Goal: Task Accomplishment & Management: Complete application form

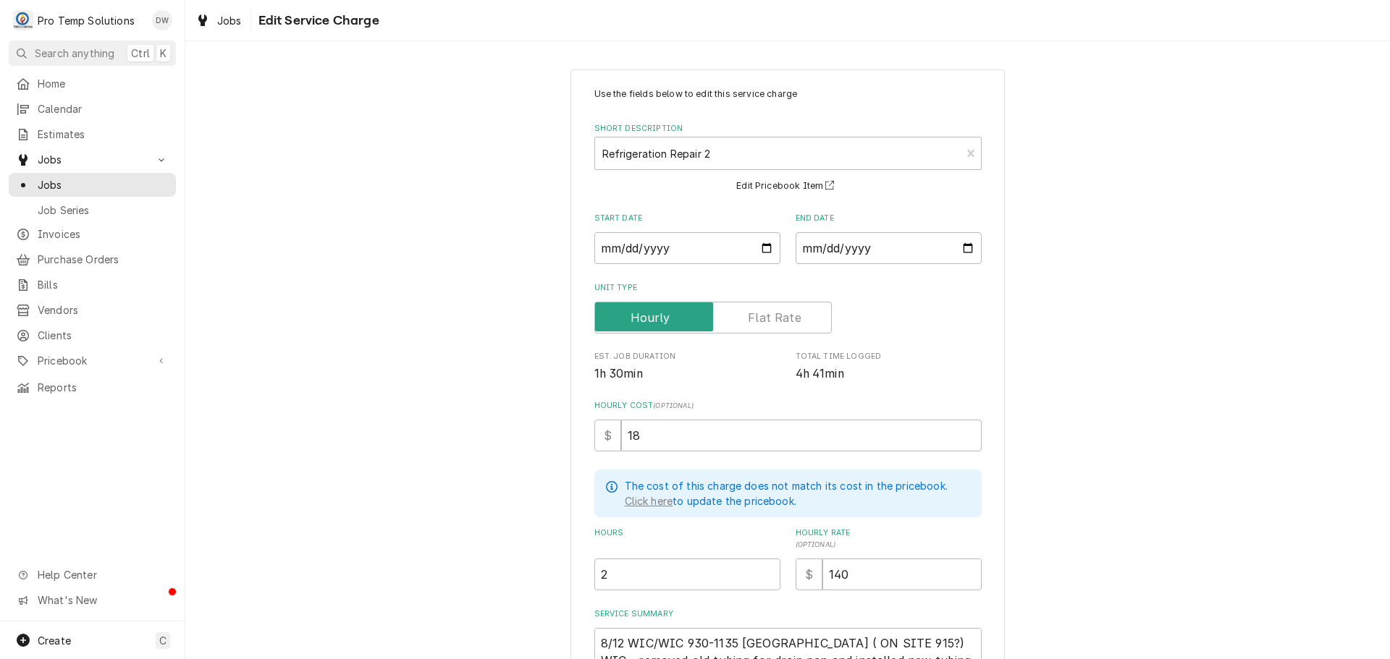
scroll to position [188, 0]
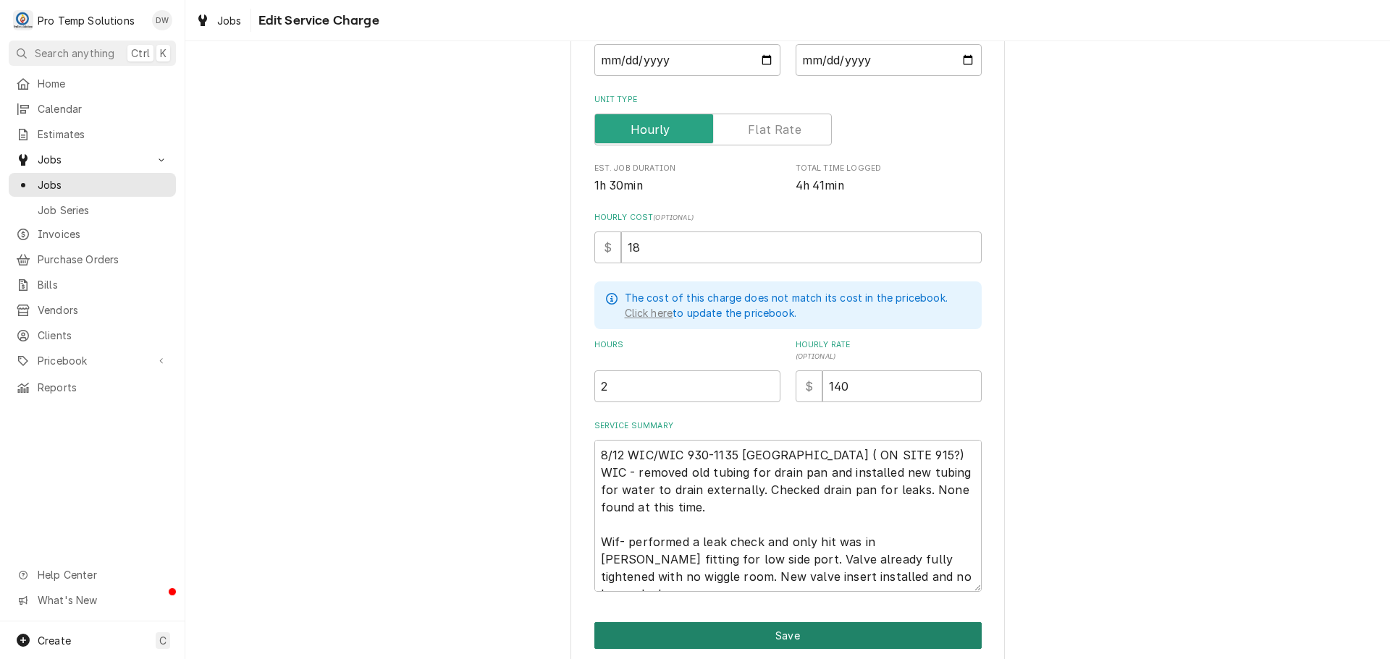
click at [775, 636] on button "Save" at bounding box center [787, 636] width 387 height 27
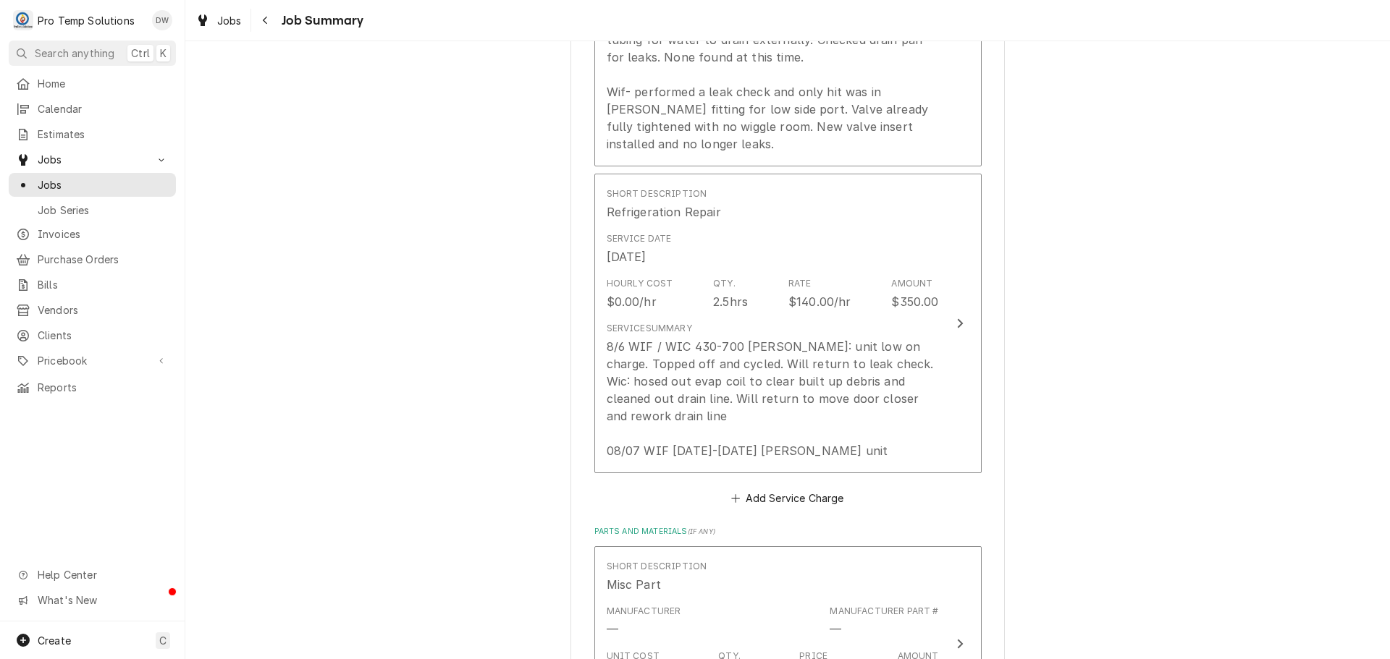
scroll to position [651, 0]
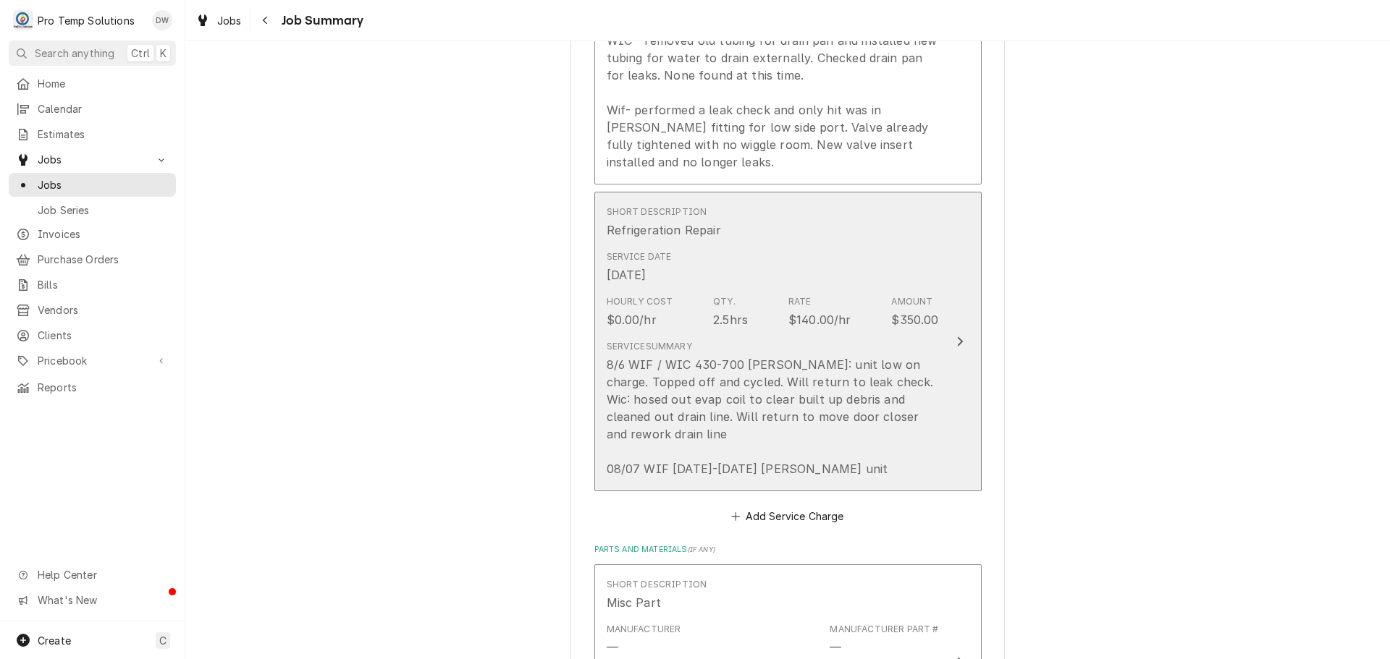
click at [956, 342] on icon "Update Line Item" at bounding box center [959, 342] width 7 height 12
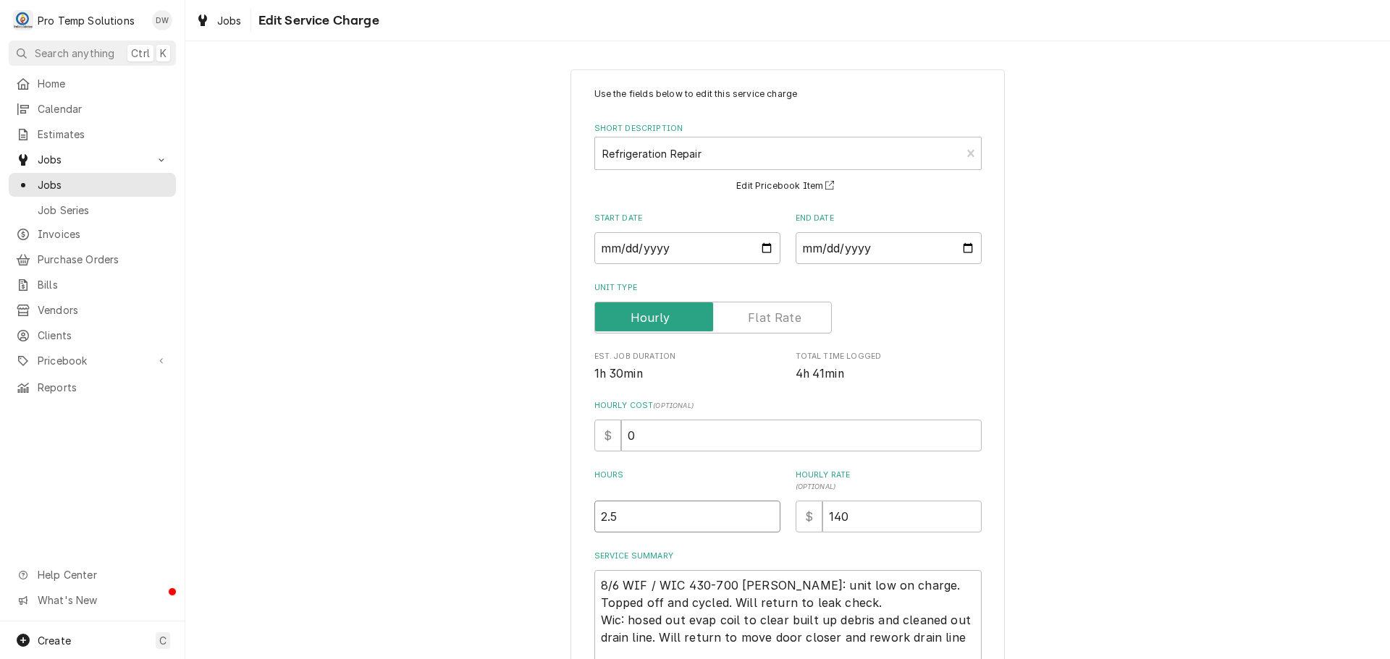
click at [609, 516] on input "2.5" at bounding box center [687, 517] width 186 height 32
type textarea "x"
type input "2.75"
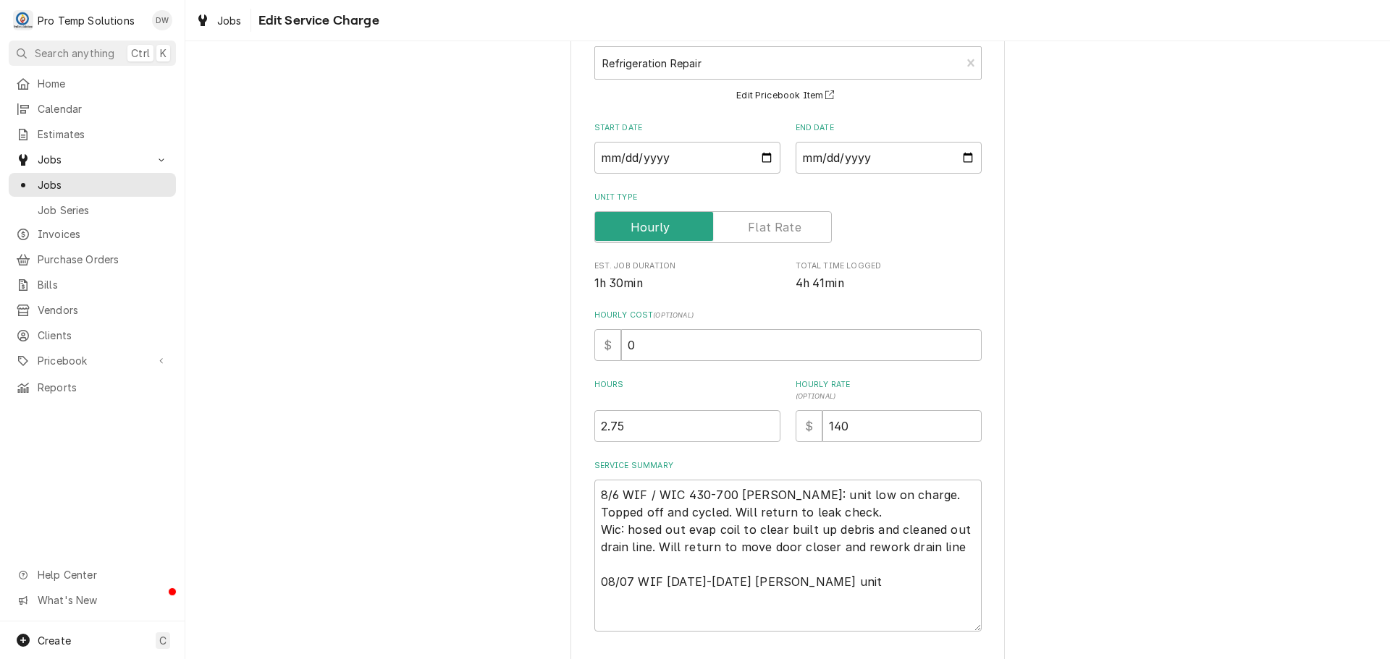
scroll to position [188, 0]
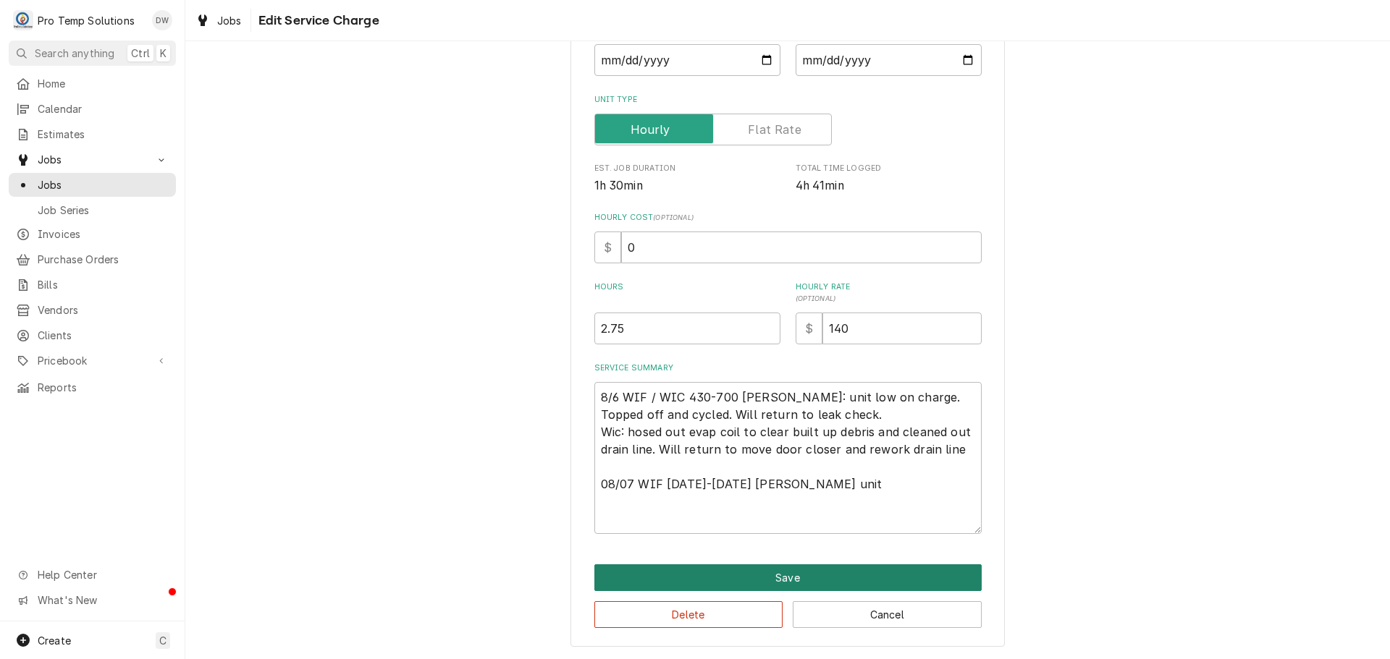
click at [790, 583] on button "Save" at bounding box center [787, 578] width 387 height 27
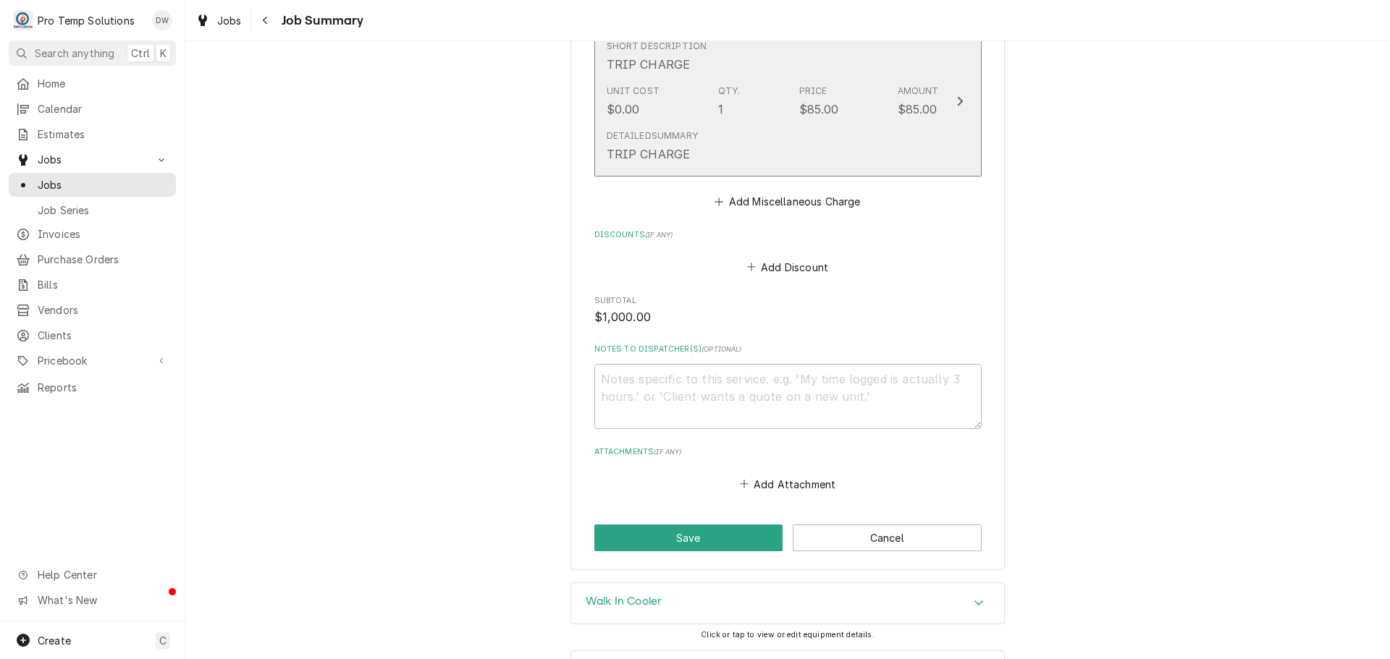
scroll to position [1810, 0]
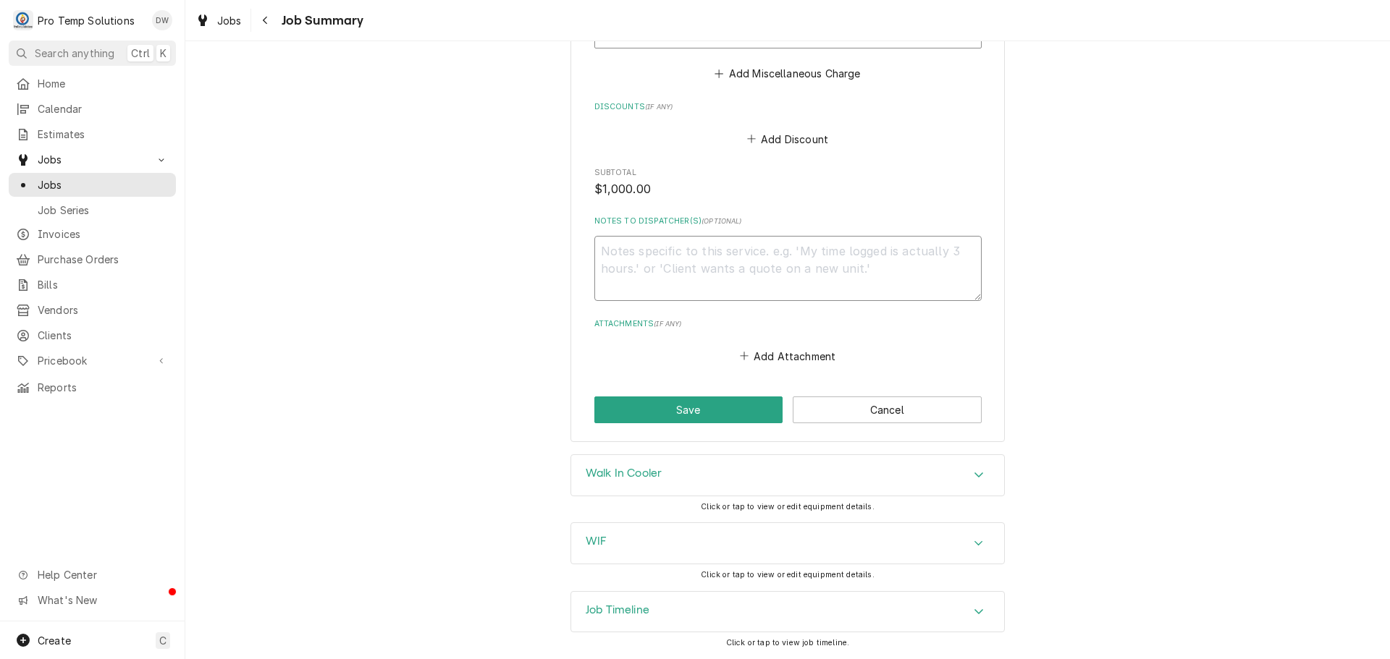
click at [636, 250] on textarea "Notes to Dispatcher(s) ( optional )" at bounding box center [787, 268] width 387 height 65
type textarea "x"
type textarea "#"
type textarea "x"
type textarea "#0"
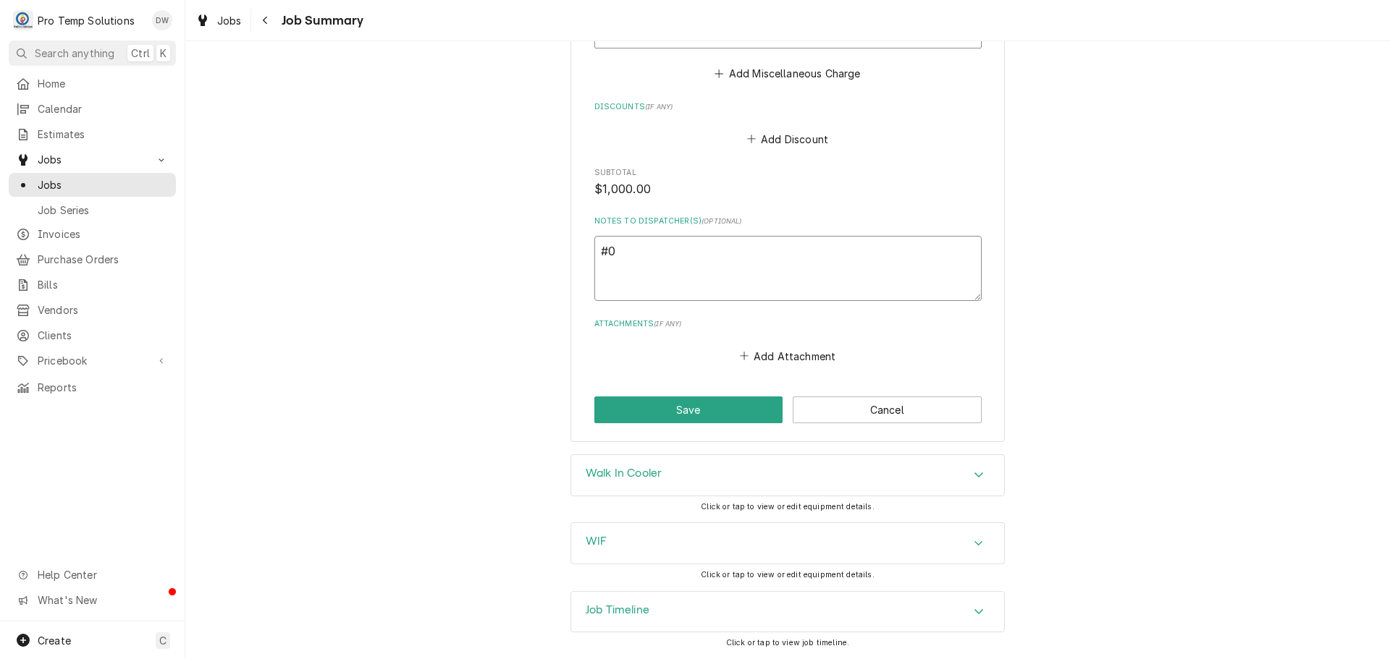
type textarea "x"
type textarea "#08"
type textarea "x"
type textarea "#081"
type textarea "x"
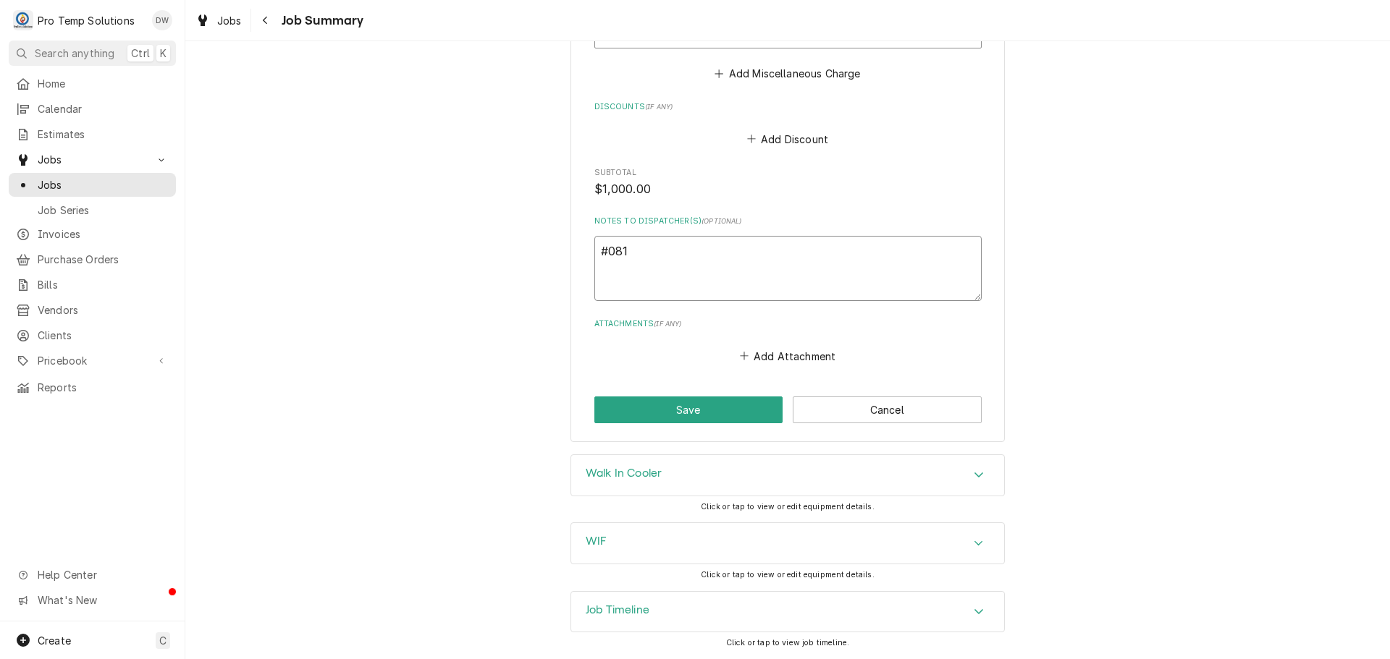
type textarea "#0812"
type textarea "x"
type textarea "#08122"
type textarea "x"
type textarea "#081225"
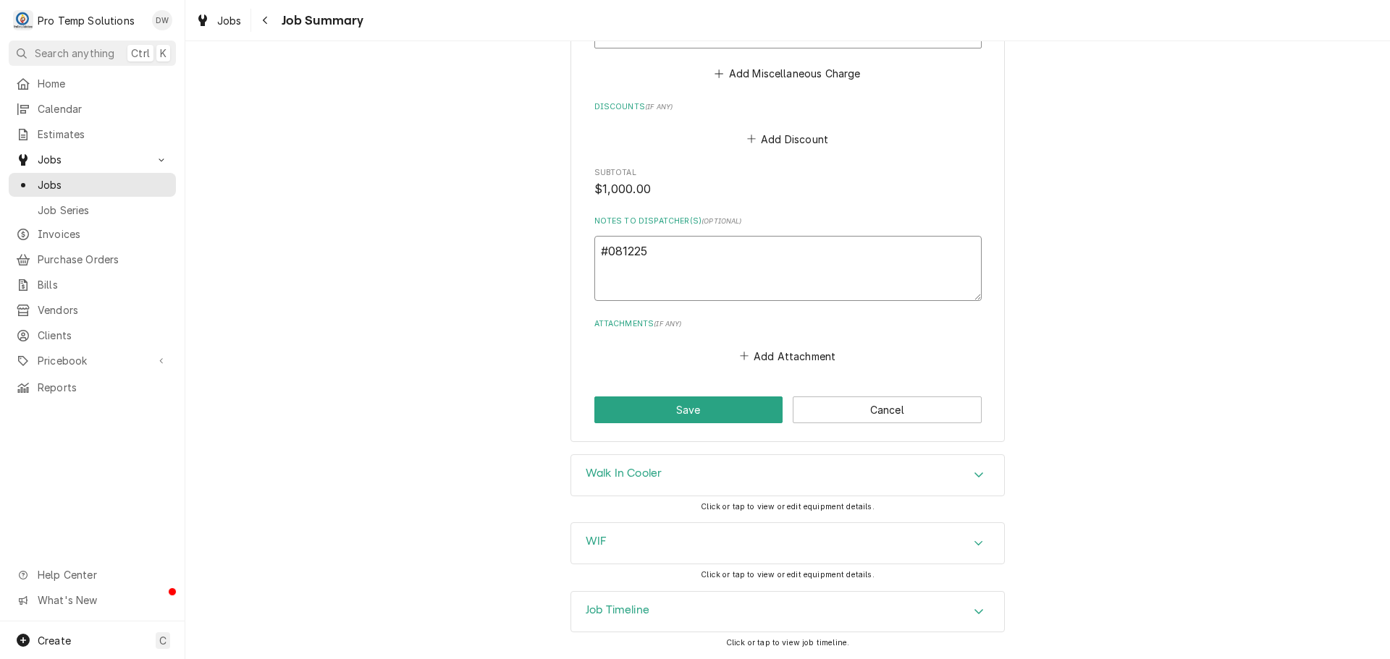
type textarea "x"
type textarea "#0812250"
type textarea "x"
type textarea "#08122500"
type textarea "x"
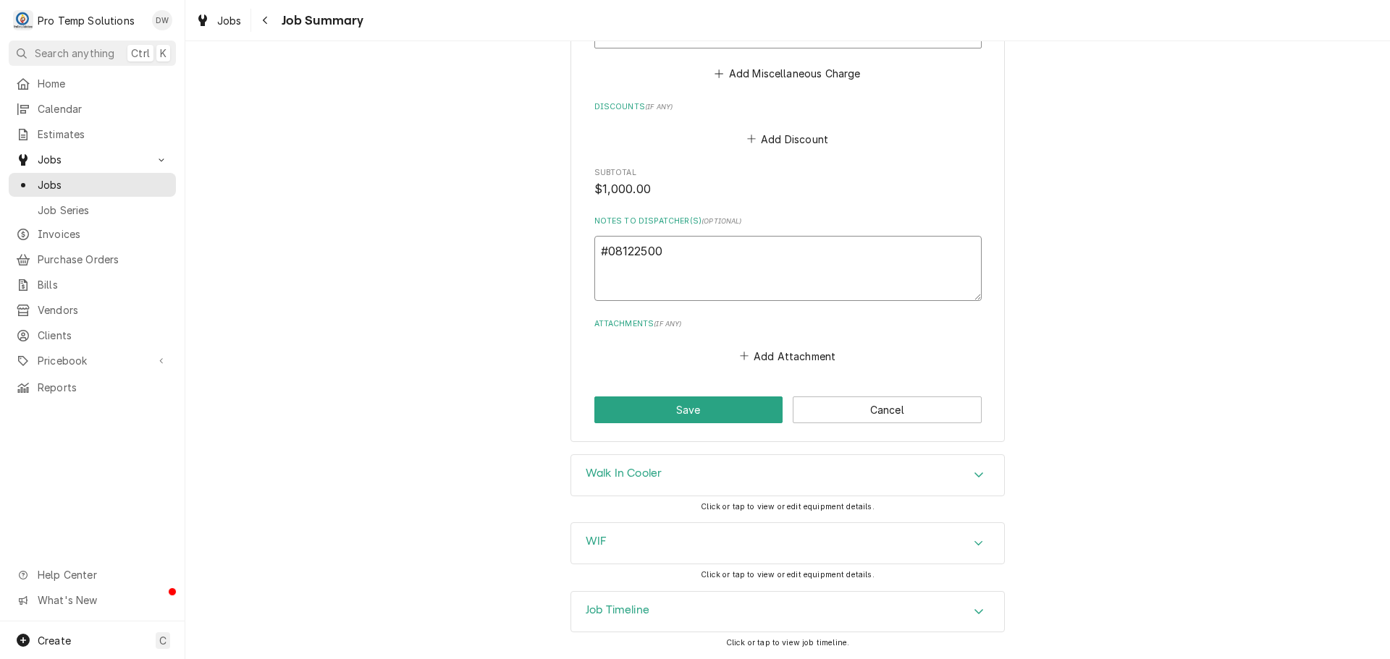
type textarea "#081225003"
type textarea "x"
type textarea "#081225003"
type textarea "x"
type textarea "#081225003 C"
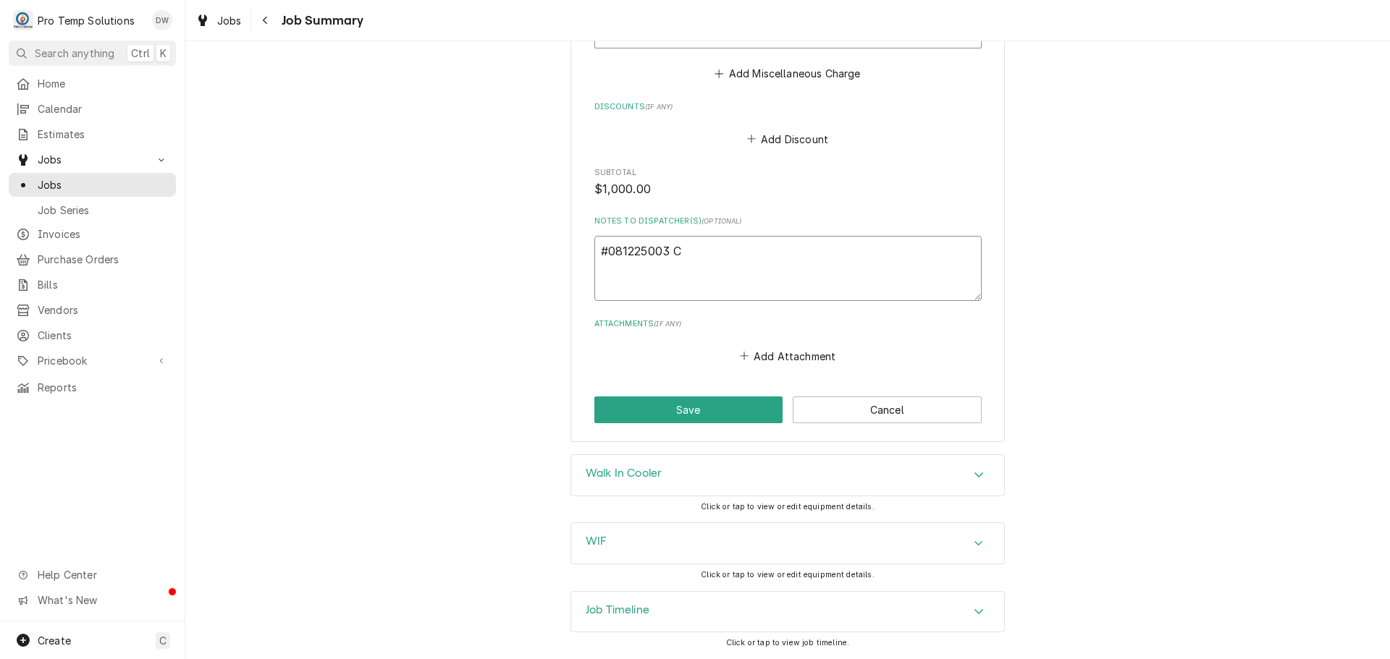
type textarea "x"
type textarea "#081225003 CU"
type textarea "x"
type textarea "#081225003 CUC"
type textarea "x"
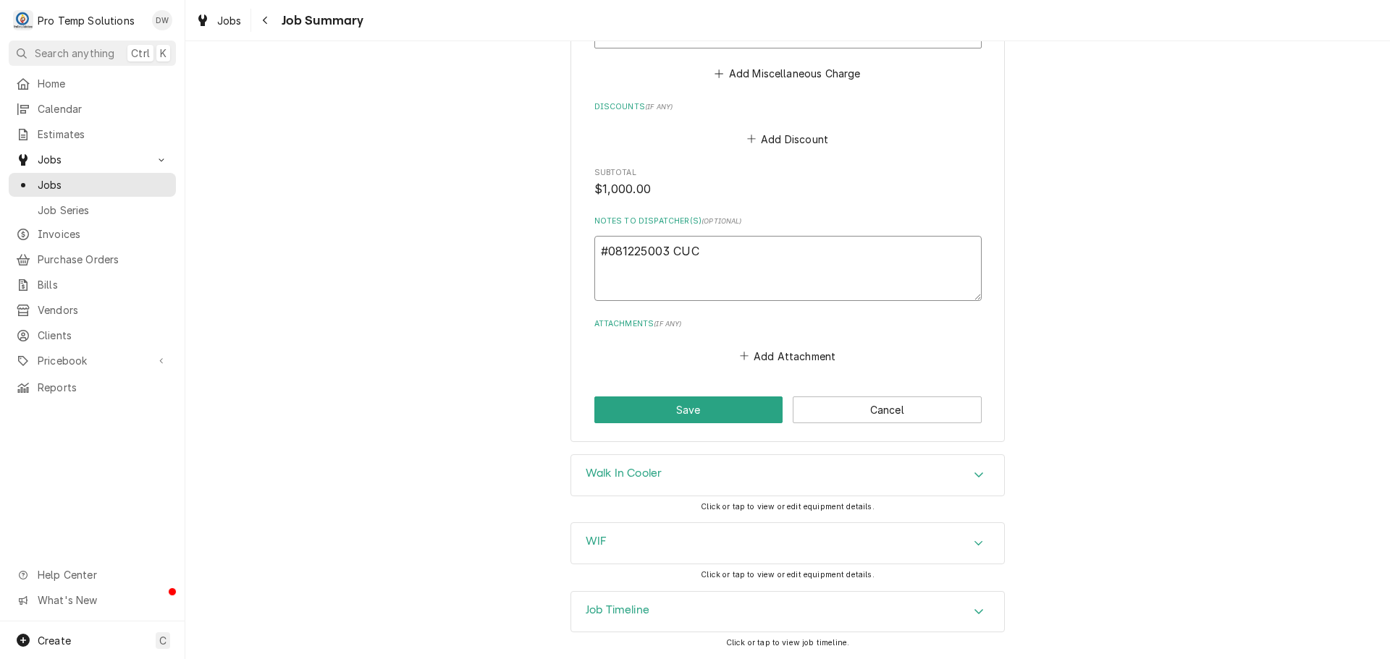
type textarea "#081225003 CUCC"
type textarea "x"
type textarea "#081225003 CUCCI"
type textarea "x"
type textarea "#081225003 CUCCIL"
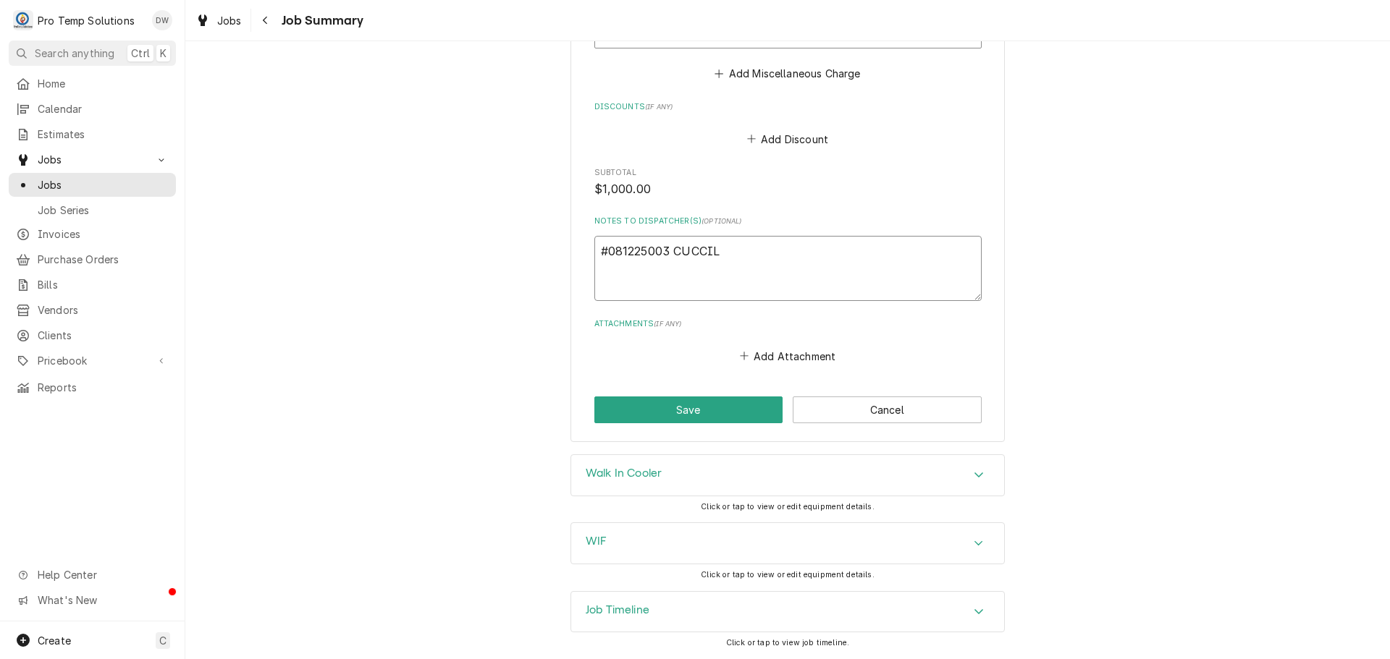
type textarea "x"
type textarea "#081225003 CUCCILI"
type textarea "x"
type textarea "#081225003 CUCCIL"
type textarea "x"
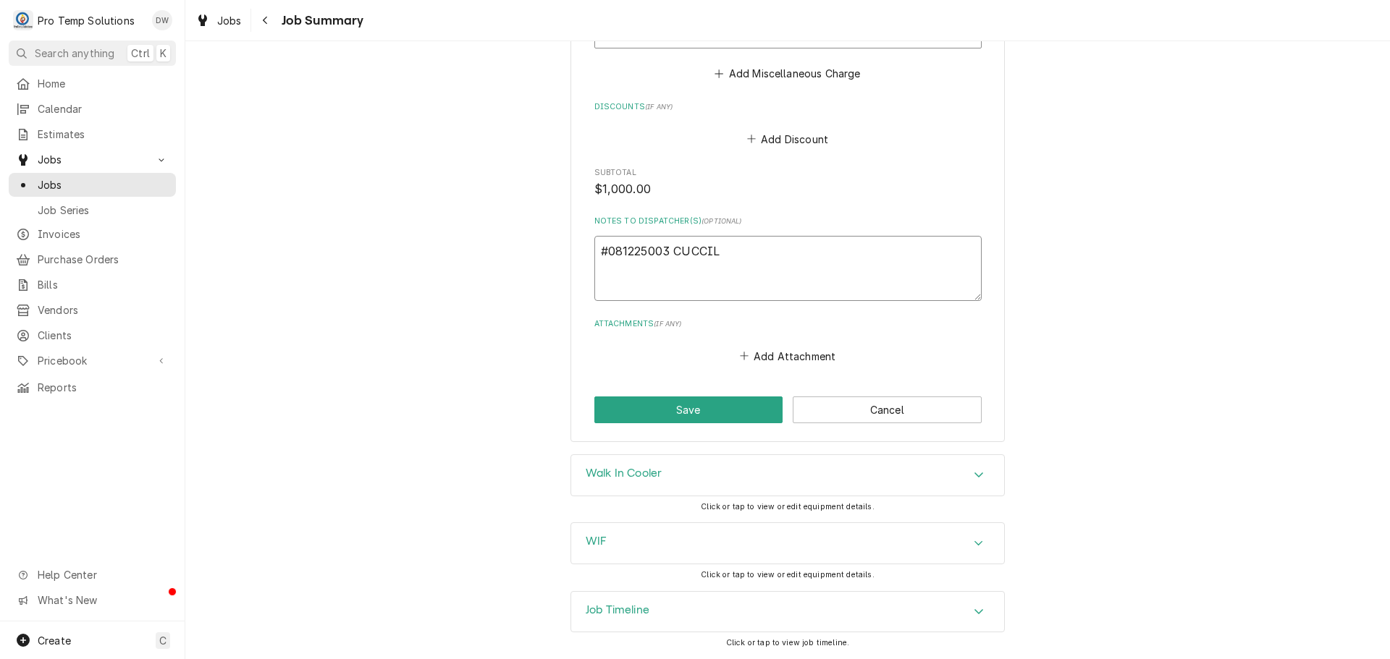
type textarea "#081225003 CUCCILO"
type textarea "x"
type textarea "#081225003 CUCCILOF"
type textarea "x"
type textarea "#081225003 CUCCILOFA"
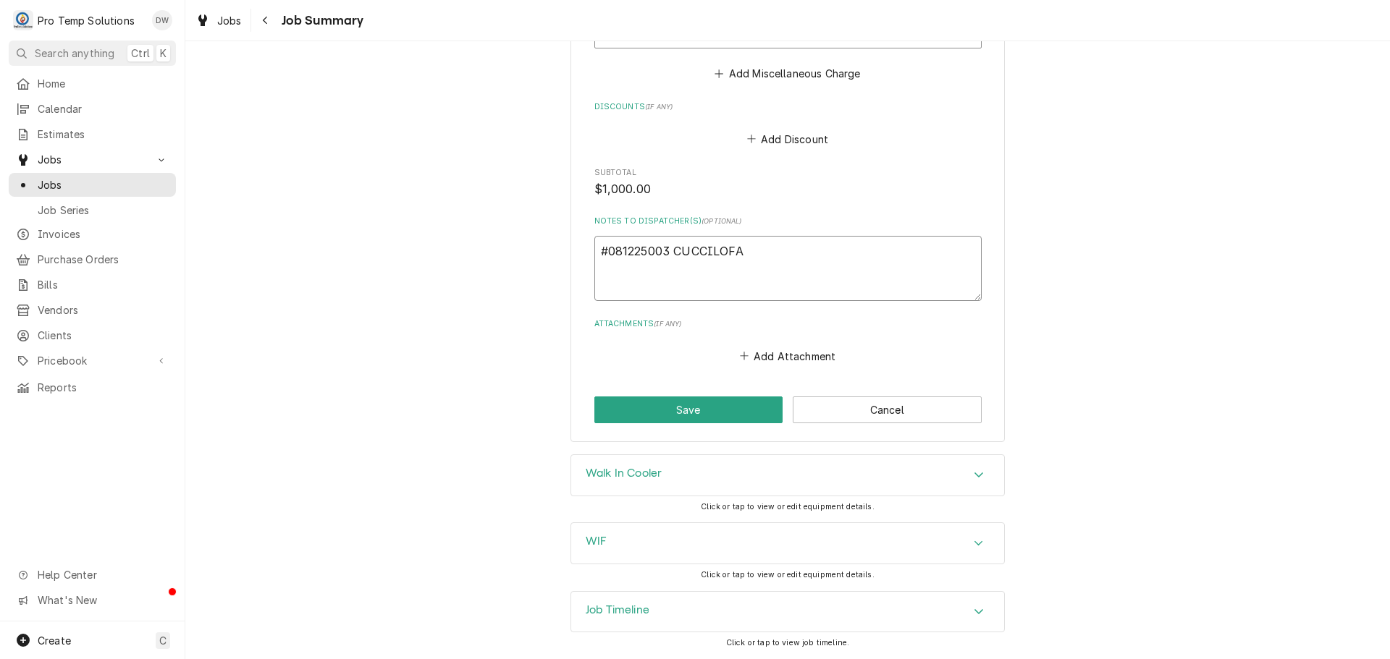
type textarea "x"
type textarea "#081225003 CUCCILOFAM"
type textarea "x"
type textarea "#081225003 CUCCILOFAMI"
type textarea "x"
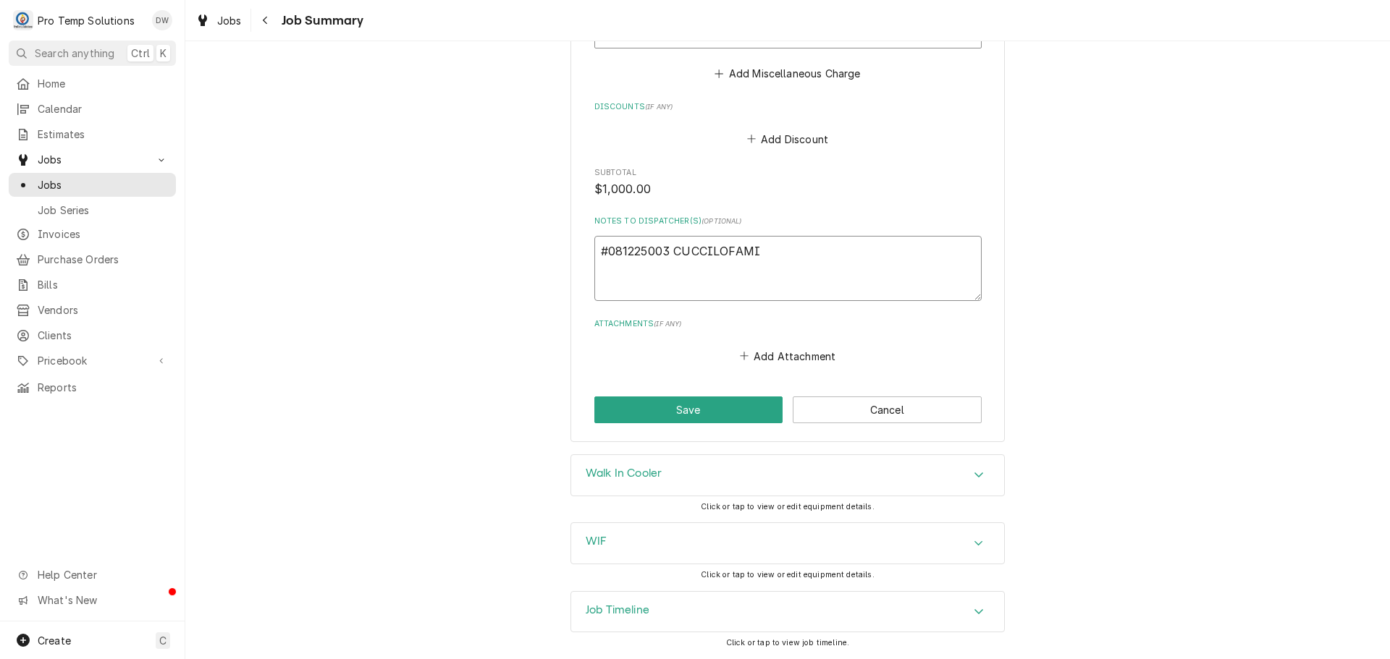
type textarea "#081225003 CUCCILOFAMIG"
type textarea "x"
type textarea "#081225003 CUCCILOFAMIG/"
type textarea "x"
type textarea "#081225003 CUCCILOFAMIG/D"
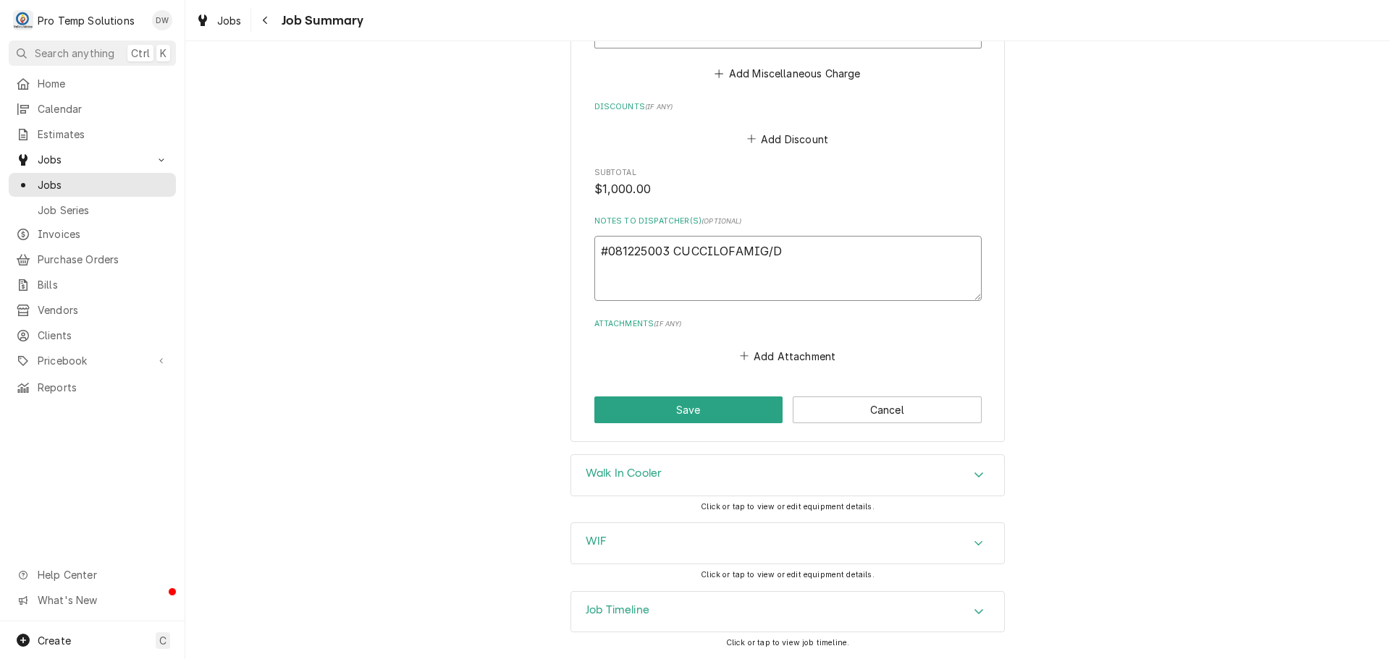
type textarea "x"
type textarea "#081225003 CUCCILOFAMIG/DU"
type textarea "x"
type textarea "#081225003 CUCCILOFAMIG/DUR"
type textarea "x"
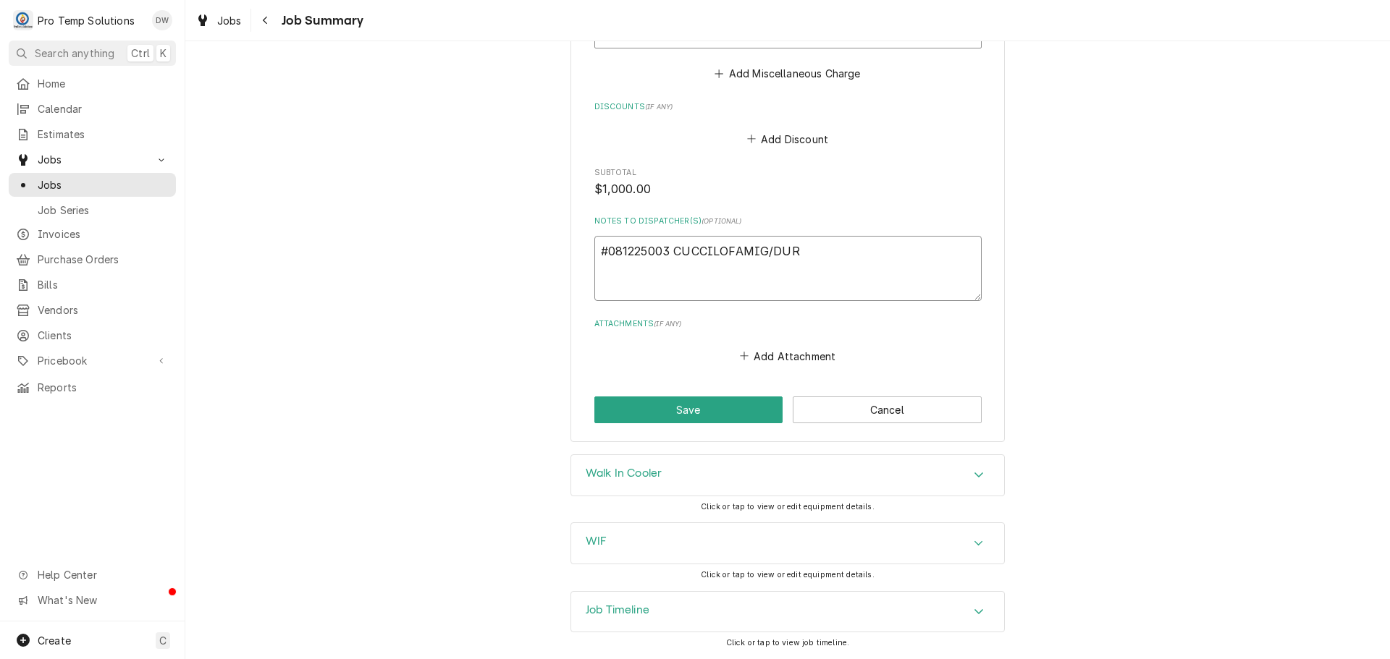
type textarea "#081225003 CUCCILOFAMIG/DUR-"
type textarea "x"
type textarea "#081225003 CUCCILOFAMIG/DUR-"
type textarea "x"
type textarea "#081225003 CUCCILOFAMIG/DUR- W"
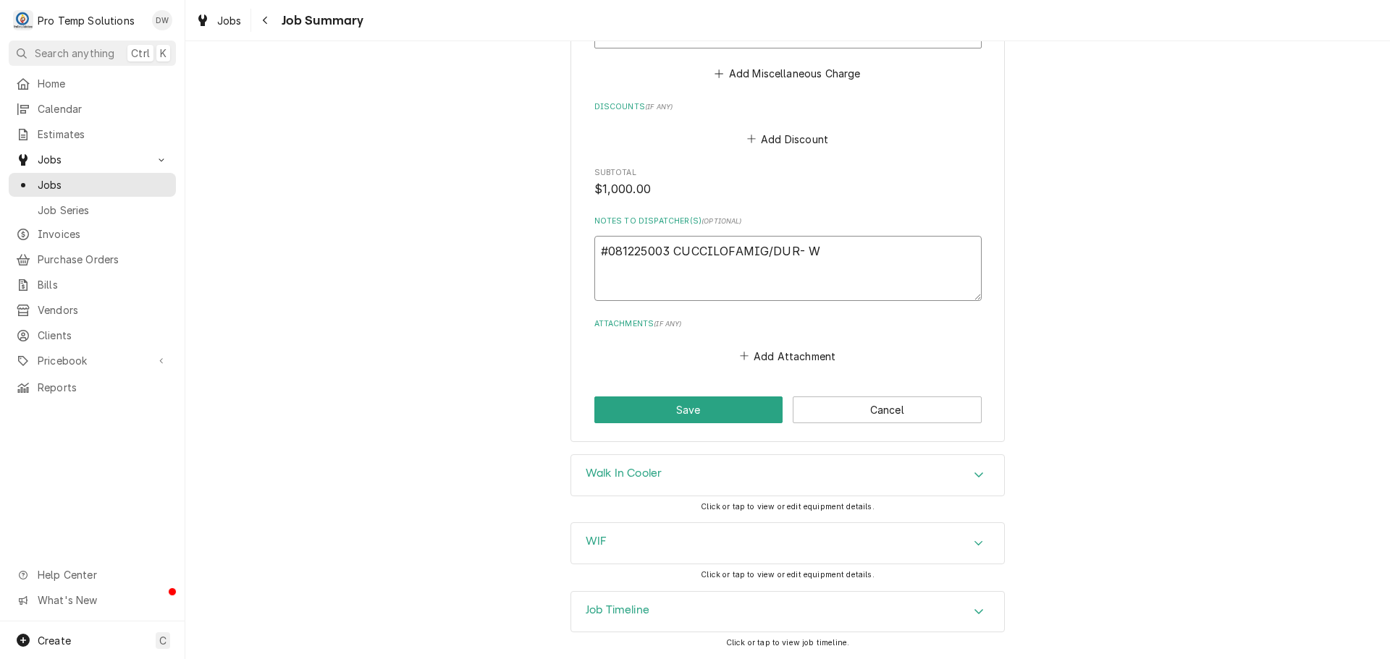
type textarea "x"
type textarea "#081225003 CUCCILOFAMIG/DUR- WI"
type textarea "x"
type textarea "#081225003 CUCCILOFAMIG/DUR- WIC"
type textarea "x"
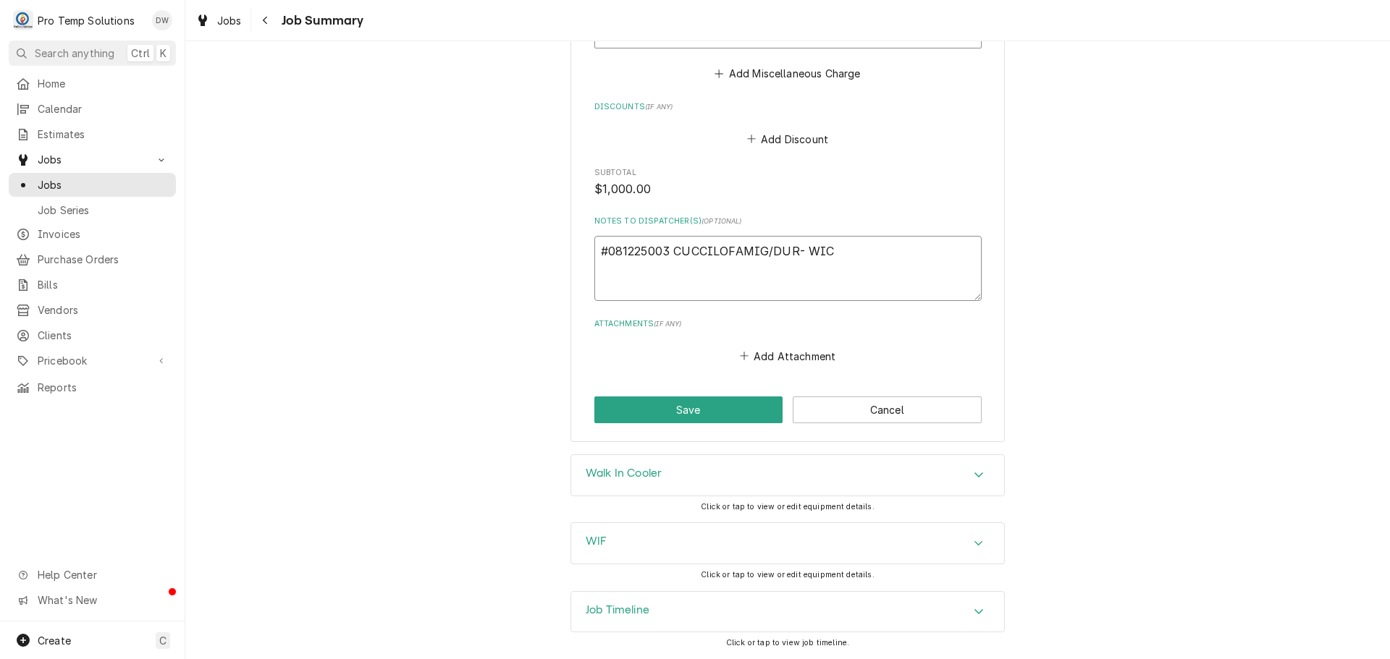
type textarea "#081225003 CUCCILOFAMIG/DUR- WIC"
type textarea "x"
type textarea "#081225003 CUCCILOFAMIG/DUR- WIC"
type textarea "x"
type textarea "#081225003 CUCCILOFAMIG/DUR- WIC/"
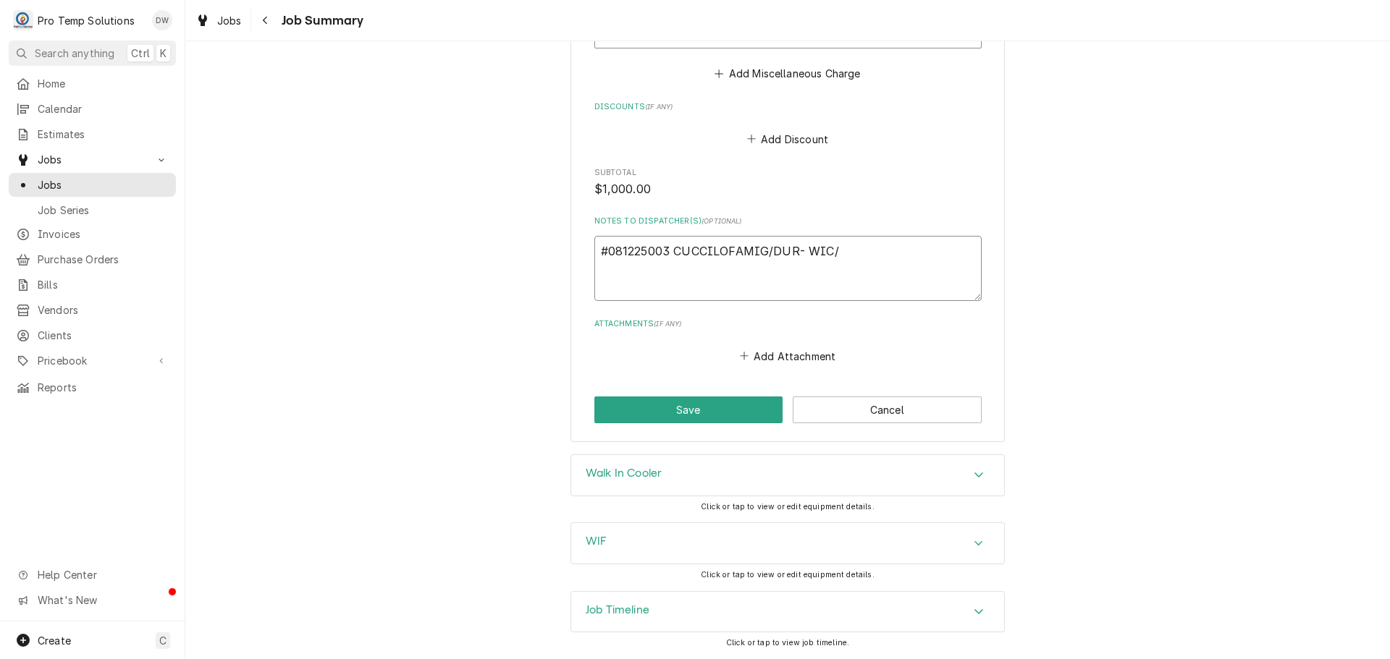
type textarea "x"
type textarea "#081225003 CUCCILOFAMIG/DUR- WIC/"
type textarea "x"
type textarea "#081225003 CUCCILOFAMIG/DUR- WIC/ W"
type textarea "x"
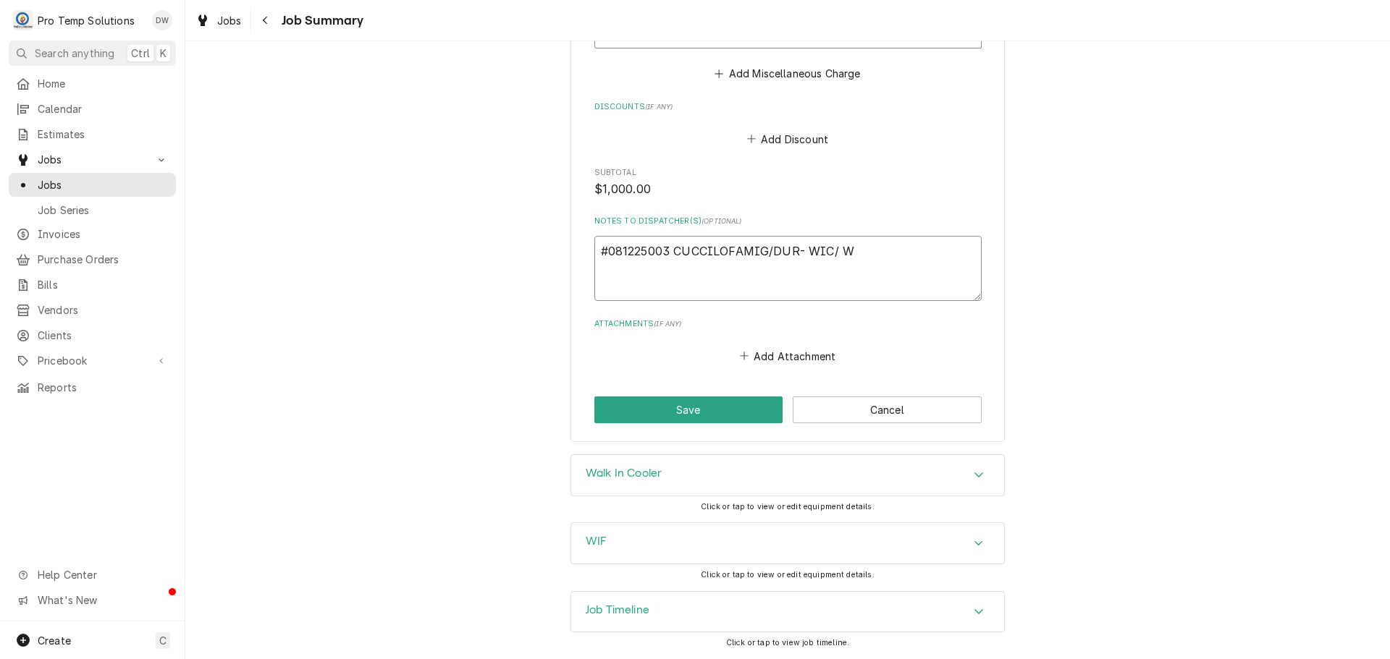
type textarea "#081225003 CUCCILOFAMIG/DUR- WIC/ WI"
type textarea "x"
type textarea "#081225003 CUCCILOFAMIG/DUR- WIC/ WIF"
click at [672, 423] on button "Save" at bounding box center [688, 410] width 189 height 27
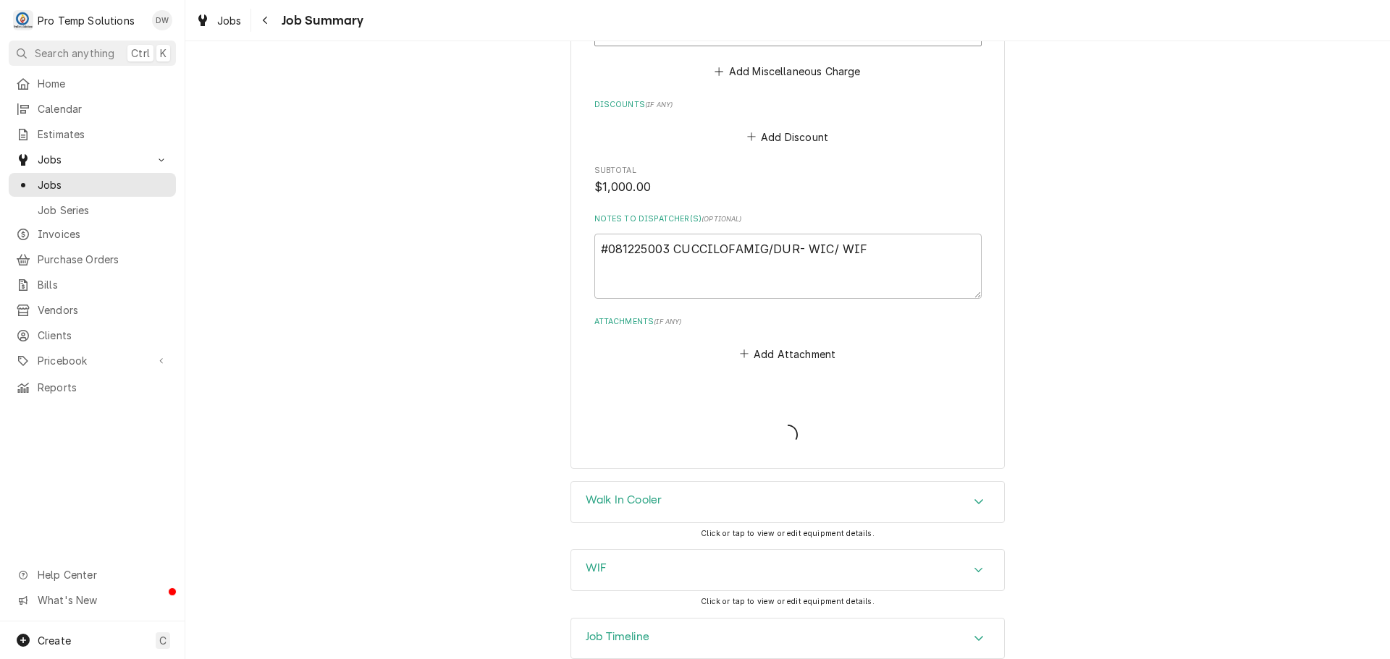
type textarea "x"
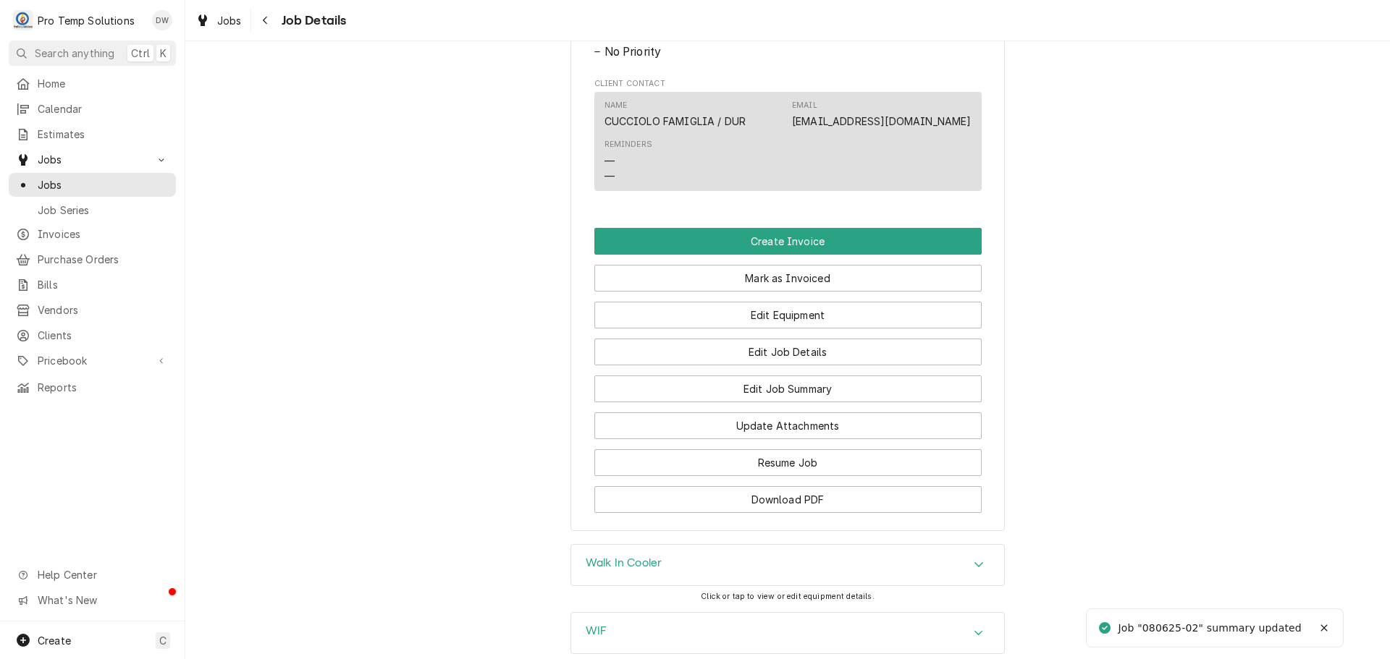
scroll to position [796, 0]
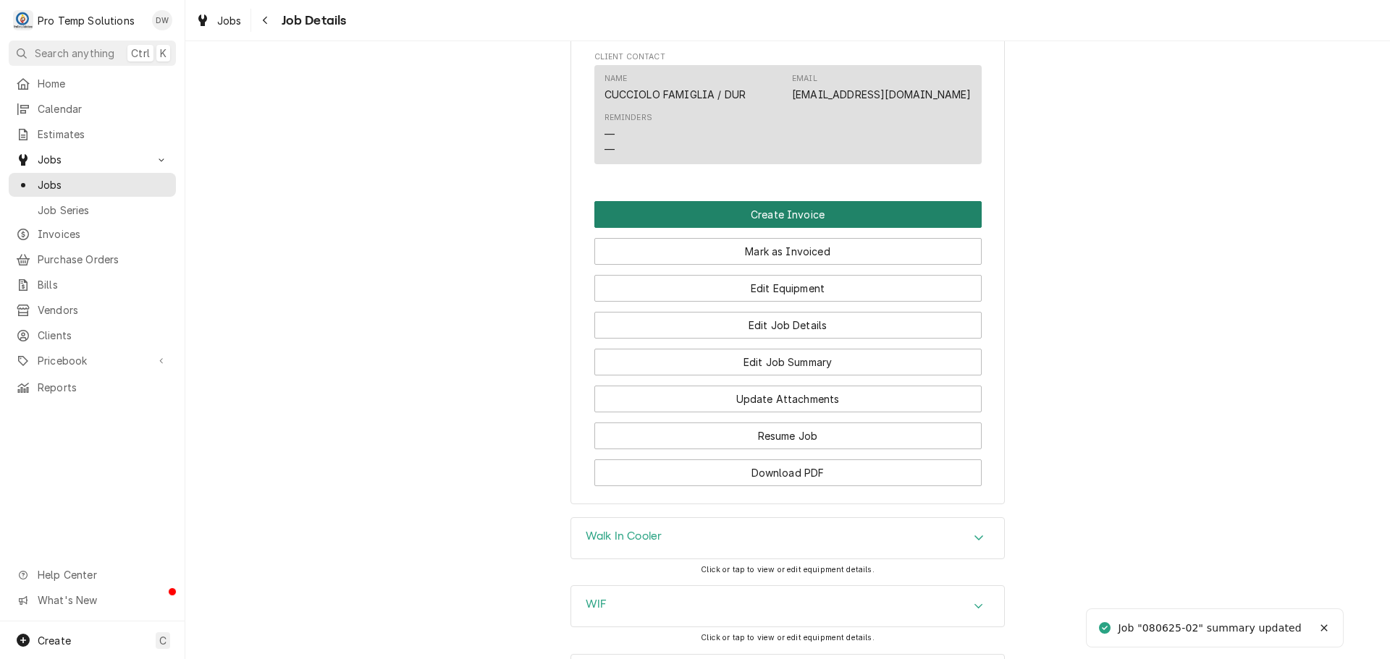
click at [756, 228] on button "Create Invoice" at bounding box center [787, 214] width 387 height 27
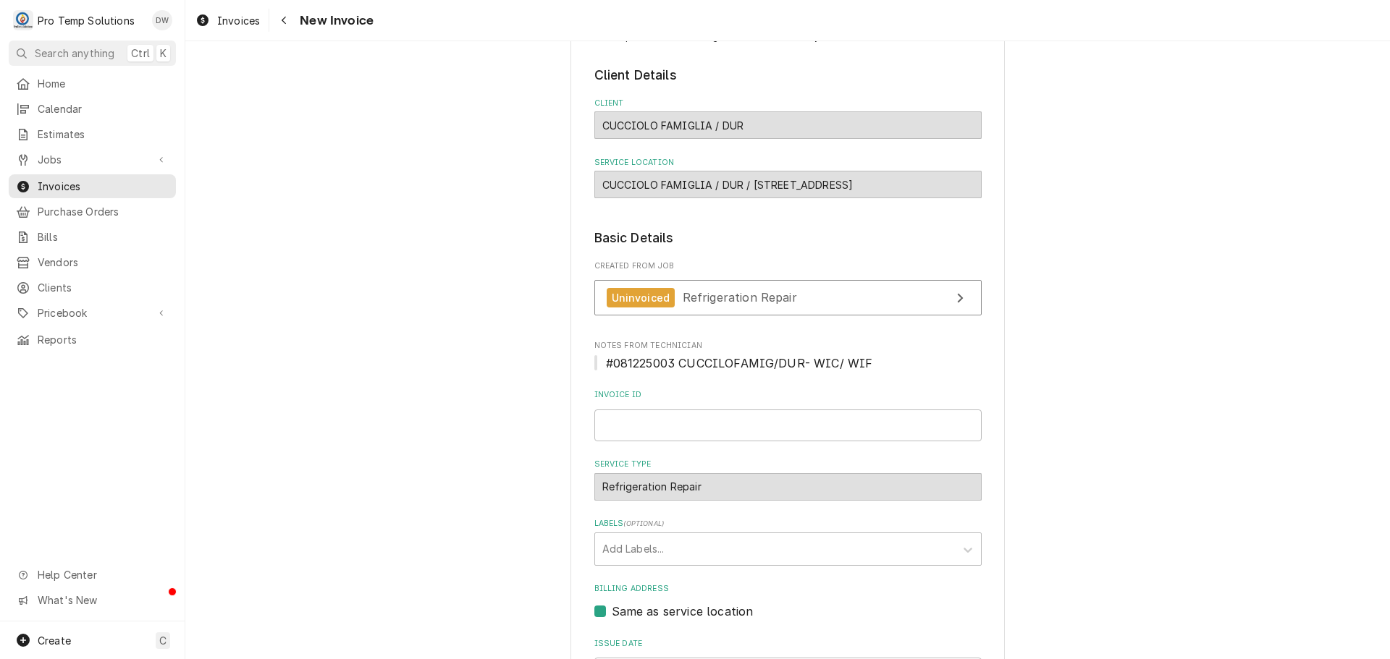
scroll to position [285, 0]
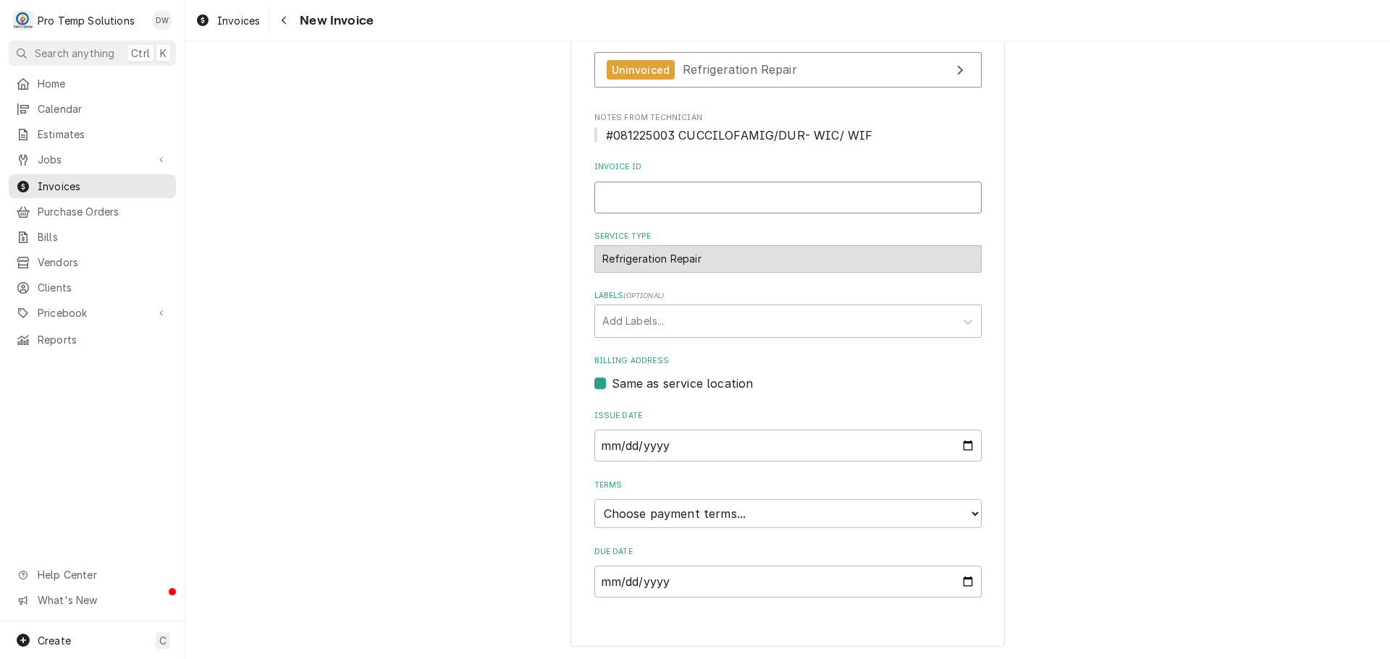
click at [682, 204] on input "Invoice ID" at bounding box center [787, 198] width 387 height 32
type input "#081225003"
click at [643, 511] on select "Choose payment terms... Same Day Net 7 Net 14 Net 21 Net 30 Net 45 Net 60 Net 90" at bounding box center [787, 513] width 387 height 29
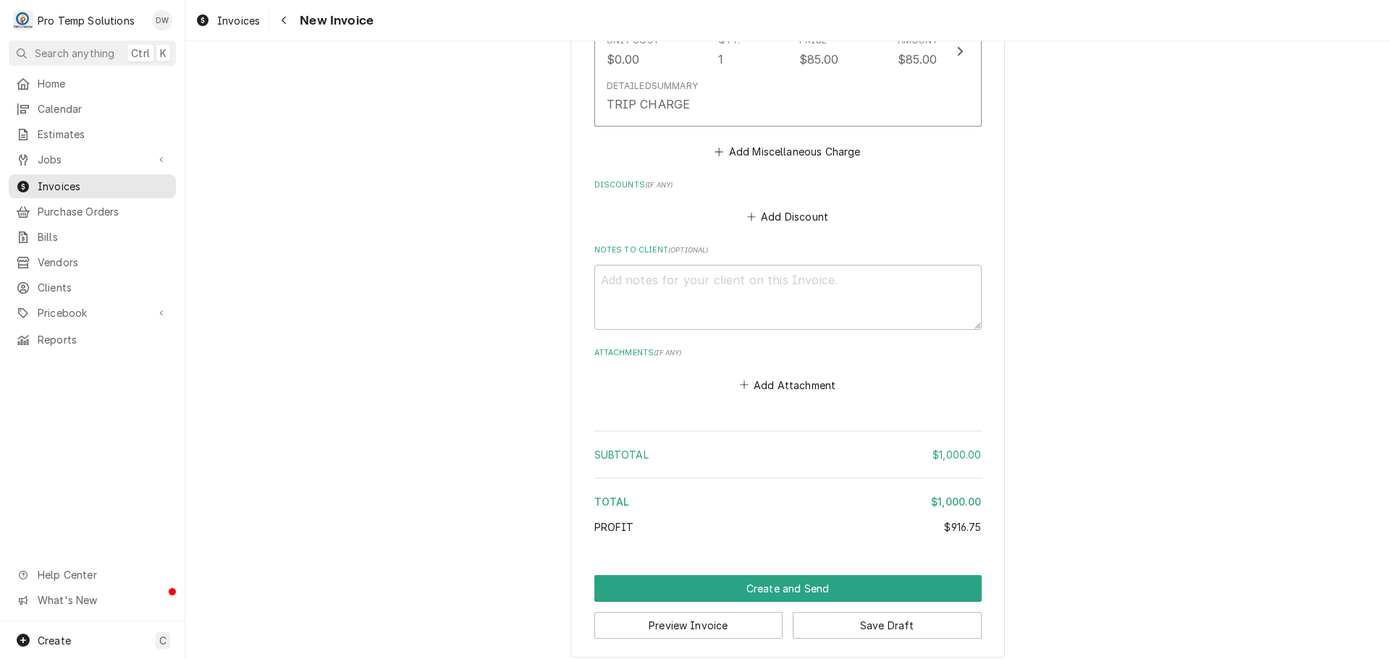
scroll to position [2240, 0]
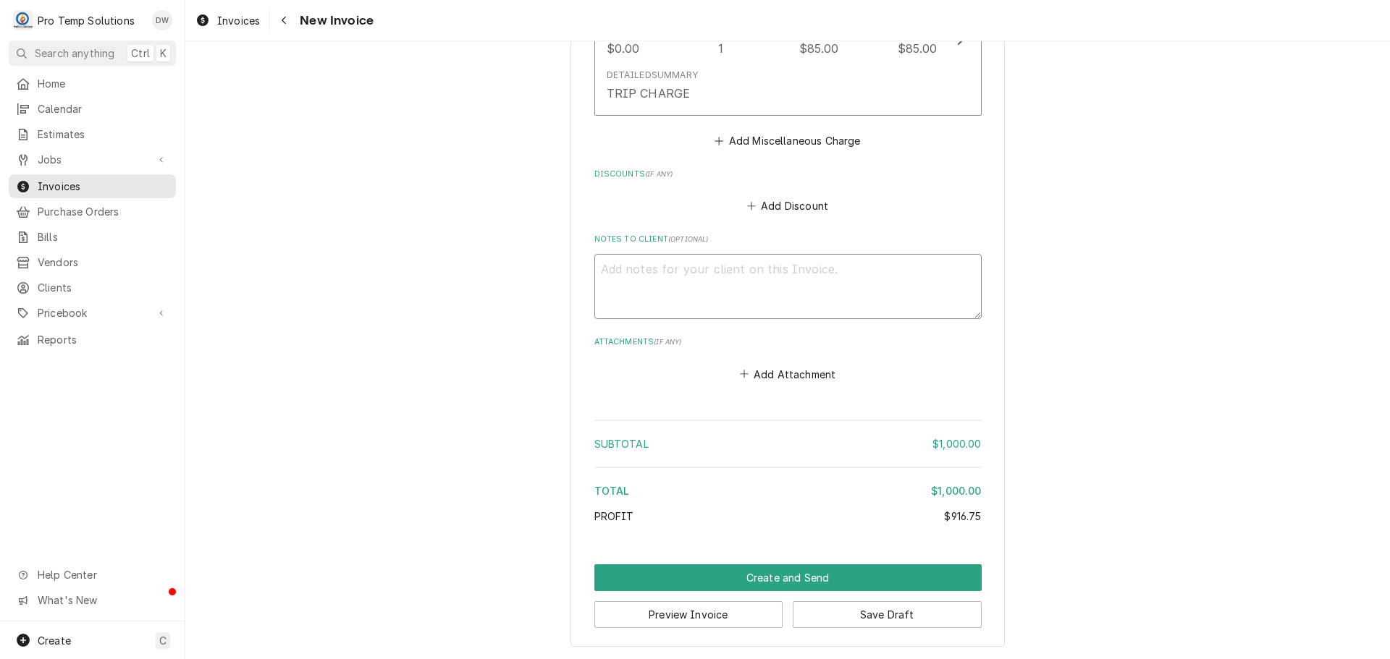
click at [642, 271] on textarea "Notes to Client ( optional )" at bounding box center [787, 286] width 387 height 65
type textarea "x"
type textarea "#"
type textarea "x"
type textarea "#0"
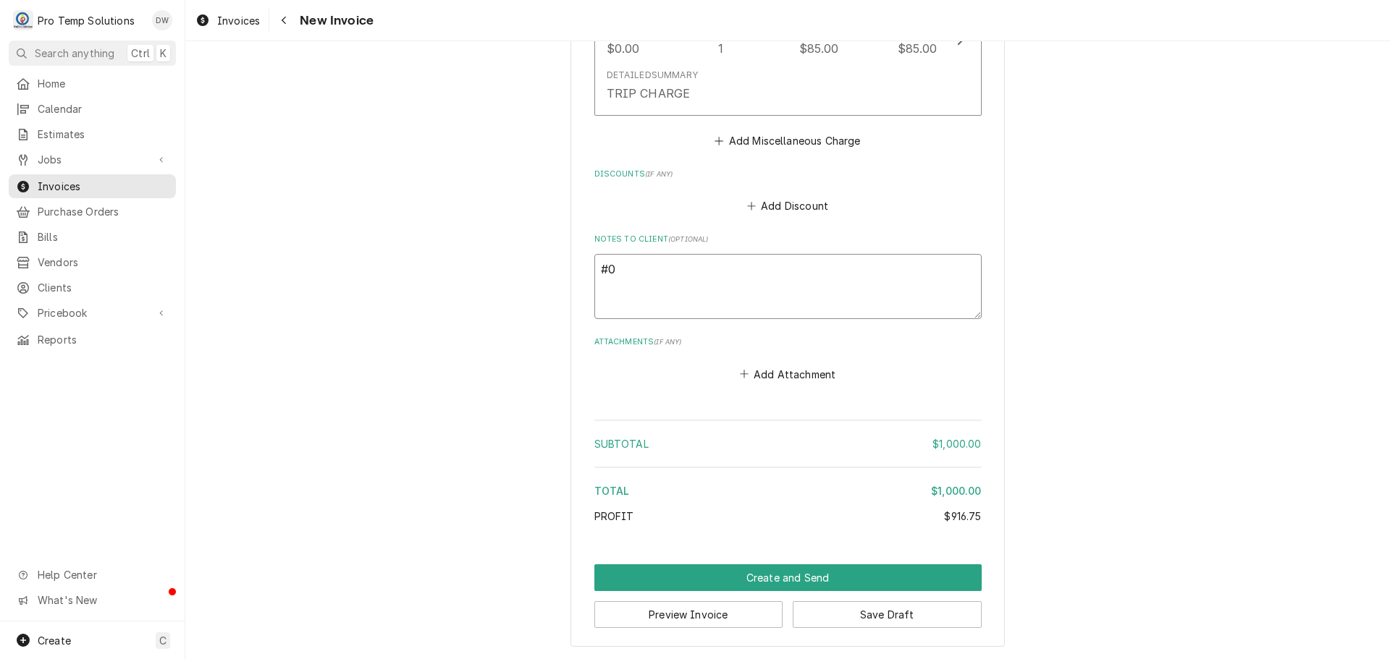
type textarea "x"
type textarea "#08"
type textarea "x"
type textarea "#081"
type textarea "x"
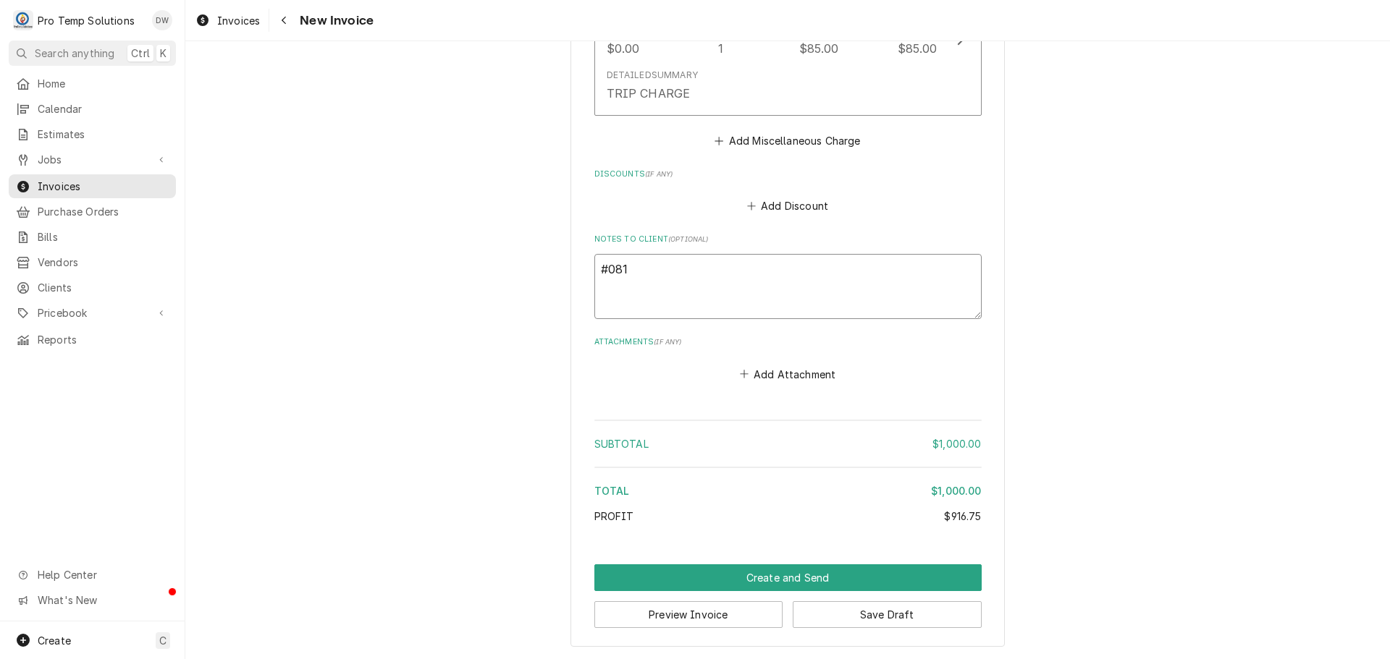
type textarea "#0812"
type textarea "x"
type textarea "#08122"
type textarea "x"
type textarea "#081225"
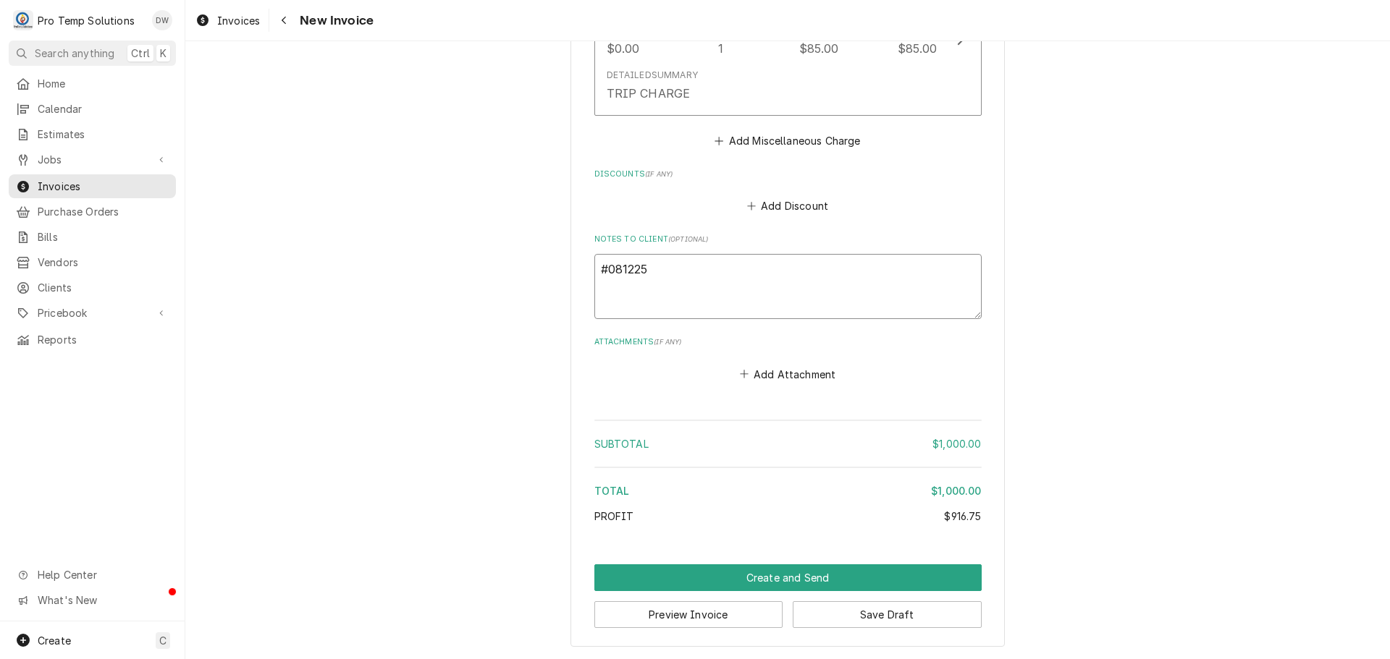
type textarea "x"
type textarea "#0812250"
type textarea "x"
type textarea "#08122500"
type textarea "x"
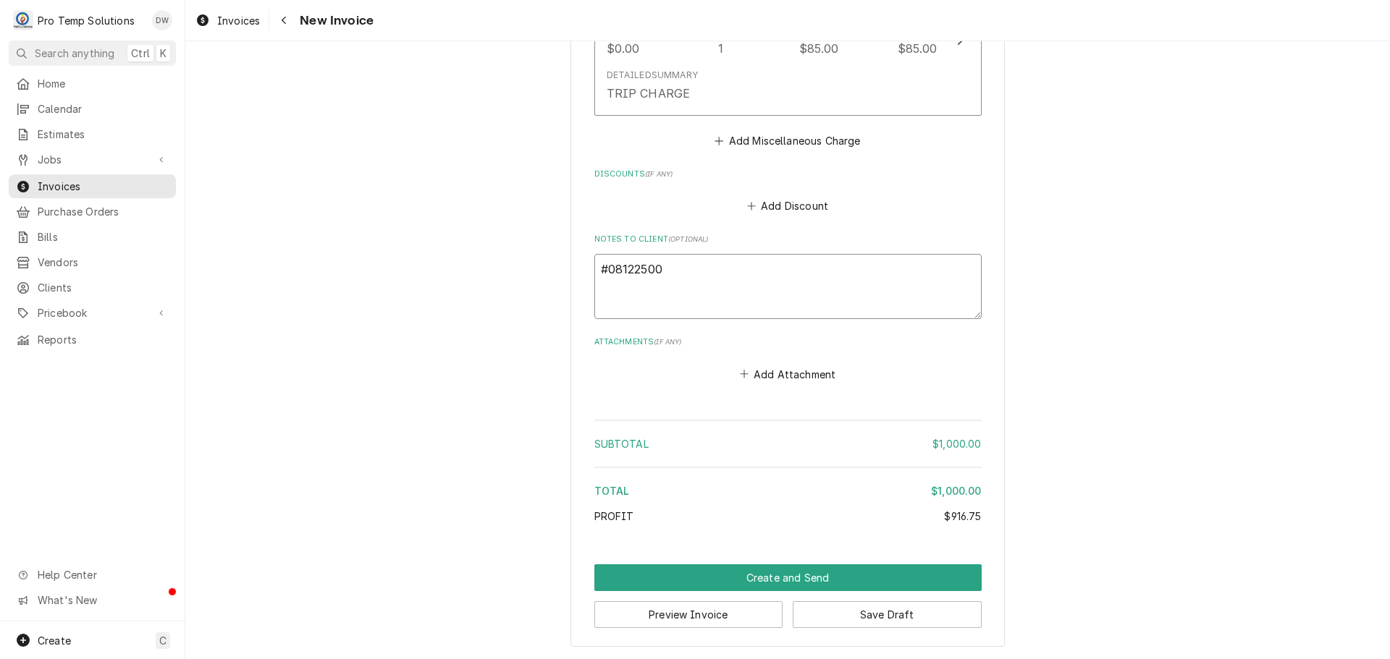
type textarea "#081225003"
type textarea "x"
type textarea "#081225003"
type textarea "x"
type textarea "#081225003 C"
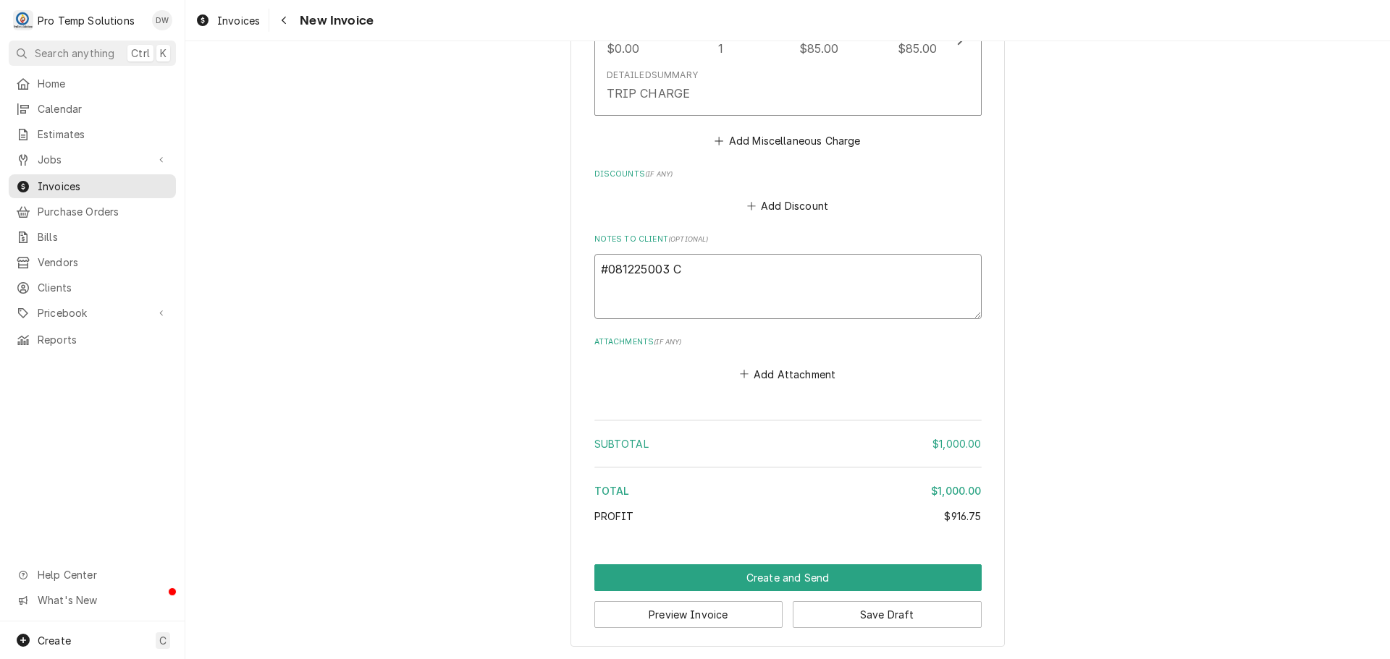
type textarea "x"
type textarea "#081225003 CU"
type textarea "x"
type textarea "#081225003 CUC"
type textarea "x"
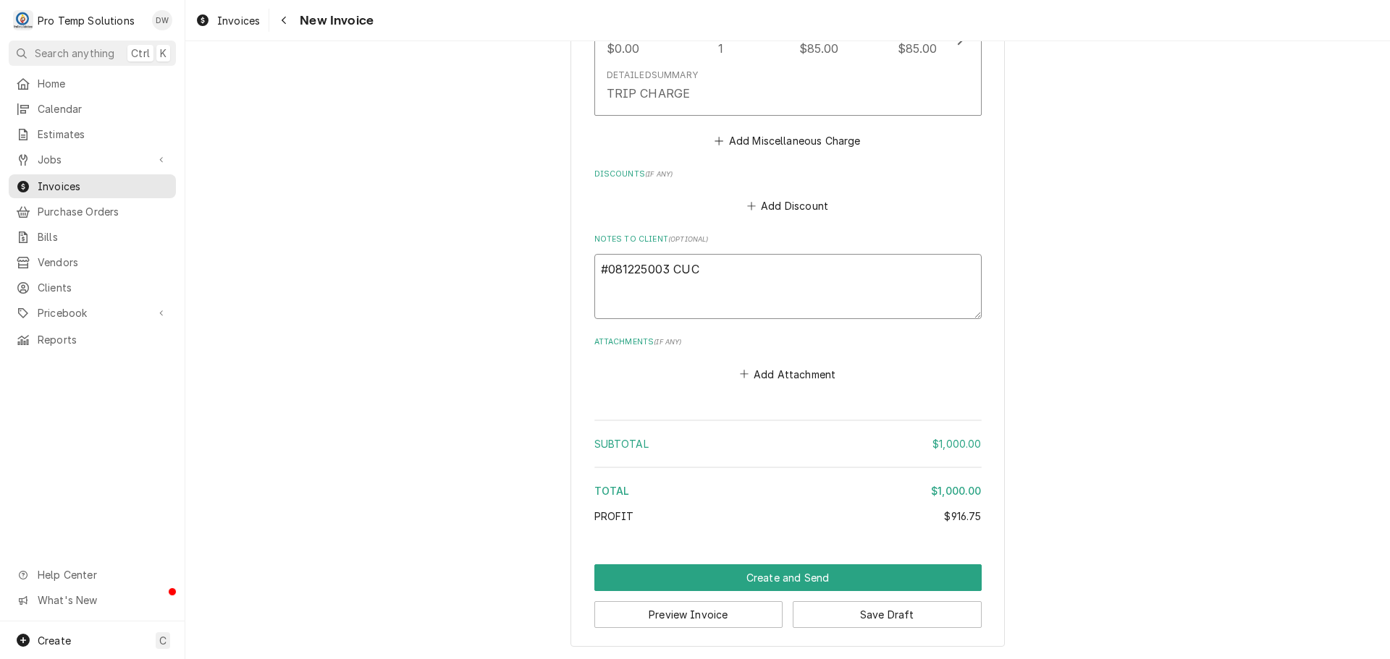
type textarea "#081225003 CUCI"
type textarea "x"
type textarea "#081225003 CUCII"
type textarea "x"
type textarea "#081225003 CUCIIO"
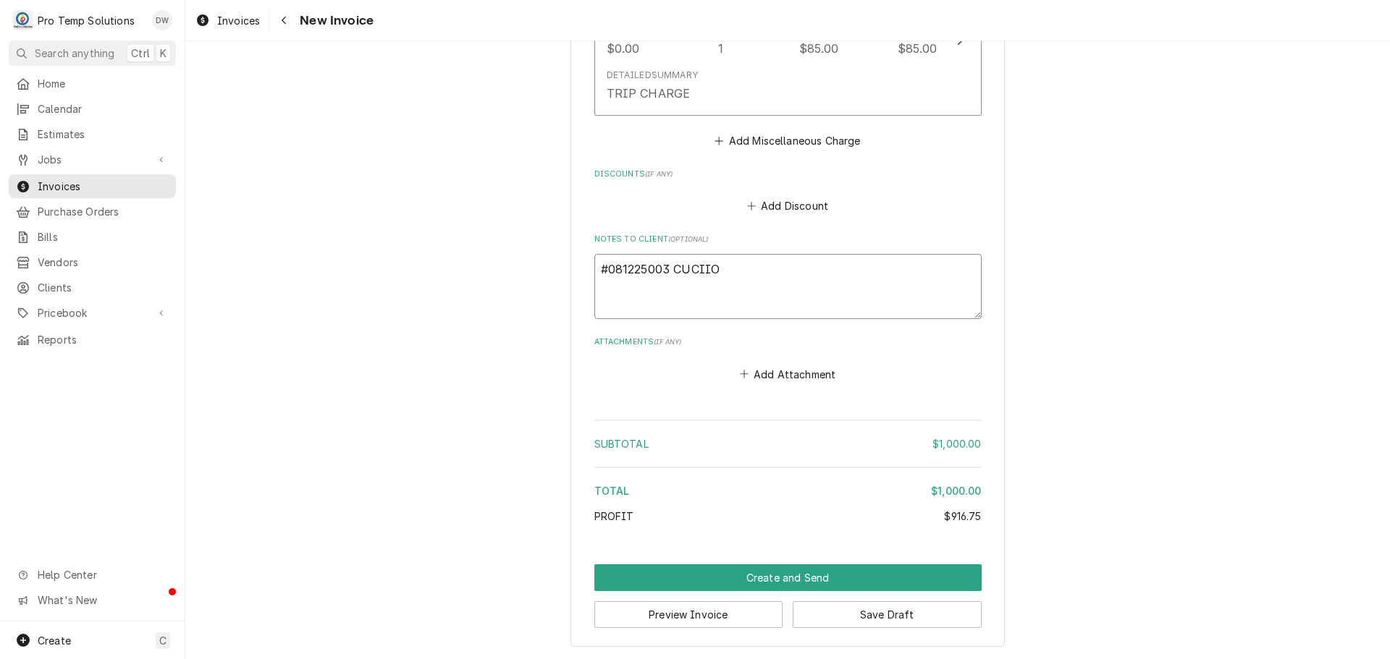
type textarea "x"
type textarea "#081225003 CUCIIOL"
type textarea "x"
type textarea "#081225003 CUCIIOLO"
type textarea "x"
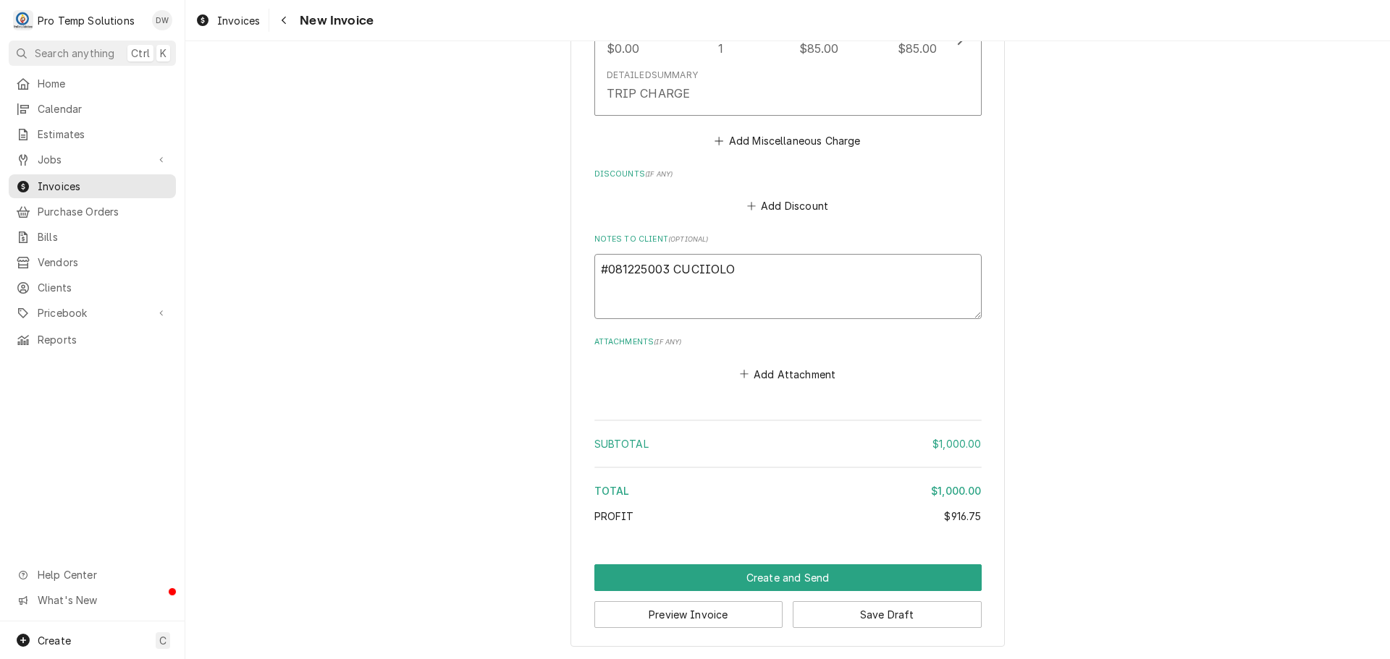
type textarea "#081225003 CUCIIOLO"
type textarea "x"
type textarea "#081225003 CUCIIOLO F"
type textarea "x"
type textarea "#081225003 CUCIIOLO FA"
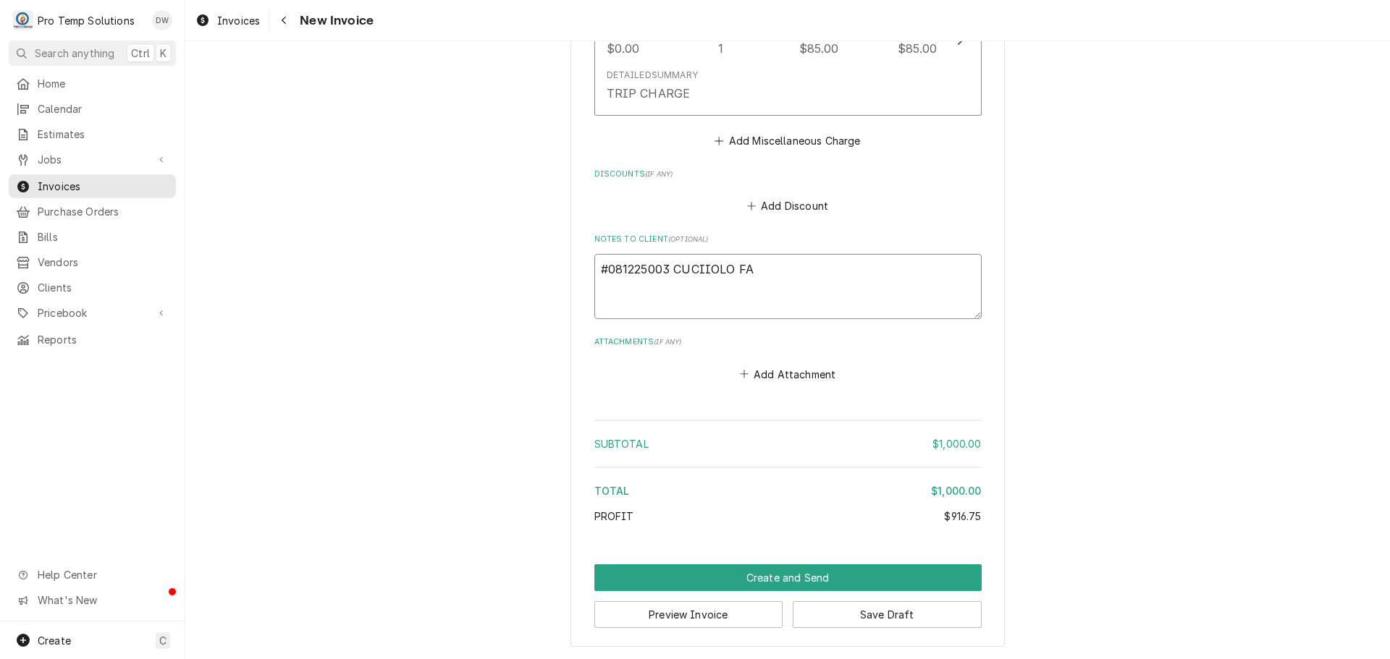
type textarea "x"
type textarea "#081225003 CUCIIOLO FAM"
type textarea "x"
type textarea "#081225003 CUCIIOLO FAMI"
type textarea "x"
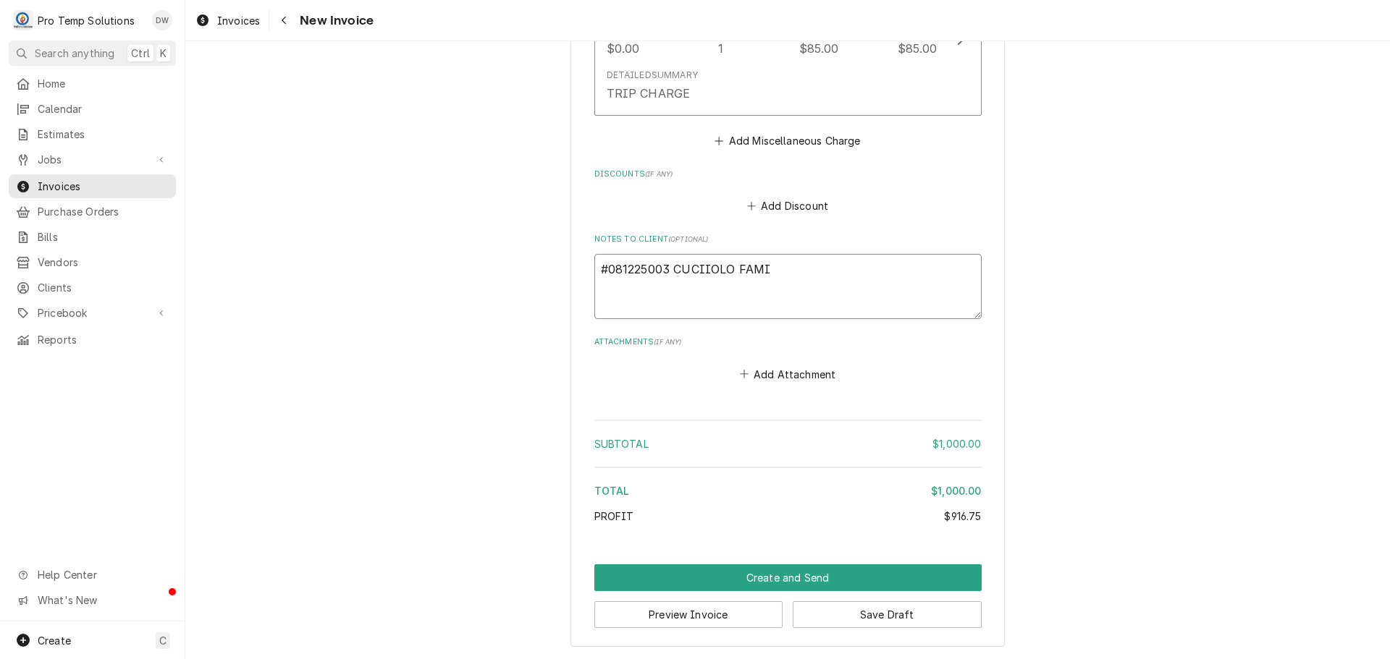
type textarea "#081225003 CUCIIOLO FAMIG"
type textarea "x"
type textarea "#081225003 CUCIIOLO FAMIGL"
type textarea "x"
type textarea "#081225003 CUCIIOLO FAMIGLI"
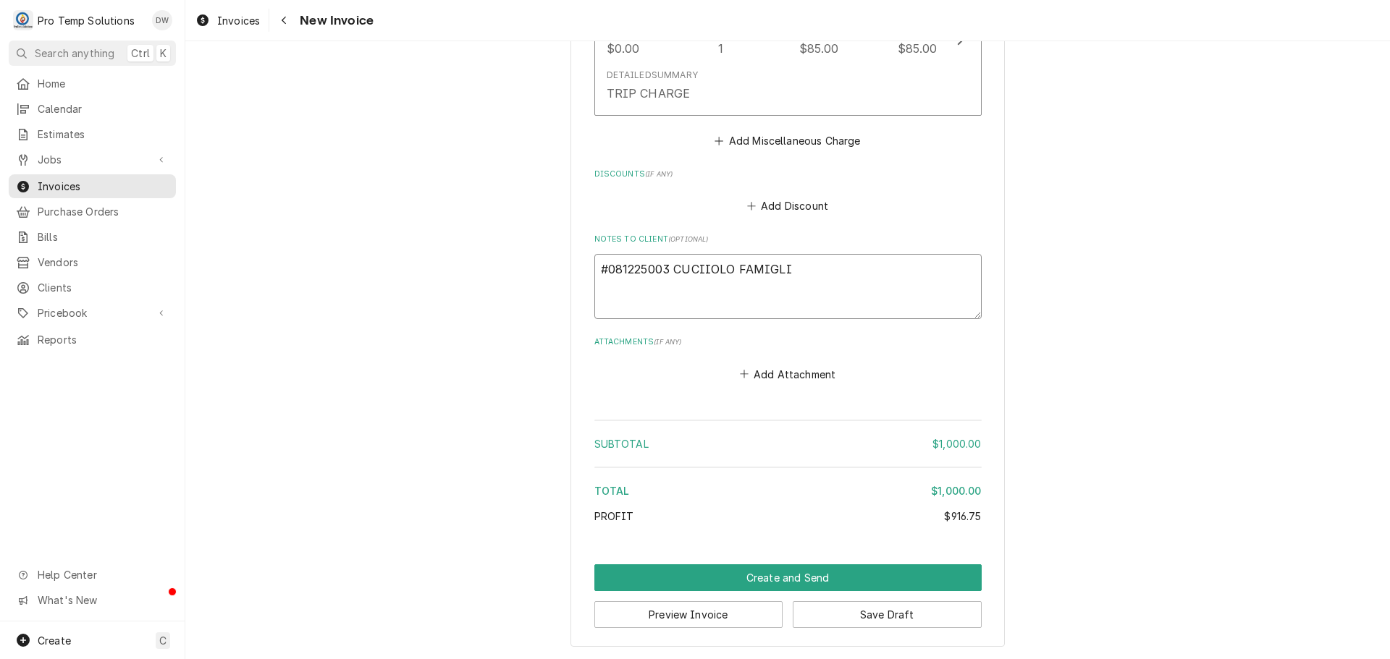
type textarea "x"
type textarea "#081225003 CUCIIOLO FAMIGLIA"
type textarea "x"
type textarea "#081225003 CUCIIOLO FAMIGLIA /"
type textarea "x"
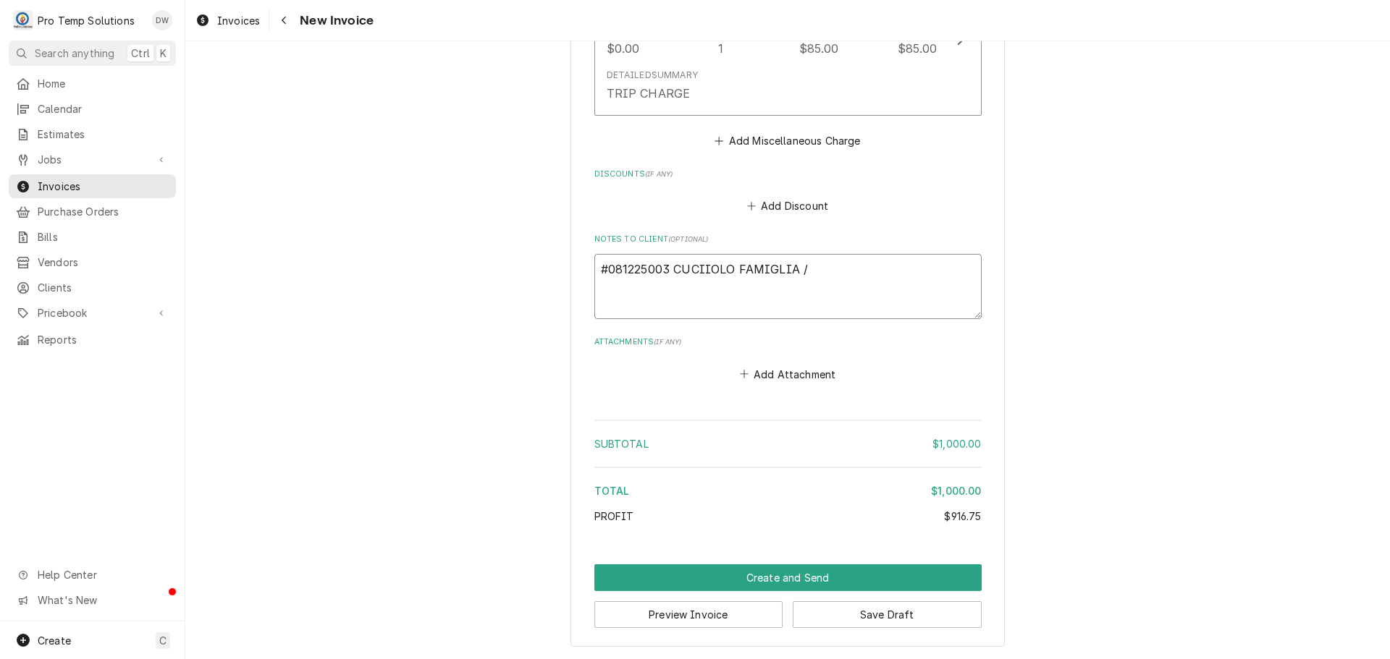
type textarea "#081225003 CUCIIOLO FAMIGLIA /"
type textarea "x"
type textarea "#081225003 CUCIIOLO FAMIGLIA / D"
type textarea "x"
type textarea "#081225003 CUCIIOLO FAMIGLIA / DU"
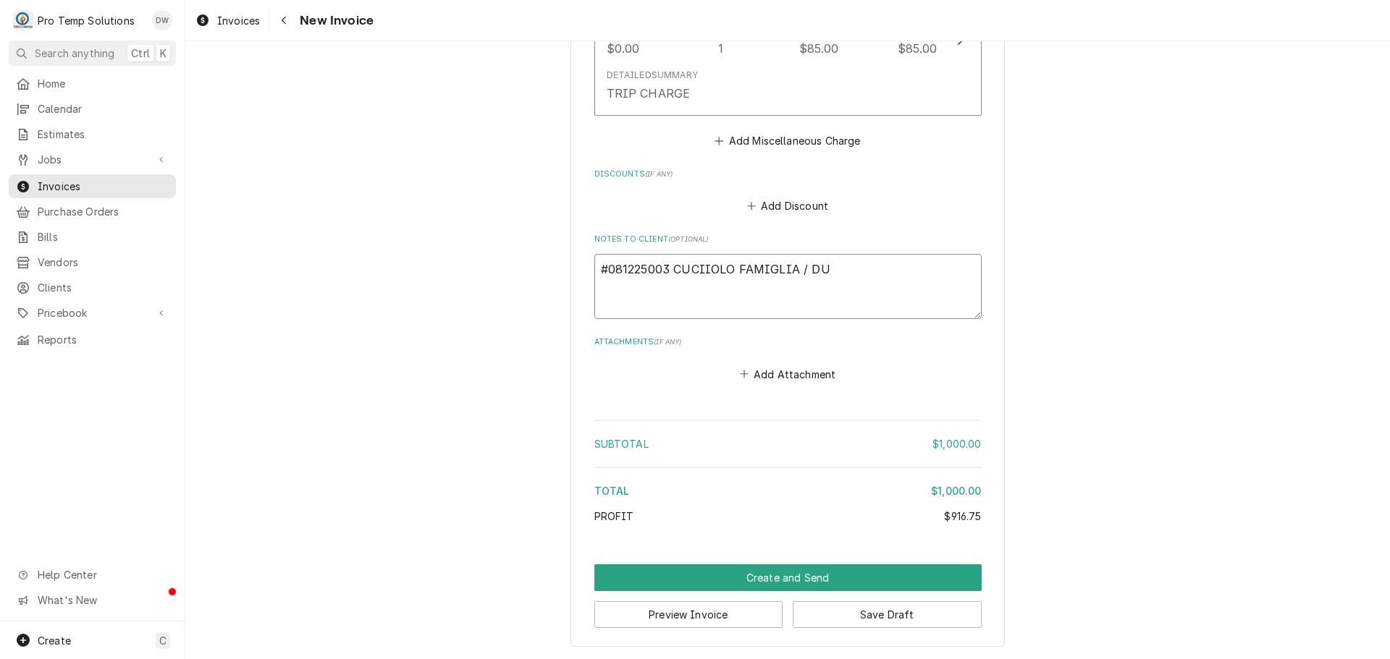
type textarea "x"
type textarea "#081225003 CUCIIOLO FAMIGLIA / DUR"
type textarea "x"
type textarea "#081225003 CUCIIOLO FAMIGLIA / DUR-"
type textarea "x"
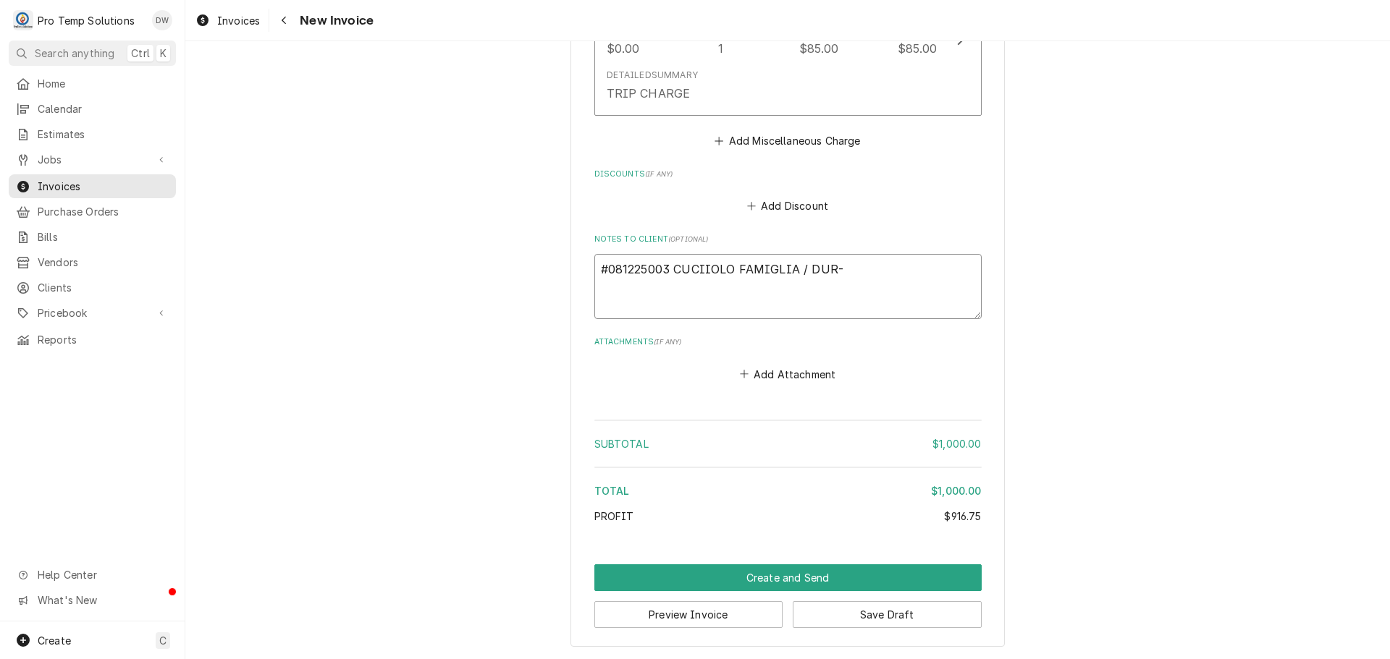
type textarea "#081225003 CUCIIOLO FAMIGLIA / DUR-"
type textarea "x"
type textarea "#081225003 CUCIIOLO FAMIGLIA / DUR- W"
type textarea "x"
type textarea "#081225003 CUCIIOLO FAMIGLIA / DUR- WI"
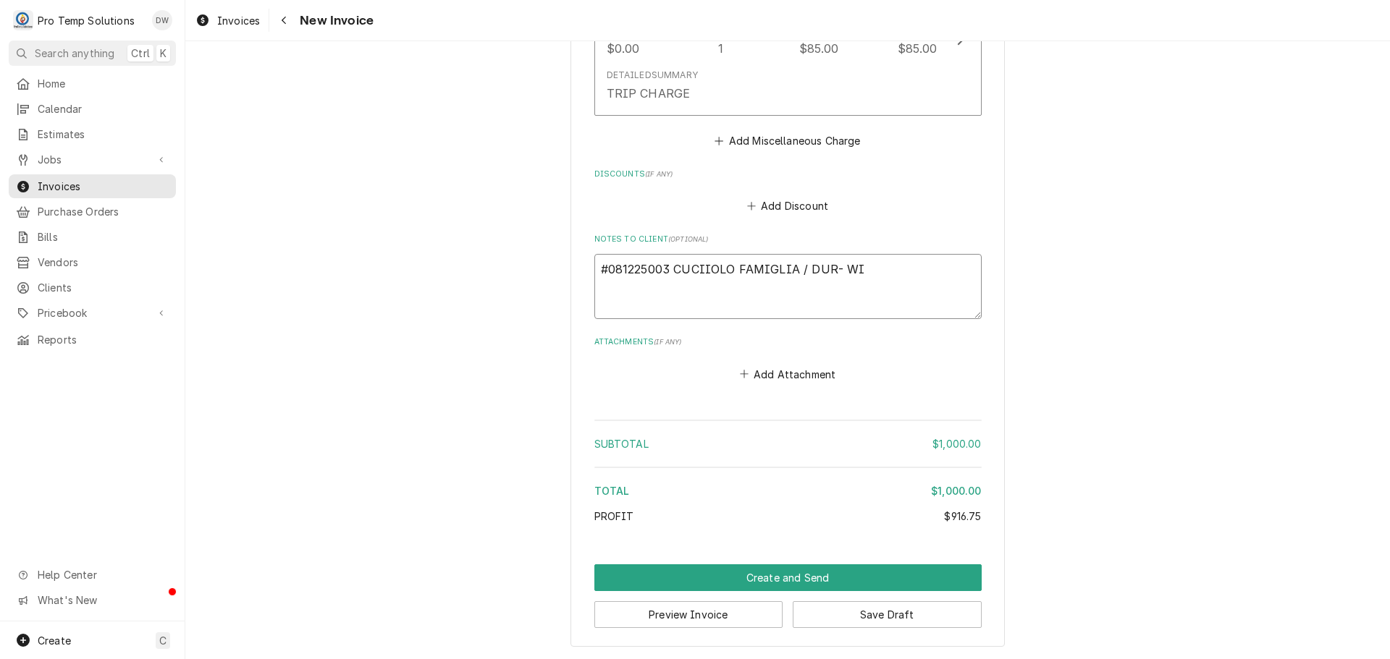
type textarea "x"
type textarea "#081225003 CUCIIOLO FAMIGLIA / DUR- WIC"
type textarea "x"
type textarea "#081225003 CUCIIOLO FAMIGLIA / DUR- WIC"
type textarea "x"
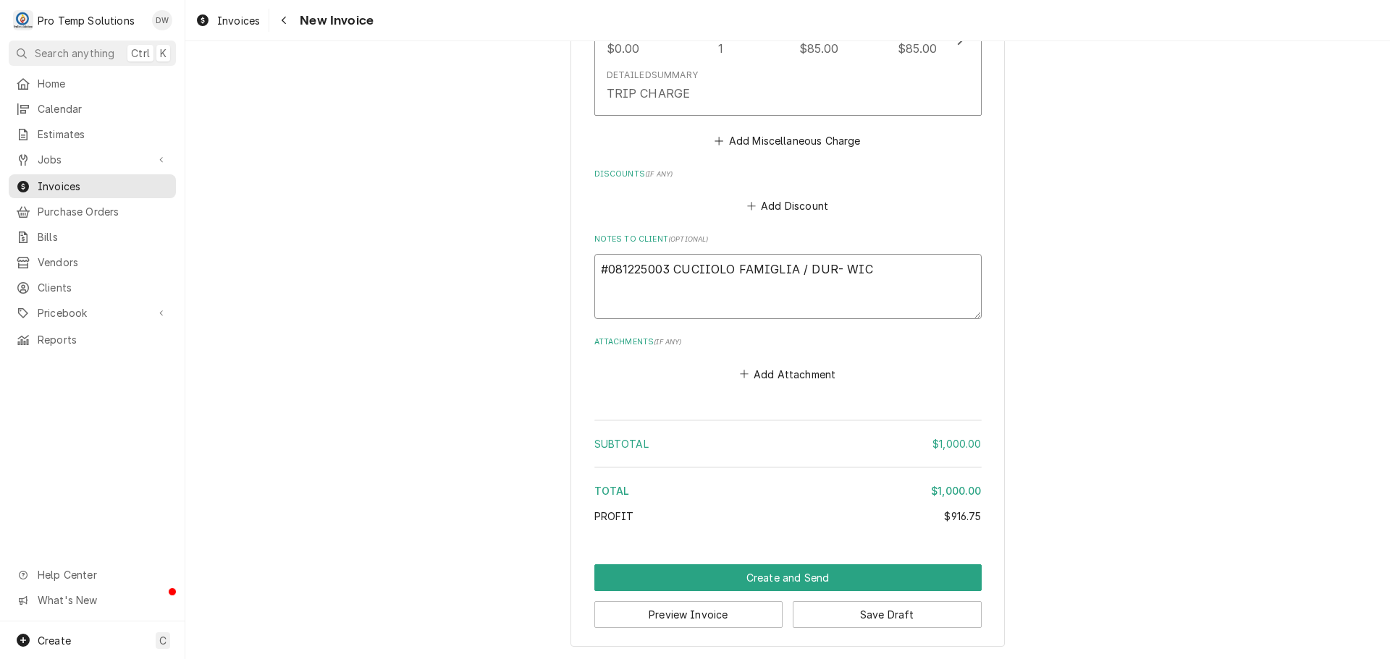
type textarea "#081225003 CUCIIOLO FAMIGLIA / DUR- WIC /"
type textarea "x"
type textarea "#081225003 CUCIIOLO FAMIGLIA / DUR- WIC /"
type textarea "x"
type textarea "#081225003 CUCIIOLO FAMIGLIA / DUR- WIC / W"
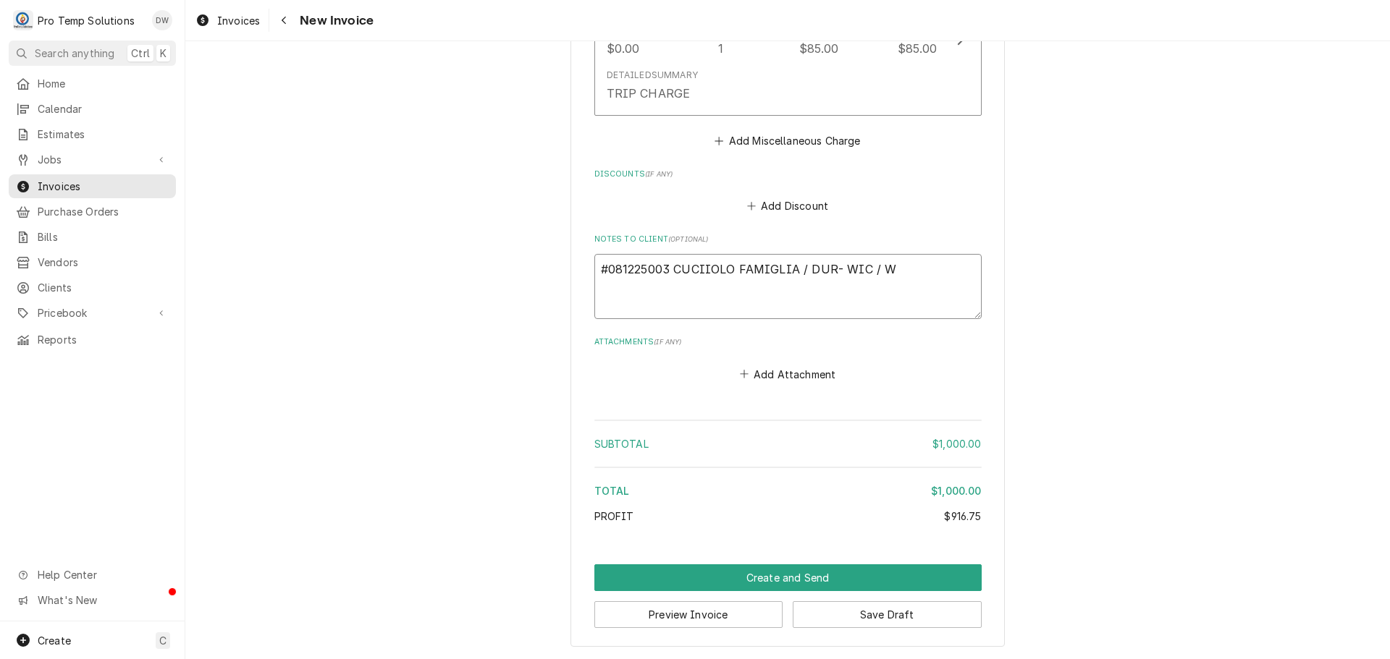
type textarea "x"
type textarea "#081225003 CUCIIOLO FAMIGLIA / DUR- WIC / WI"
type textarea "x"
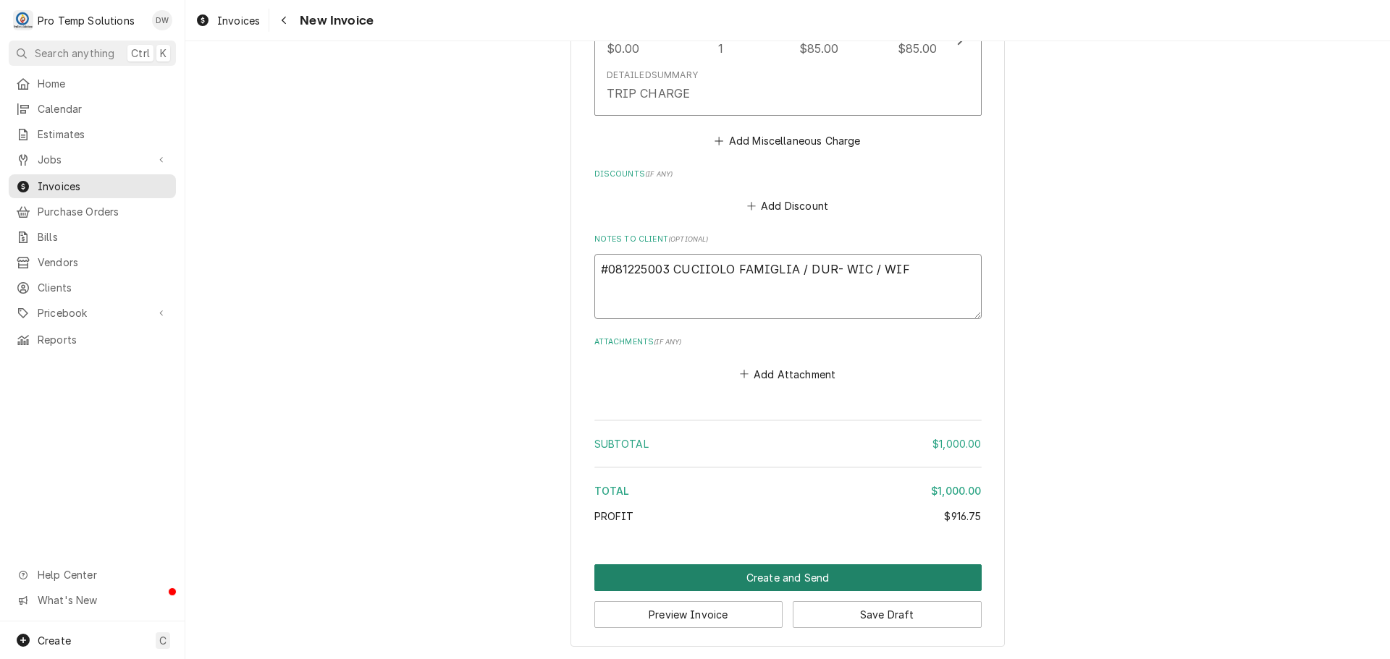
type textarea "#081225003 CUCIIOLO FAMIGLIA / DUR- WIC / WIF"
click at [770, 573] on button "Create and Send" at bounding box center [787, 578] width 387 height 27
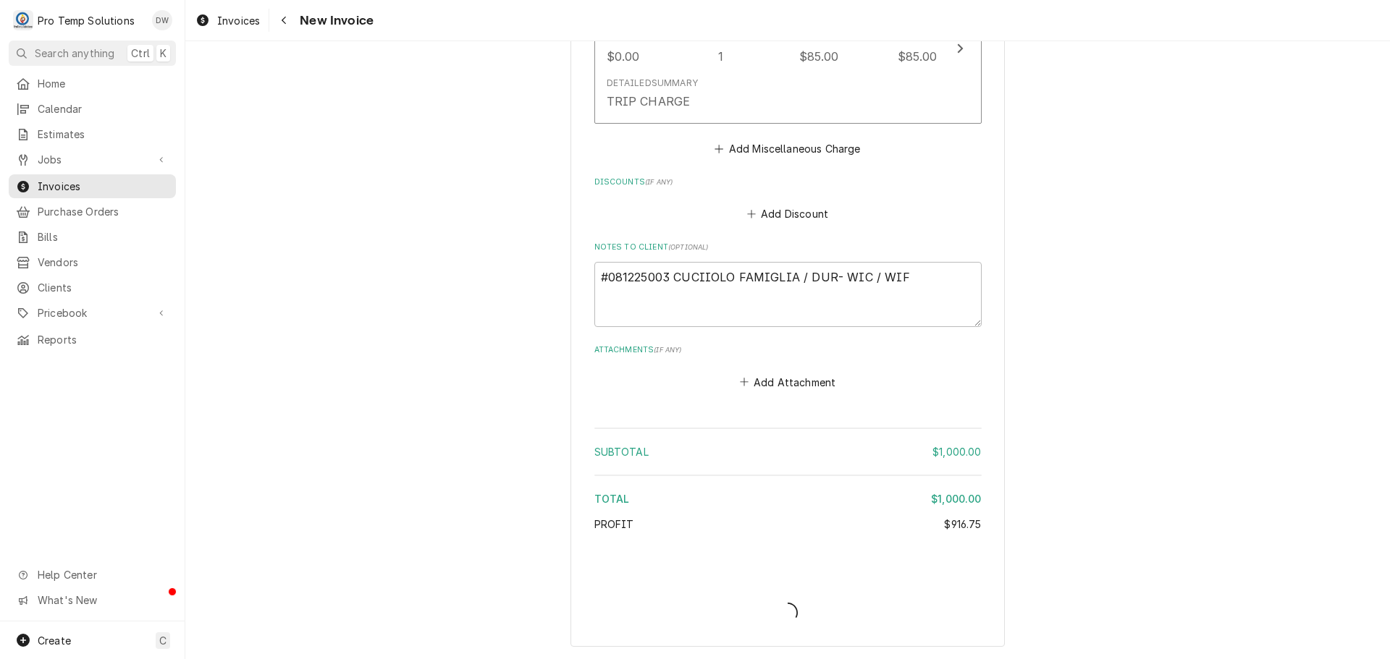
type textarea "x"
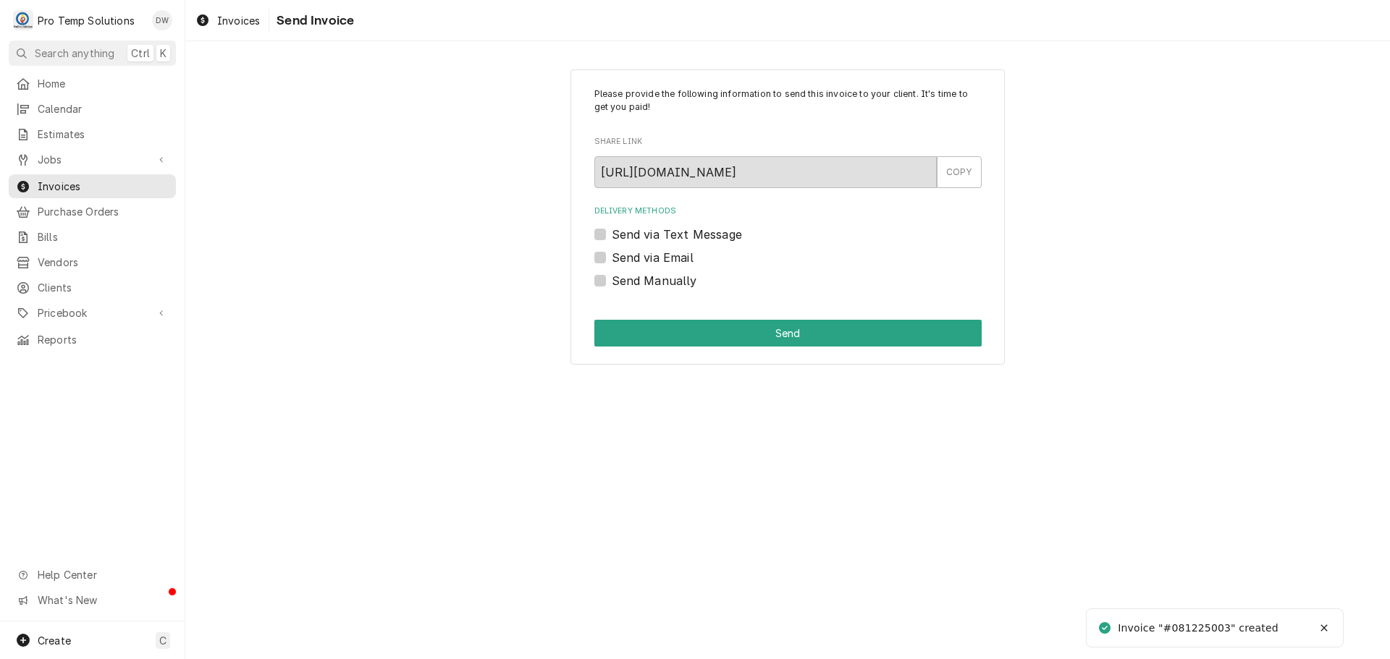
click at [612, 256] on label "Send via Email" at bounding box center [653, 257] width 82 height 17
click at [612, 256] on input "Send via Email" at bounding box center [805, 265] width 387 height 32
checkbox input "true"
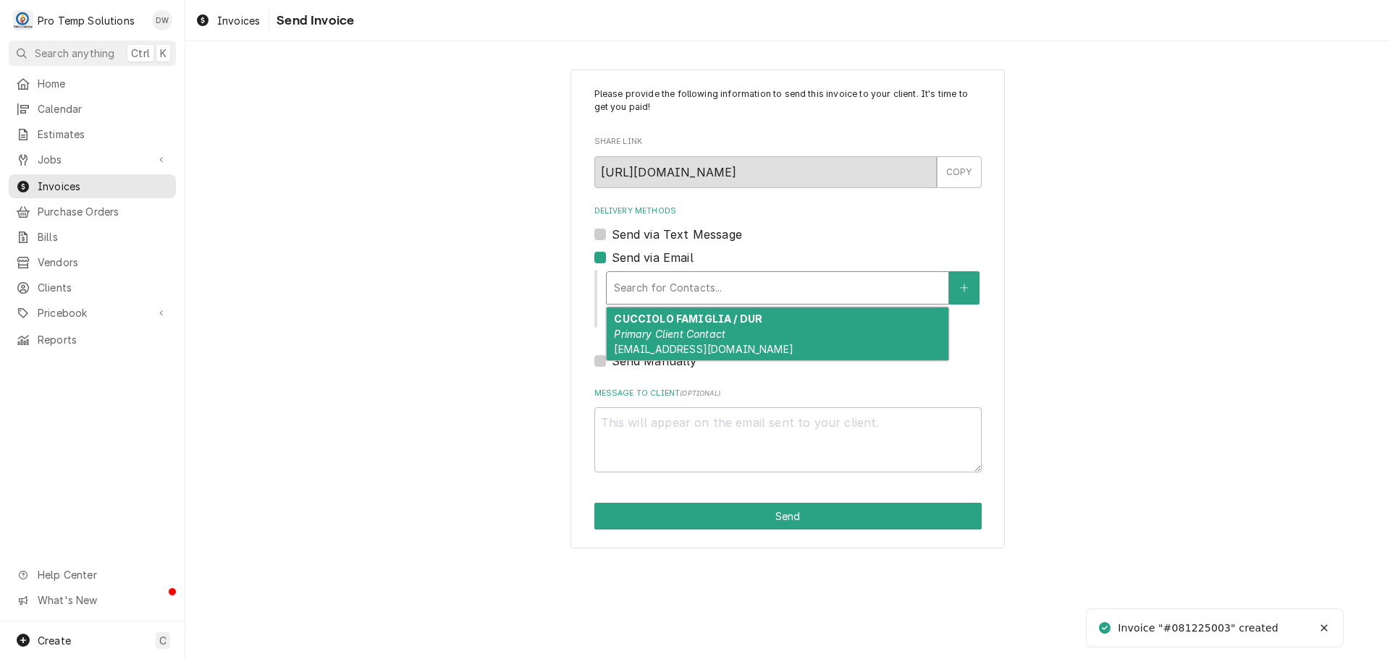
click at [721, 284] on div "Delivery Methods" at bounding box center [777, 288] width 327 height 26
click at [708, 326] on div "CUCCIOLO FAMIGLIA / DUR Primary Client Contact protempsolutions@gmail.com" at bounding box center [778, 334] width 342 height 53
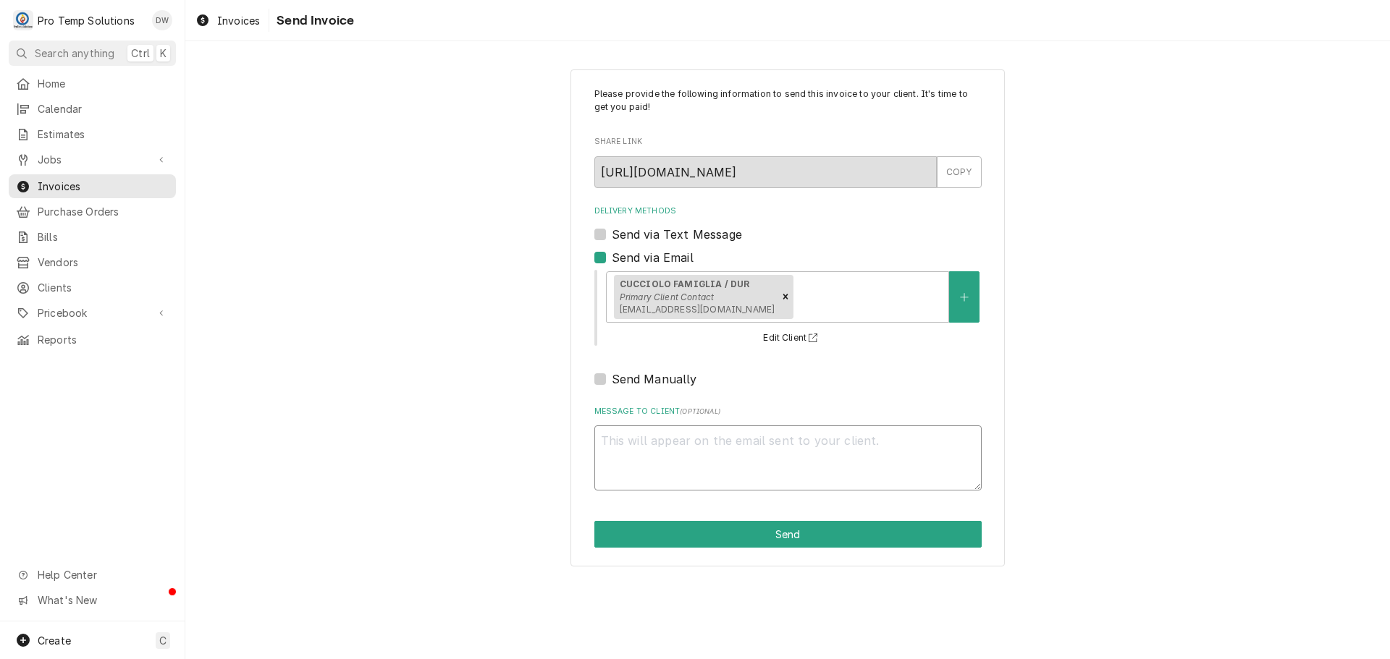
click at [660, 454] on textarea "Message to Client ( optional )" at bounding box center [787, 458] width 387 height 65
type textarea "x"
type textarea "#"
type textarea "x"
type textarea "#0"
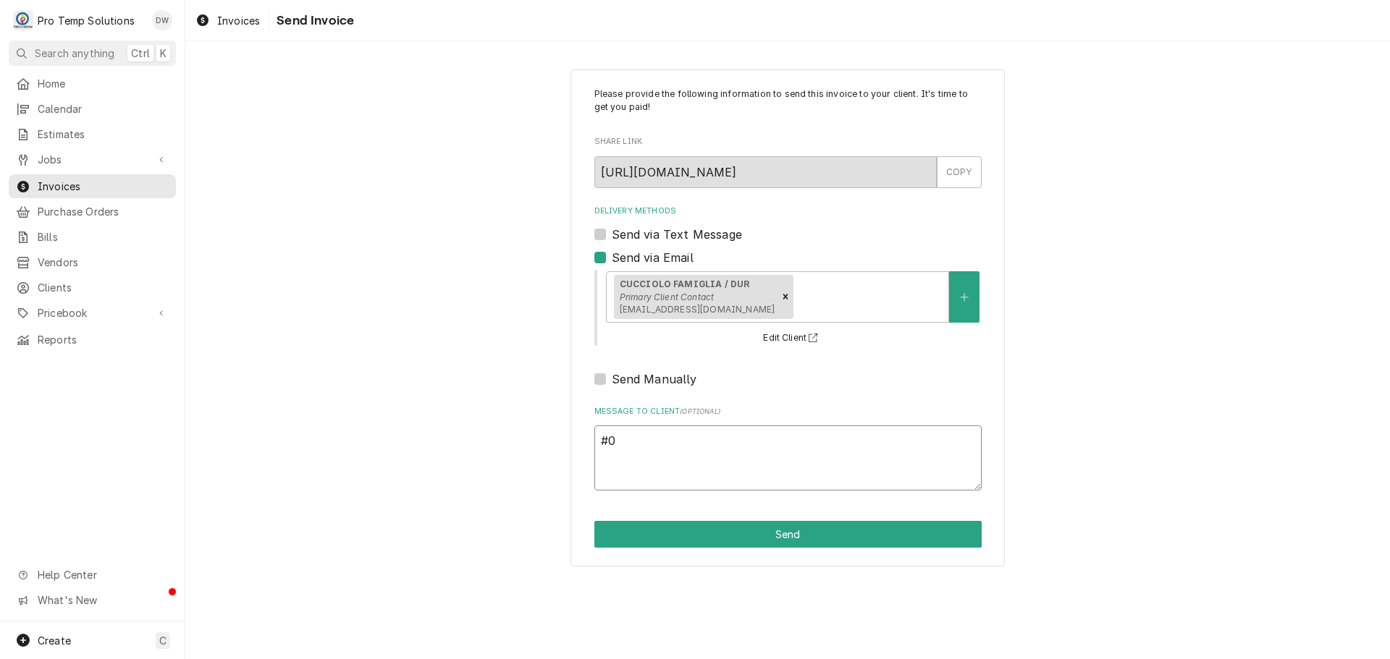
type textarea "x"
type textarea "#08"
type textarea "x"
type textarea "#081"
type textarea "x"
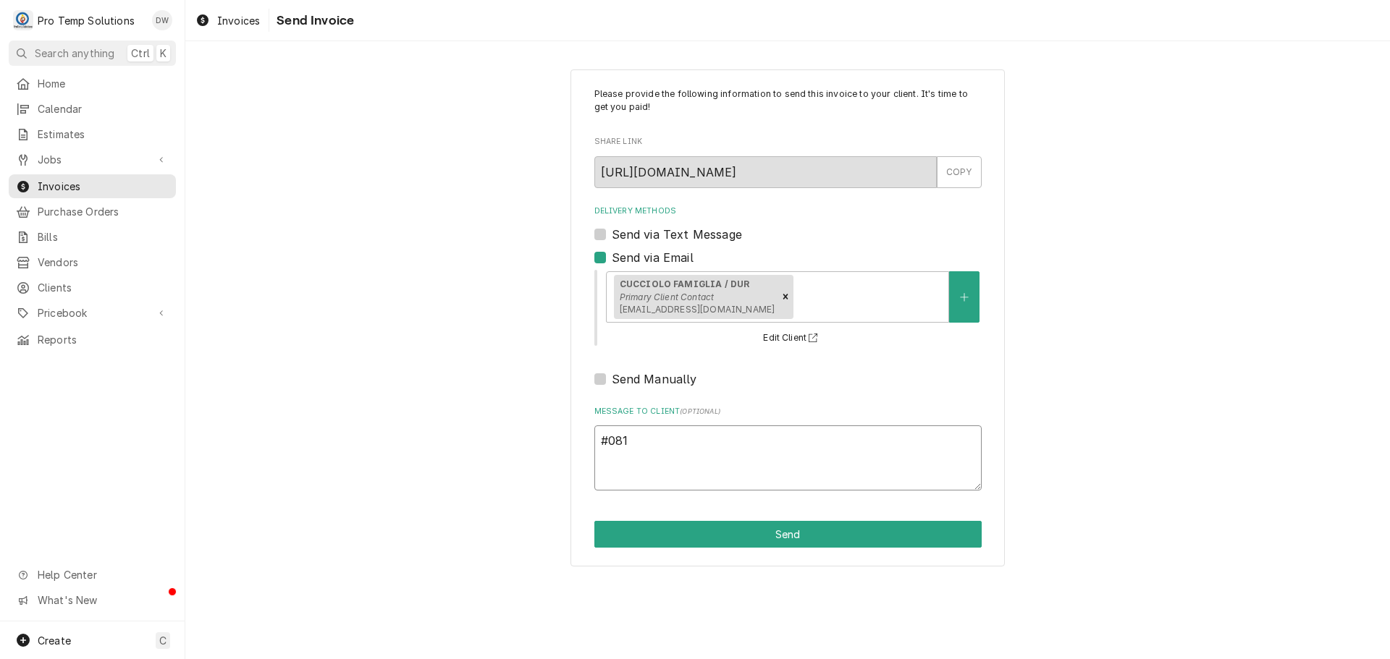
type textarea "#0812"
type textarea "x"
type textarea "#08122"
type textarea "x"
type textarea "#081225"
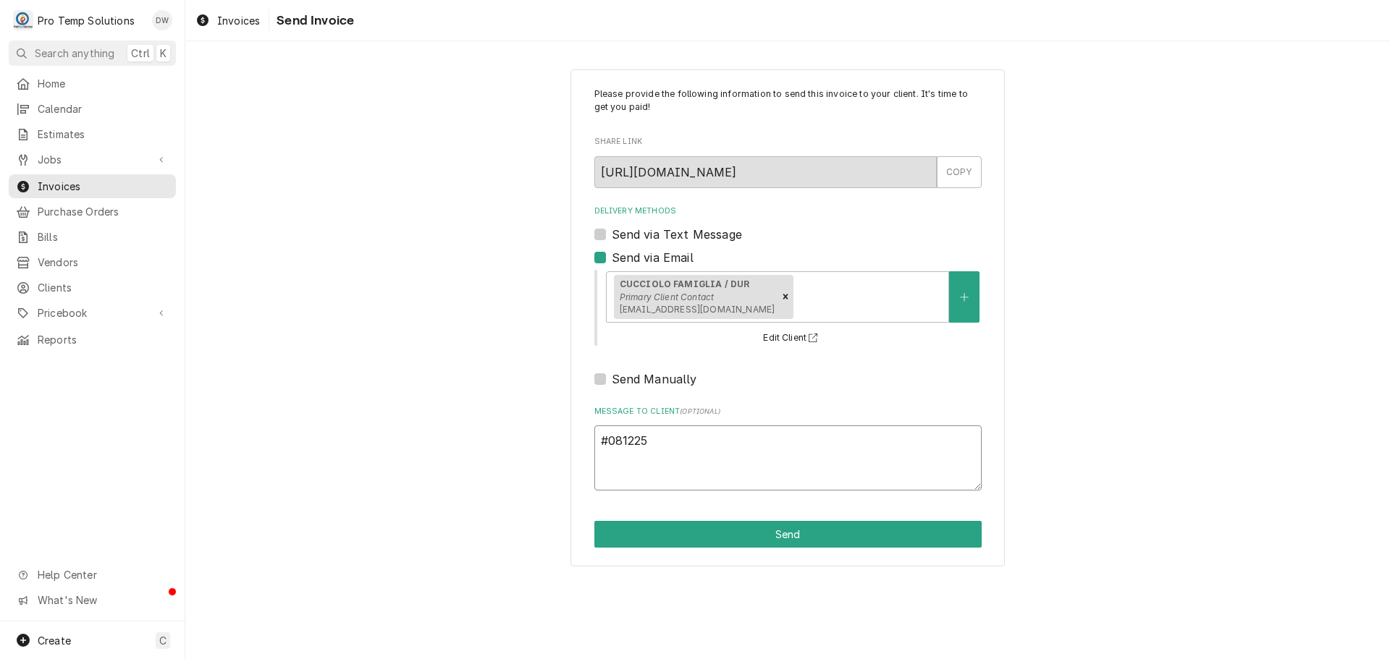
type textarea "x"
type textarea "#0812250"
type textarea "x"
type textarea "#08122500"
type textarea "x"
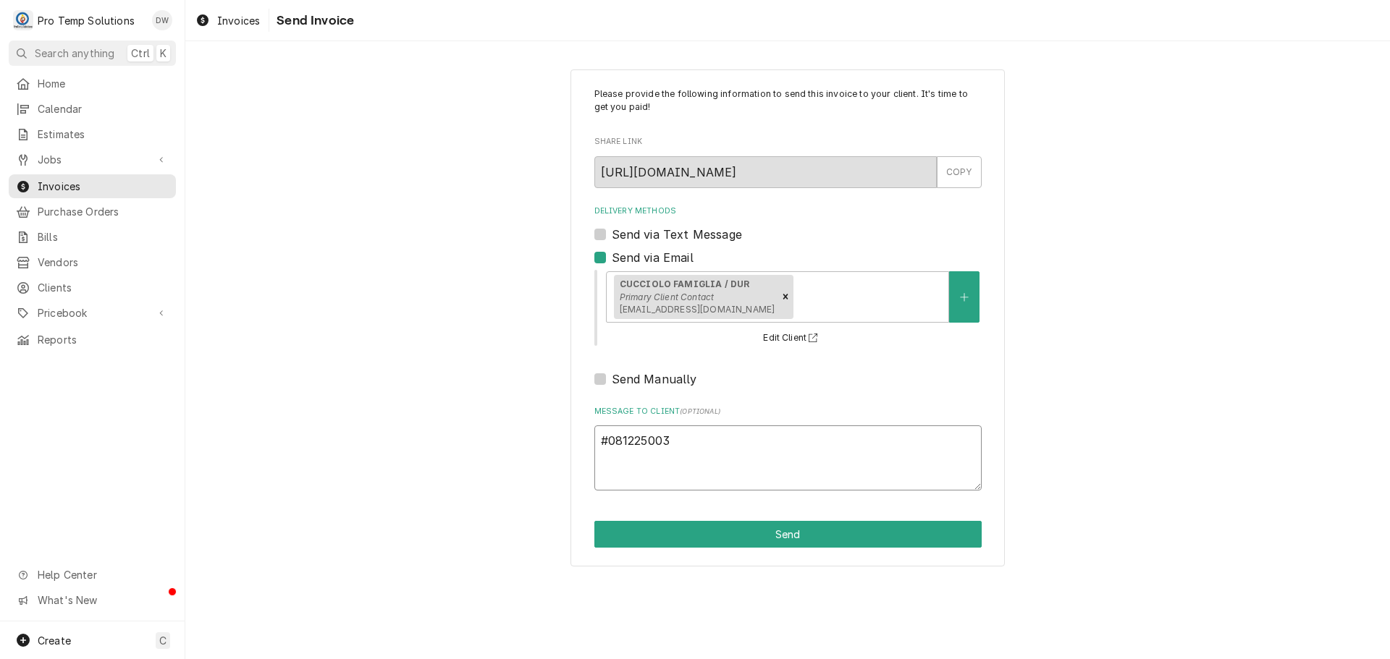
type textarea "#081225003M"
type textarea "x"
type textarea "#081225003M"
type textarea "x"
type textarea "#081225003M C"
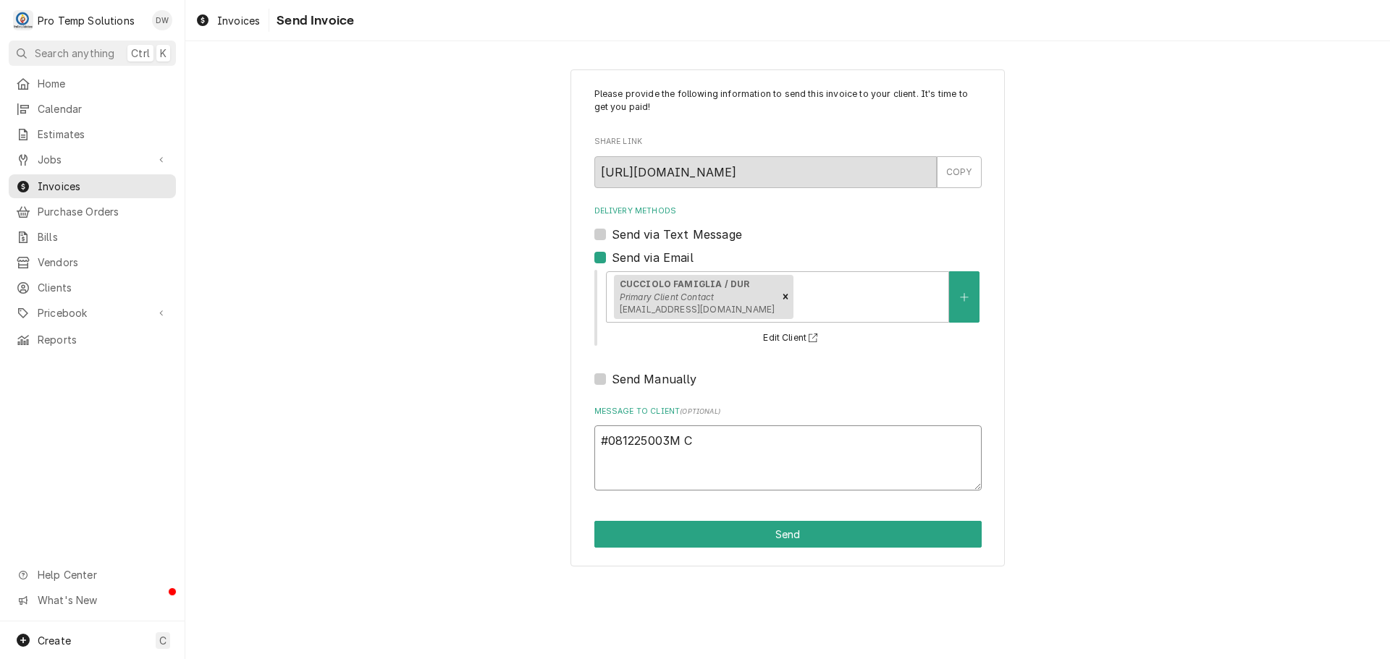
type textarea "x"
type textarea "#081225003M CU"
type textarea "x"
type textarea "#081225003M CUC"
type textarea "x"
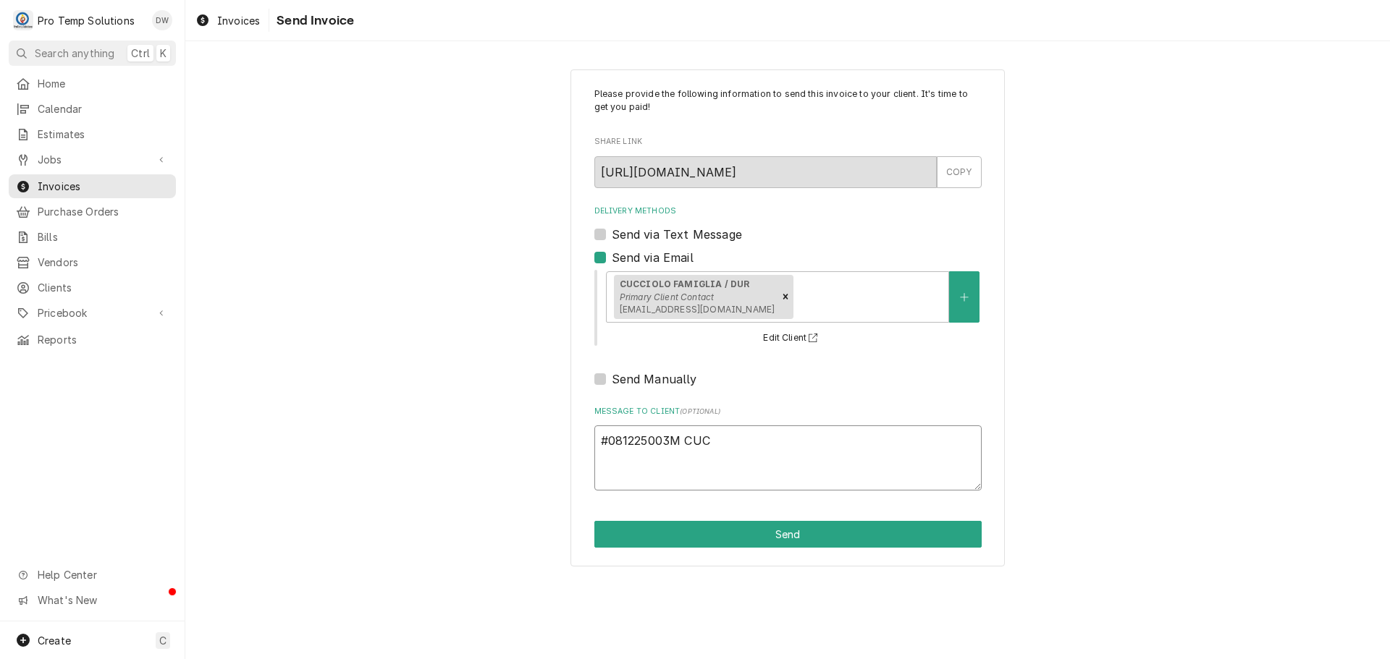
type textarea "#081225003M CUCI"
type textarea "x"
type textarea "#081225003M CUCII"
type textarea "x"
type textarea "#081225003M CUCII"
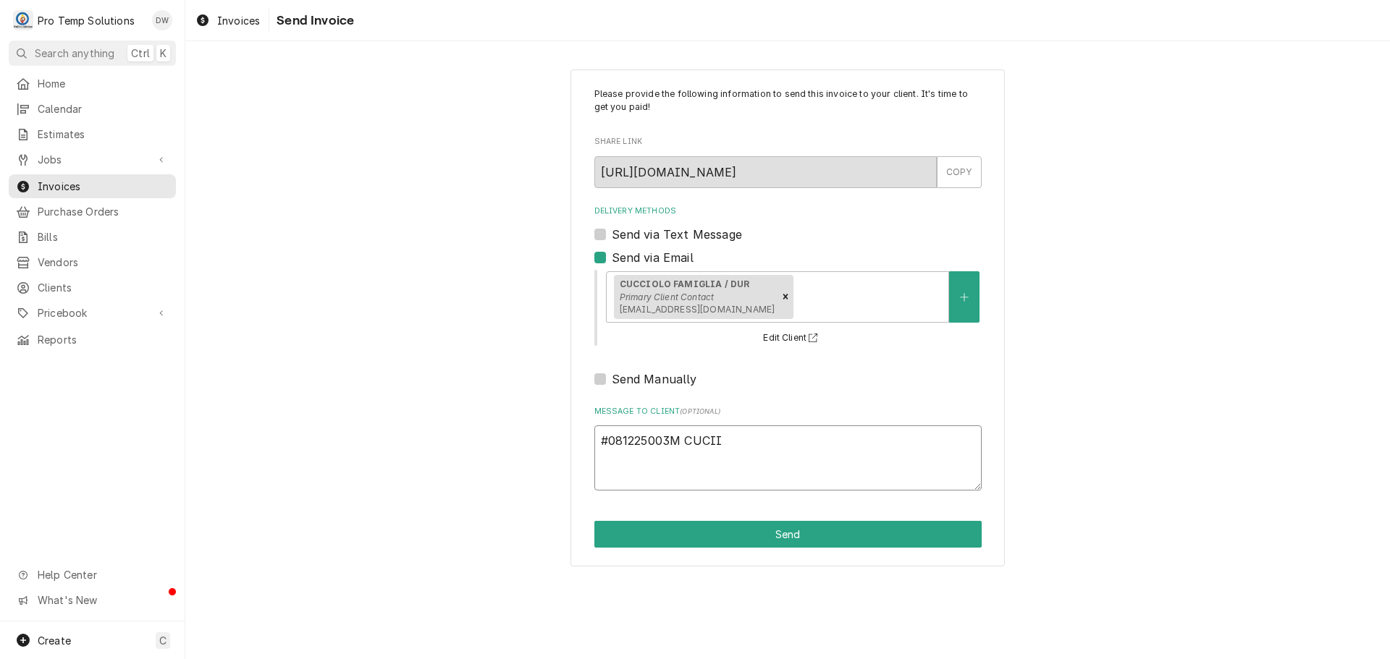
type textarea "x"
type textarea "#081225003M CUCII F"
type textarea "x"
type textarea "#081225003M CUCII FA"
type textarea "x"
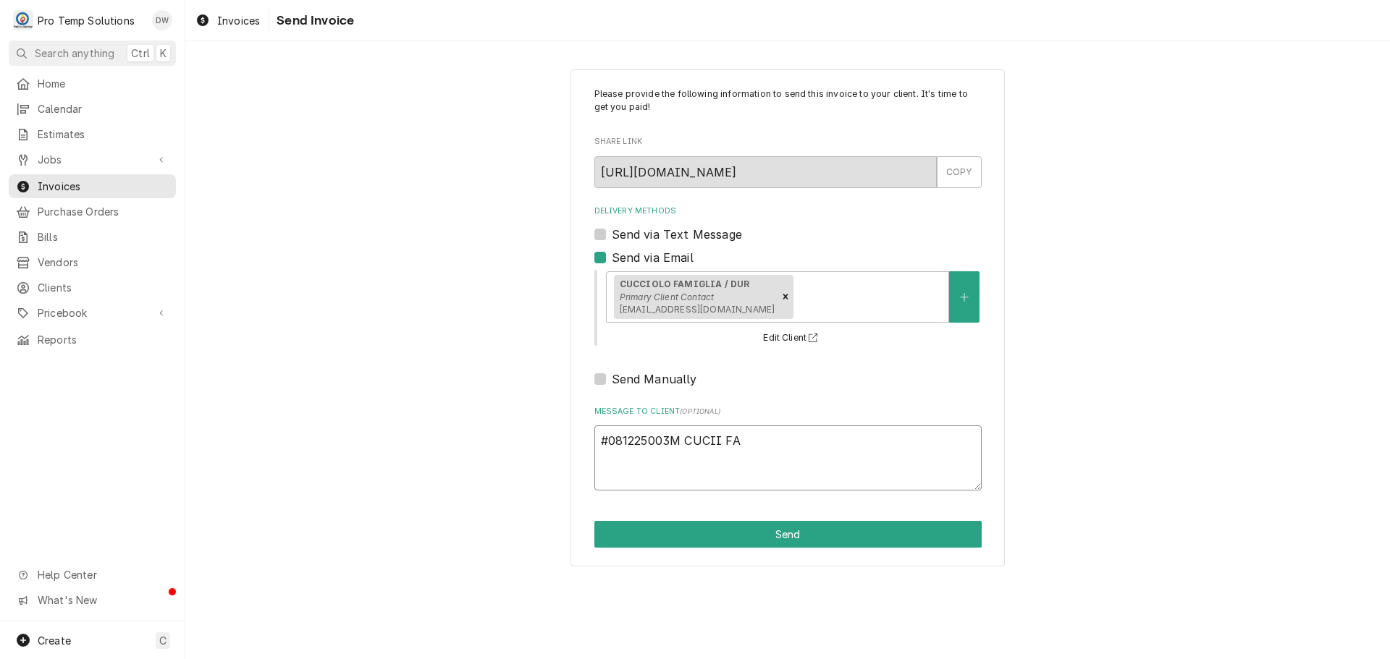
type textarea "#081225003M CUCII FAM"
type textarea "x"
type textarea "#081225003M CUCII FAMI"
type textarea "x"
type textarea "#081225003M CUCII FAMIG"
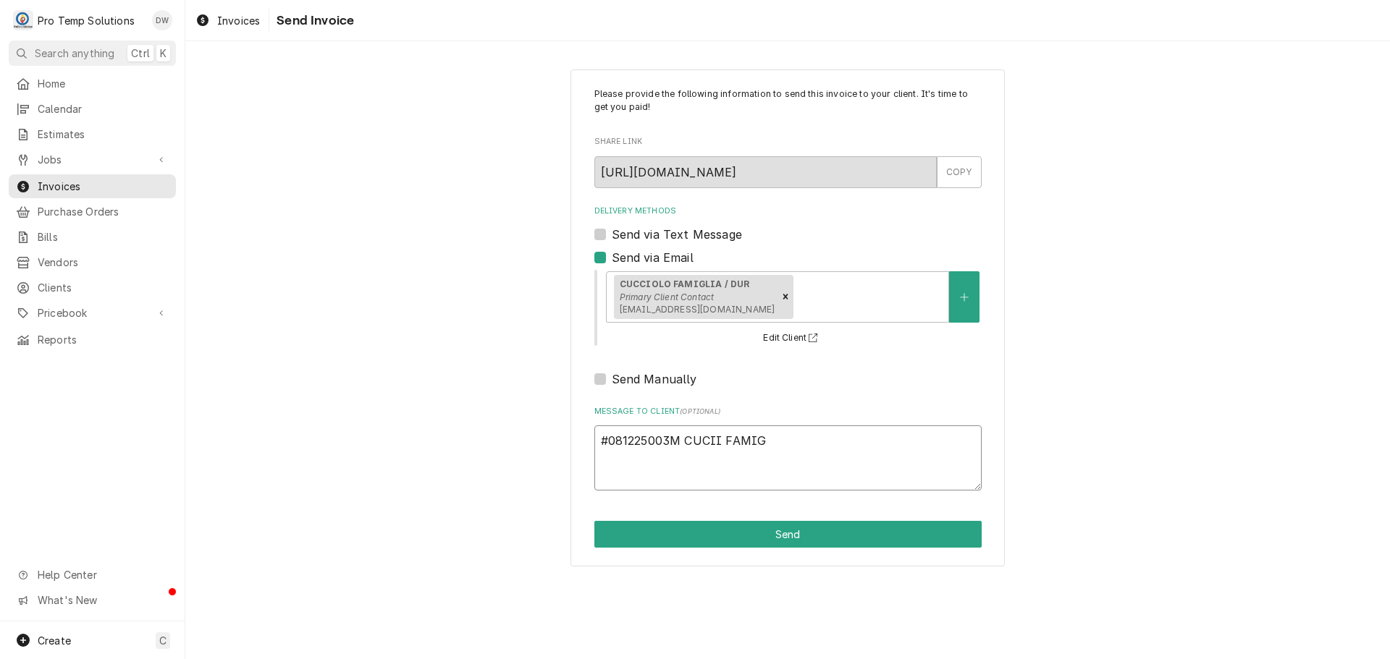
type textarea "x"
type textarea "#081225003M CUCII FAMIGL"
type textarea "x"
type textarea "#081225003M CUCII FAMIGLI"
type textarea "x"
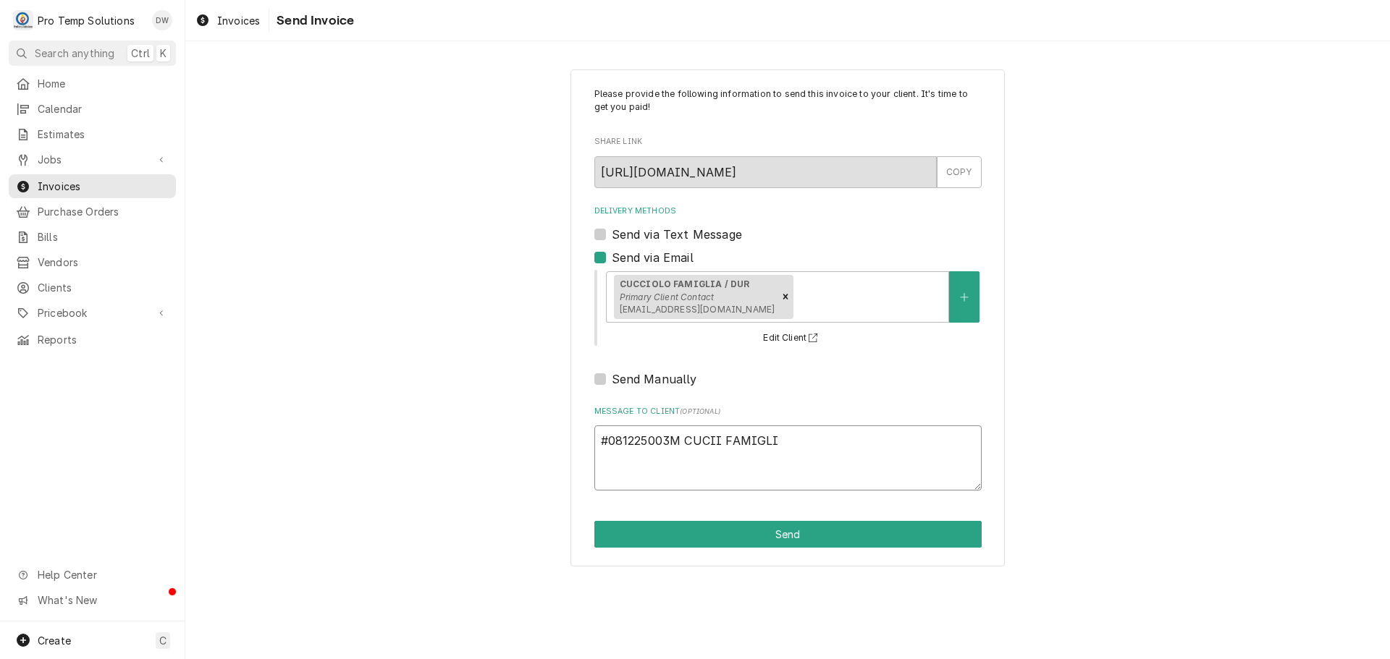
type textarea "#081225003M CUCII FAMIGLIA"
type textarea "x"
type textarea "#081225003M CUCII FAMIGLIA"
type textarea "x"
type textarea "#081225003M CUCII FAMIGLIA /"
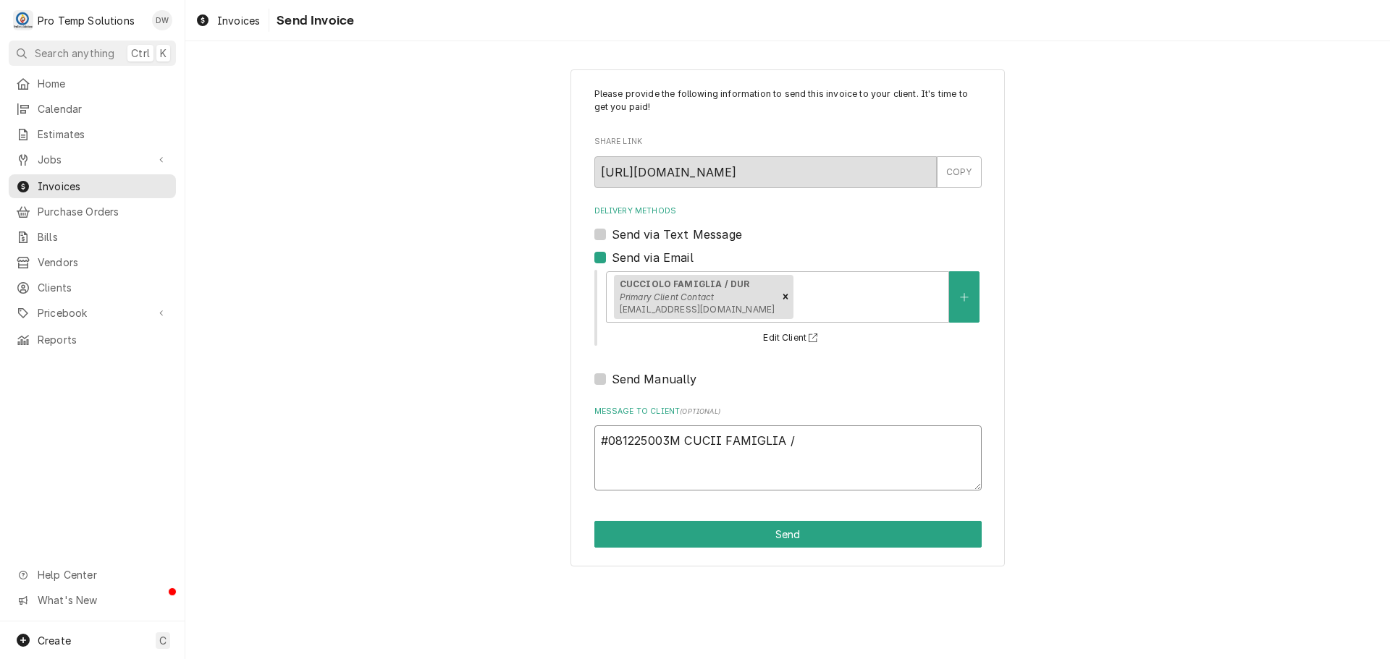
type textarea "x"
type textarea "#081225003M CUCII FAMIGLIA /"
type textarea "x"
type textarea "#081225003M CUCII FAMIGLIA / D"
type textarea "x"
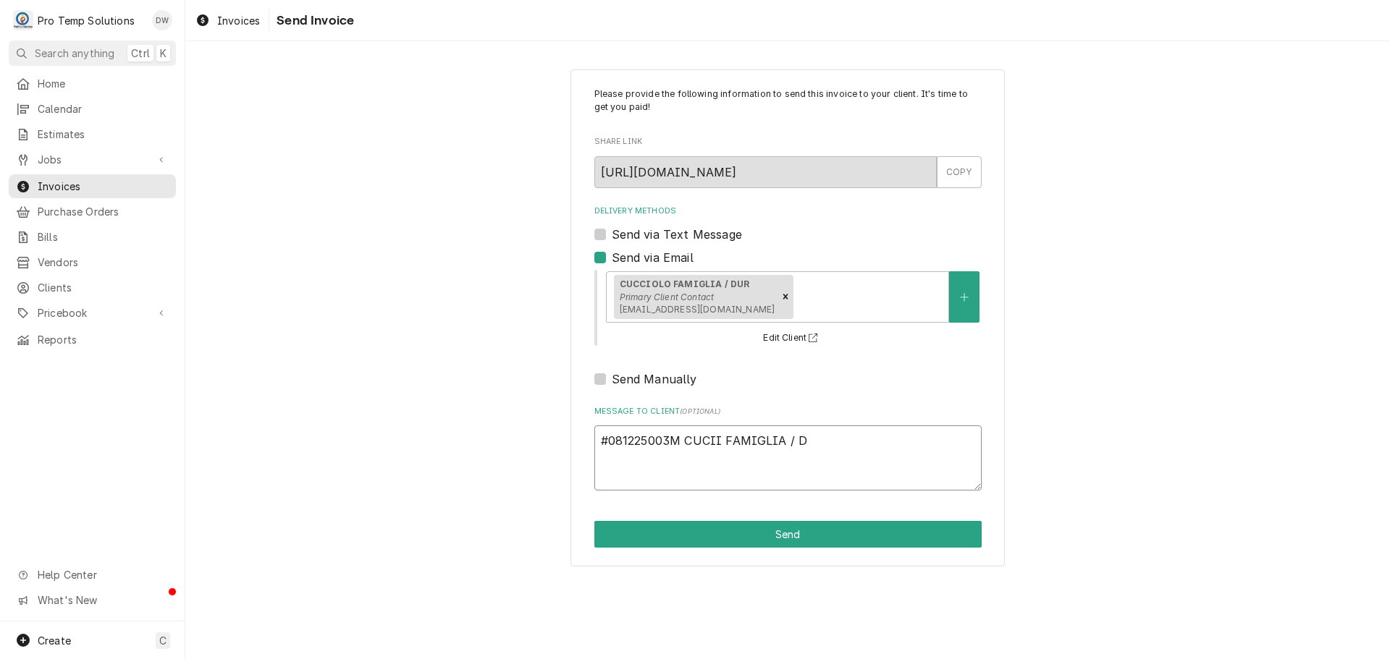
type textarea "#081225003M CUCII FAMIGLIA / DU"
type textarea "x"
type textarea "#081225003M CUCII FAMIGLIA / DUR"
type textarea "x"
type textarea "#081225003M CUCII FAMIGLIA / DUR-"
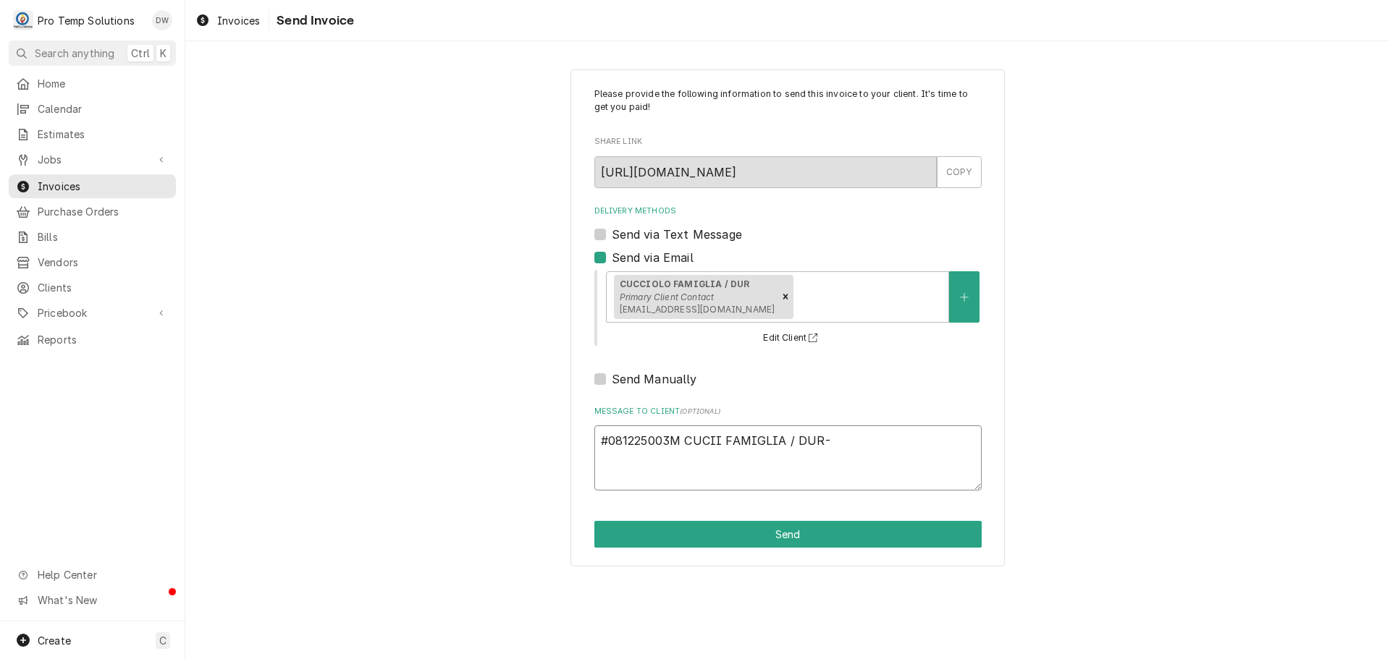
type textarea "x"
type textarea "#081225003M CUCII FAMIGLIA / DUR-"
type textarea "x"
type textarea "#081225003M CUCII FAMIGLIA / DUR- W"
type textarea "x"
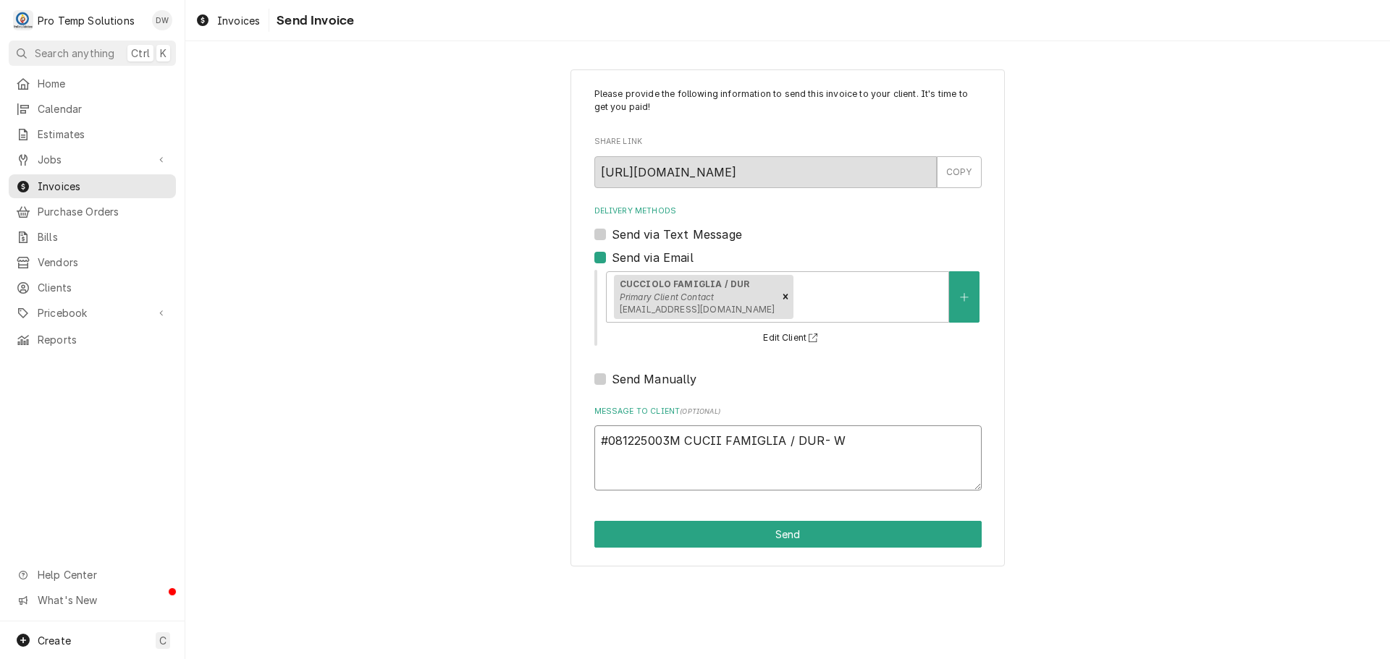
type textarea "#081225003M CUCII FAMIGLIA / DUR- WI"
type textarea "x"
type textarea "#081225003M CUCII FAMIGLIA / DUR- WIC"
type textarea "x"
type textarea "#081225003M CUCII FAMIGLIA / DUR- WIC"
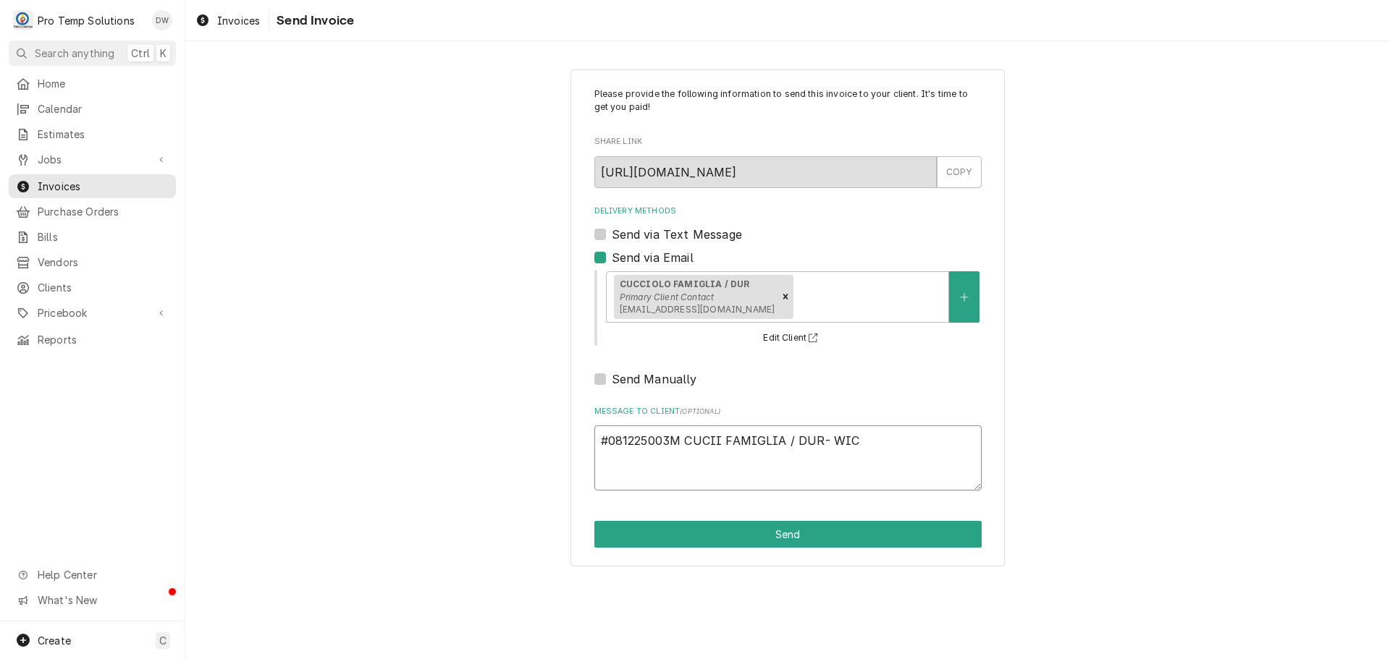
type textarea "x"
type textarea "#081225003M CUCII FAMIGLIA / DUR- WIC /"
type textarea "x"
type textarea "#081225003M CUCII FAMIGLIA / DUR- WIC /"
type textarea "x"
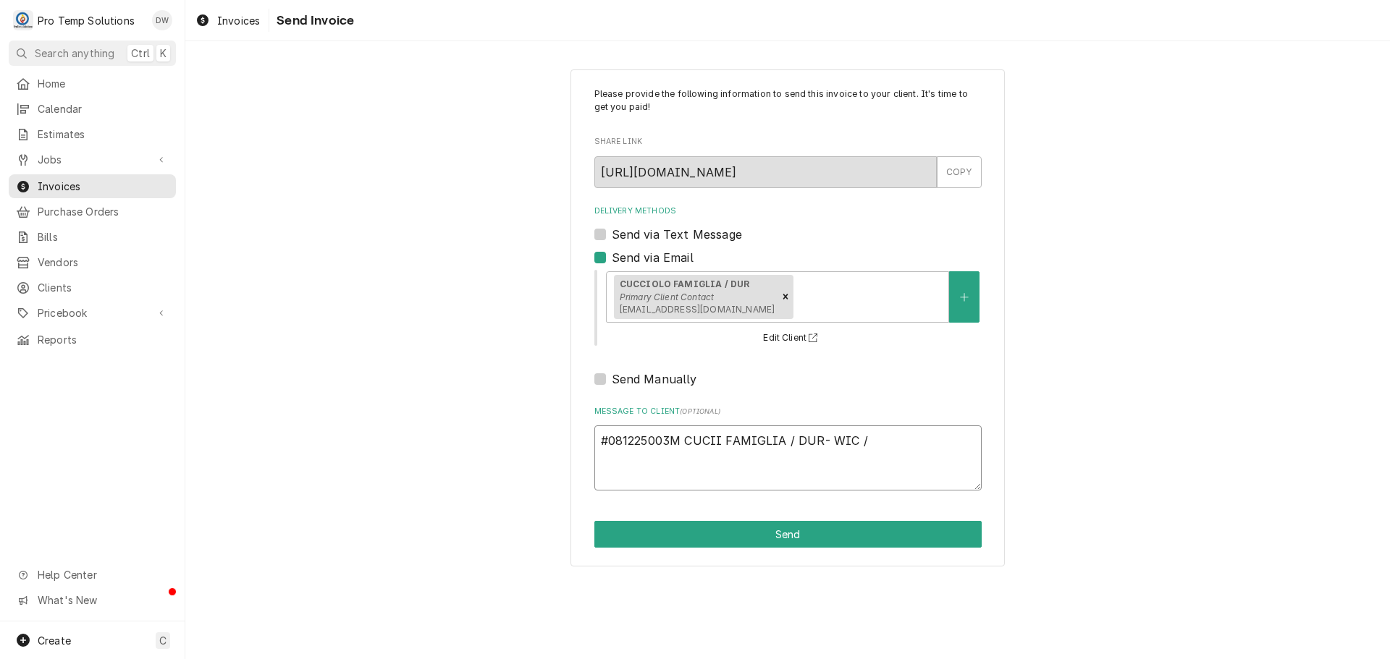
type textarea "#081225003M CUCII FAMIGLIA / DUR- WIC / W"
type textarea "x"
type textarea "#081225003M CUCII FAMIGLIA / DUR- WIC / WI"
type textarea "x"
type textarea "#081225003M CUCII FAMIGLIA / DUR- WIC / WIF"
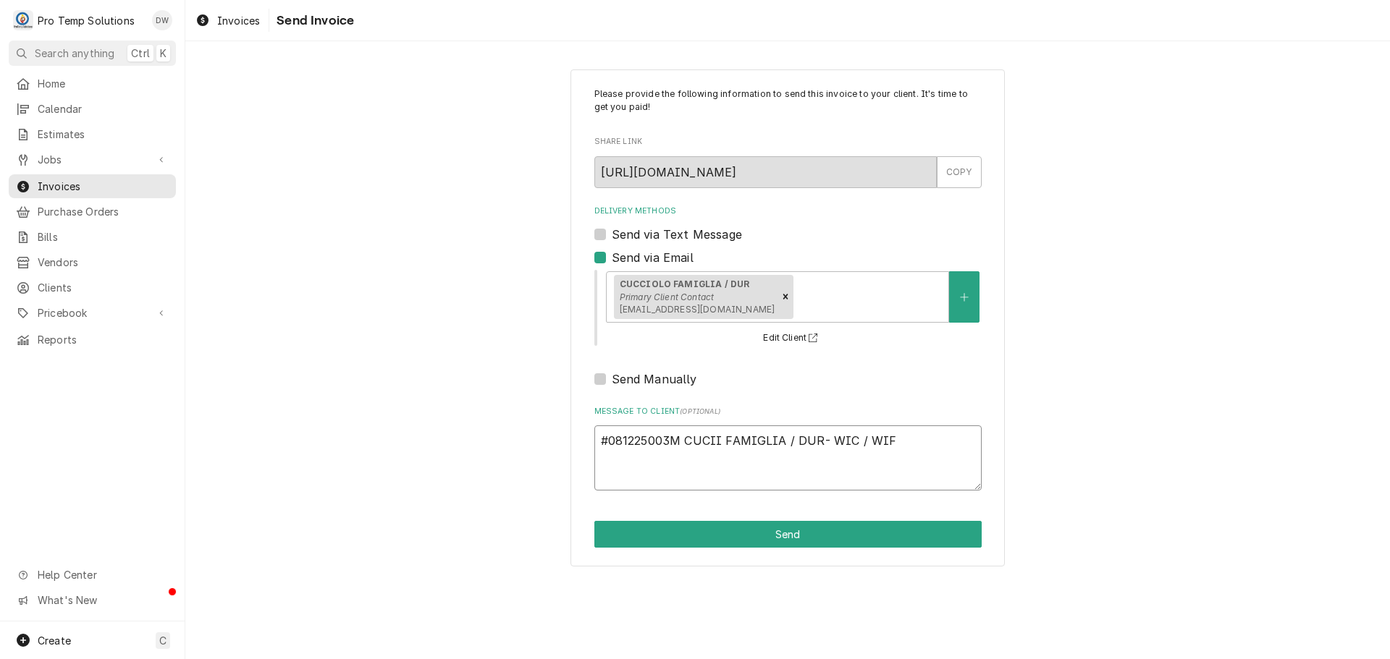
type textarea "x"
type textarea "#081225003M CUCII FAMIGLIA / DUR- WIC / WIF"
click at [779, 535] on button "Send" at bounding box center [787, 534] width 387 height 27
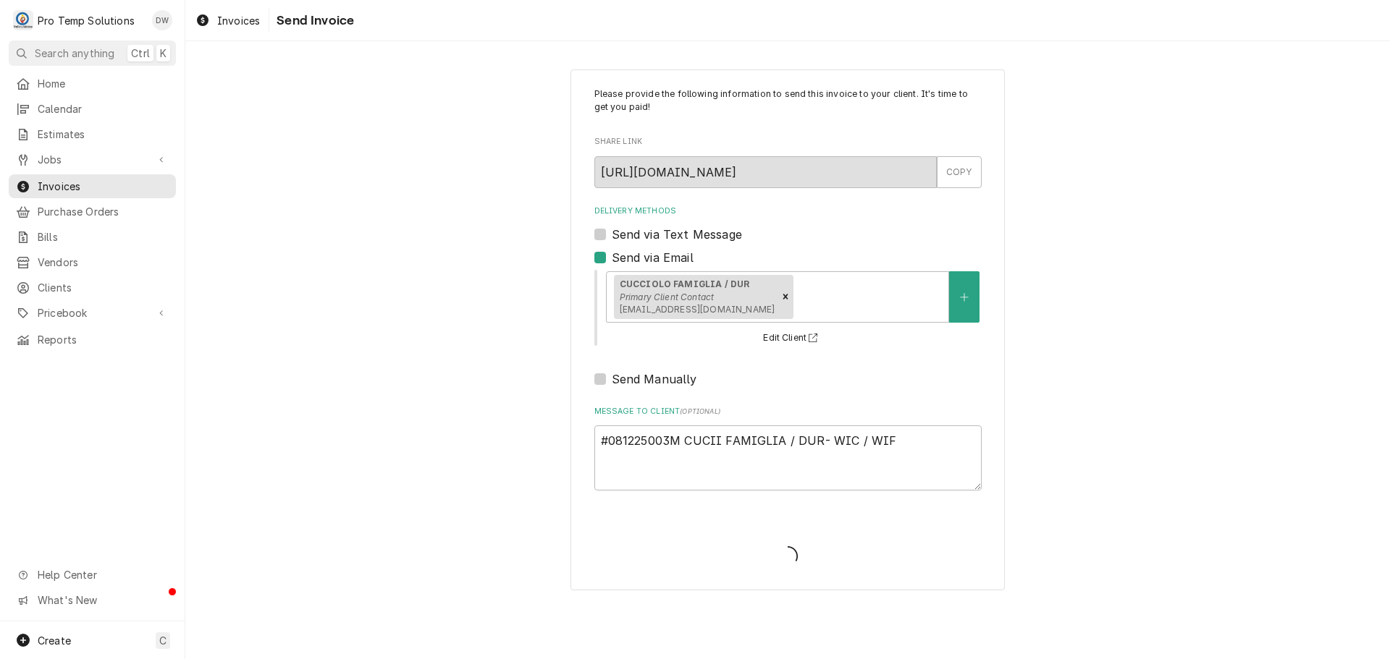
type textarea "x"
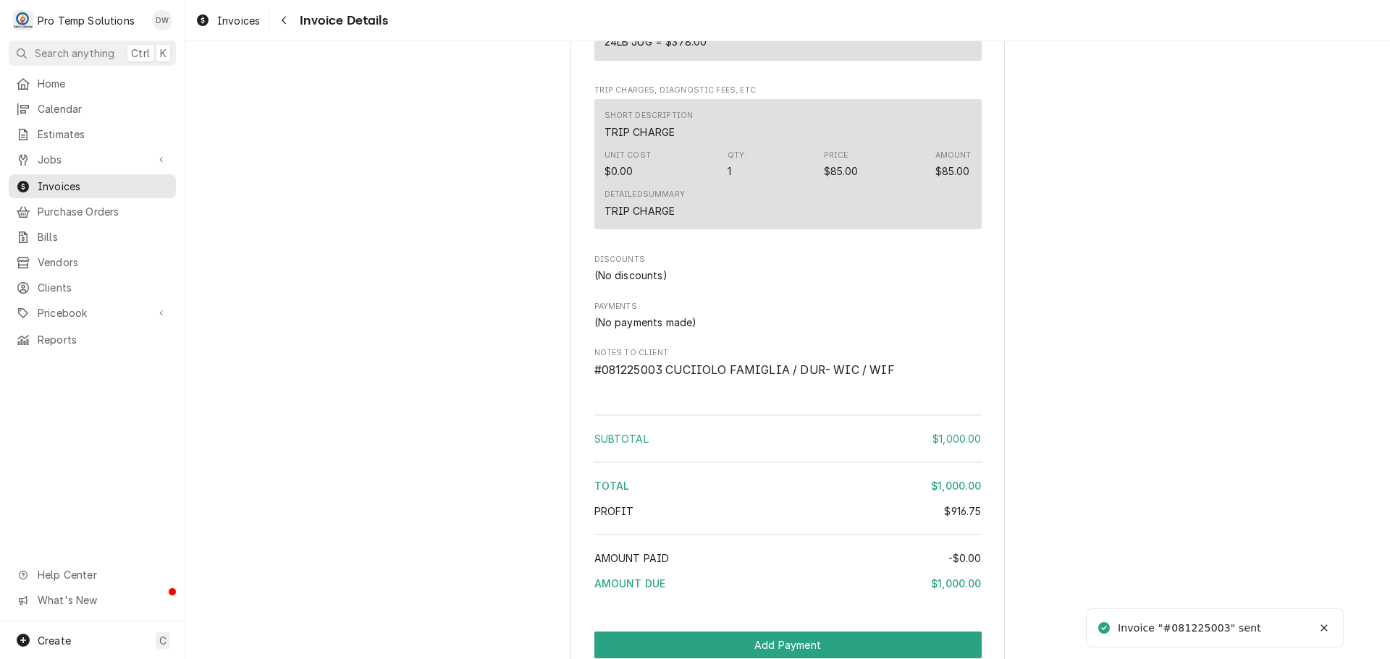
scroll to position [1932, 0]
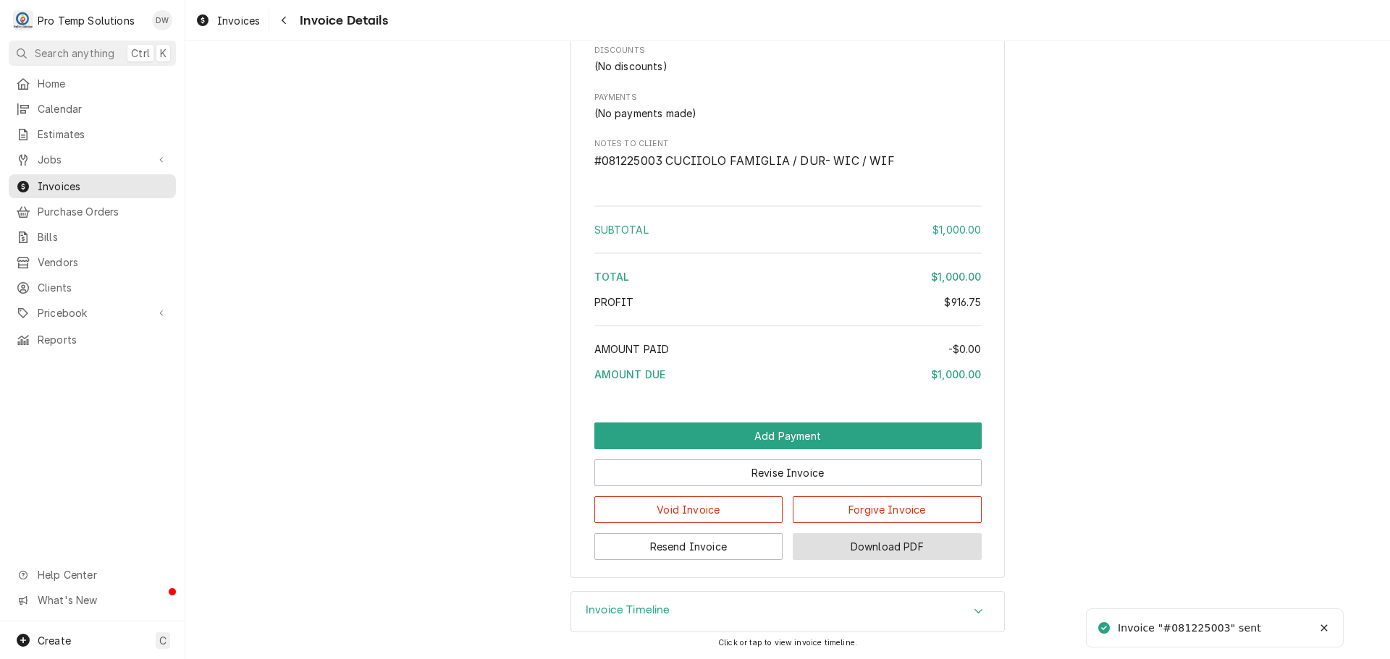
click at [869, 546] on button "Download PDF" at bounding box center [887, 546] width 189 height 27
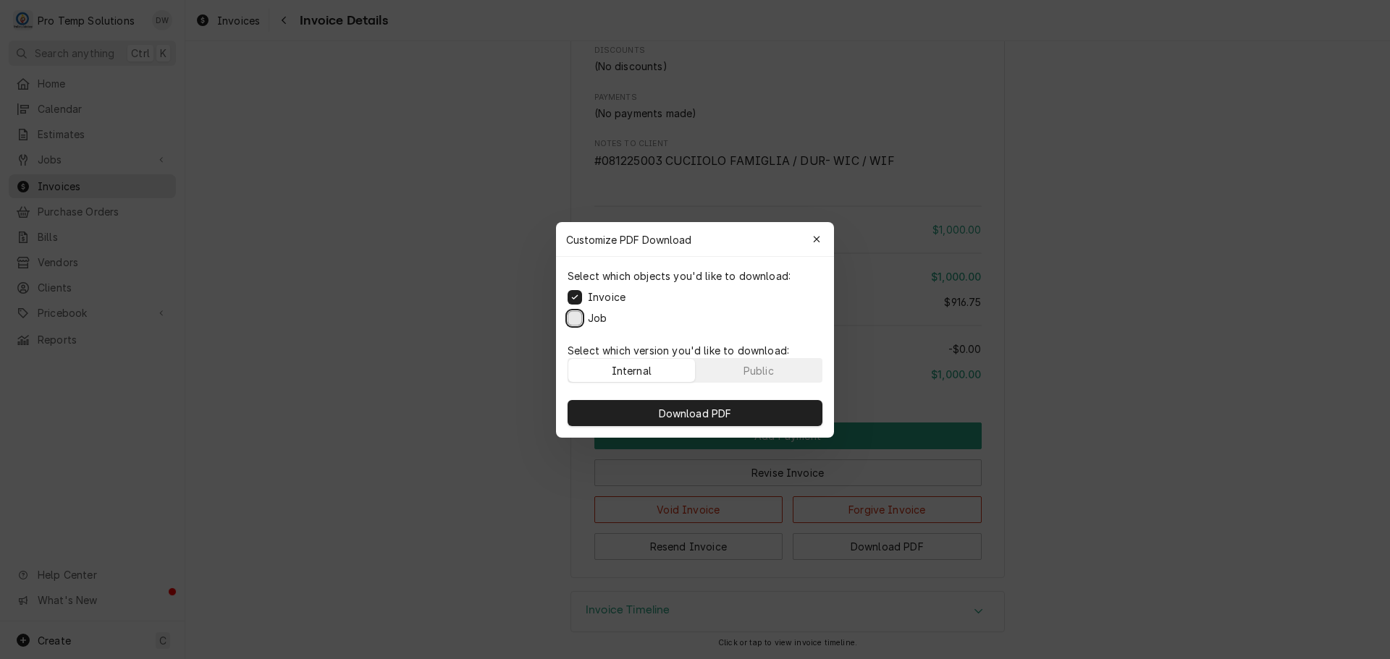
click at [573, 316] on button "Job" at bounding box center [574, 318] width 14 height 14
click at [700, 415] on span "Download PDF" at bounding box center [695, 412] width 79 height 15
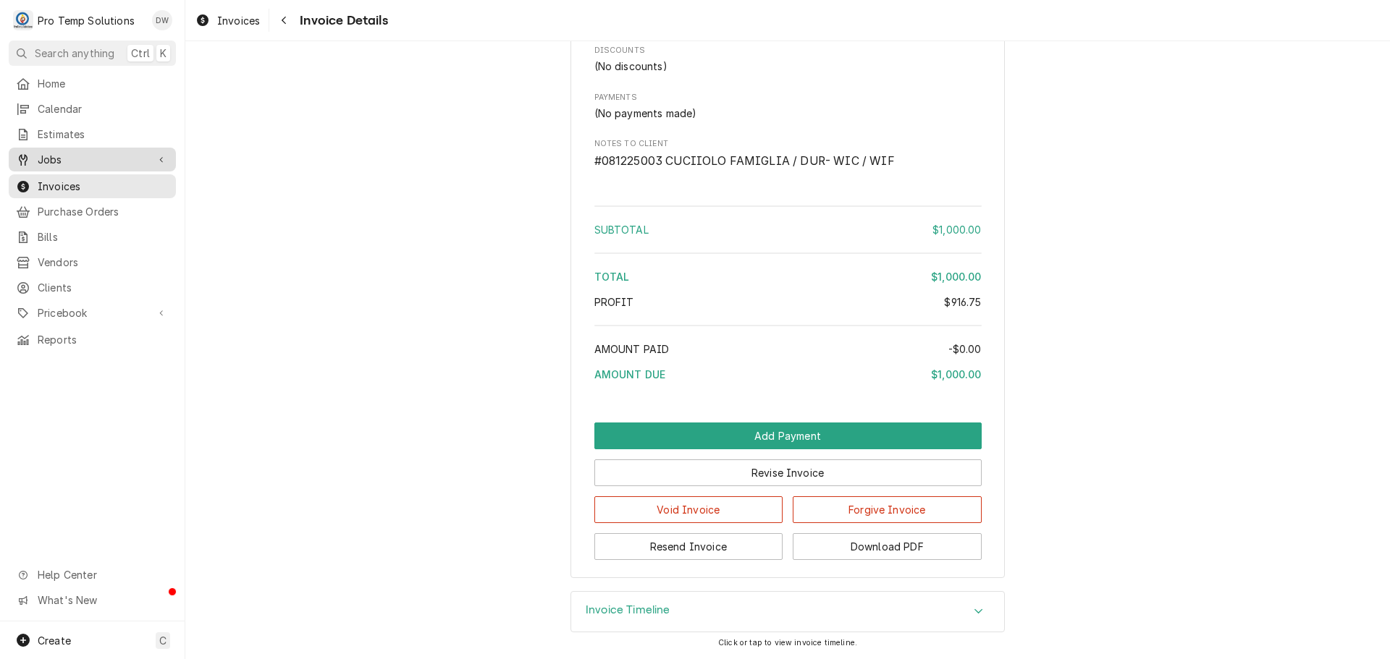
click at [62, 153] on span "Jobs" at bounding box center [92, 159] width 109 height 15
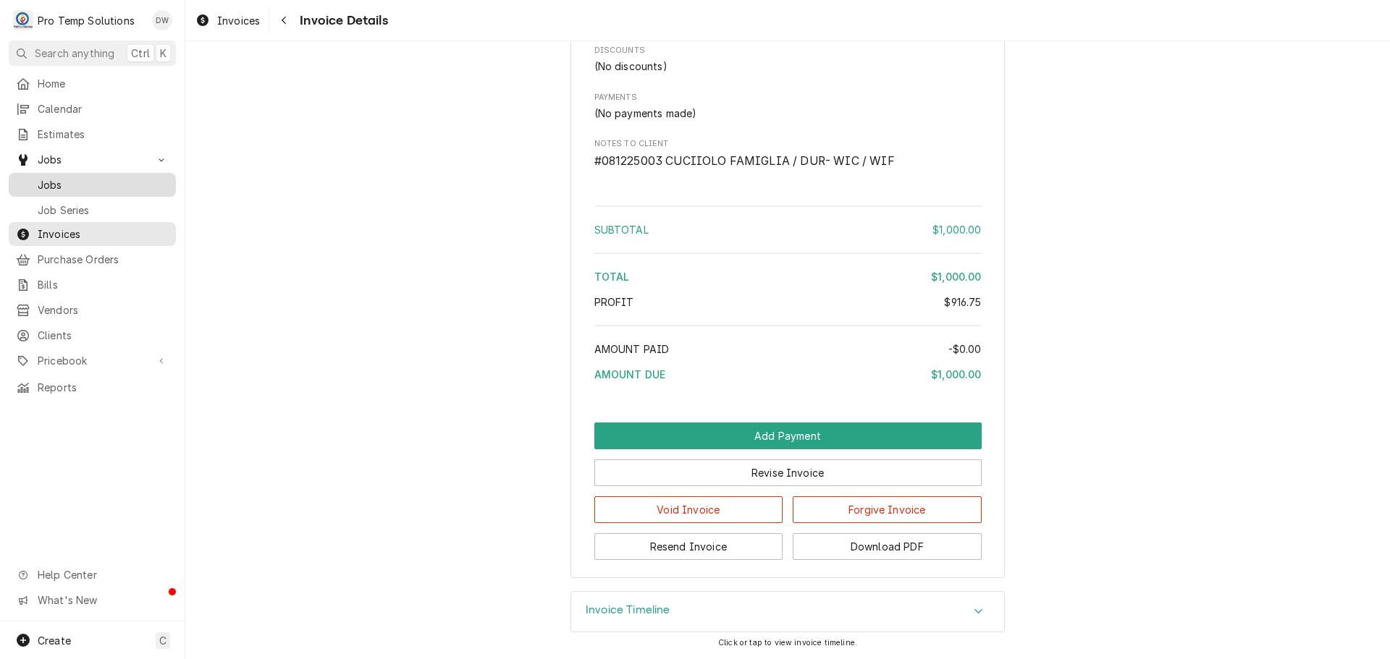
click at [54, 177] on span "Jobs" at bounding box center [103, 184] width 131 height 15
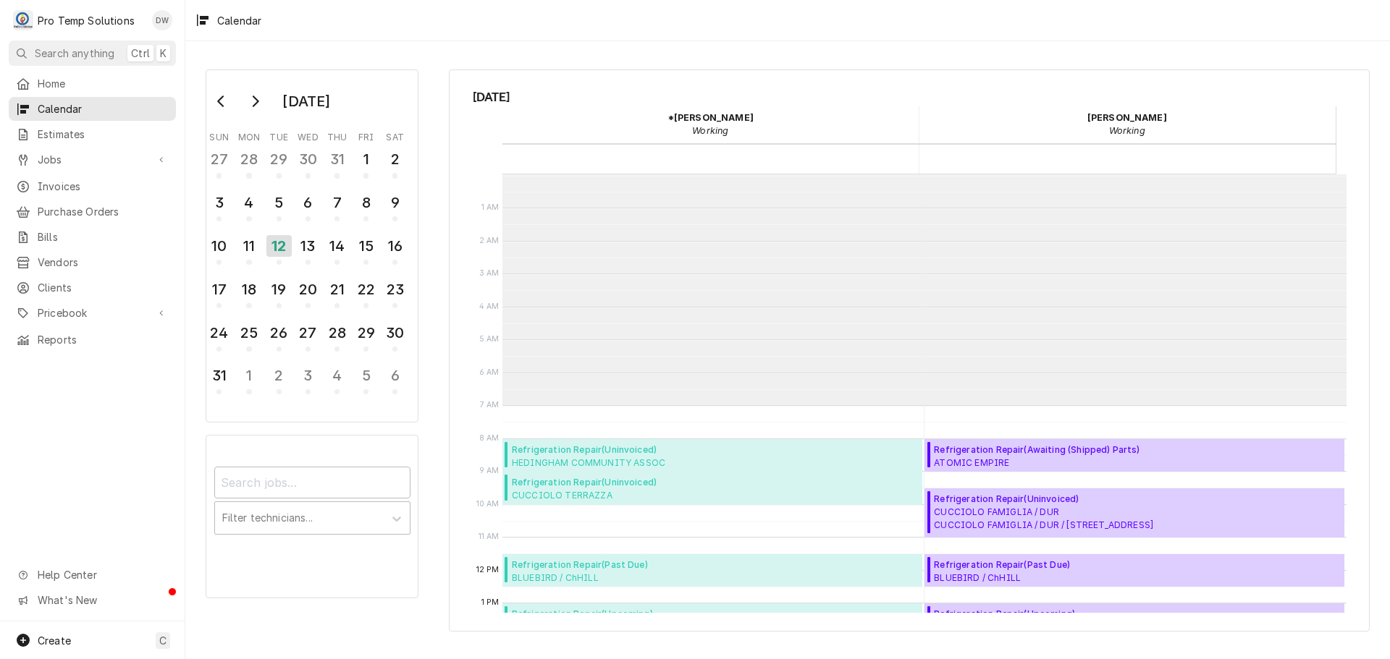
scroll to position [231, 0]
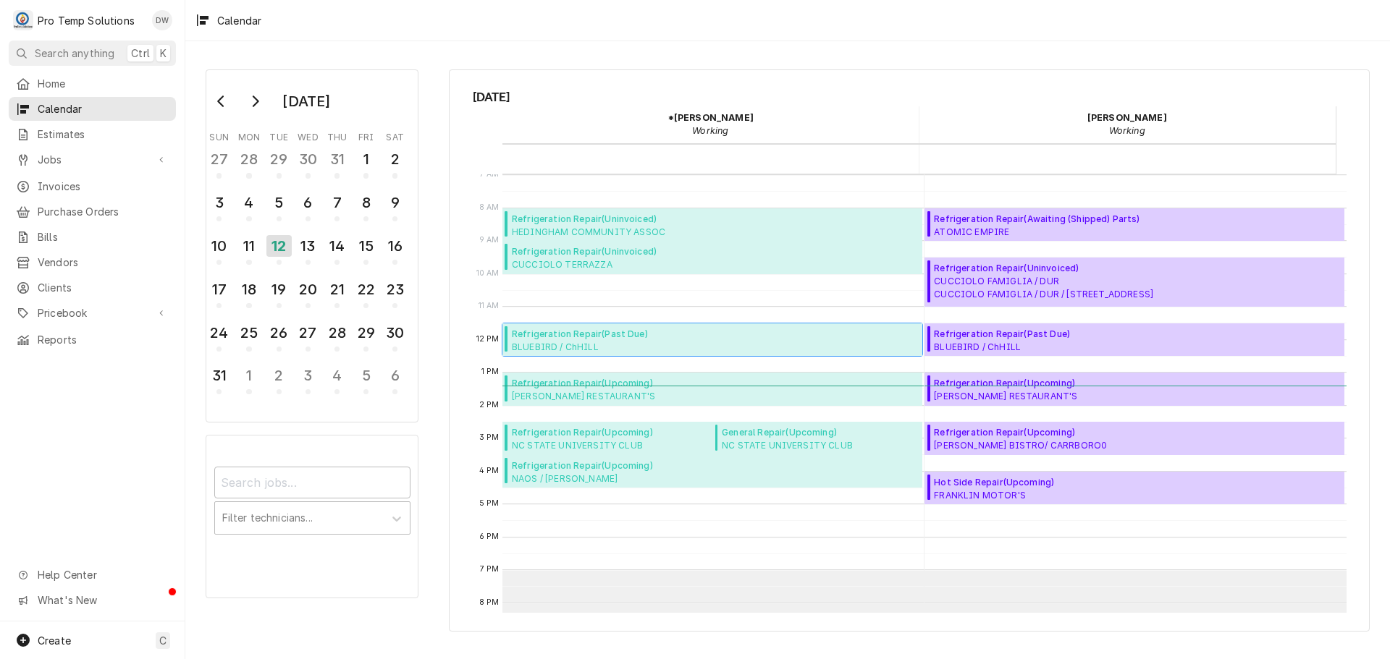
click at [602, 336] on span "Refrigeration Repair ( Past Due )" at bounding box center [602, 334] width 181 height 13
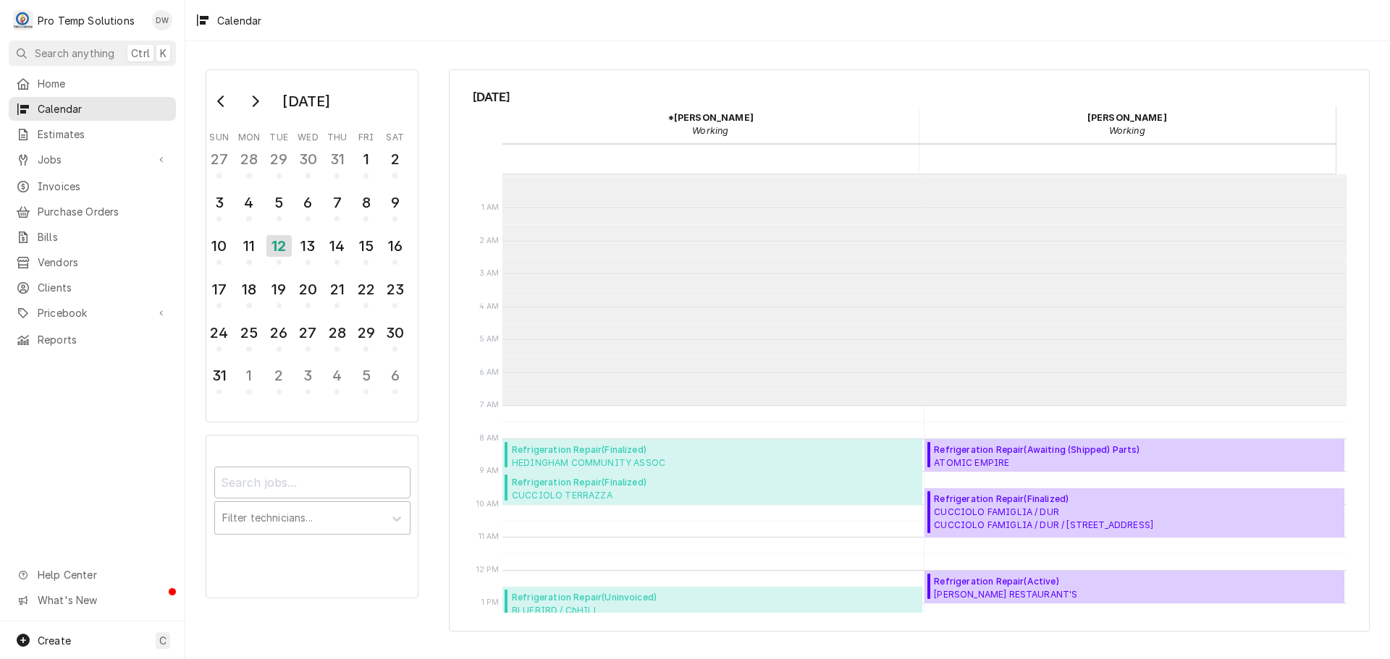
scroll to position [231, 0]
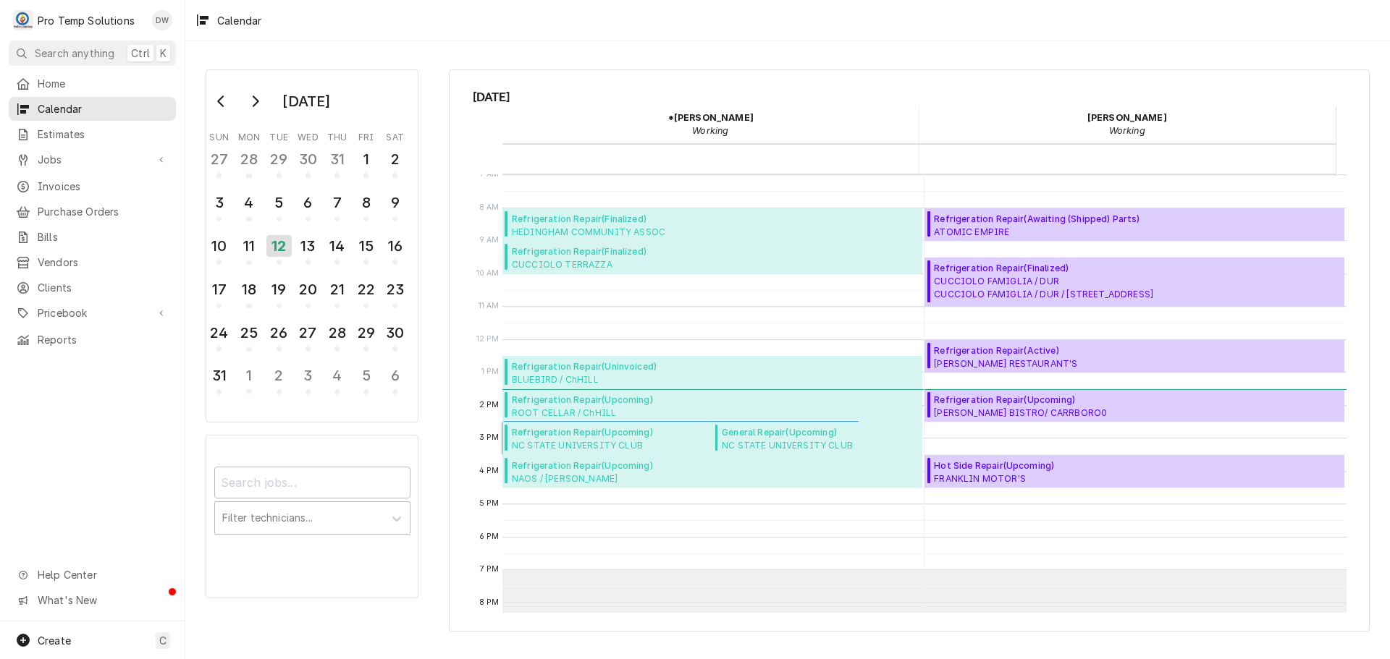
click at [603, 443] on span "NC STATE UNIVERSITY CLUB NC STATE UNI CLUB / RAL / 4200 Hillsborough St, Raleig…" at bounding box center [617, 445] width 210 height 12
click at [785, 437] on span "General Repair ( Upcoming )" at bounding box center [820, 432] width 196 height 13
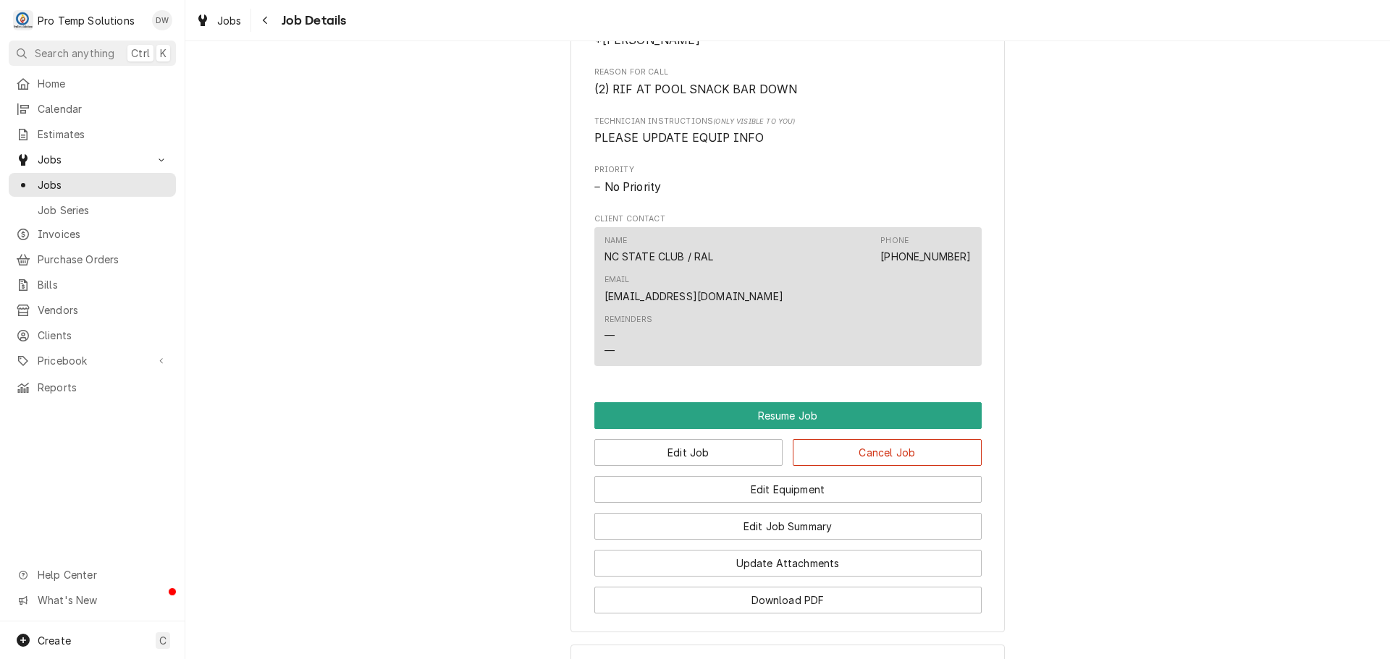
scroll to position [1128, 0]
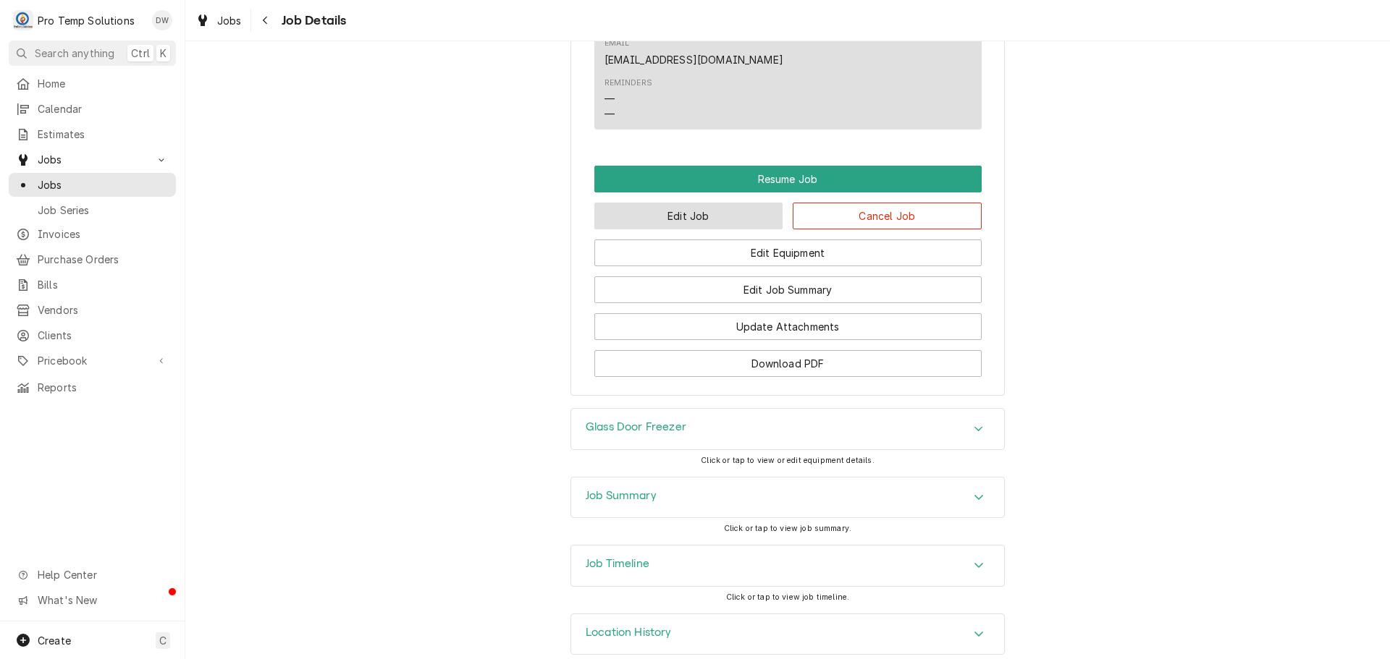
click at [719, 203] on button "Edit Job" at bounding box center [688, 216] width 189 height 27
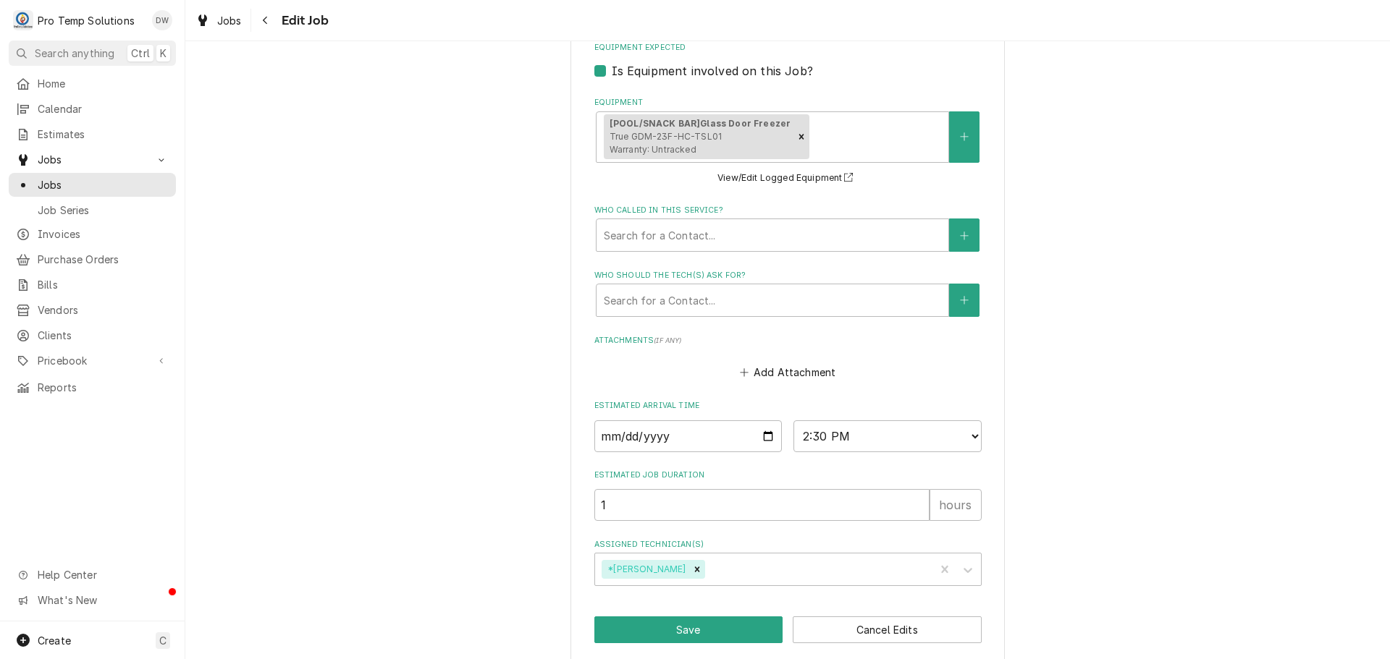
scroll to position [895, 0]
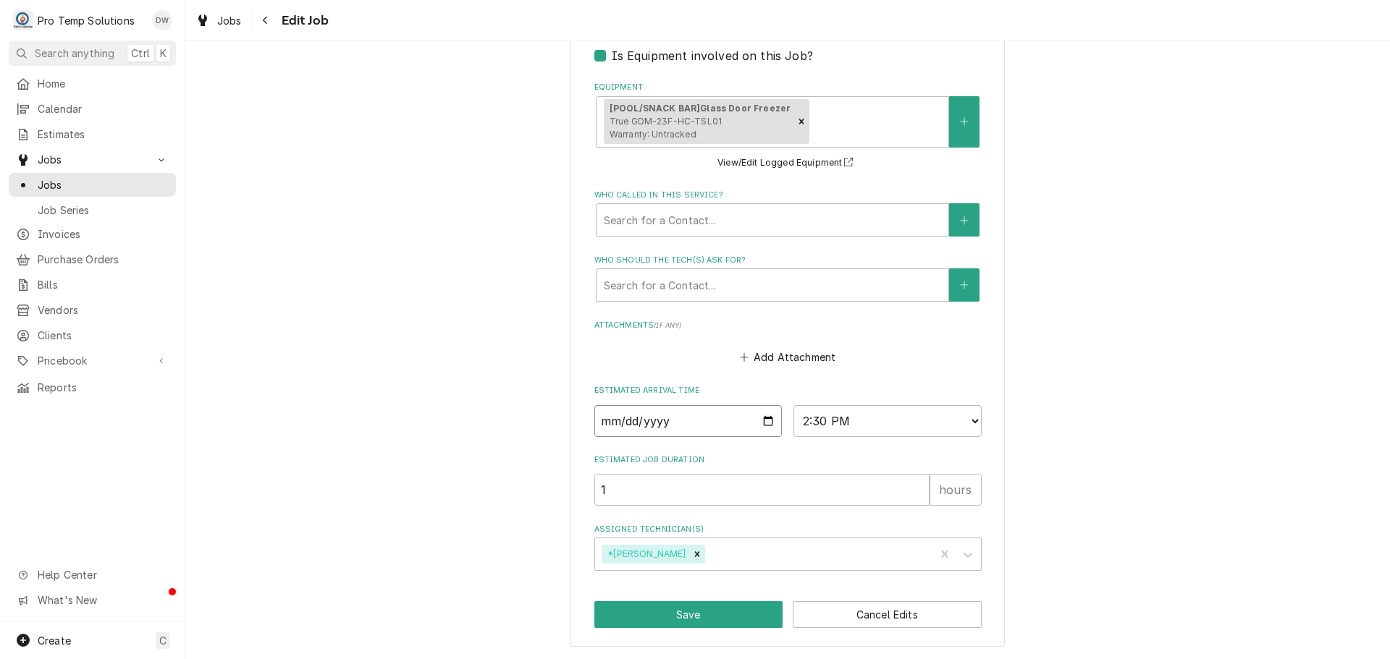
click at [761, 418] on input "[DATE]" at bounding box center [688, 421] width 188 height 32
type textarea "x"
type input "[DATE]"
type textarea "x"
click at [964, 417] on select "AM / PM 6:00 AM 6:15 AM 6:30 AM 6:45 AM 7:00 AM 7:15 AM 7:30 AM 7:45 AM 8:00 AM…" at bounding box center [887, 421] width 188 height 32
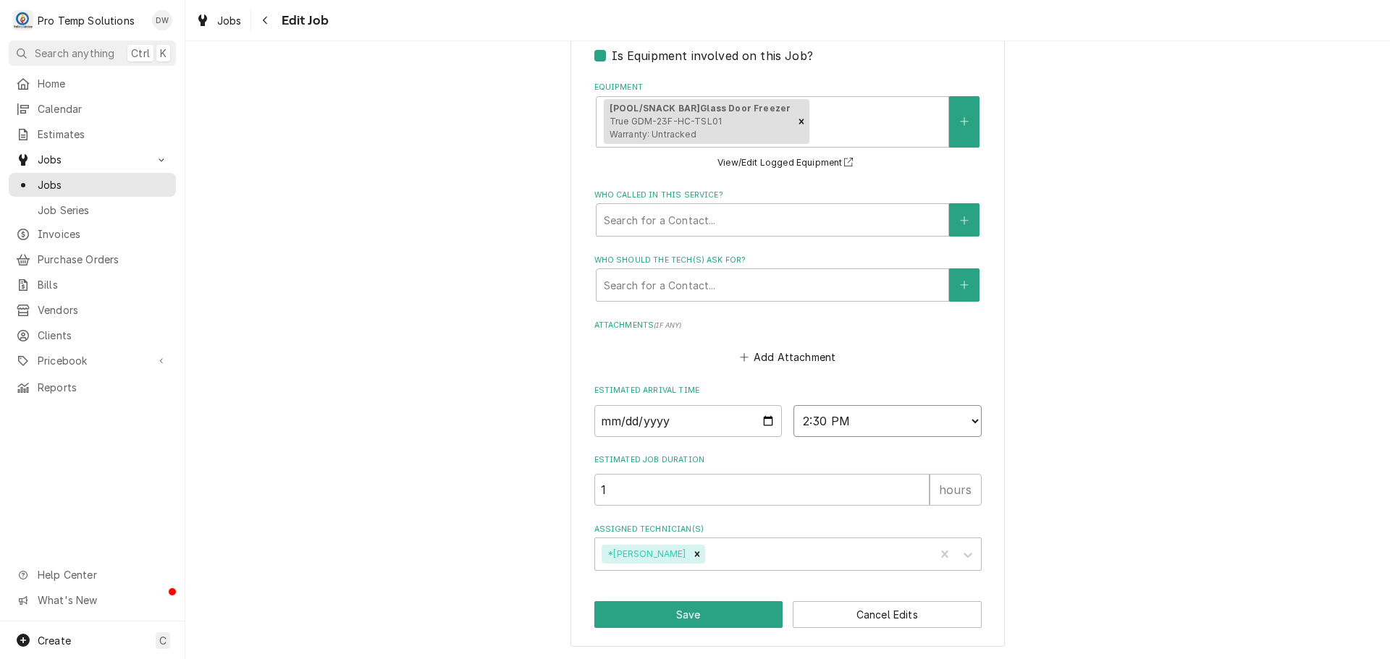
select select "08:00:00"
click at [793, 405] on select "AM / PM 6:00 AM 6:15 AM 6:30 AM 6:45 AM 7:00 AM 7:15 AM 7:30 AM 7:45 AM 8:00 AM…" at bounding box center [887, 421] width 188 height 32
click at [676, 614] on button "Save" at bounding box center [688, 615] width 189 height 27
type textarea "x"
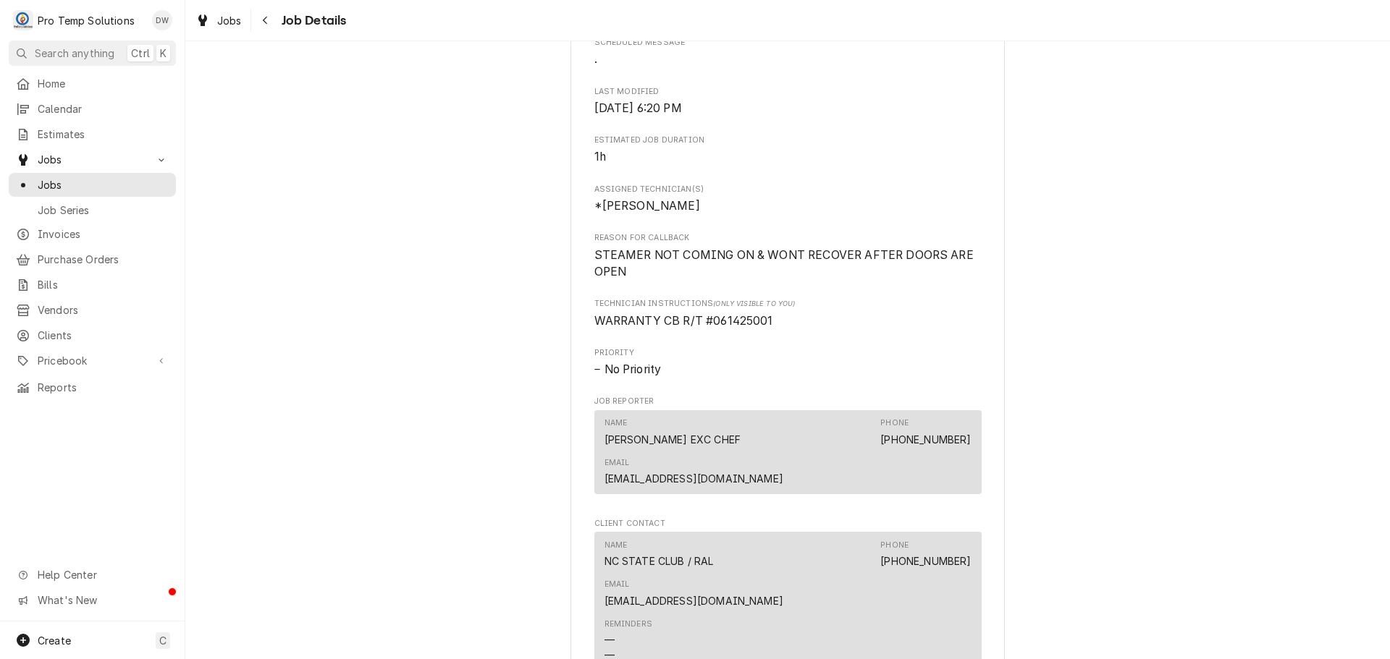
scroll to position [1448, 0]
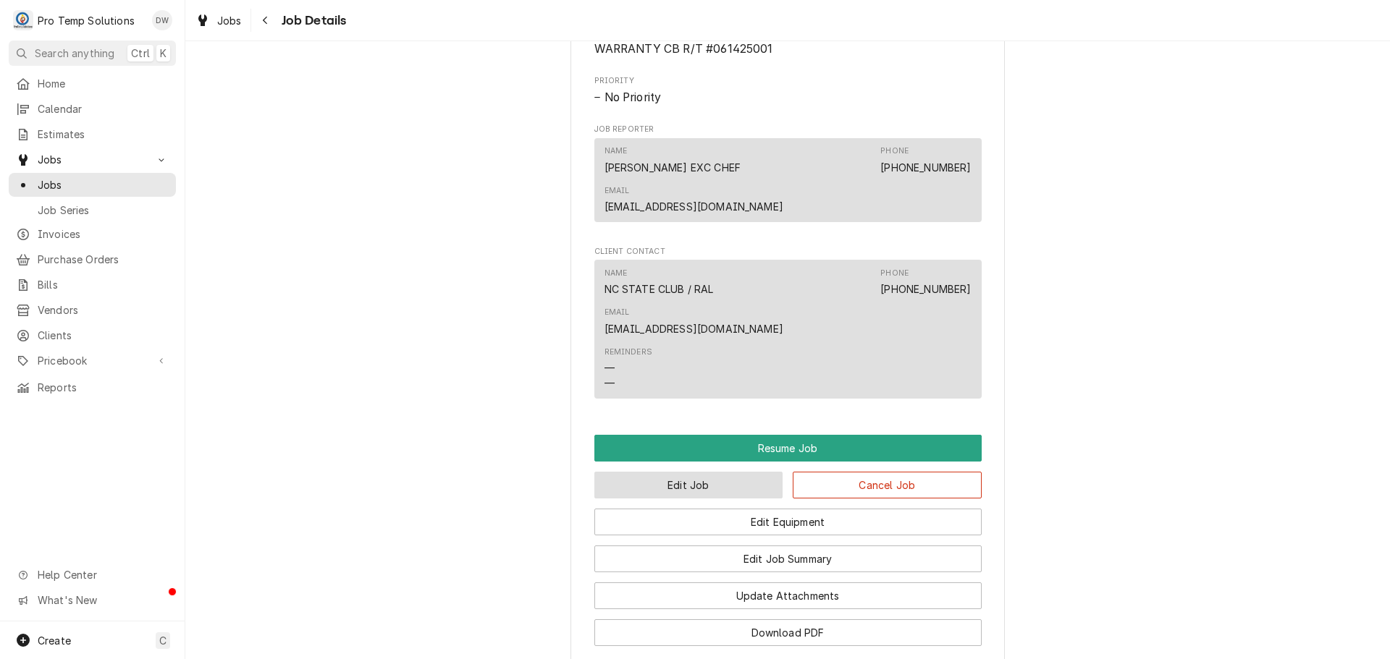
click at [677, 472] on button "Edit Job" at bounding box center [688, 485] width 189 height 27
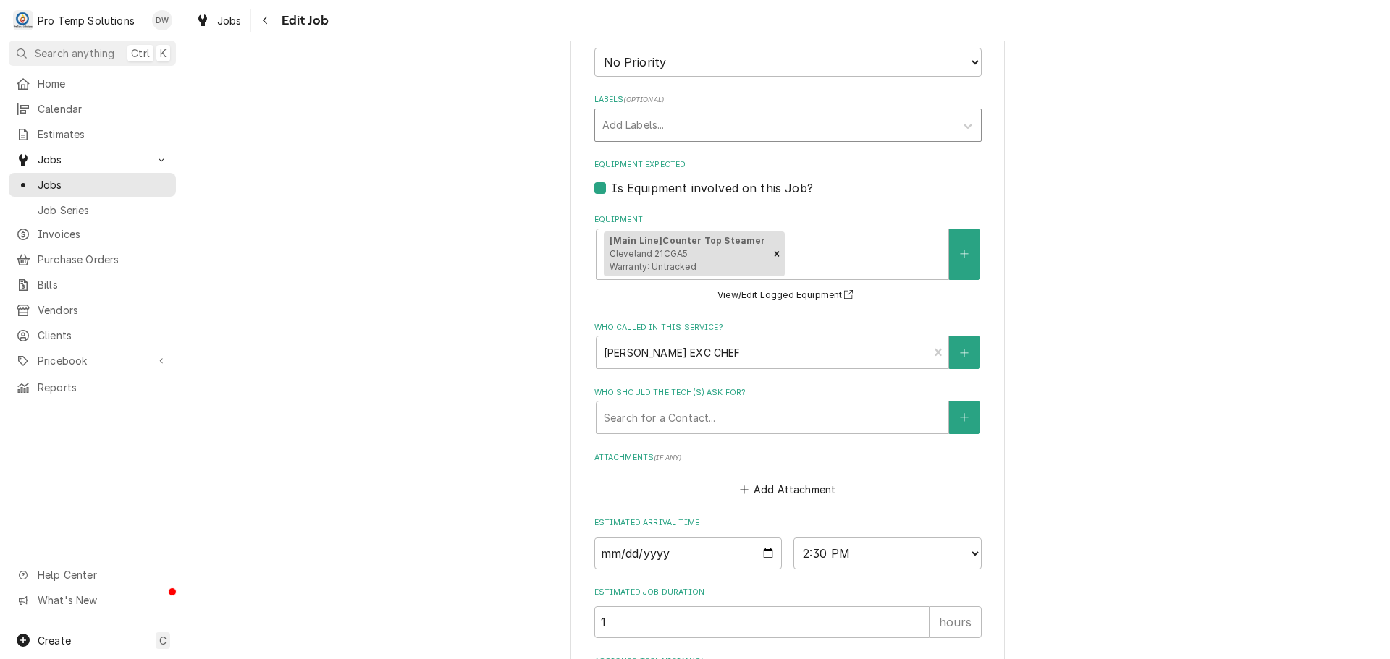
scroll to position [796, 0]
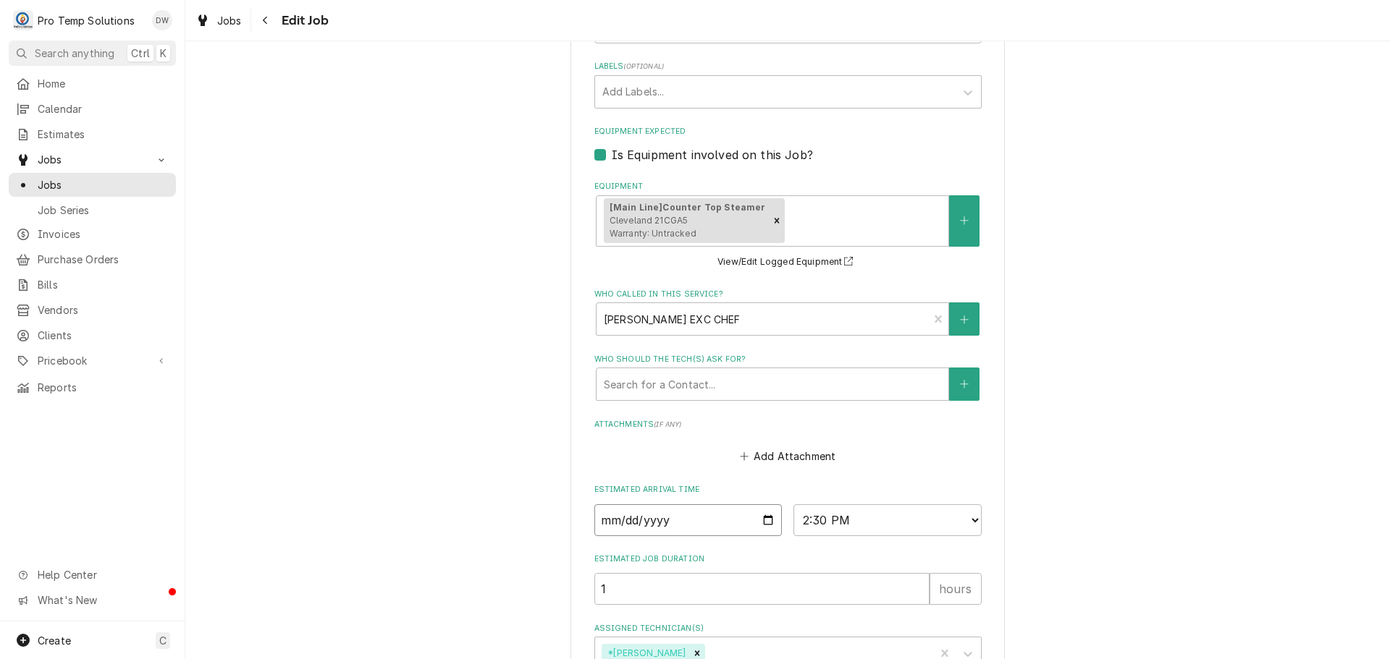
click at [761, 514] on input "[DATE]" at bounding box center [688, 521] width 188 height 32
type textarea "x"
type input "[DATE]"
type textarea "x"
click at [965, 518] on select "AM / PM 6:00 AM 6:15 AM 6:30 AM 6:45 AM 7:00 AM 7:15 AM 7:30 AM 7:45 AM 8:00 AM…" at bounding box center [887, 521] width 188 height 32
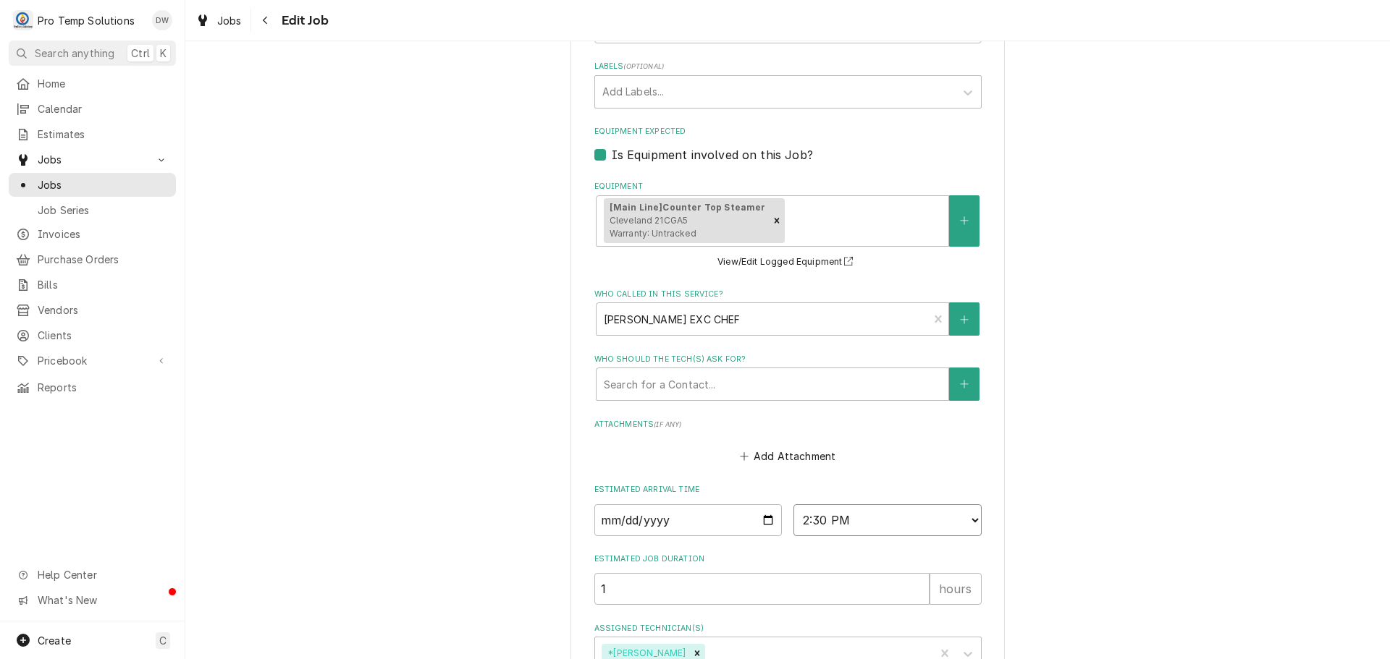
select select "08:00:00"
click at [793, 505] on select "AM / PM 6:00 AM 6:15 AM 6:30 AM 6:45 AM 7:00 AM 7:15 AM 7:30 AM 7:45 AM 8:00 AM…" at bounding box center [887, 521] width 188 height 32
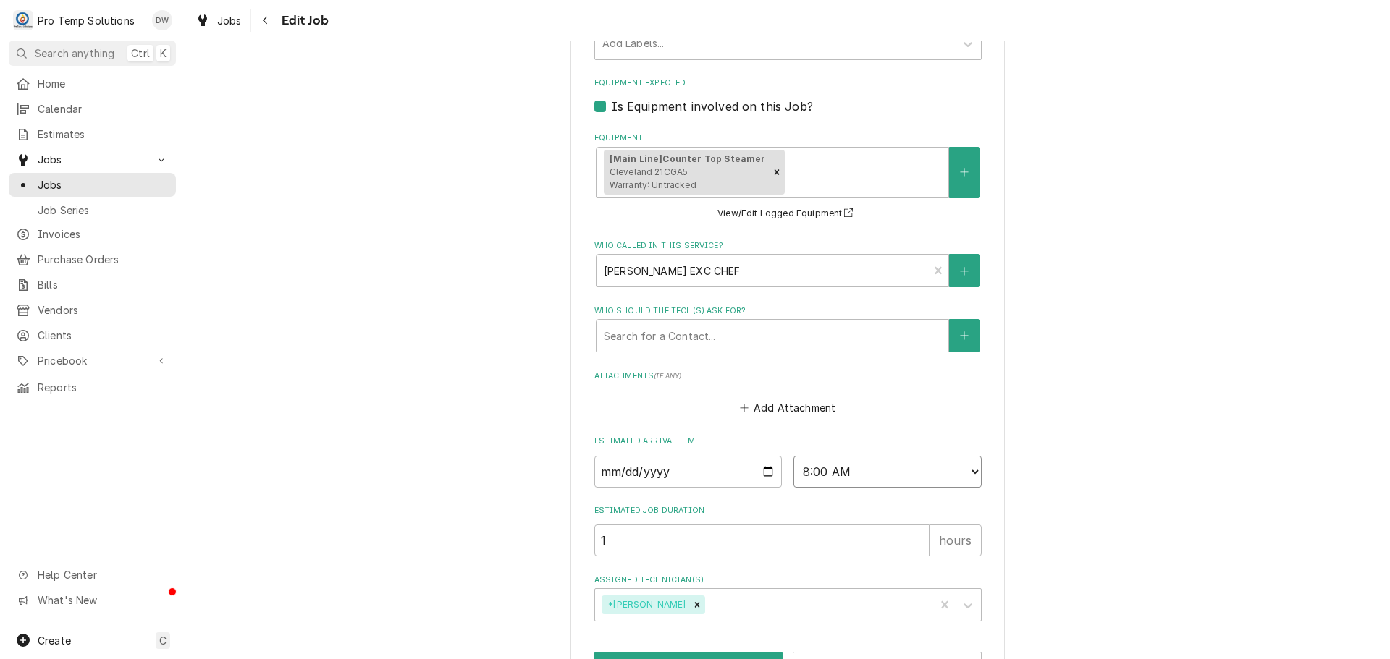
scroll to position [895, 0]
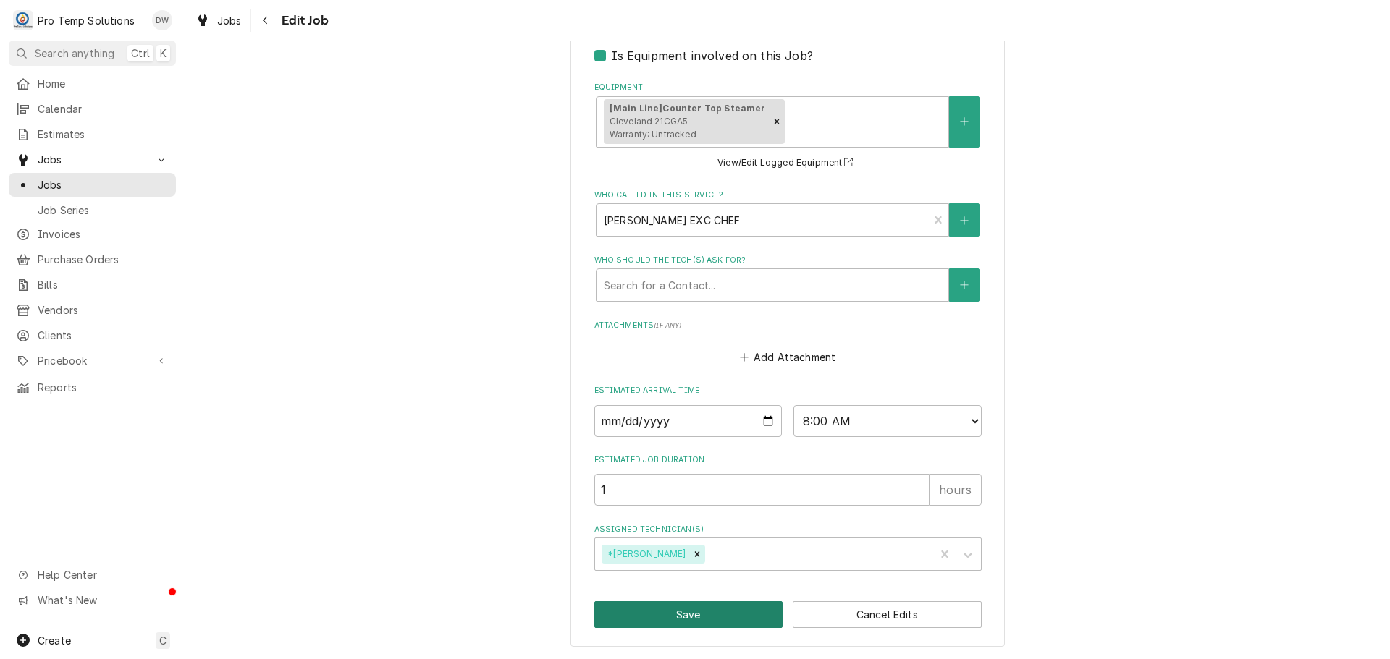
click at [702, 618] on button "Save" at bounding box center [688, 615] width 189 height 27
type textarea "x"
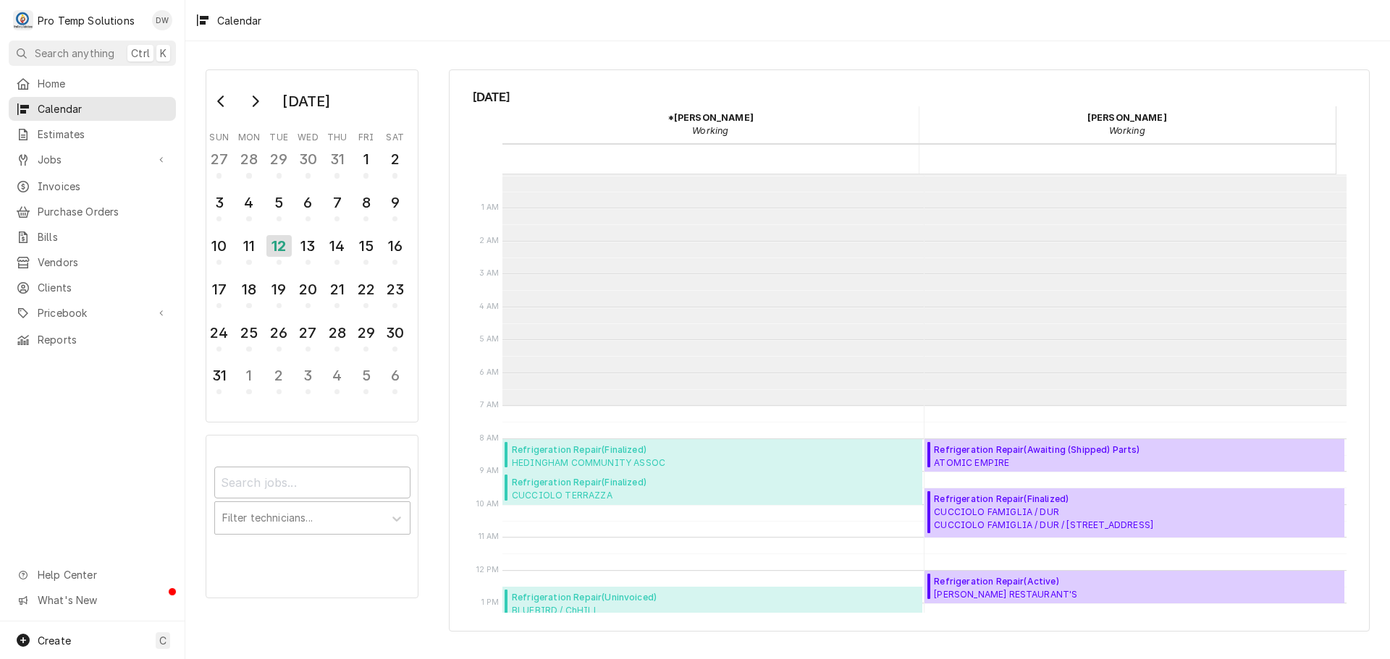
scroll to position [231, 0]
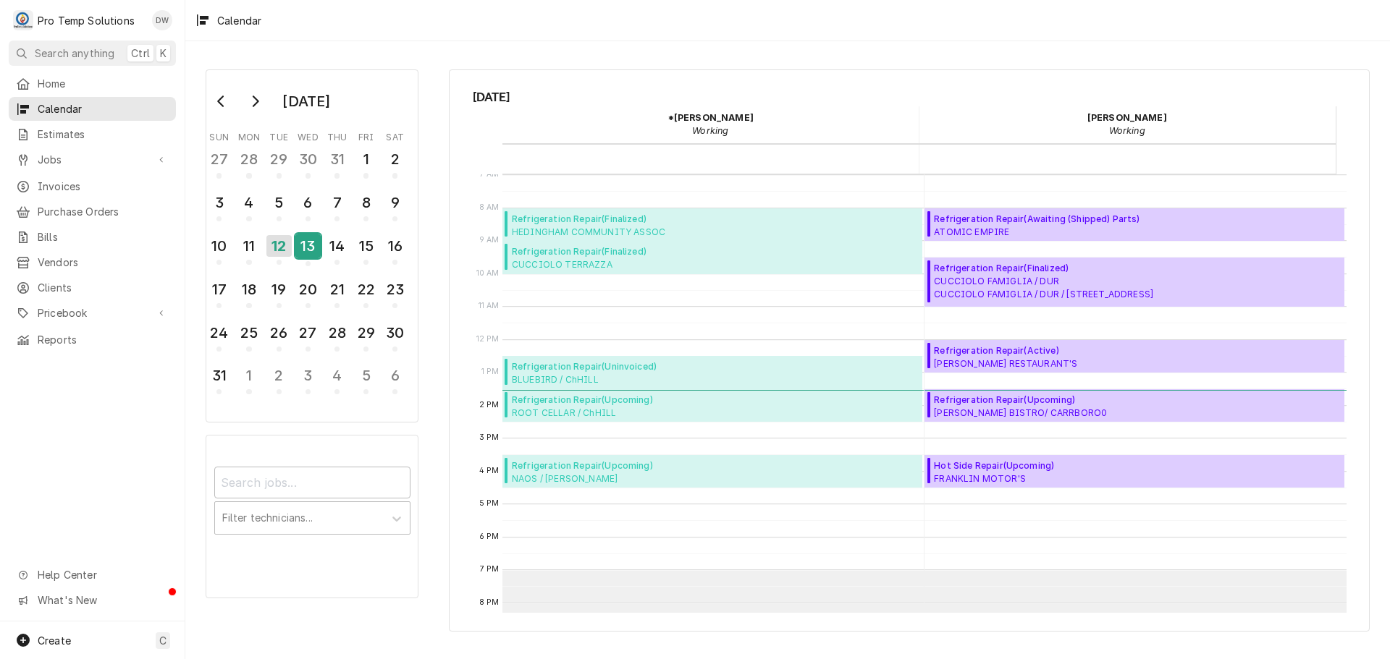
click at [300, 245] on div "13" at bounding box center [307, 246] width 25 height 25
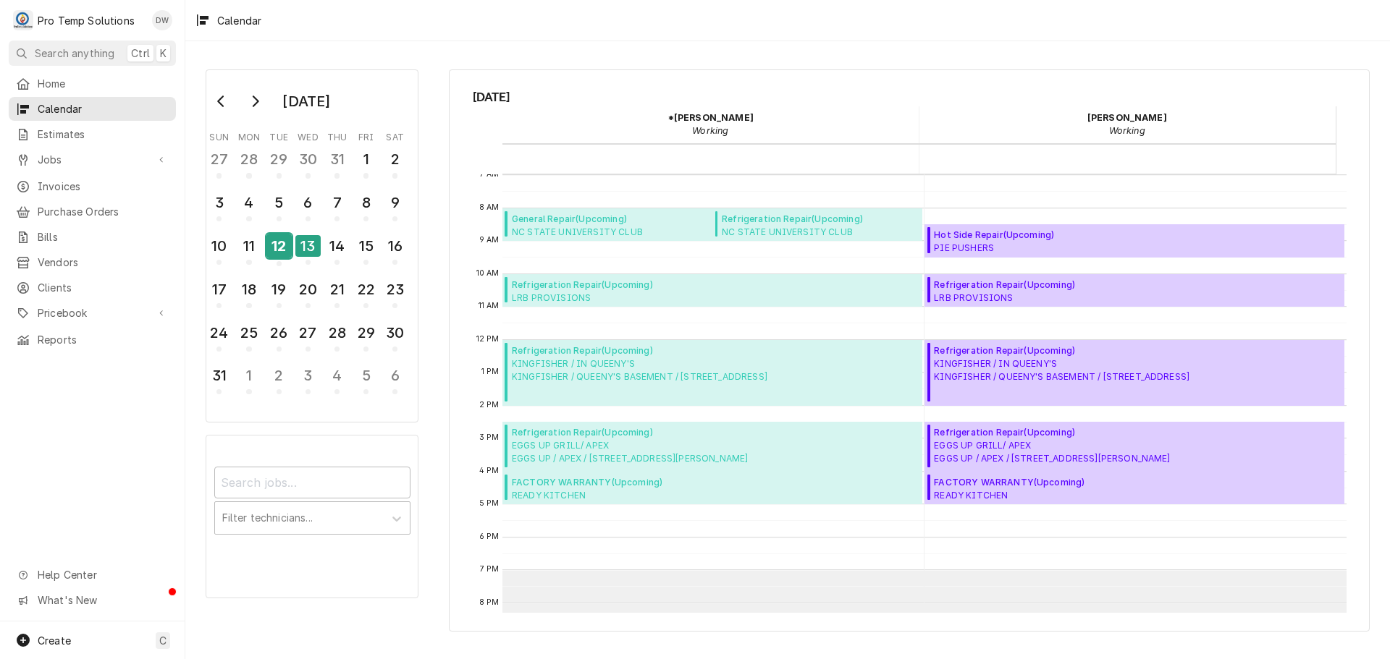
click at [279, 249] on div "12" at bounding box center [278, 246] width 25 height 25
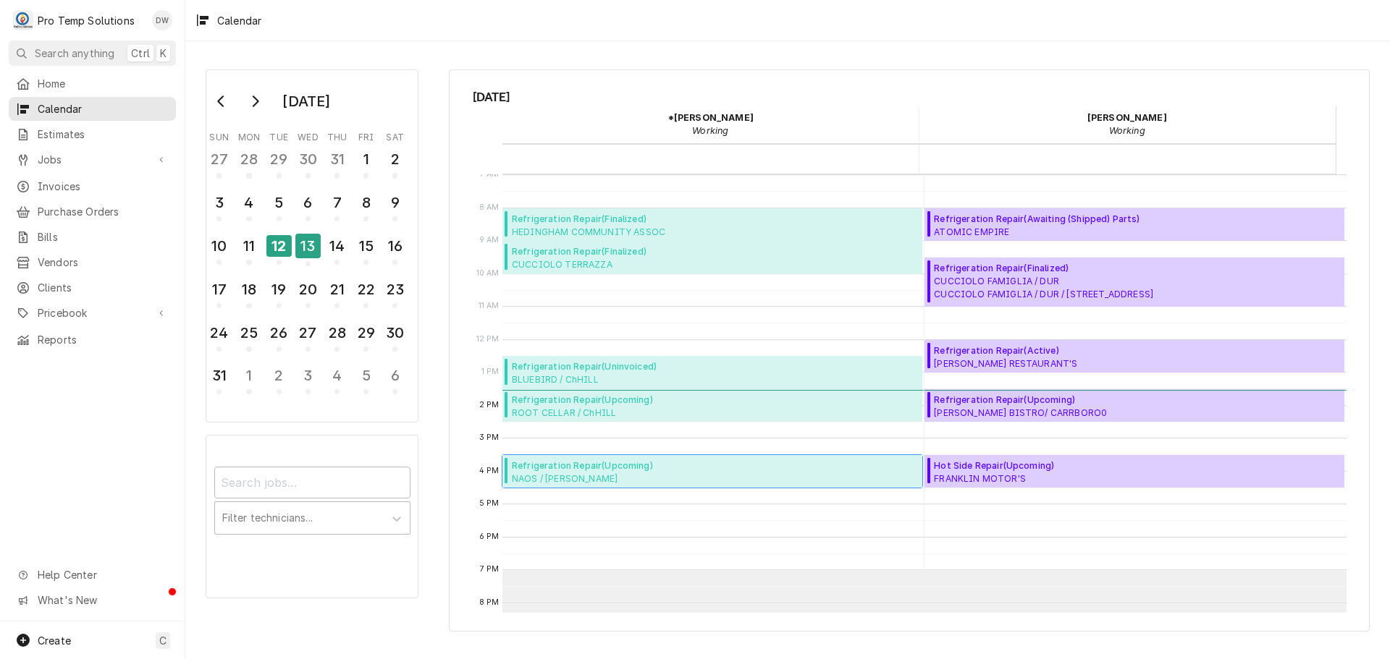
click at [595, 473] on span "NAOS / CARY NAOS / CARY / 2800 Renaissance Park Pl, Cary, NC 27513" at bounding box center [612, 479] width 200 height 12
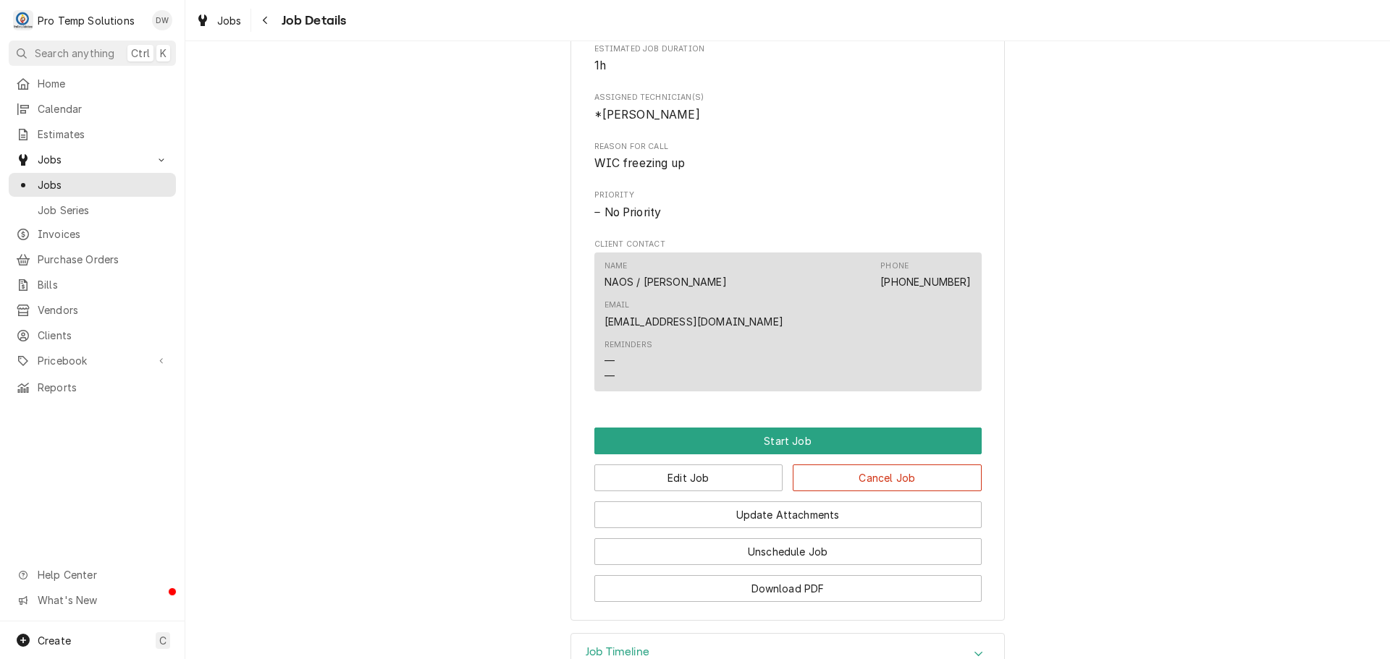
scroll to position [697, 0]
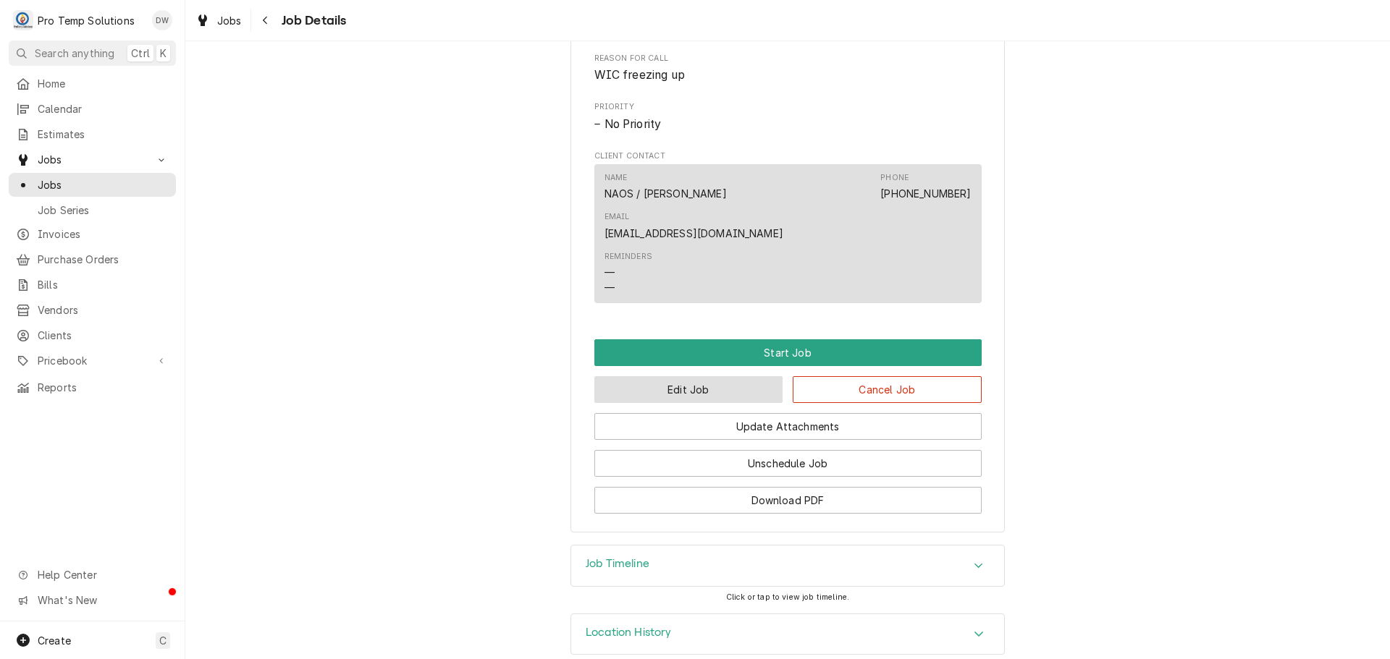
click at [712, 376] on button "Edit Job" at bounding box center [688, 389] width 189 height 27
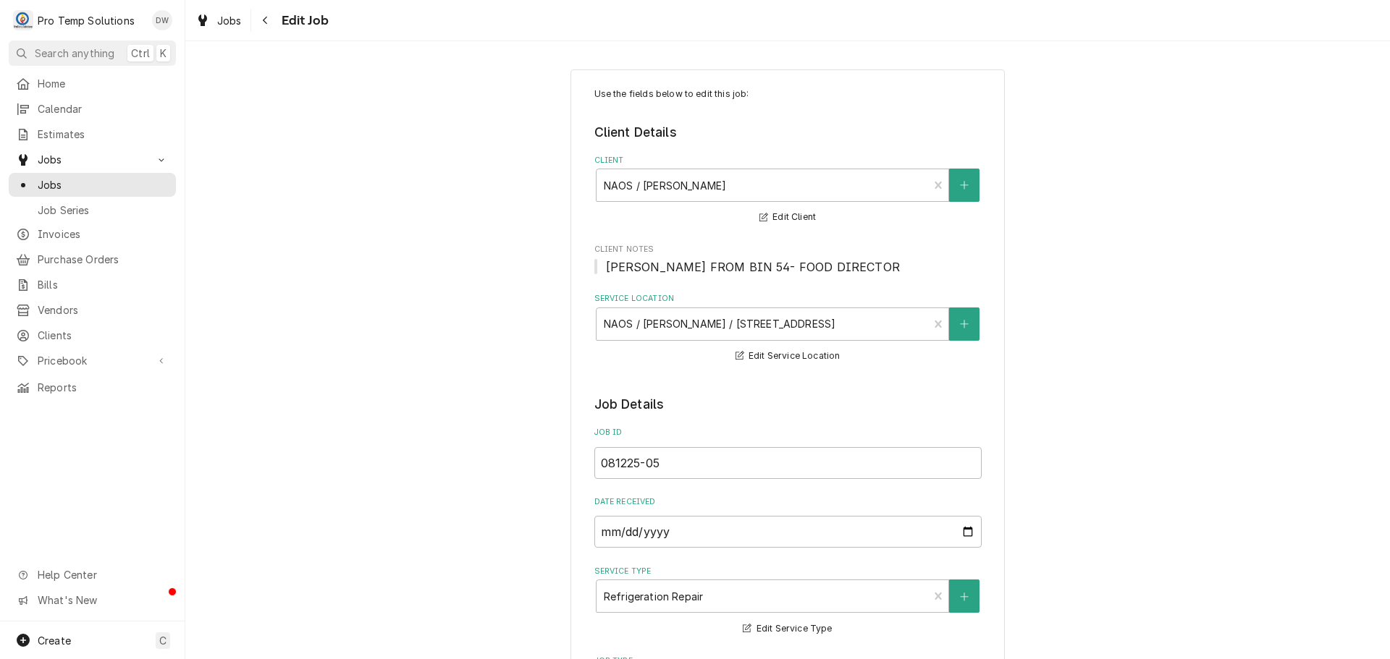
type textarea "x"
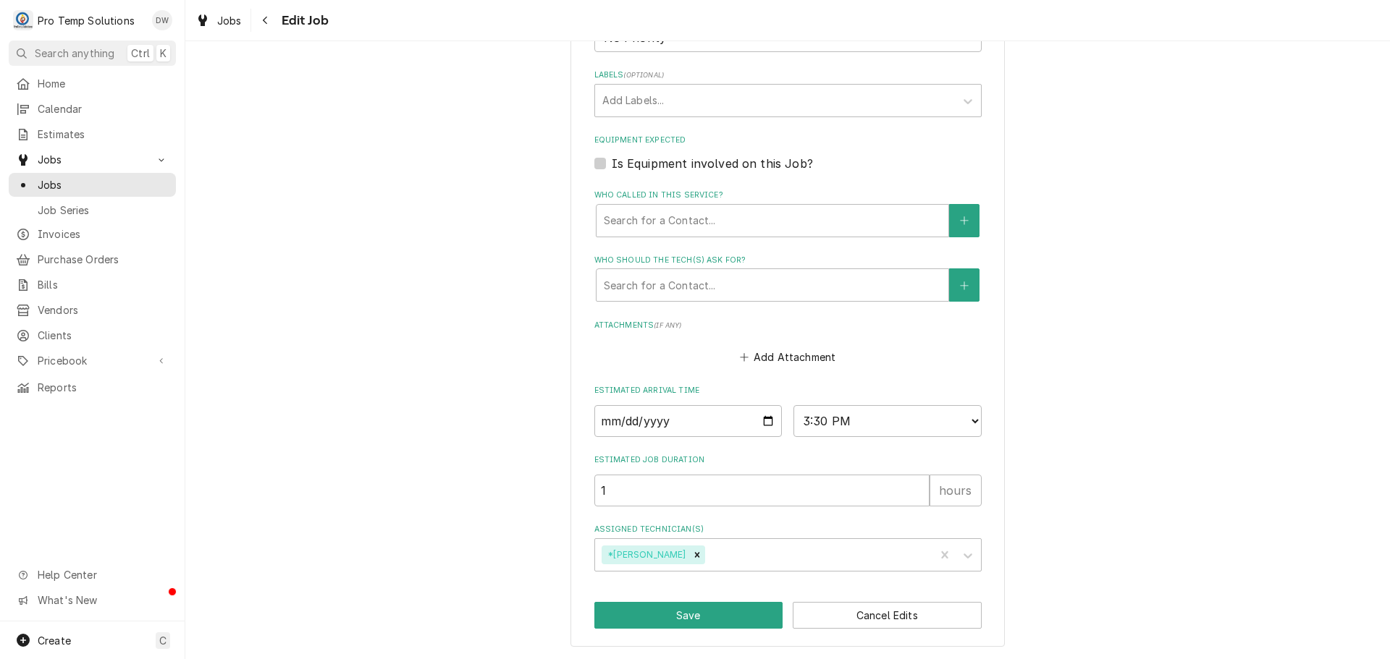
scroll to position [928, 0]
click at [962, 417] on select "AM / PM 6:00 AM 6:15 AM 6:30 AM 6:45 AM 7:00 AM 7:15 AM 7:30 AM 7:45 AM 8:00 AM…" at bounding box center [887, 421] width 188 height 32
select select "16:00:00"
click at [793, 405] on select "AM / PM 6:00 AM 6:15 AM 6:30 AM 6:45 AM 7:00 AM 7:15 AM 7:30 AM 7:45 AM 8:00 AM…" at bounding box center [887, 421] width 188 height 32
click at [696, 617] on button "Save" at bounding box center [688, 615] width 189 height 27
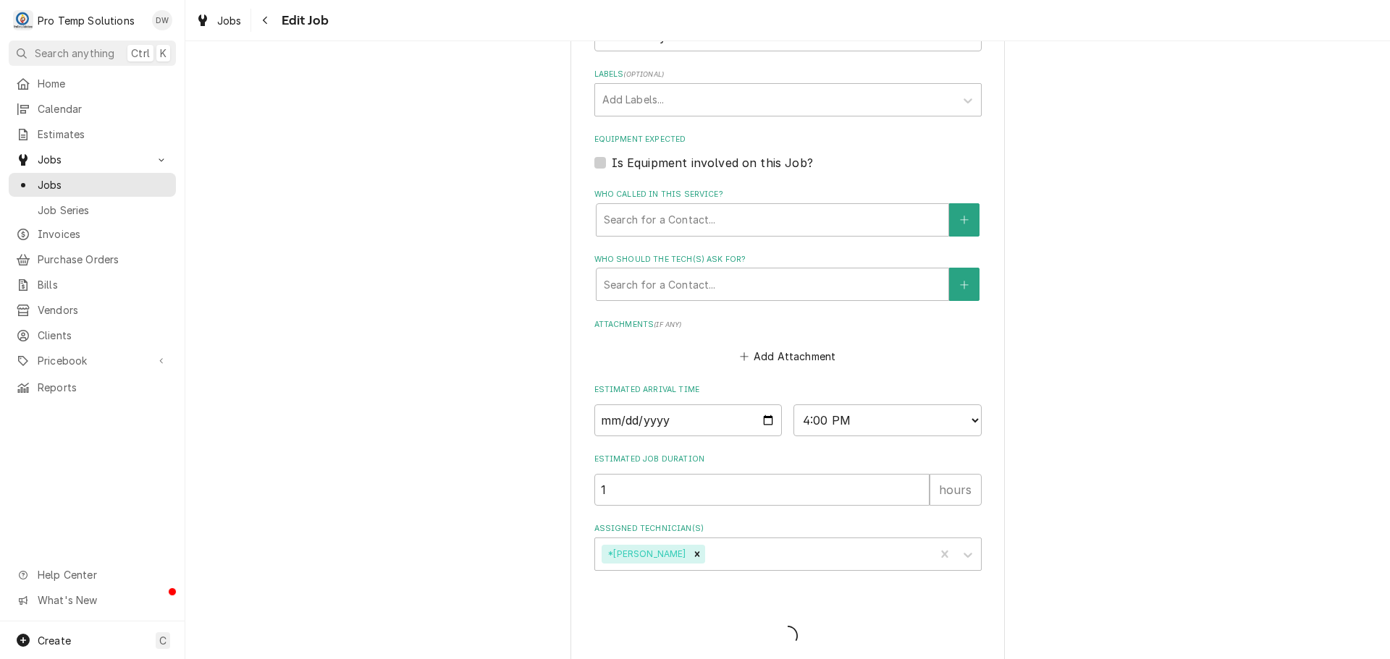
type textarea "x"
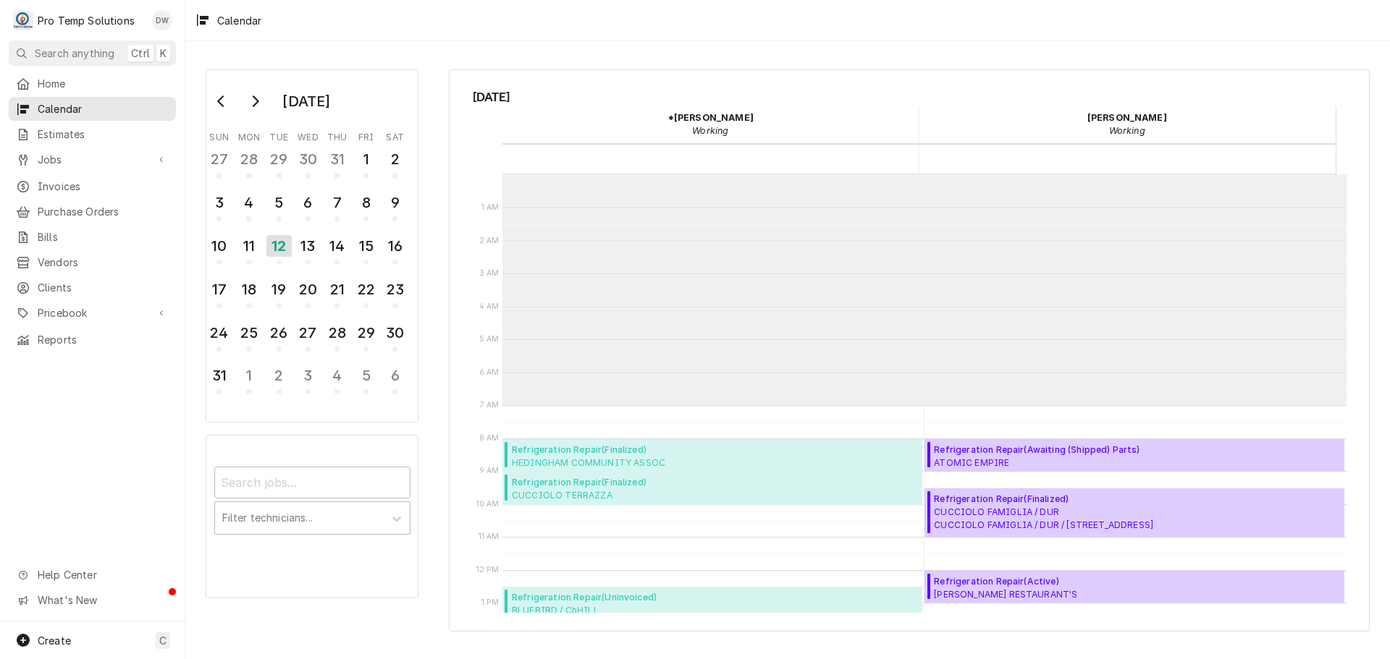
scroll to position [231, 0]
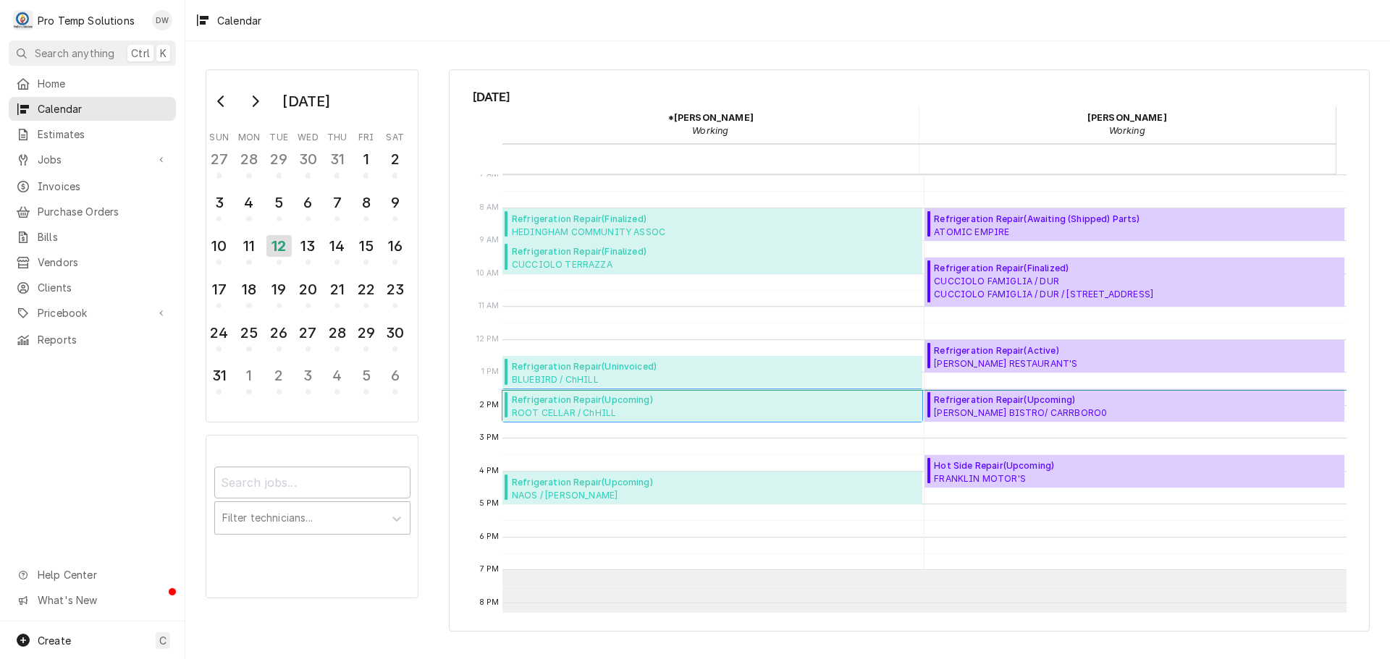
click at [576, 409] on span "ROOT CELLAR / ChHILL ROOT CELLAR / ChHILL / 750 M.L.K. Jr Blvd, Chapel Hill, NC…" at bounding box center [639, 413] width 254 height 12
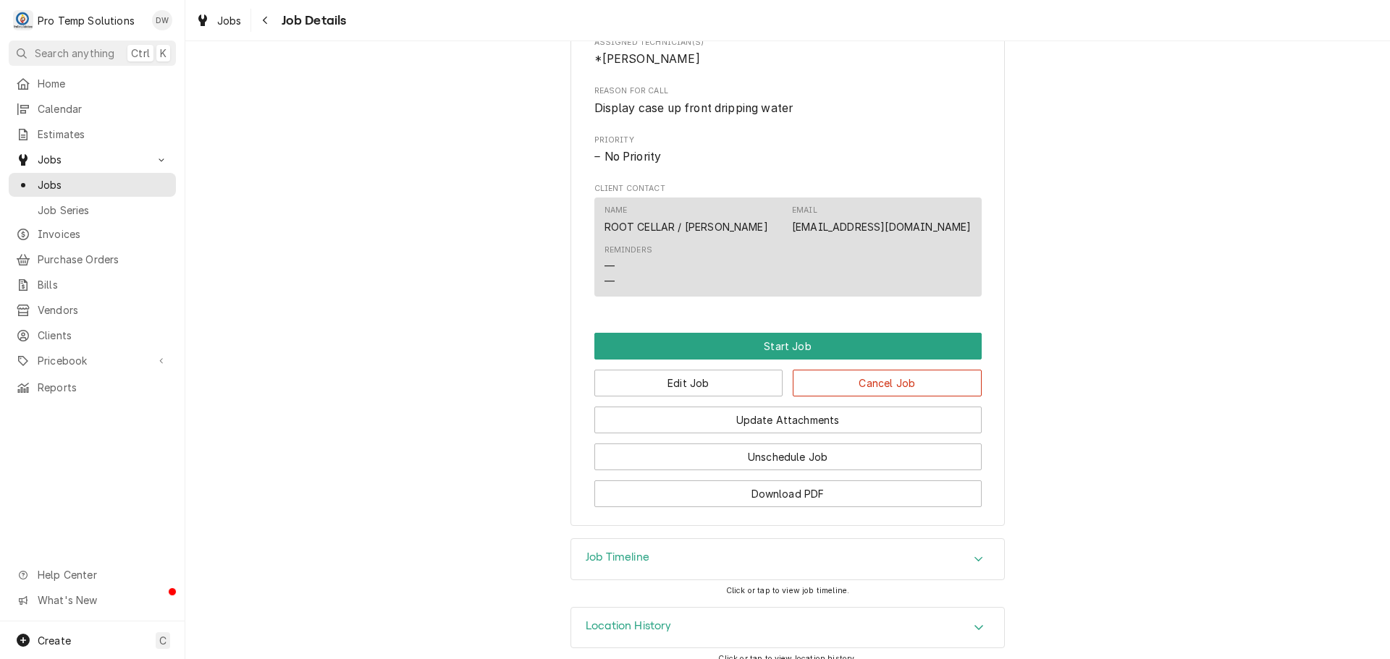
scroll to position [649, 0]
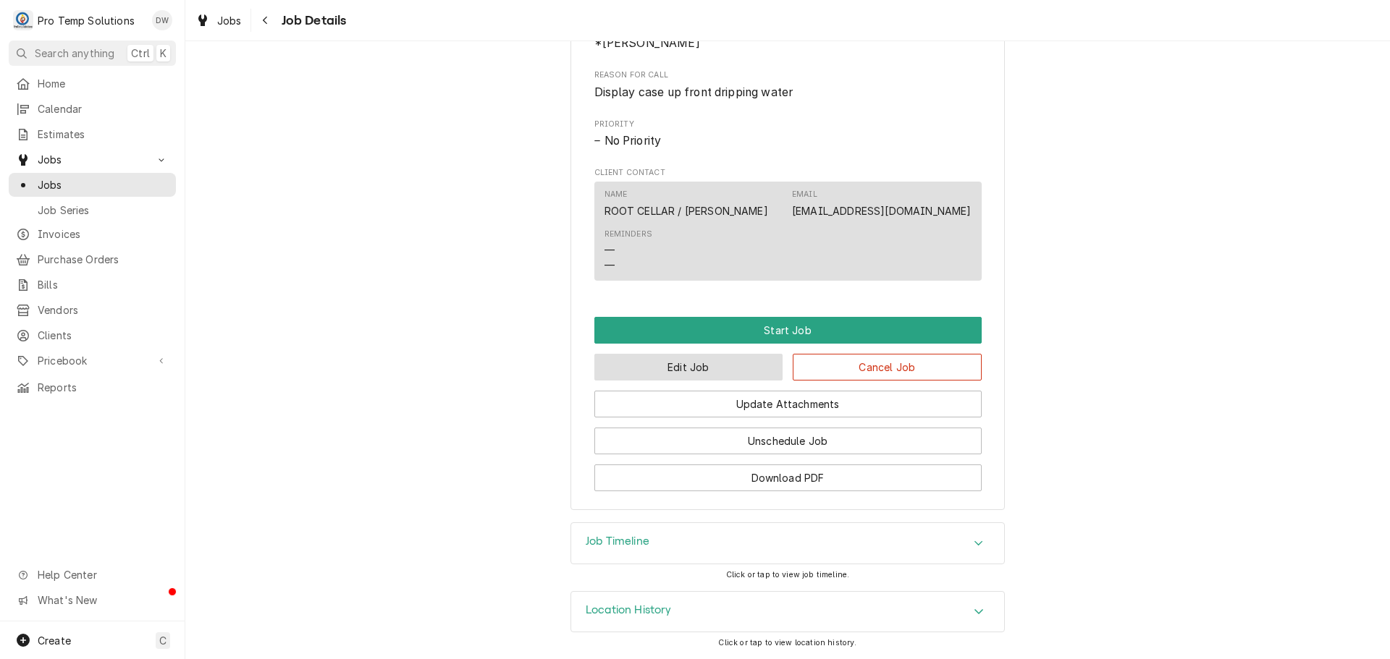
click at [686, 366] on button "Edit Job" at bounding box center [688, 367] width 189 height 27
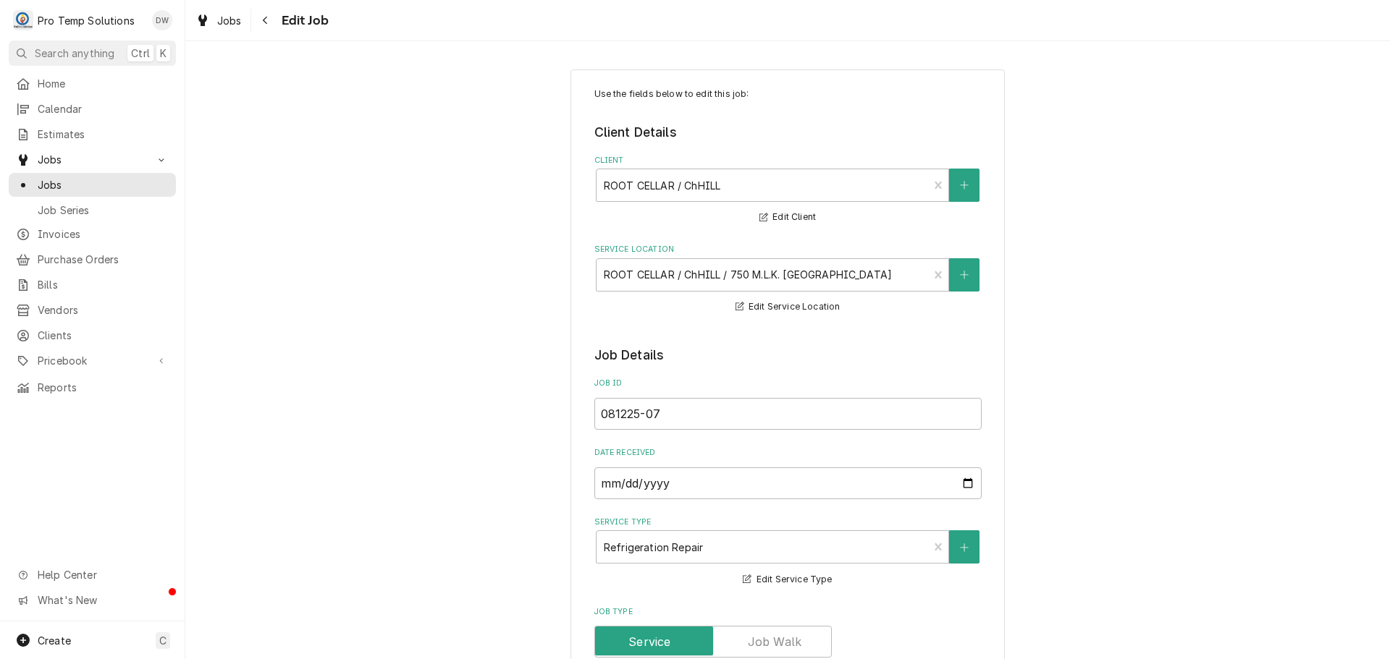
type textarea "x"
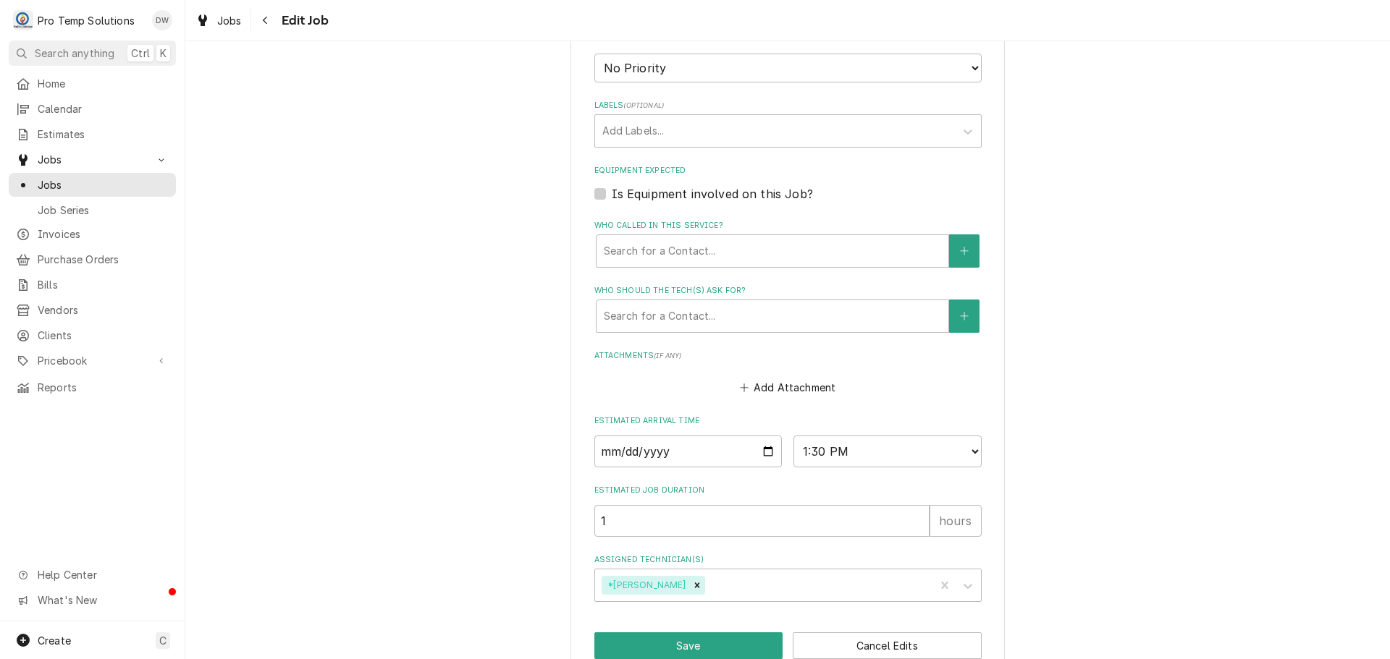
scroll to position [869, 0]
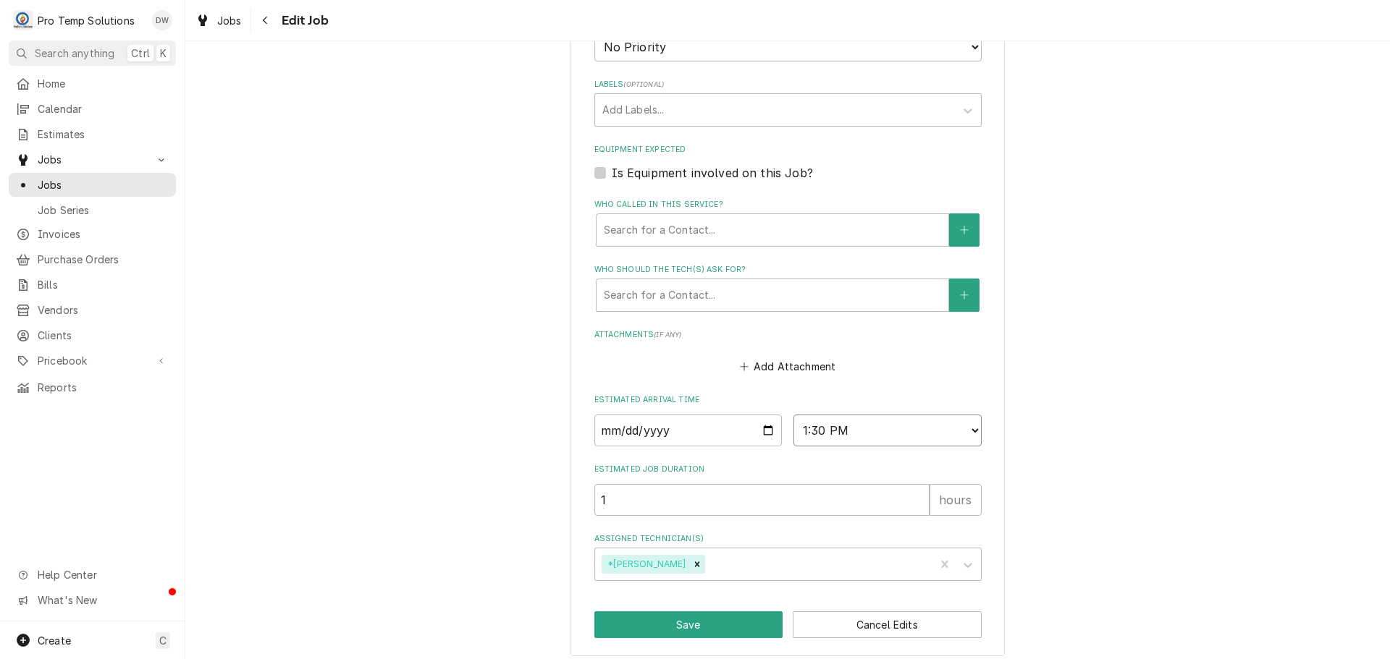
click at [968, 428] on select "AM / PM 6:00 AM 6:15 AM 6:30 AM 6:45 AM 7:00 AM 7:15 AM 7:30 AM 7:45 AM 8:00 AM…" at bounding box center [887, 431] width 188 height 32
select select "15:00:00"
click at [793, 415] on select "AM / PM 6:00 AM 6:15 AM 6:30 AM 6:45 AM 7:00 AM 7:15 AM 7:30 AM 7:45 AM 8:00 AM…" at bounding box center [887, 431] width 188 height 32
click at [688, 625] on button "Save" at bounding box center [688, 625] width 189 height 27
type textarea "x"
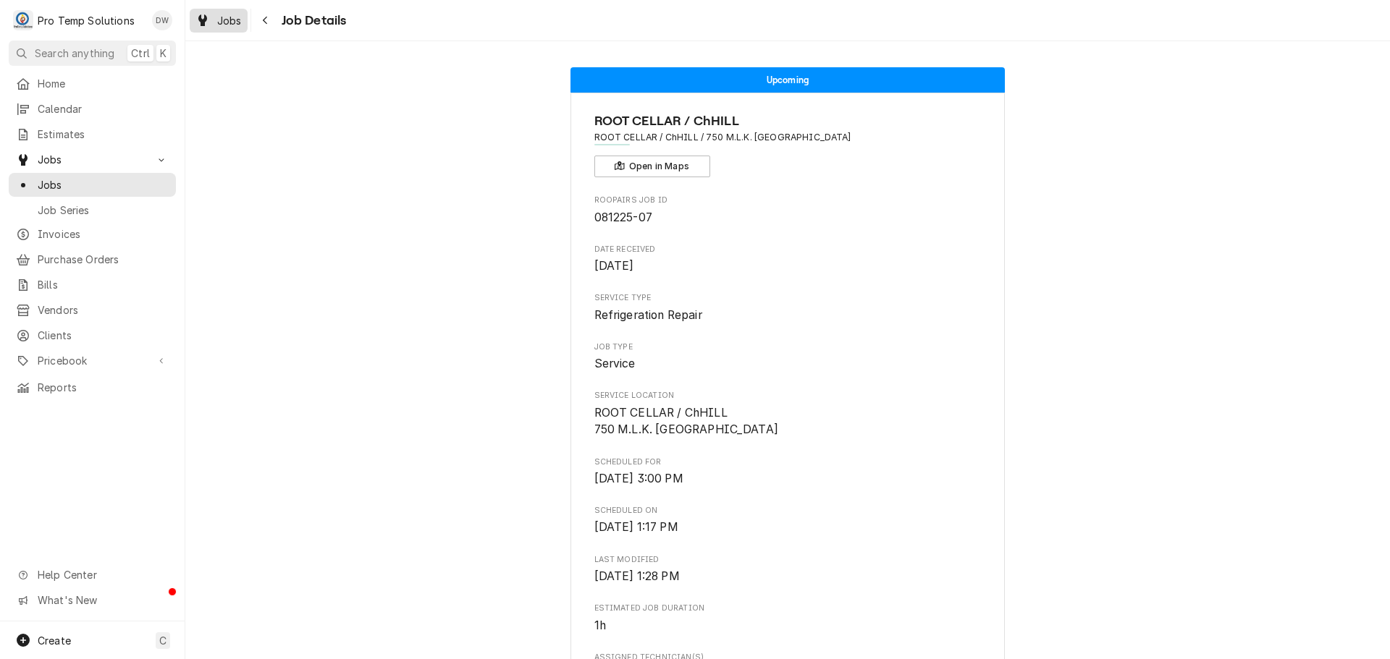
click at [227, 23] on span "Jobs" at bounding box center [229, 20] width 25 height 15
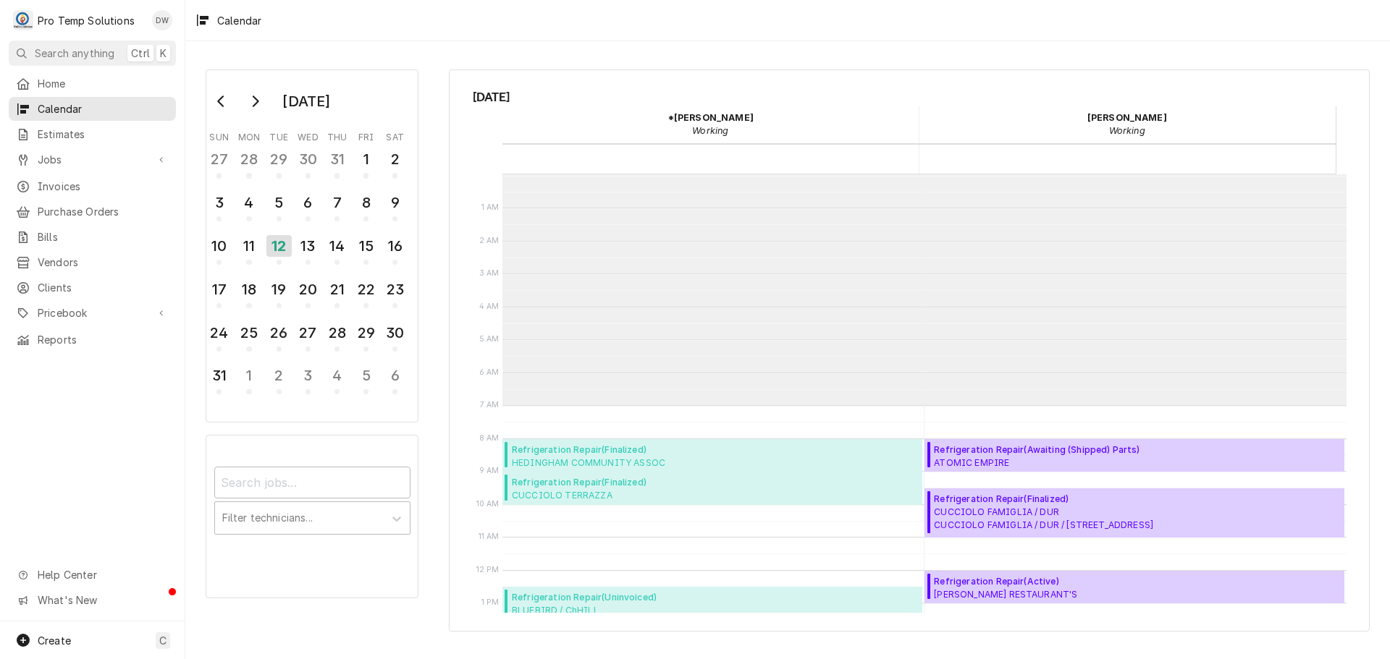
scroll to position [231, 0]
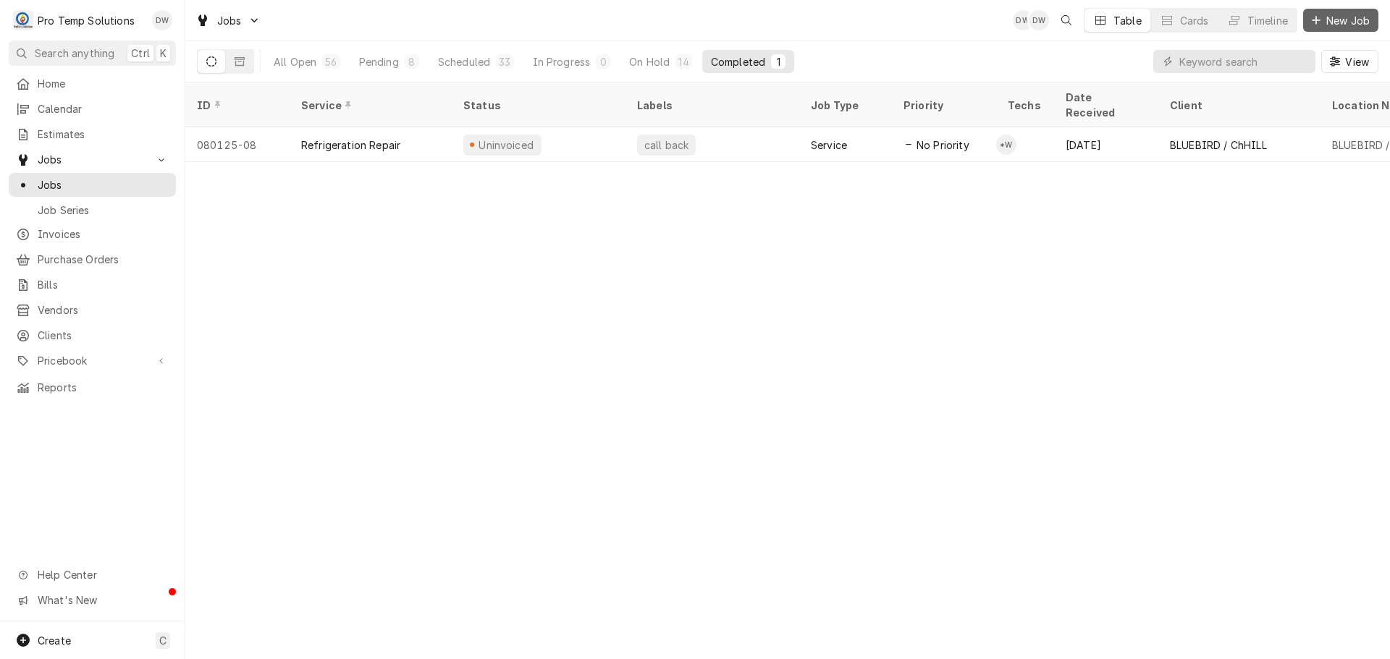
click at [1325, 14] on span "New Job" at bounding box center [1347, 20] width 49 height 15
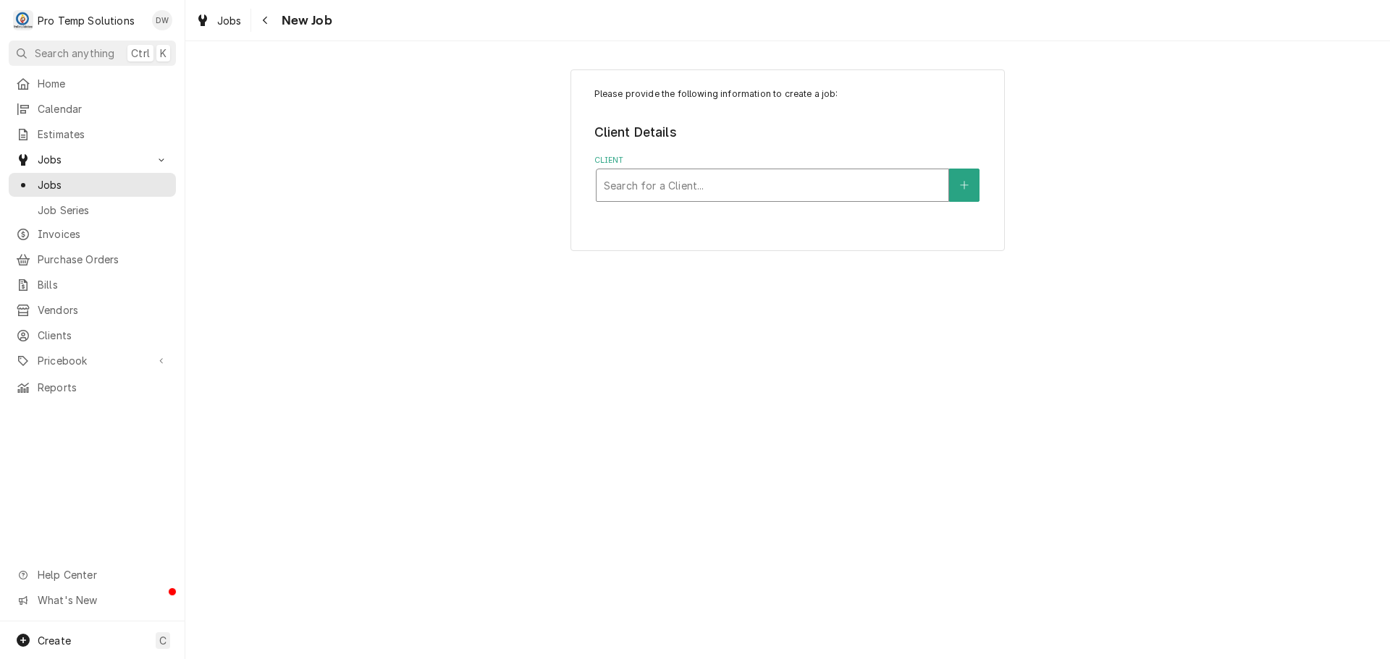
click at [781, 190] on div "Client" at bounding box center [772, 185] width 337 height 26
type input "juju"
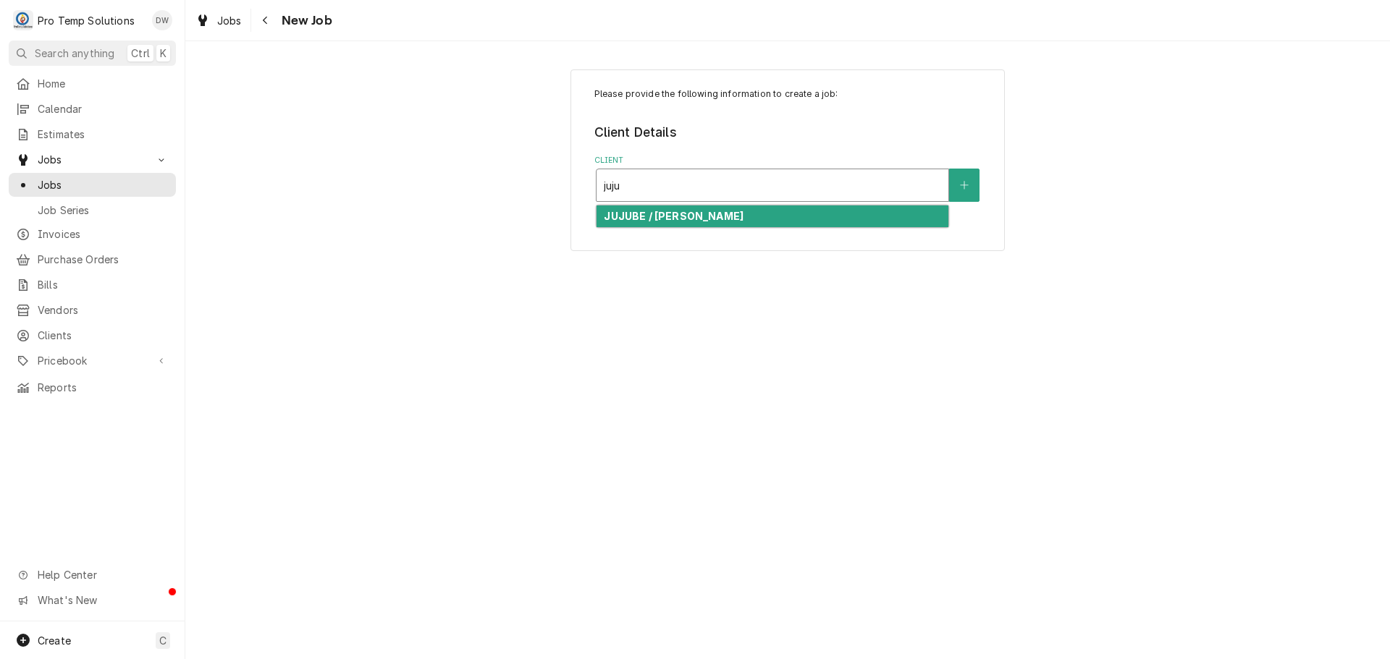
click at [698, 214] on div "JUJUBE / CH HILL" at bounding box center [772, 217] width 352 height 22
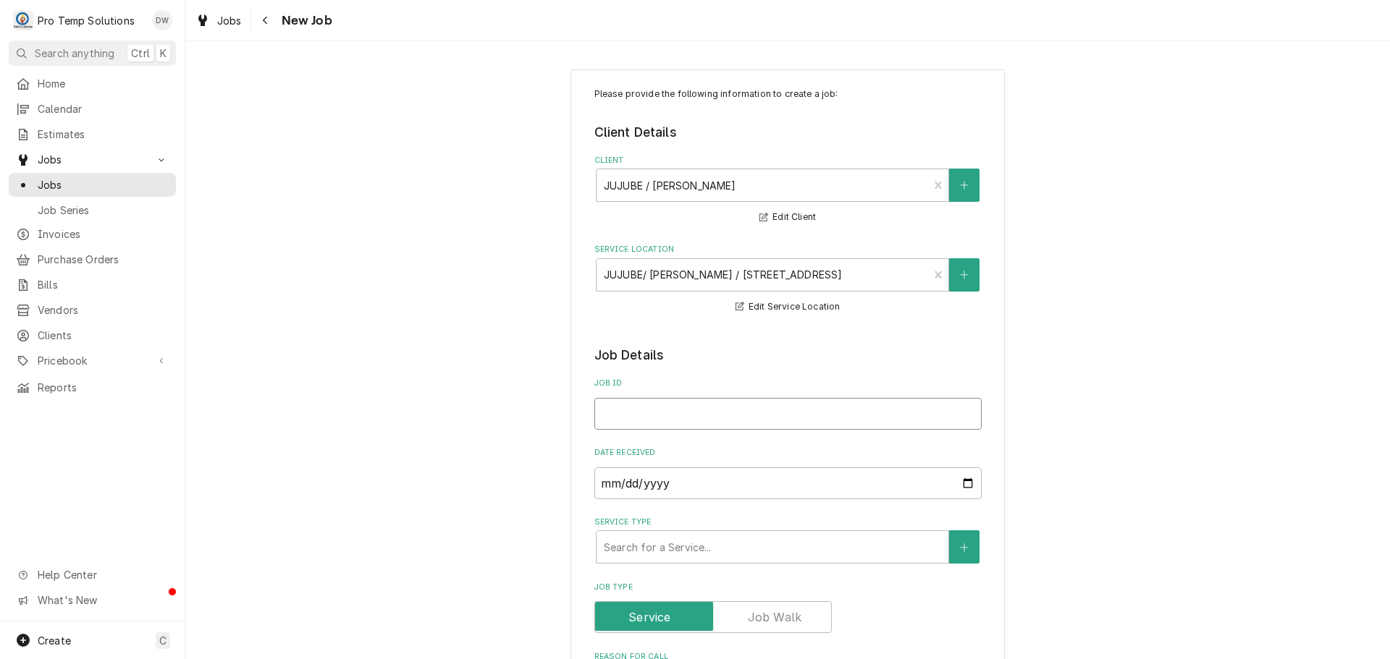
click at [627, 409] on input "Job ID" at bounding box center [787, 414] width 387 height 32
type textarea "x"
type input "0"
type textarea "x"
type input "08"
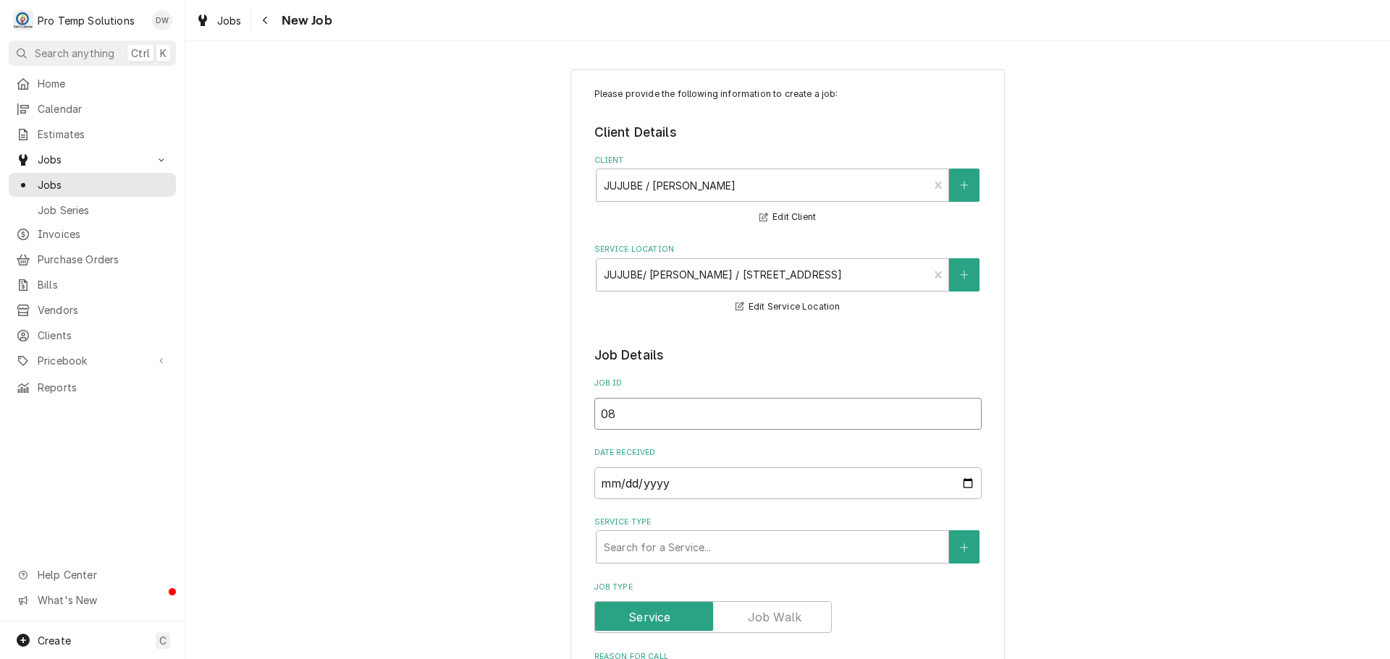
type textarea "x"
type input "081"
type textarea "x"
type input "0812"
type textarea "x"
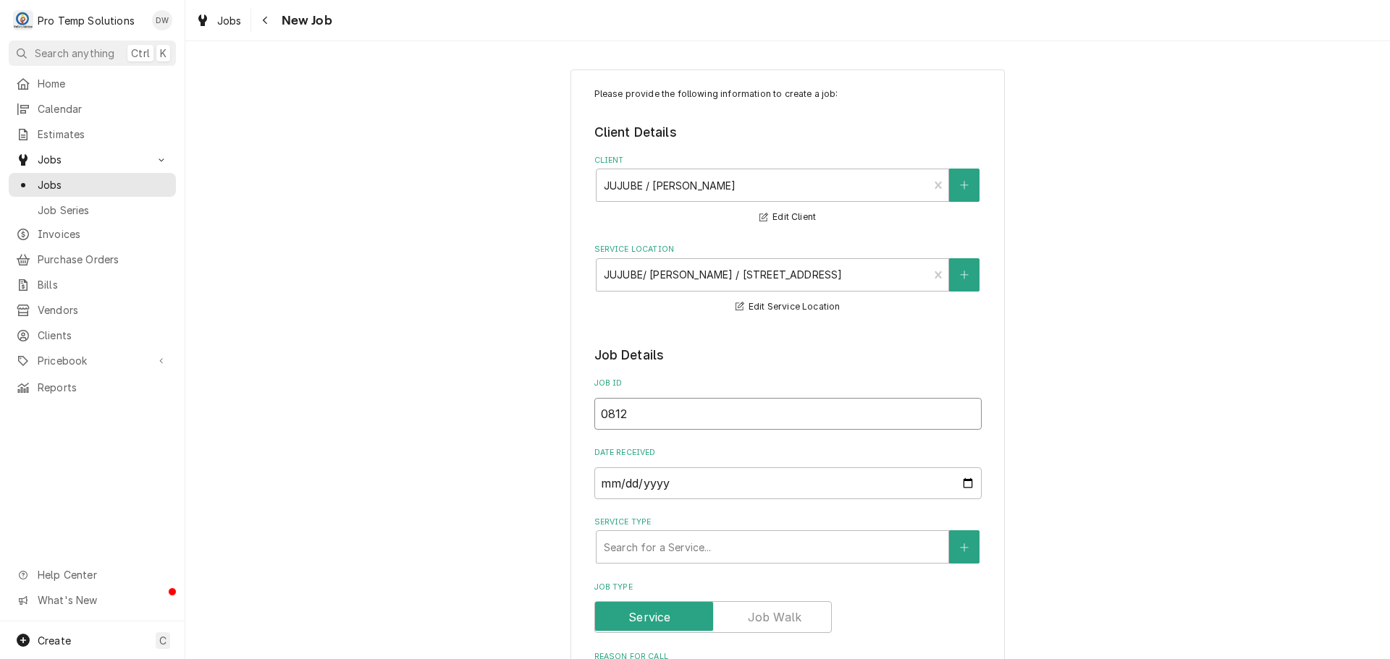
type input "08122"
type textarea "x"
type input "081225"
type textarea "x"
type input "081225-"
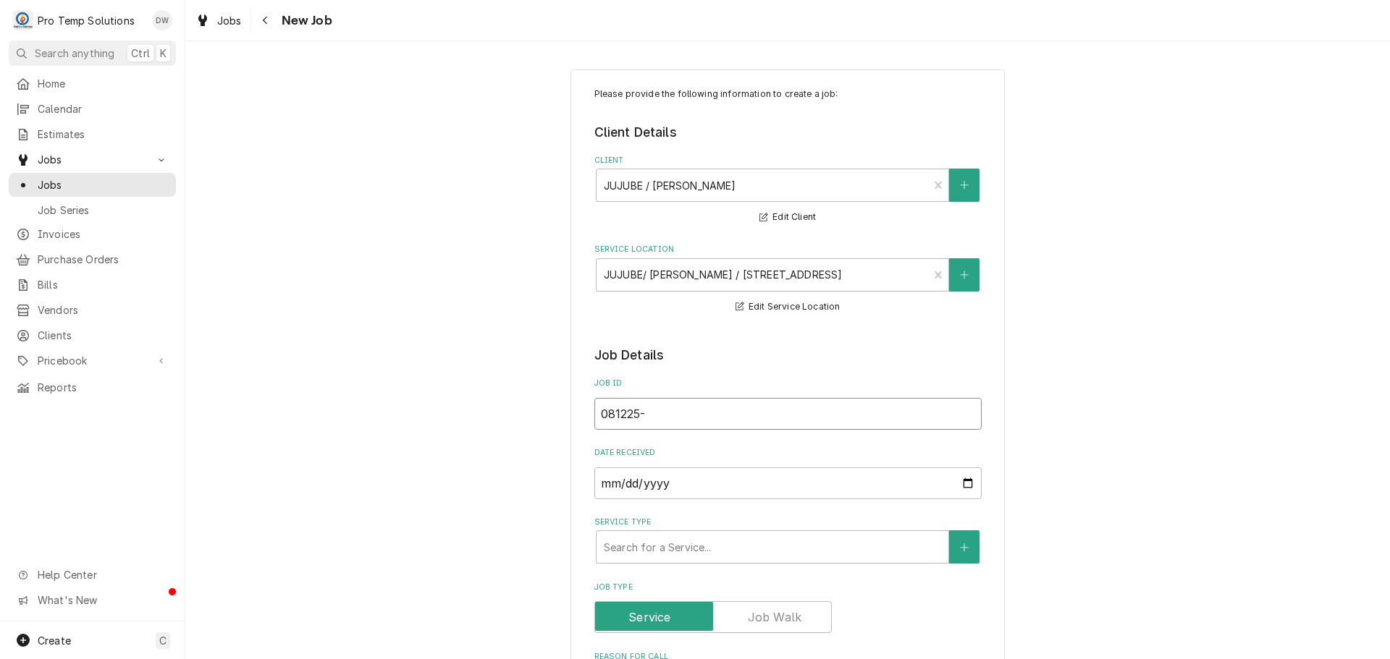
type textarea "x"
type input "081225-0"
type textarea "x"
type input "081225-01"
type textarea "x"
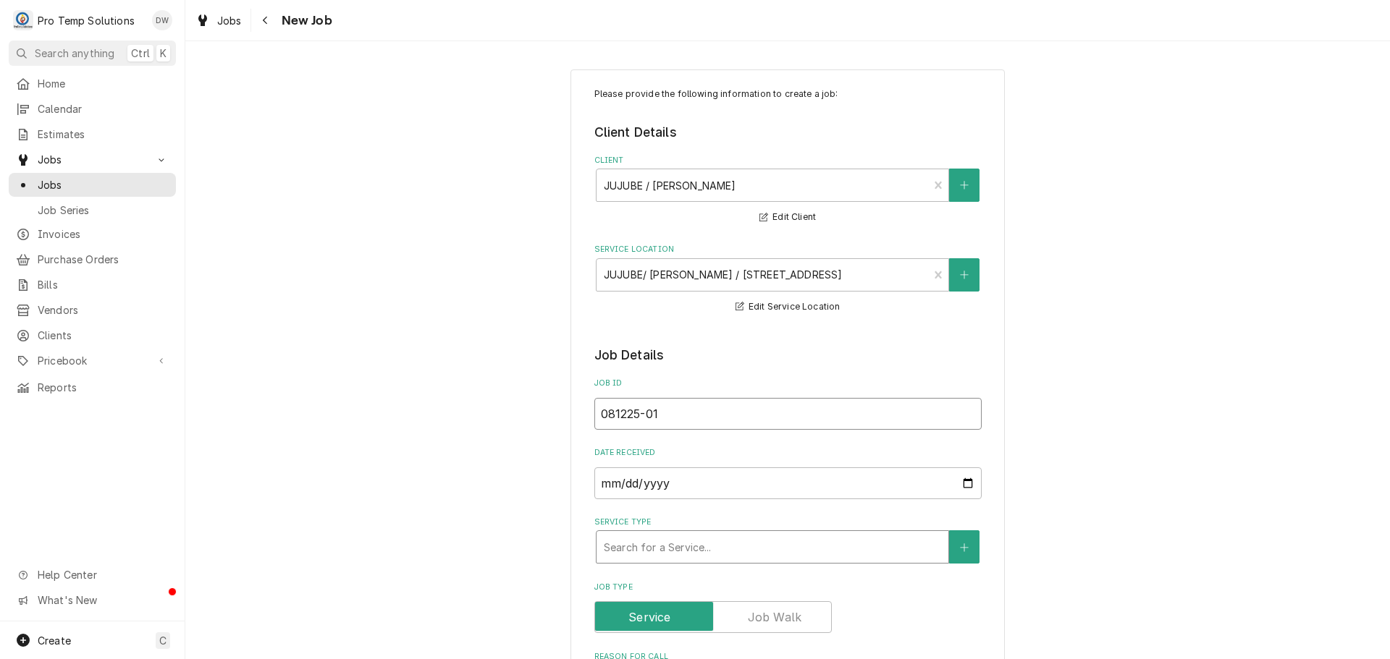
type input "081225-01"
click at [675, 549] on div "Service Type" at bounding box center [772, 547] width 337 height 26
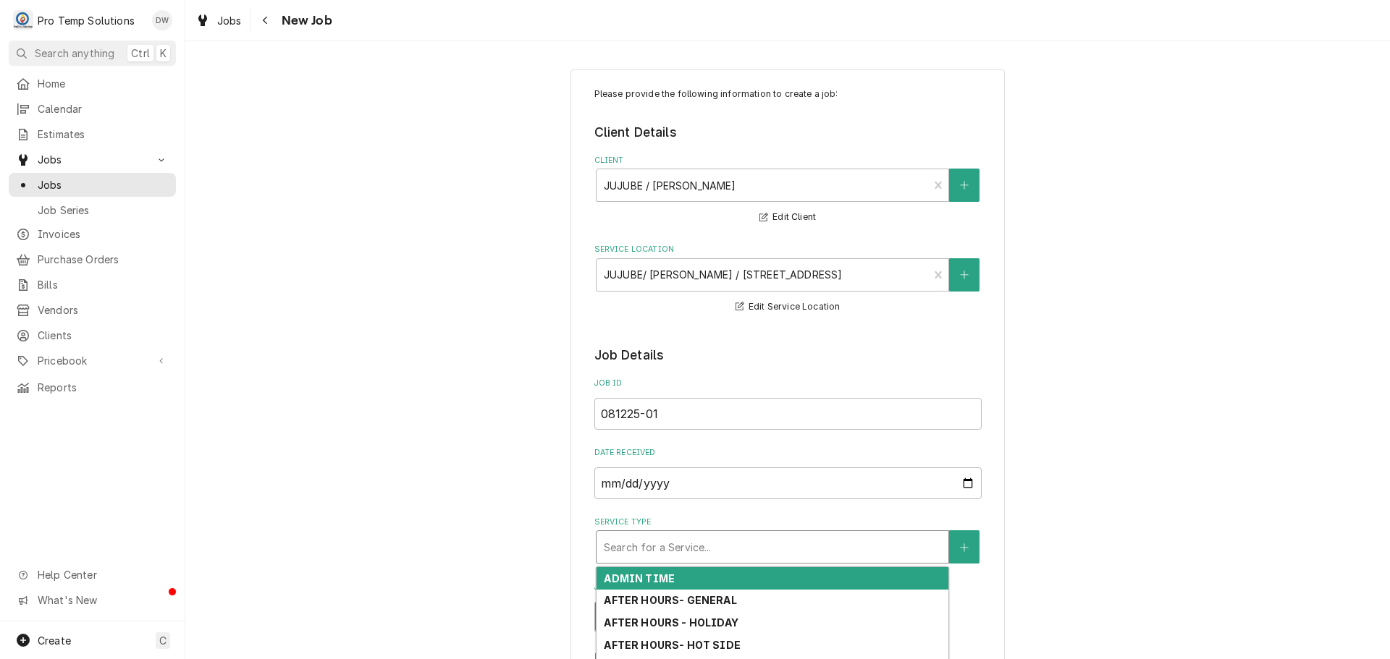
type textarea "x"
type input "h"
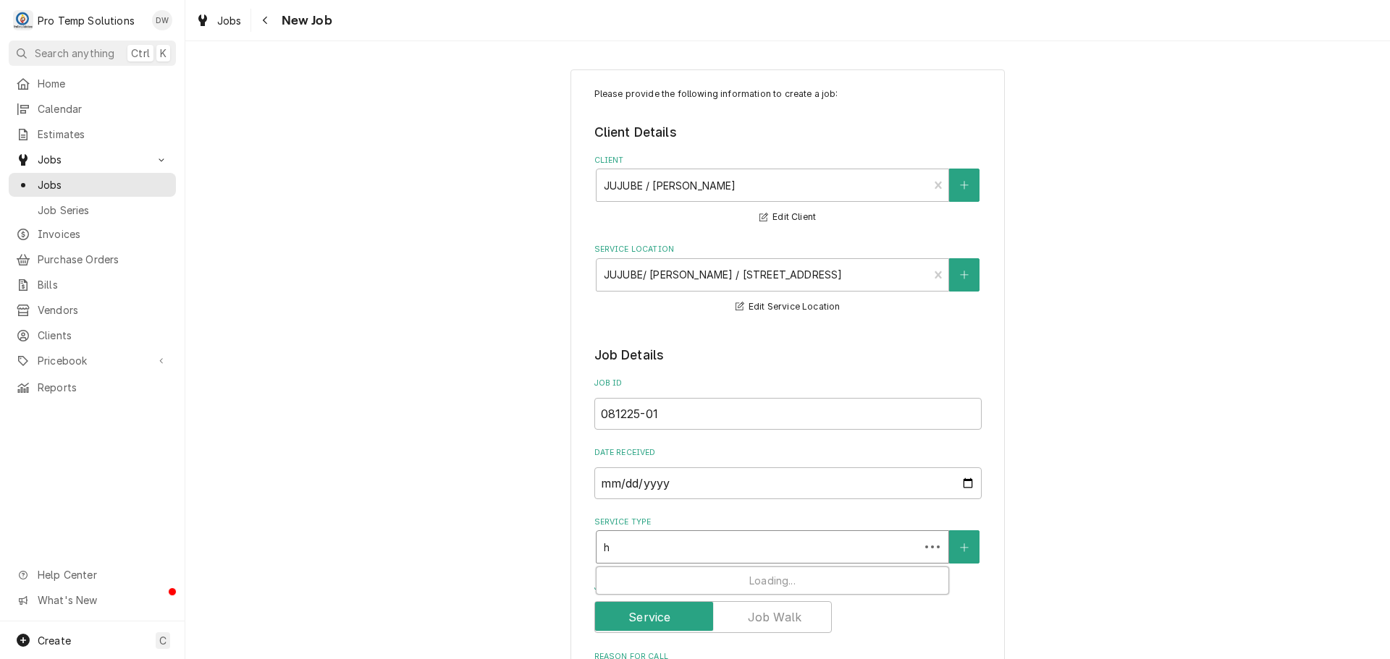
type textarea "x"
type input "ho"
type textarea "x"
type input "hot"
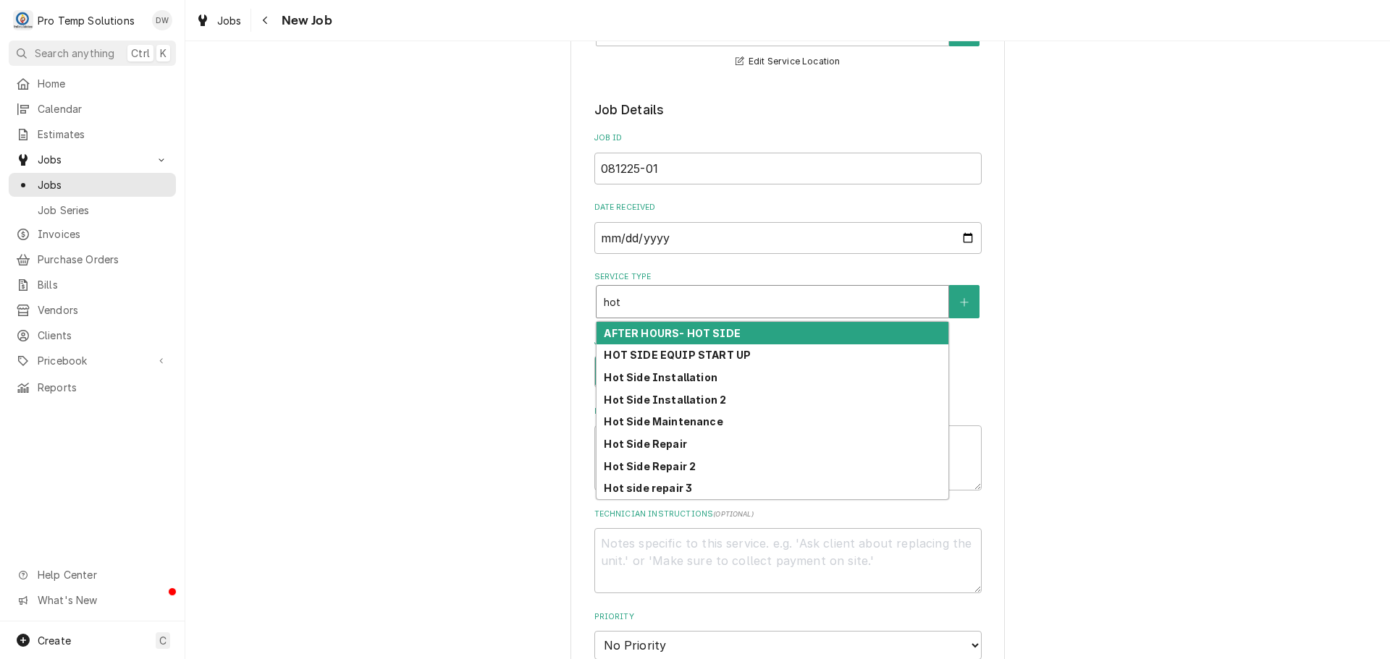
scroll to position [290, 0]
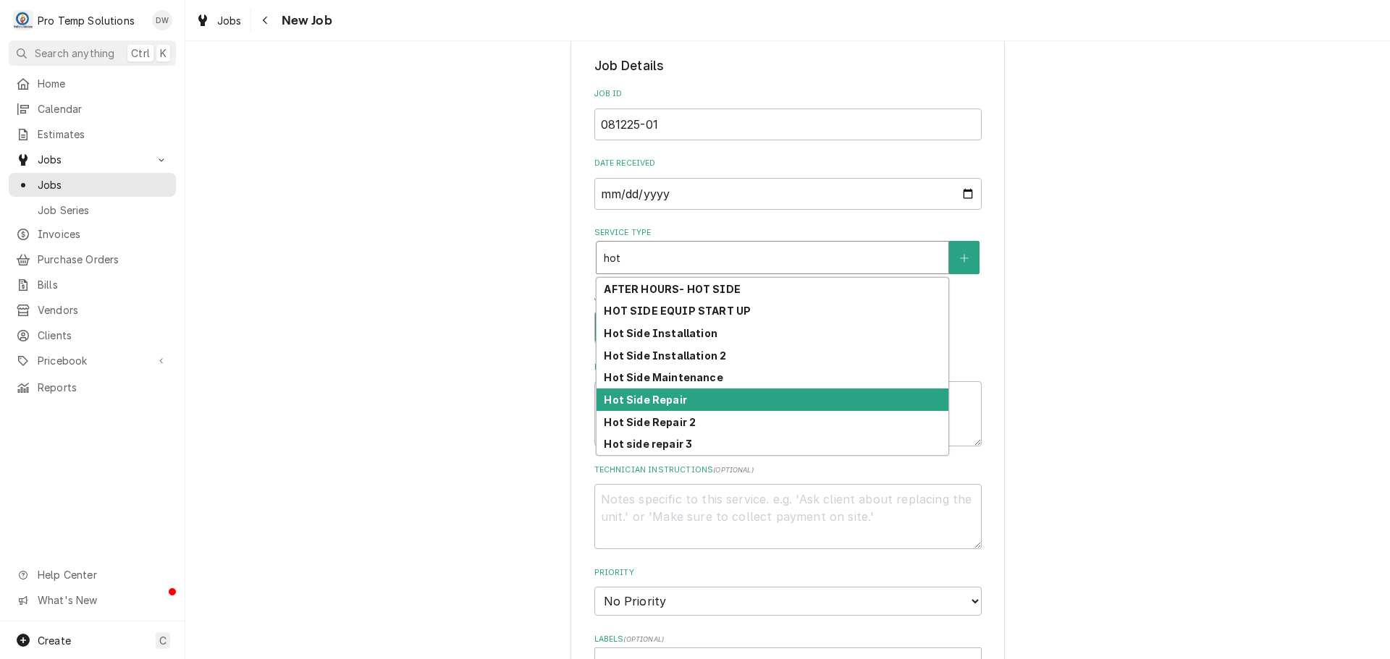
click at [712, 404] on div "Hot Side Repair" at bounding box center [772, 400] width 352 height 22
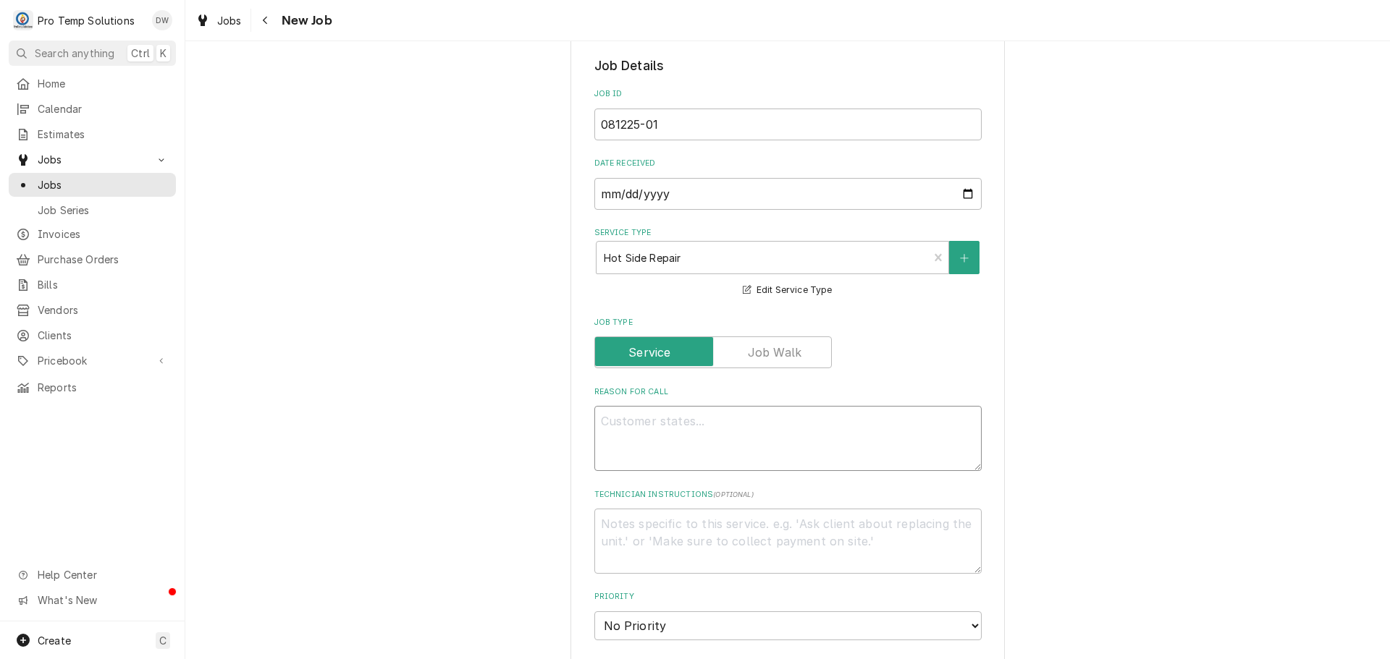
click at [653, 426] on textarea "Reason For Call" at bounding box center [787, 438] width 387 height 65
type textarea "x"
type textarea "R"
type textarea "x"
type textarea "RA"
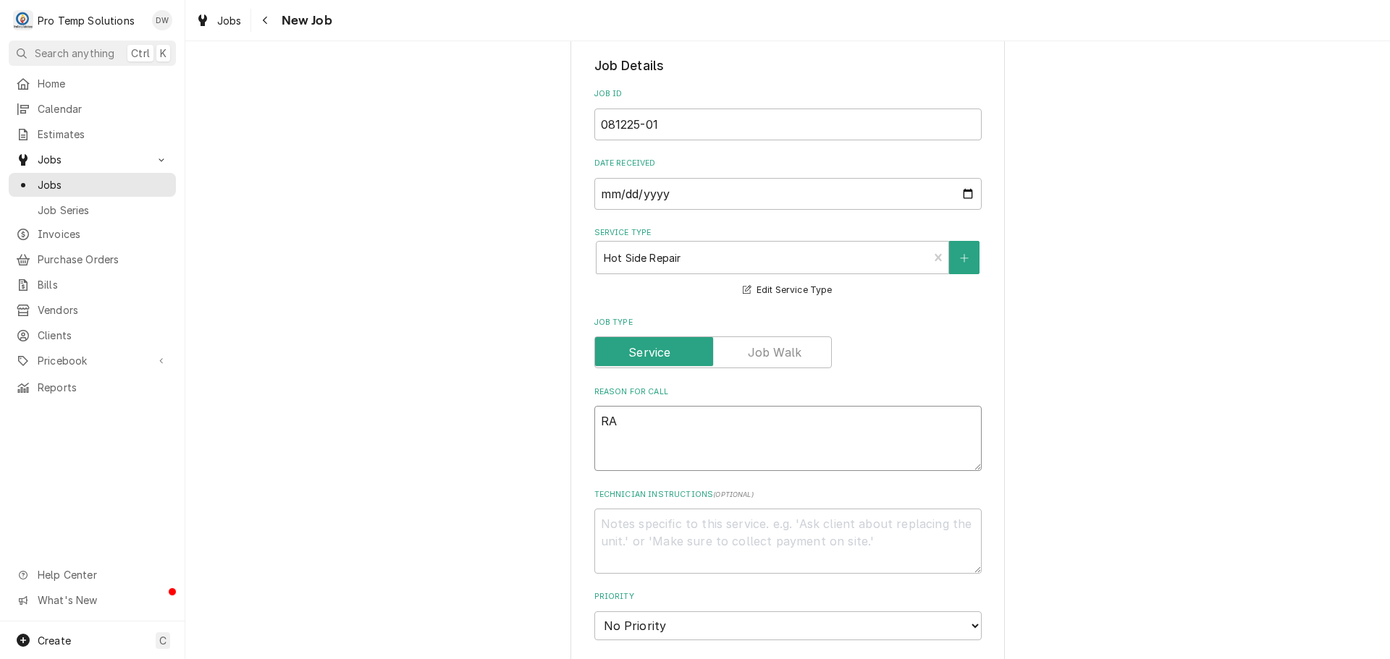
type textarea "x"
type textarea "RAN"
type textarea "x"
type textarea "RANG"
type textarea "x"
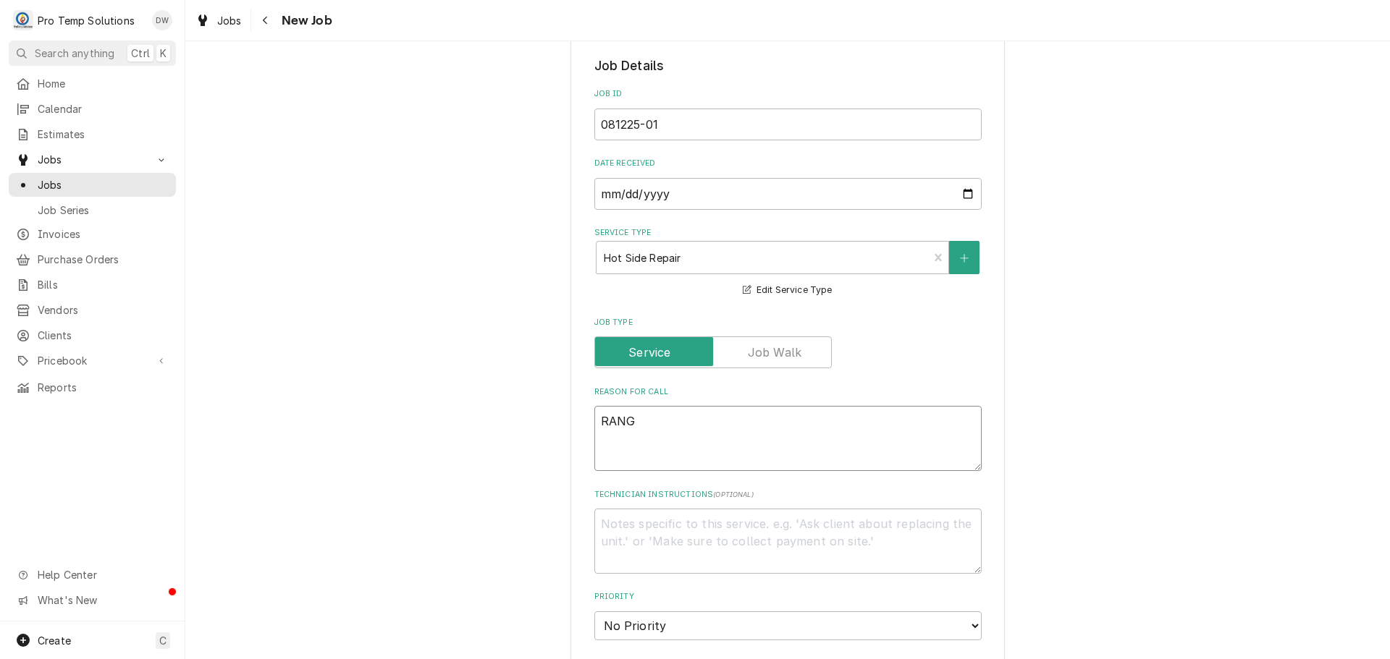
type textarea "RANGE"
type textarea "x"
type textarea "RANGE"
type textarea "x"
type textarea "RANGE B"
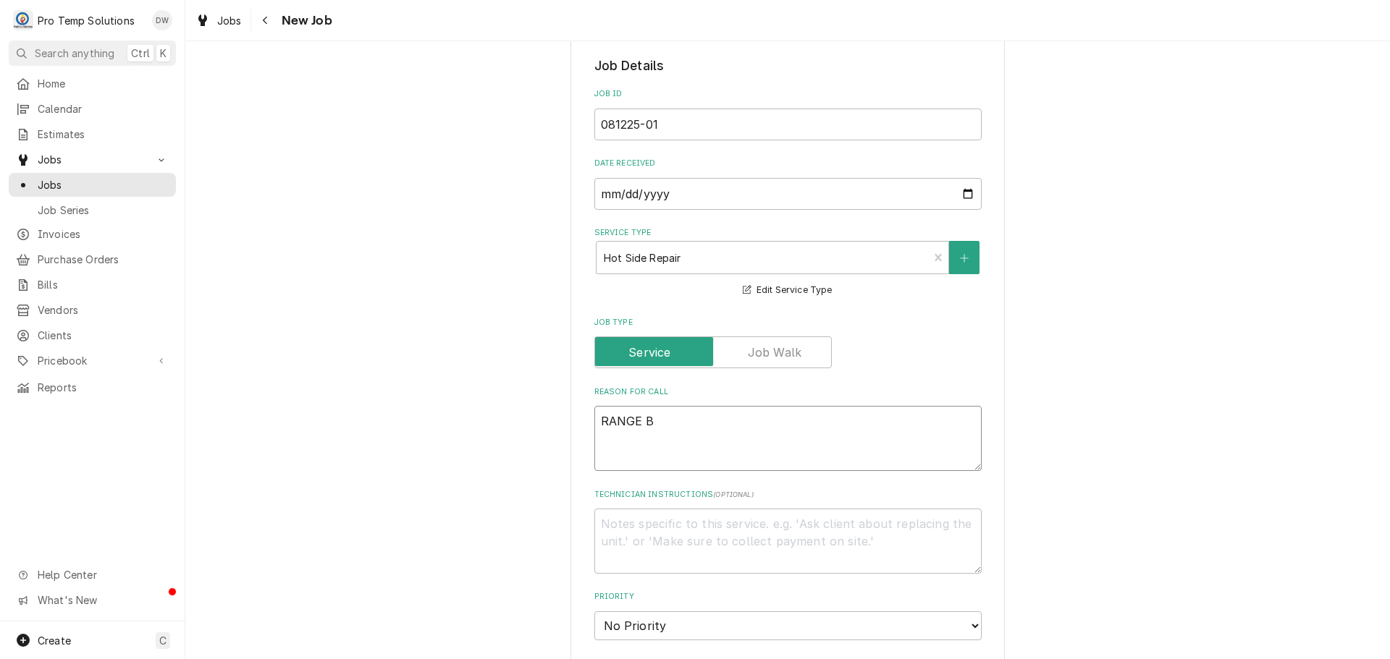
type textarea "x"
type textarea "RANGE BU"
type textarea "x"
type textarea "RANGE BUR"
type textarea "x"
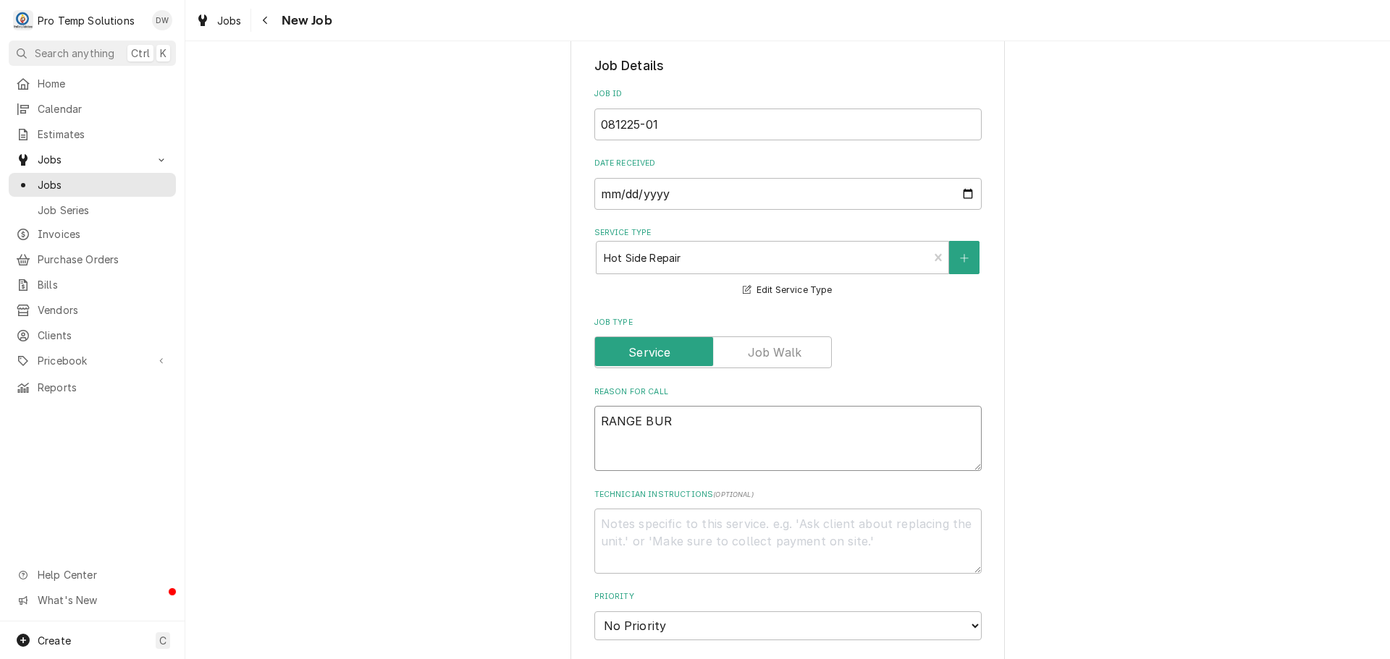
type textarea "RANGE BURN"
type textarea "x"
type textarea "RANGE BURNE"
type textarea "x"
type textarea "RANGE BURNER"
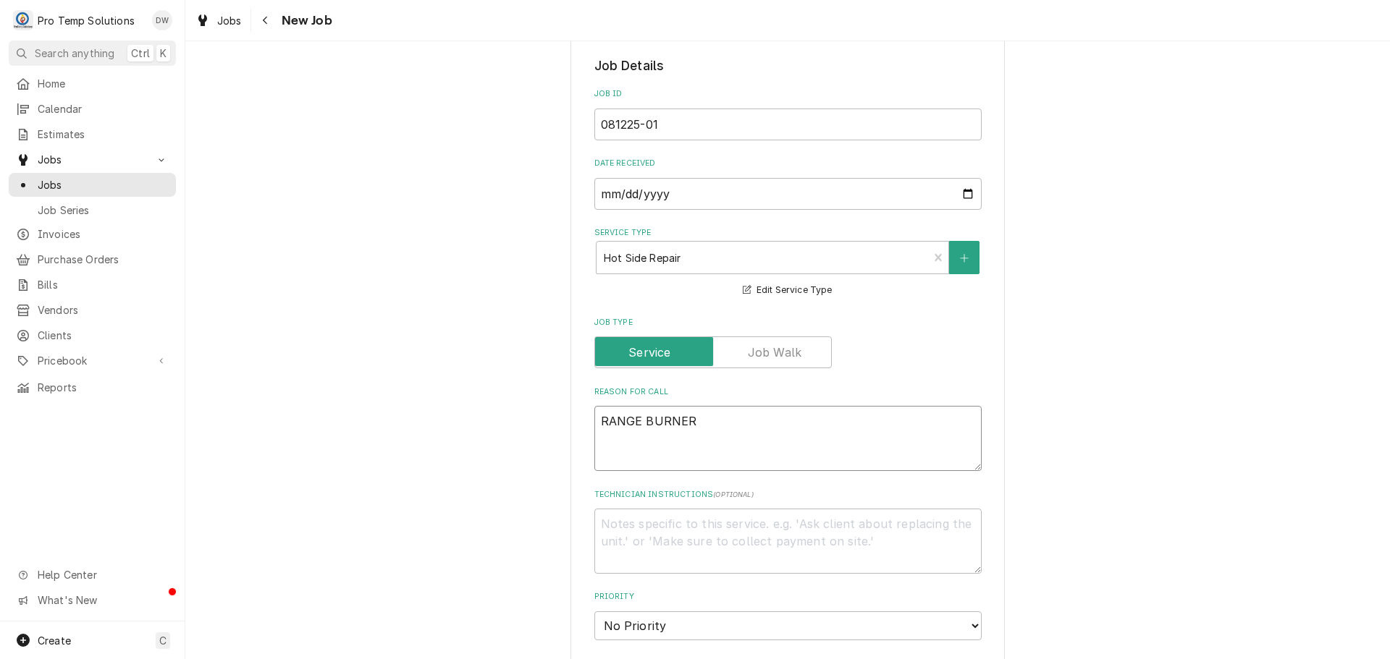
type textarea "x"
type textarea "RANGE BURNER"
type textarea "x"
type textarea "RANGE BURNER W"
type textarea "x"
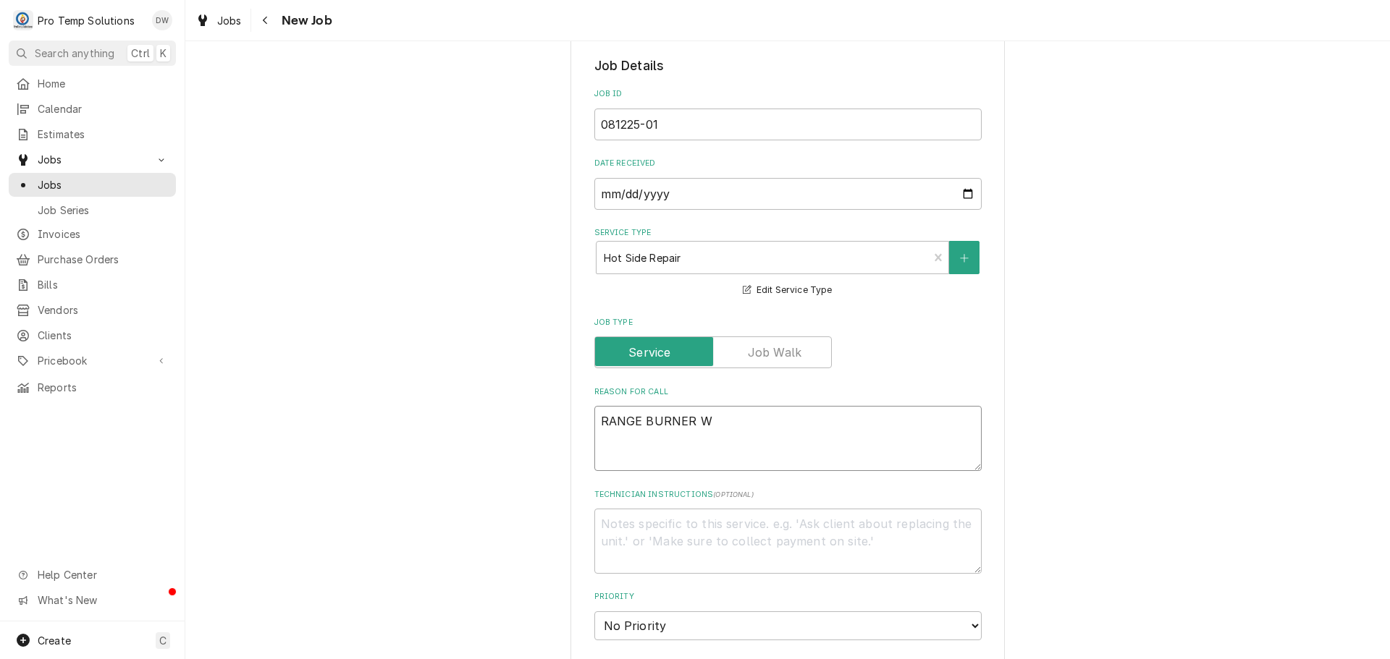
type textarea "RANGE BURNER WO"
type textarea "x"
type textarea "RANGE BURNER WON"
type textarea "x"
type textarea "RANGE BURNER WONT"
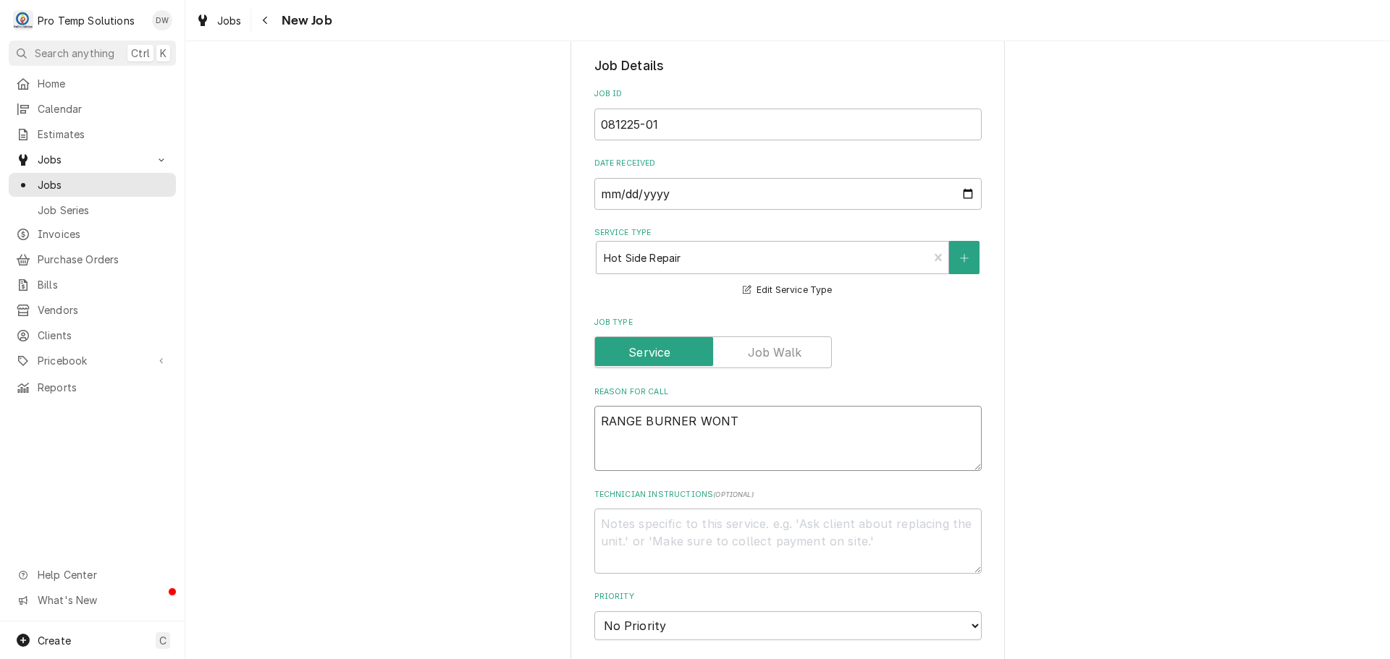
type textarea "x"
type textarea "RANGE BURNER WONT S"
type textarea "x"
type textarea "RANGE BURNER WONT SH"
type textarea "x"
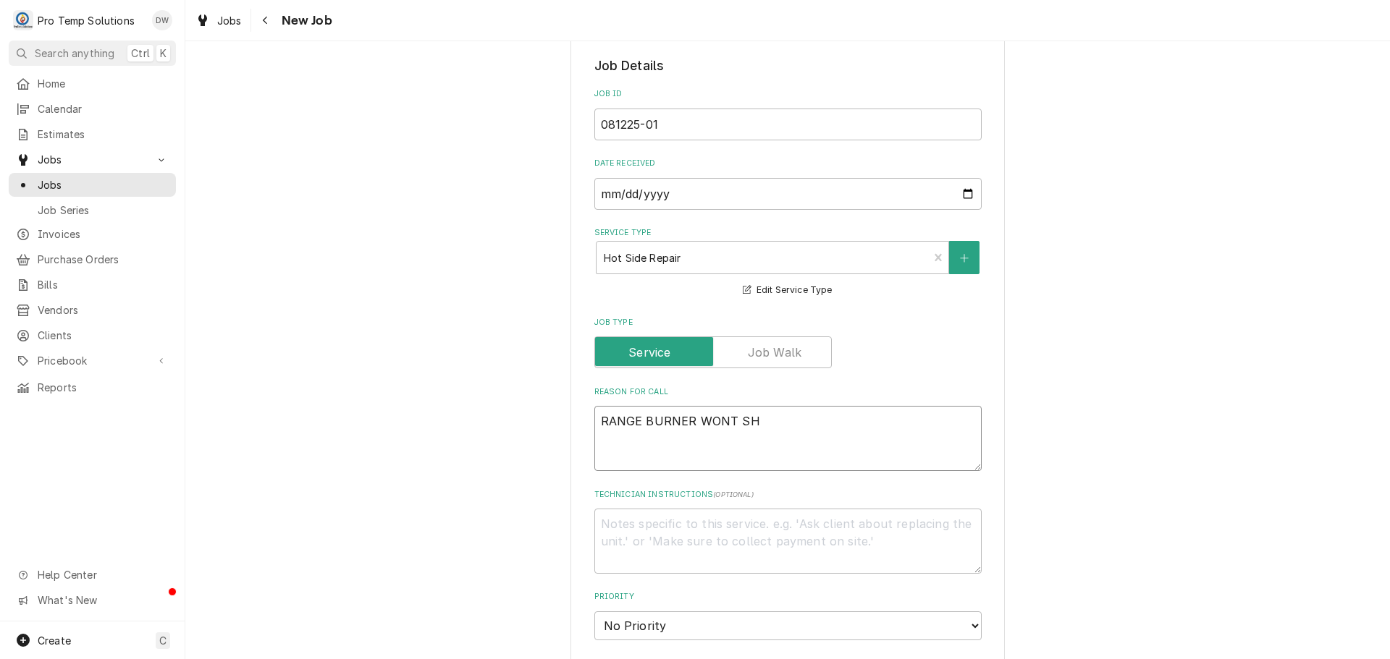
type textarea "RANGE BURNER WONT SHU"
type textarea "x"
type textarea "RANGE BURNER WONT SHUT"
type textarea "x"
type textarea "RANGE BURNER WONT SHUT"
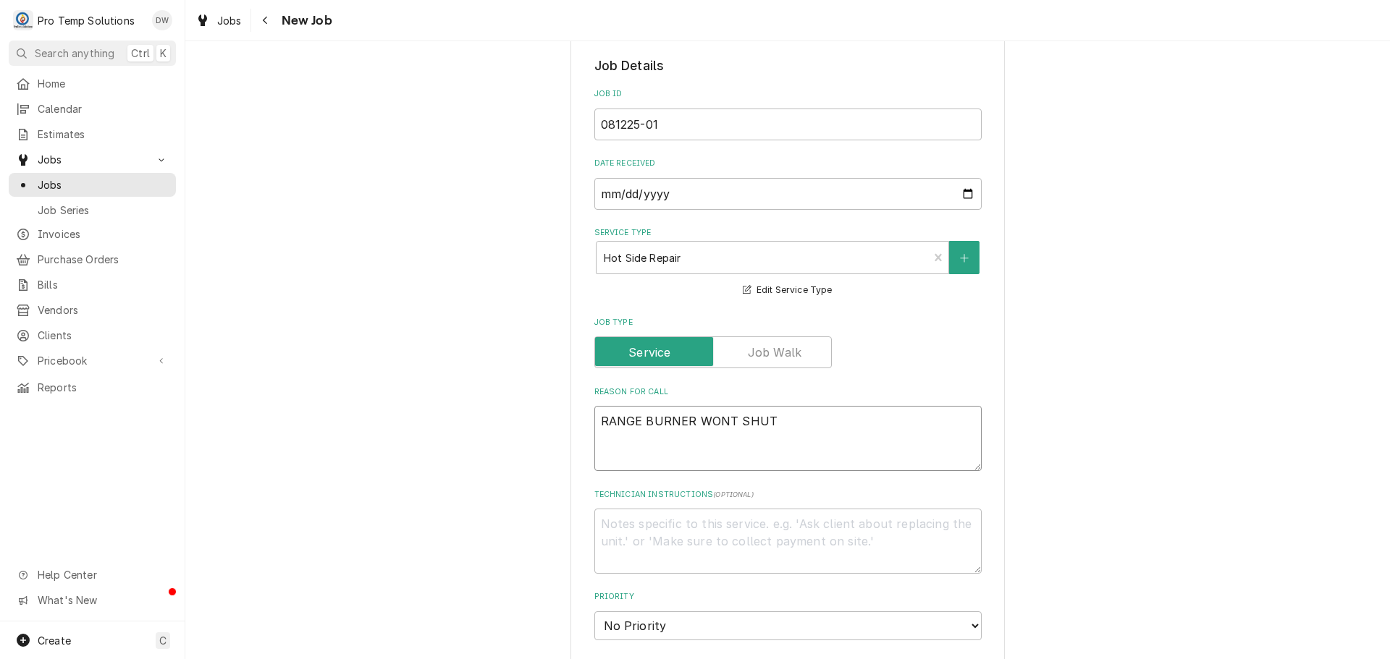
type textarea "x"
type textarea "RANGE BURNER WONT SHUT O"
type textarea "x"
type textarea "RANGE BURNER WONT SHUT OF"
type textarea "x"
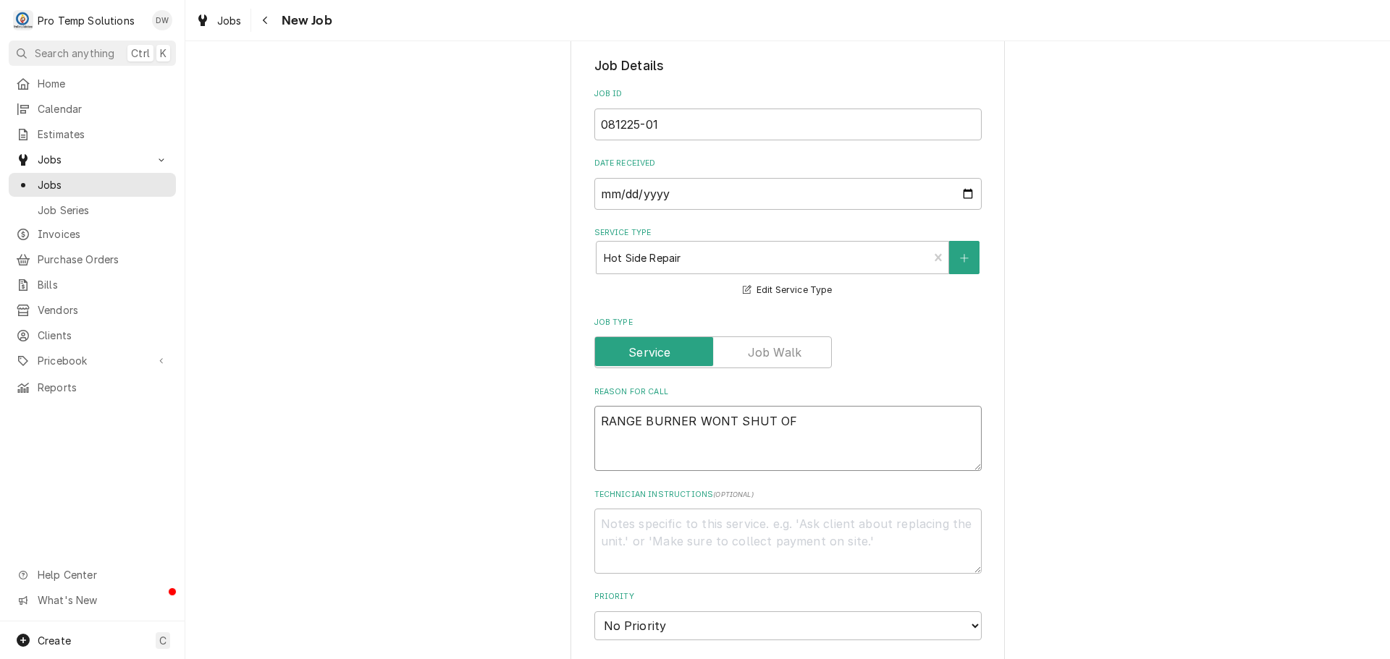
type textarea "RANGE BURNER WONT SHUT OFF"
type textarea "x"
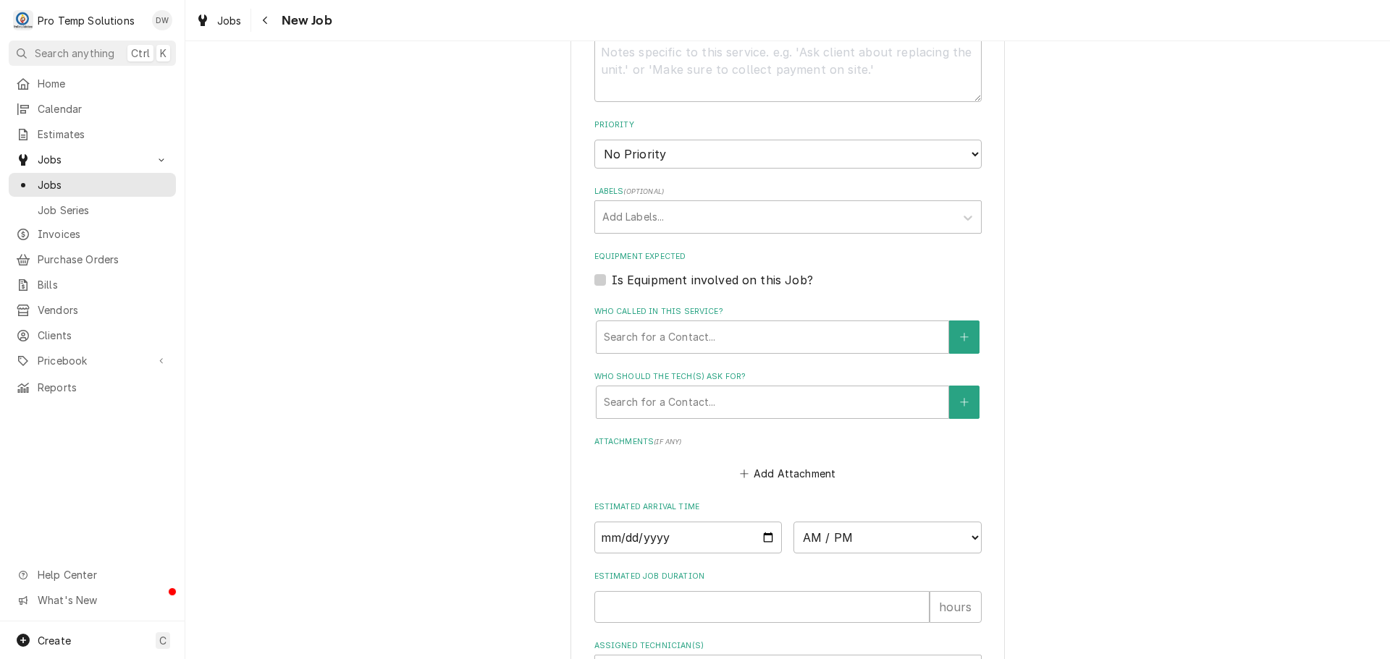
scroll to position [796, 0]
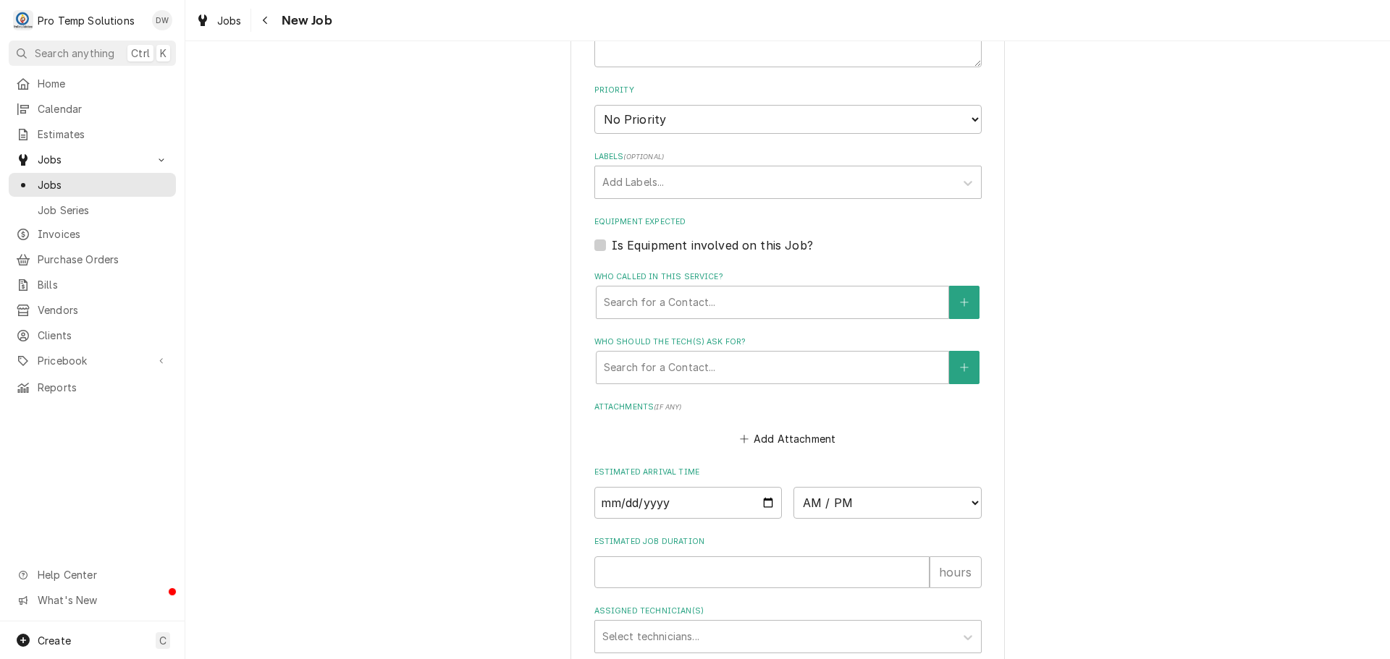
type textarea "RANGE BURNER WONT SHUT OFF"
click at [612, 245] on label "Is Equipment involved on this Job?" at bounding box center [712, 245] width 201 height 17
click at [612, 245] on input "Equipment Expected" at bounding box center [805, 253] width 387 height 32
checkbox input "true"
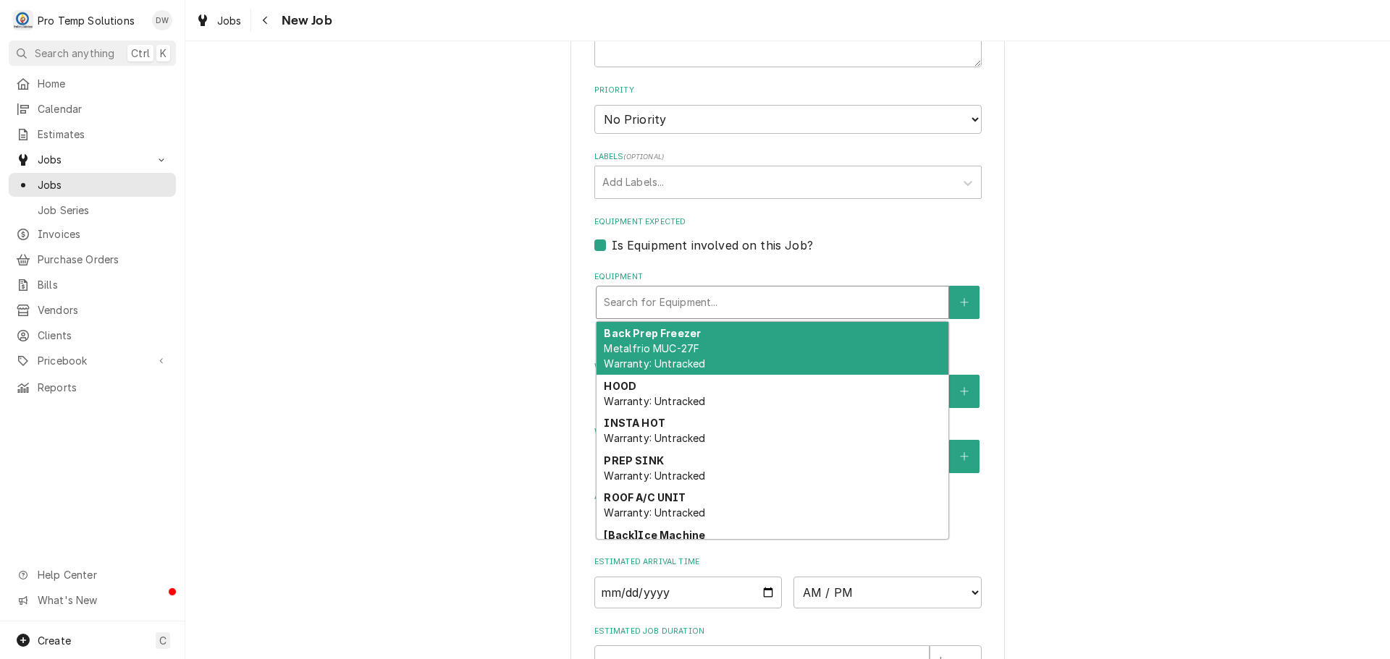
click at [749, 297] on div "Equipment" at bounding box center [772, 303] width 337 height 26
type textarea "x"
type input "R"
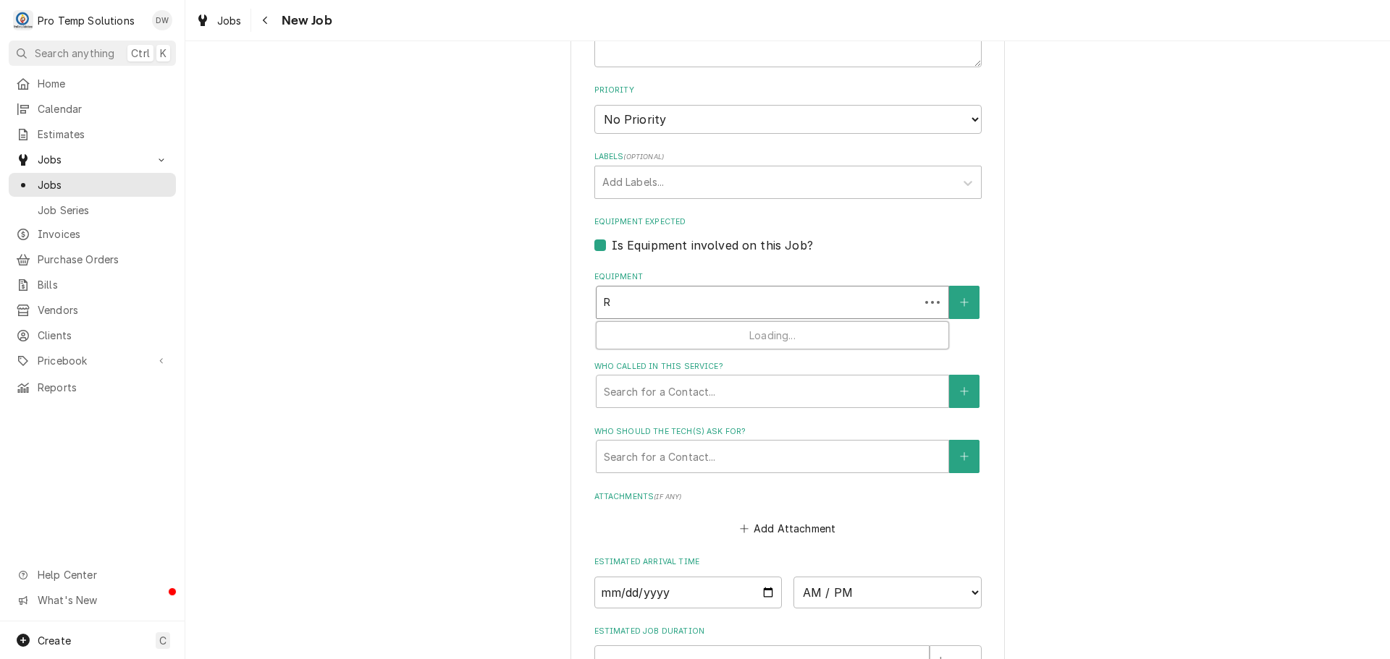
type textarea "x"
type input "RA"
type textarea "x"
type input "RAN"
type textarea "x"
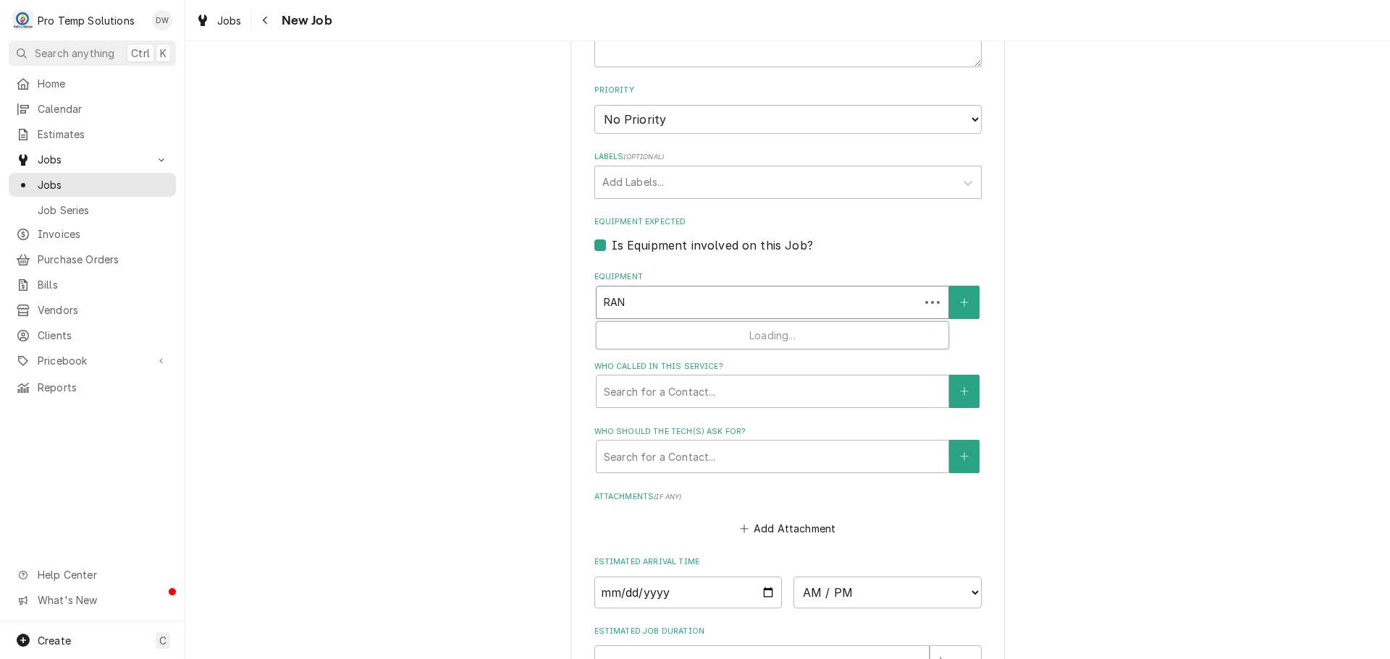
type input "RANG"
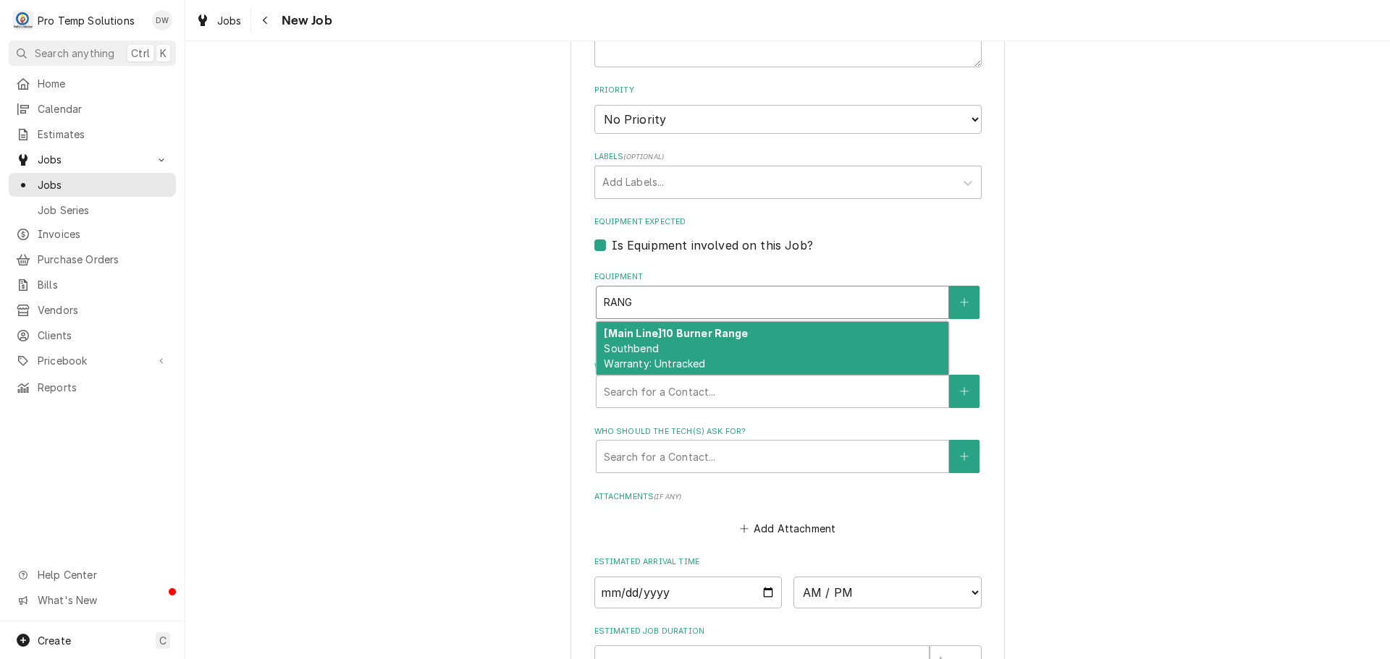
click at [696, 340] on div "[Main Line] 10 Burner Range Southbend Warranty: Untracked" at bounding box center [772, 348] width 352 height 53
type textarea "x"
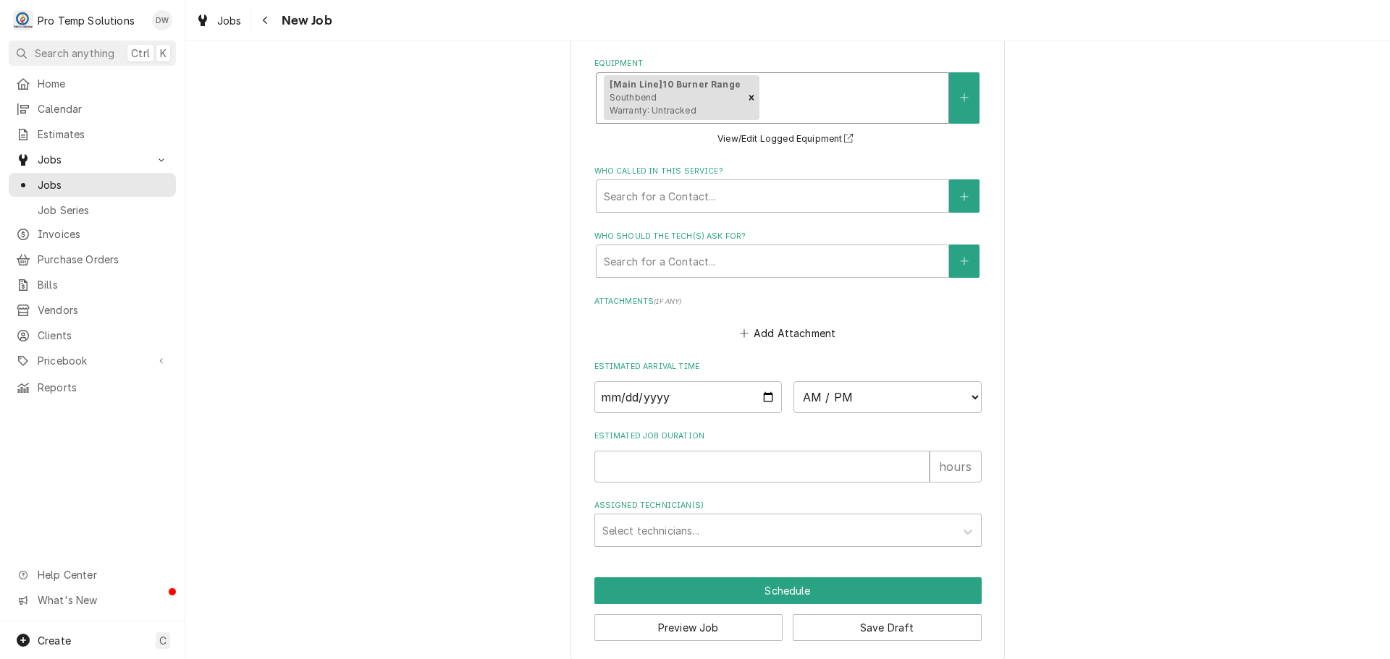
scroll to position [1023, 0]
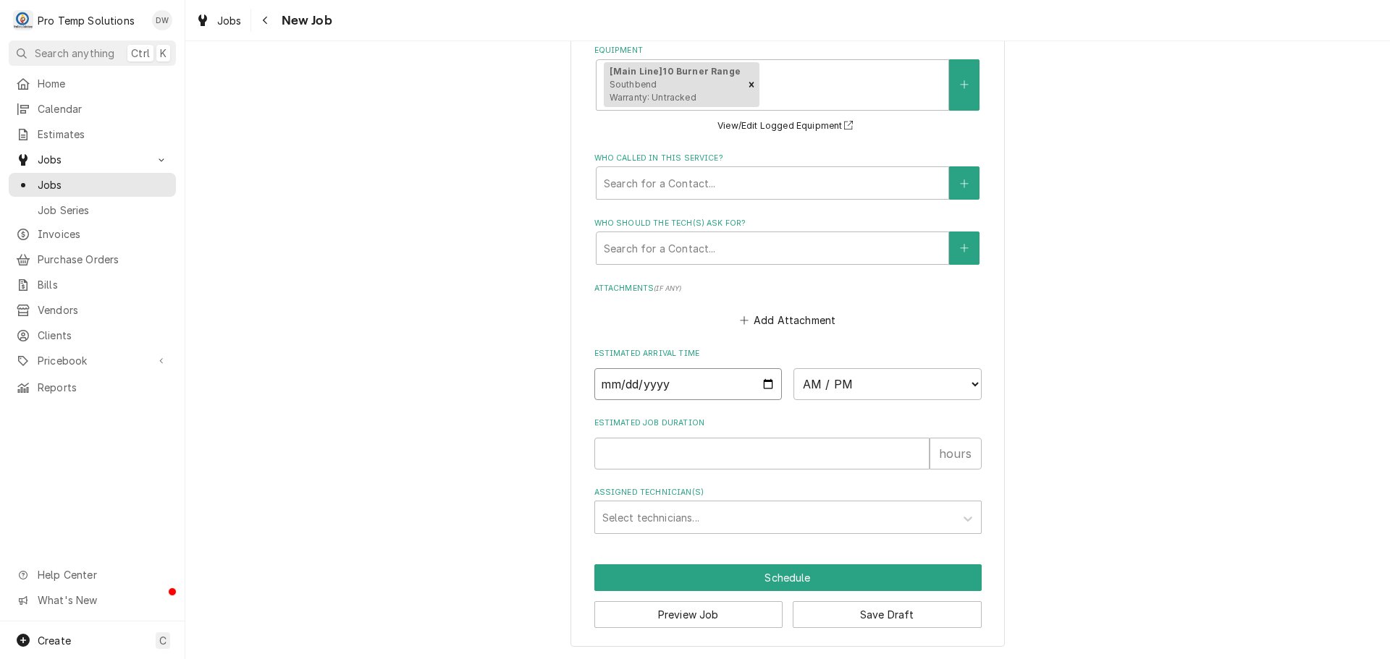
click at [758, 381] on input "Date" at bounding box center [688, 384] width 188 height 32
type textarea "x"
type input "2025-08-12"
type textarea "x"
click at [966, 382] on select "AM / PM 6:00 AM 6:15 AM 6:30 AM 6:45 AM 7:00 AM 7:15 AM 7:30 AM 7:45 AM 8:00 AM…" at bounding box center [887, 384] width 188 height 32
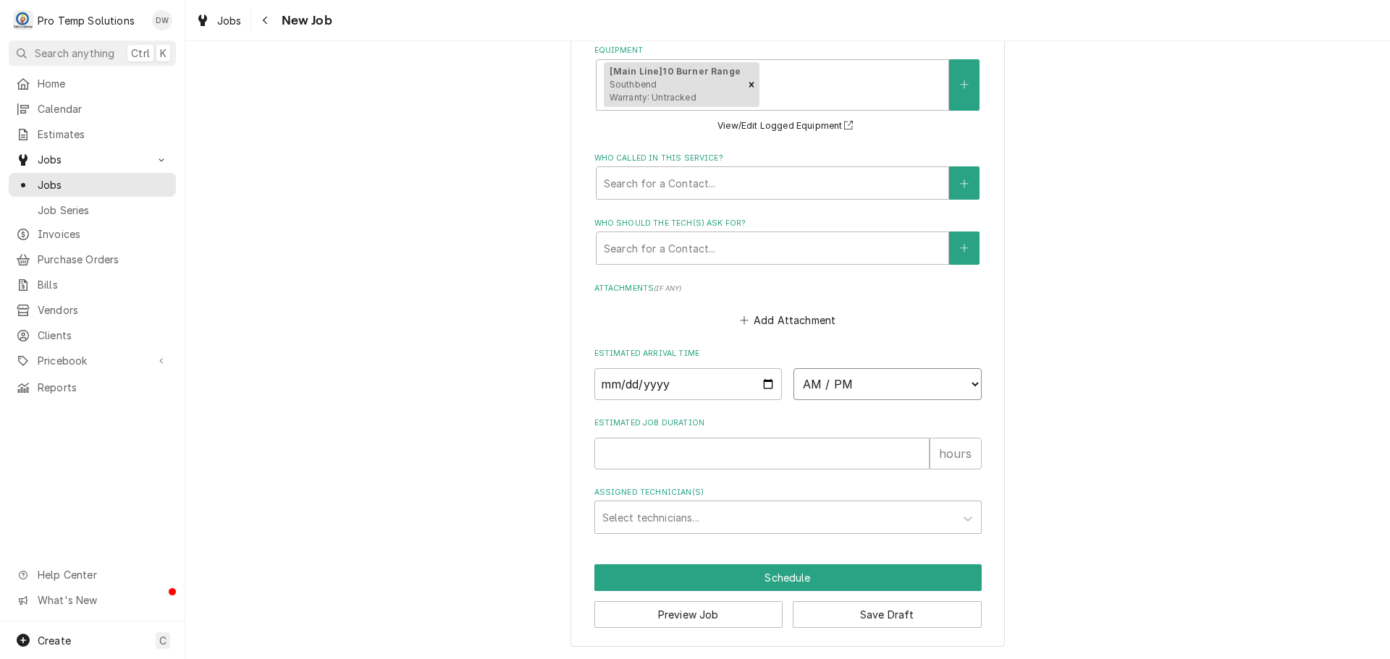
select select "13:45:00"
click at [793, 368] on select "AM / PM 6:00 AM 6:15 AM 6:30 AM 6:45 AM 7:00 AM 7:15 AM 7:30 AM 7:45 AM 8:00 AM…" at bounding box center [887, 384] width 188 height 32
click at [872, 452] on input "Estimated Job Duration" at bounding box center [761, 454] width 335 height 32
type textarea "x"
type input "1"
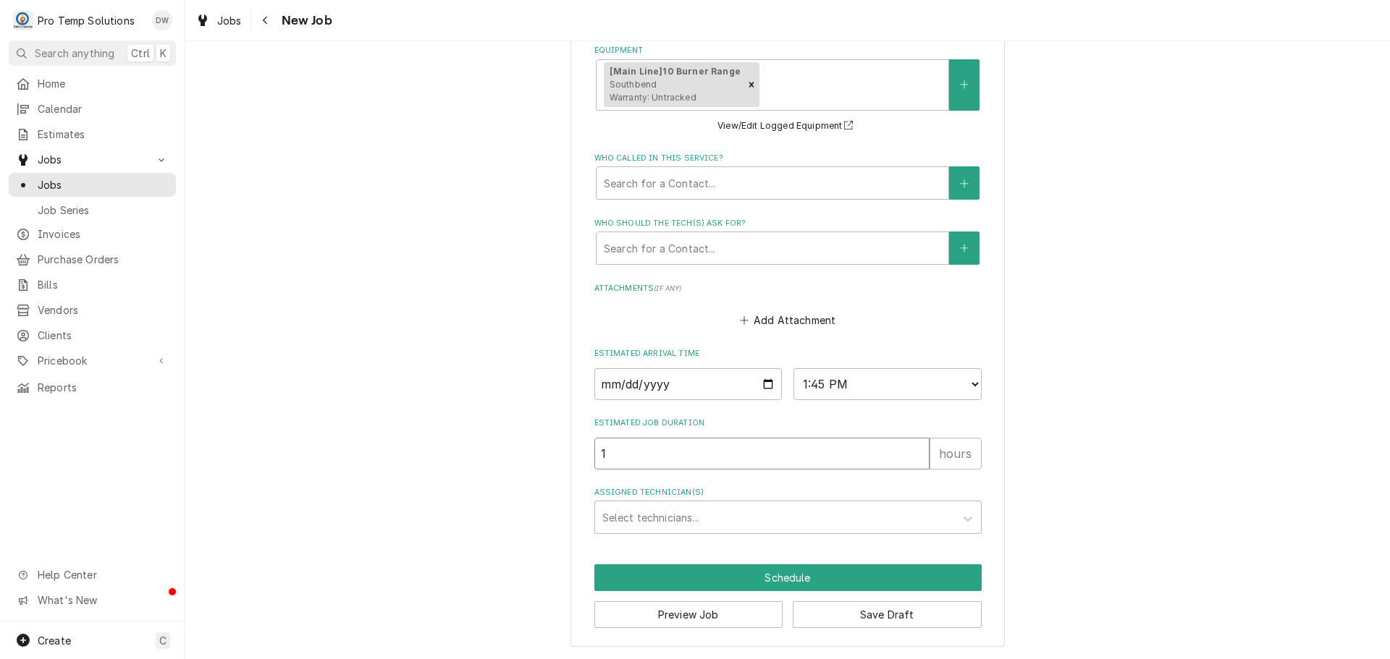
type textarea "x"
type input "1"
click at [682, 518] on div "Assigned Technician(s)" at bounding box center [774, 518] width 345 height 26
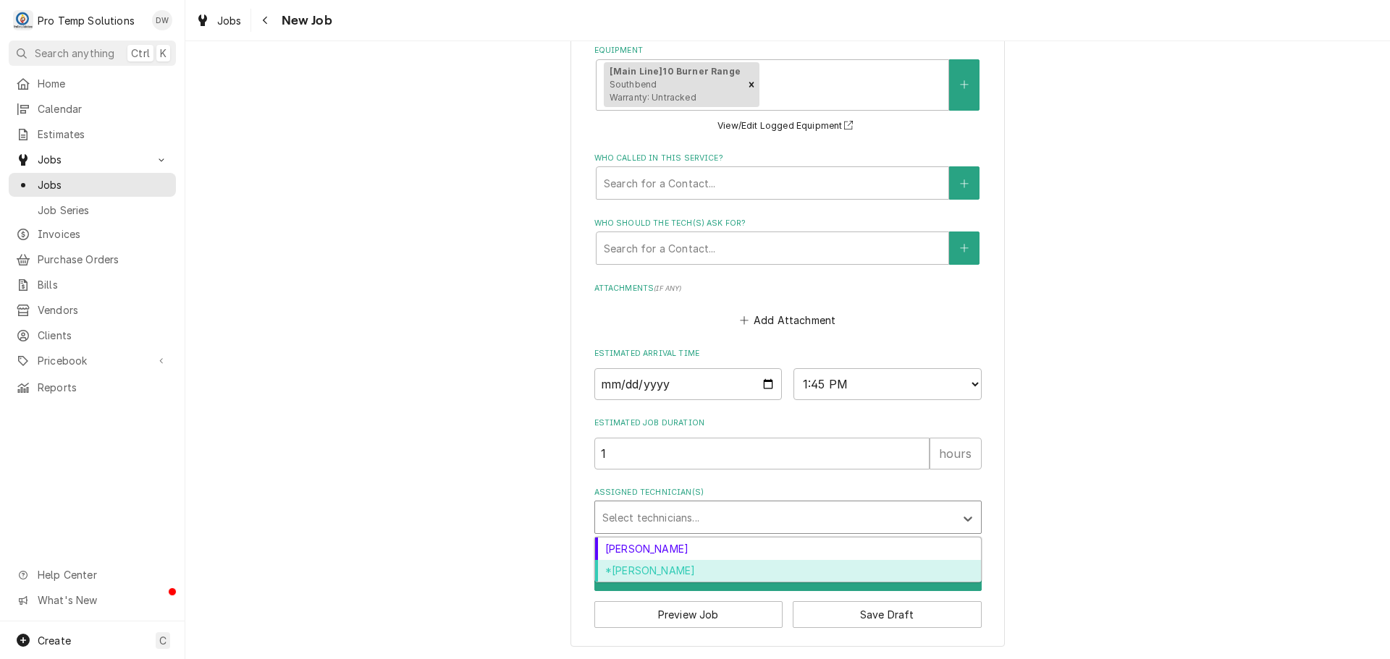
click at [656, 570] on div "*Kevin Williams" at bounding box center [788, 571] width 386 height 22
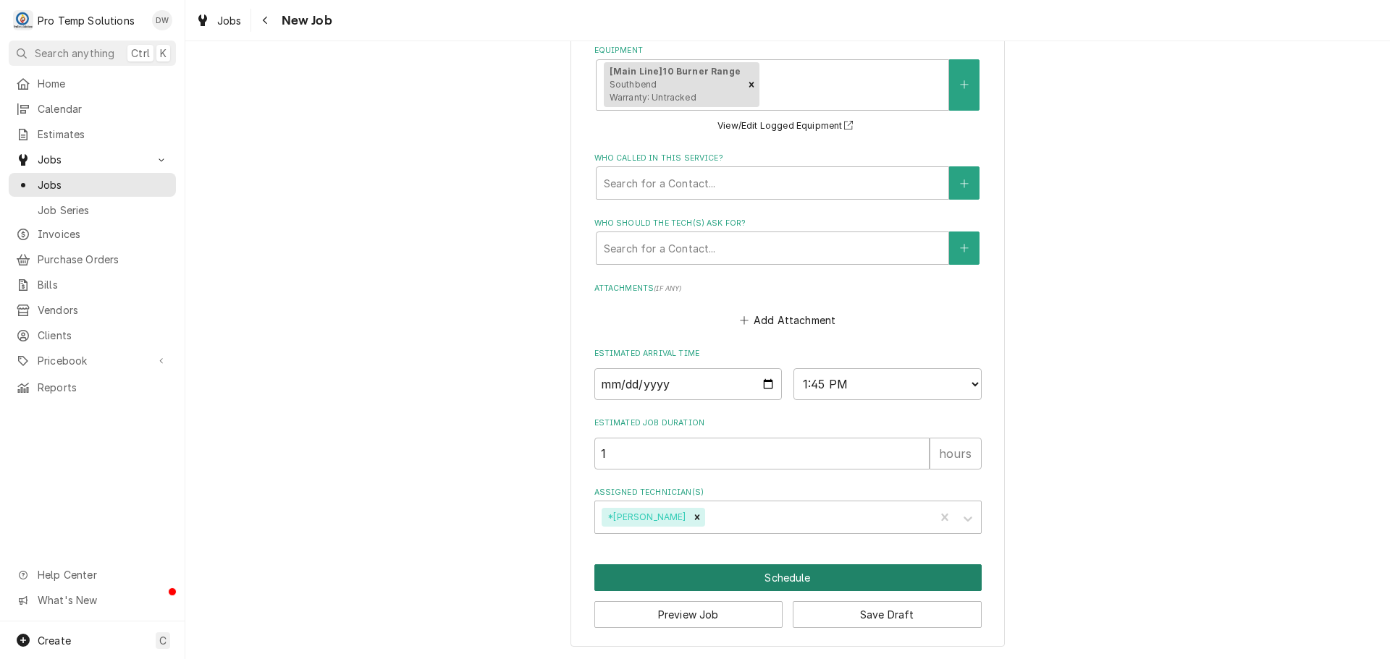
click at [757, 576] on button "Schedule" at bounding box center [787, 578] width 387 height 27
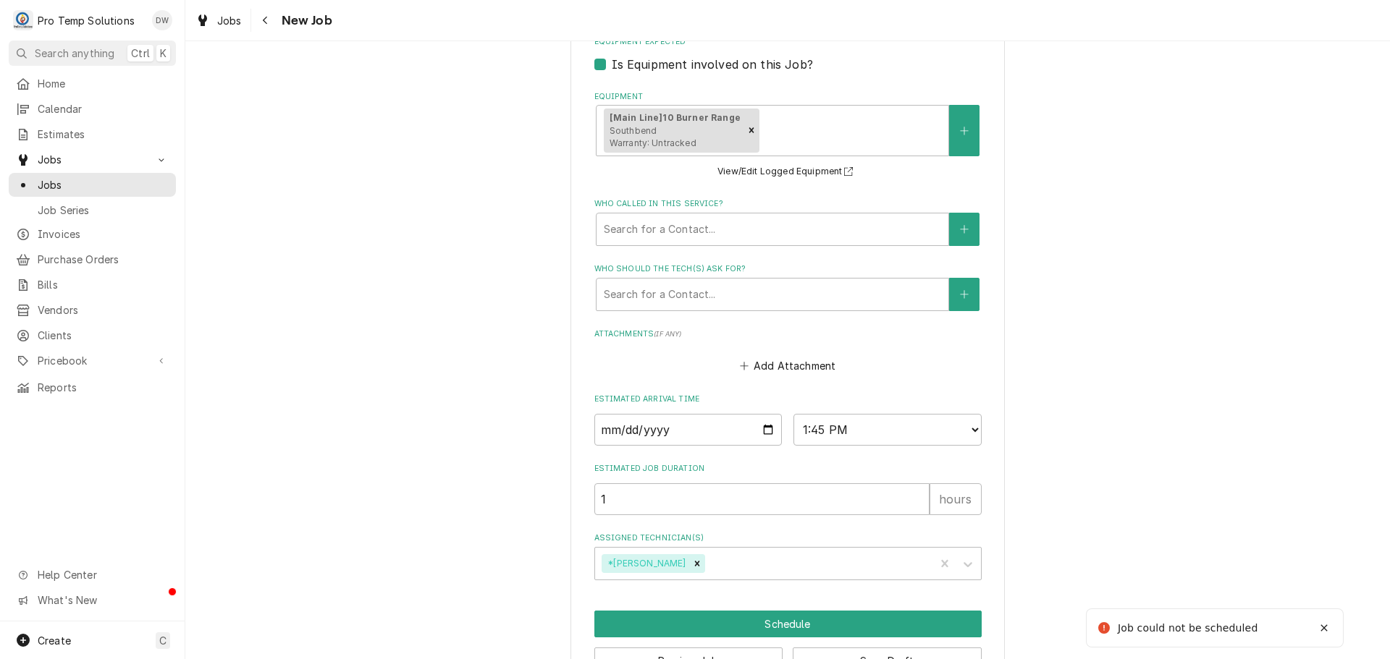
scroll to position [337, 0]
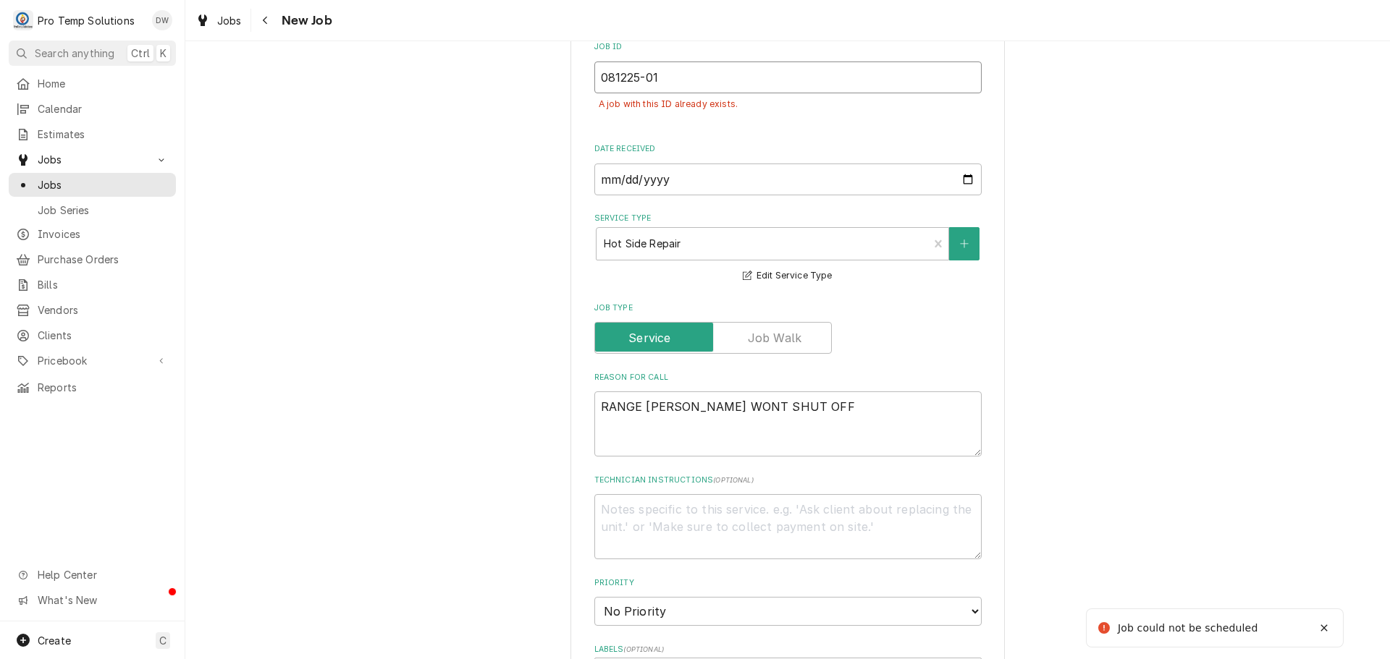
click at [672, 79] on input "081225-01" at bounding box center [787, 78] width 387 height 32
type textarea "x"
type input "081225-0"
type textarea "x"
type input "081225-02"
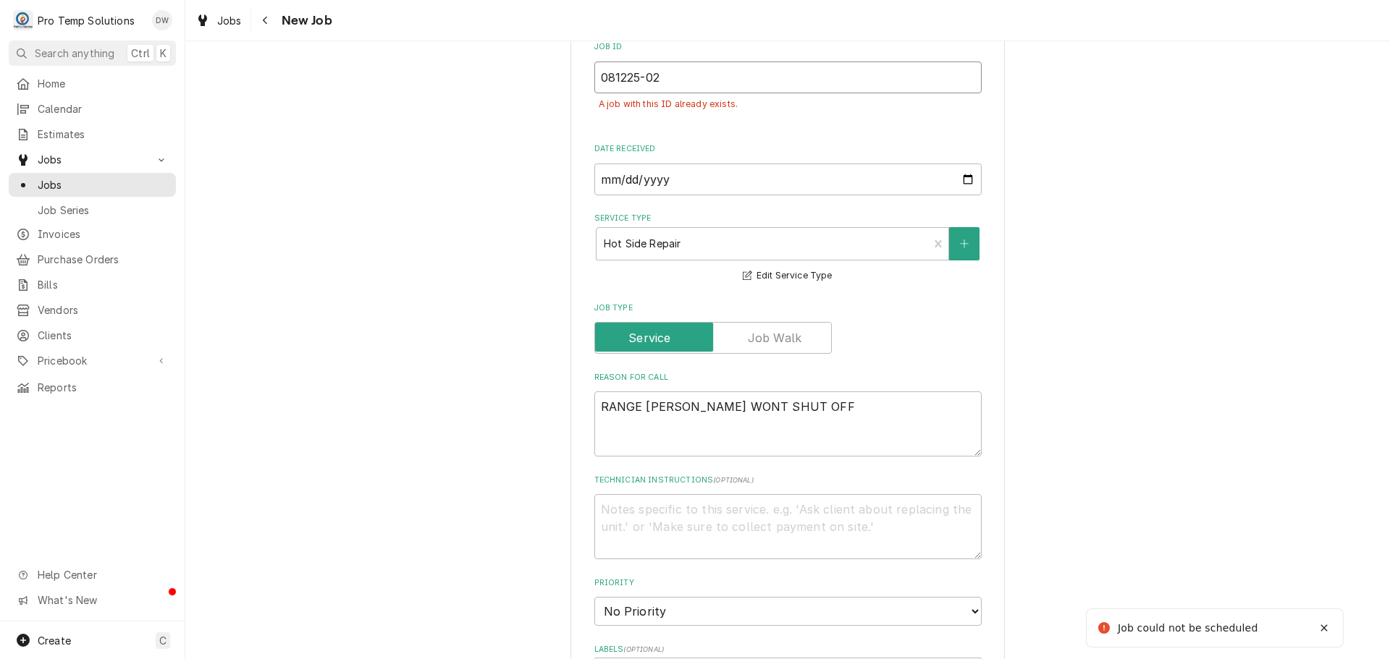
type textarea "x"
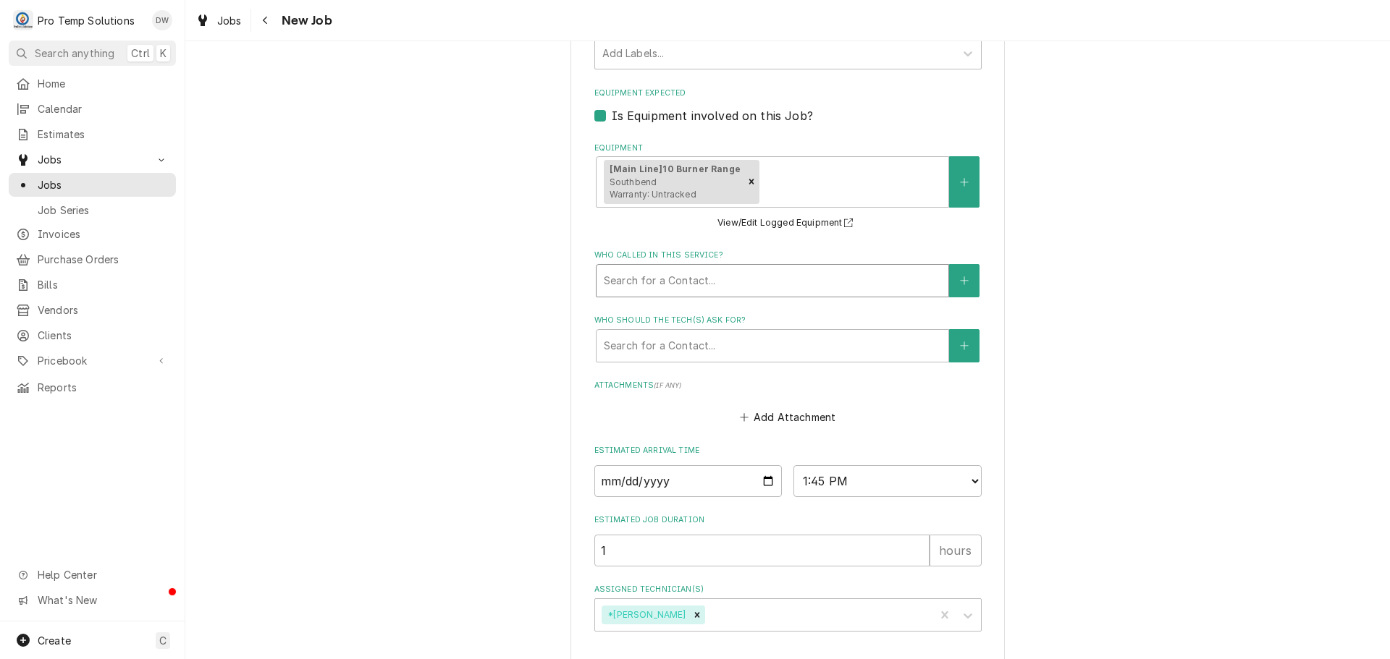
scroll to position [1056, 0]
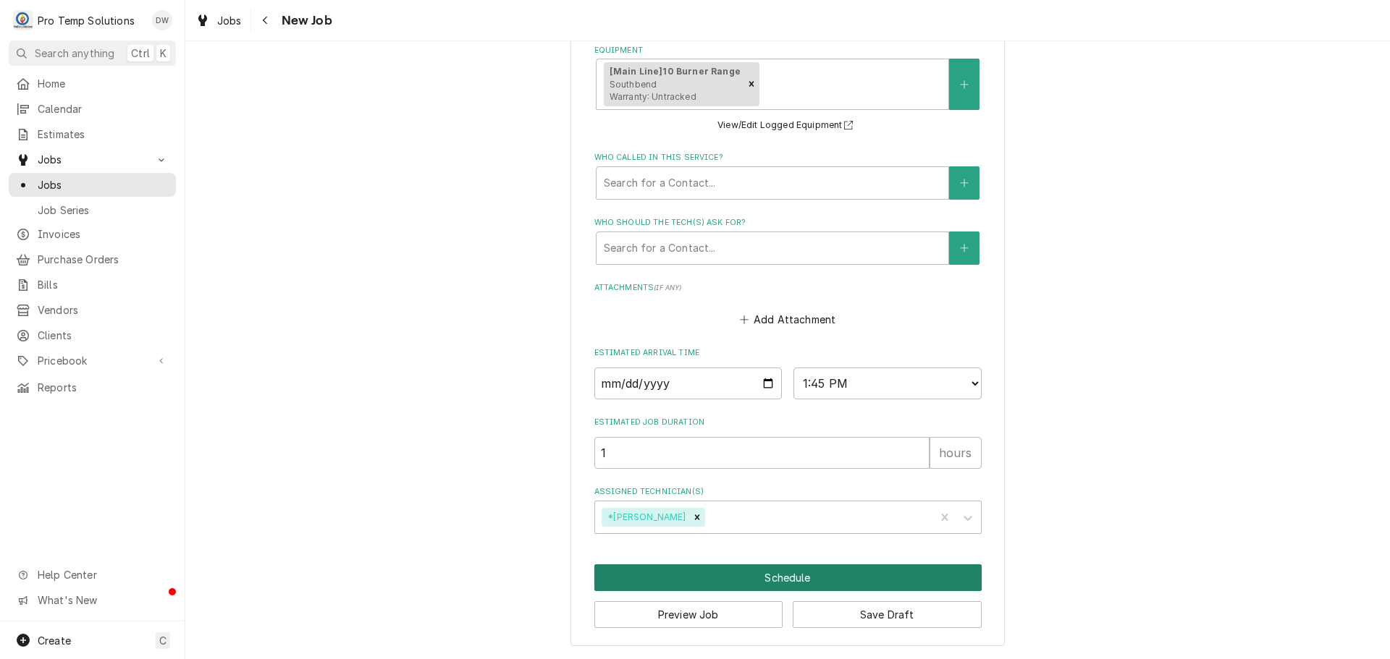
type input "081225-02"
click at [772, 573] on button "Schedule" at bounding box center [787, 578] width 387 height 27
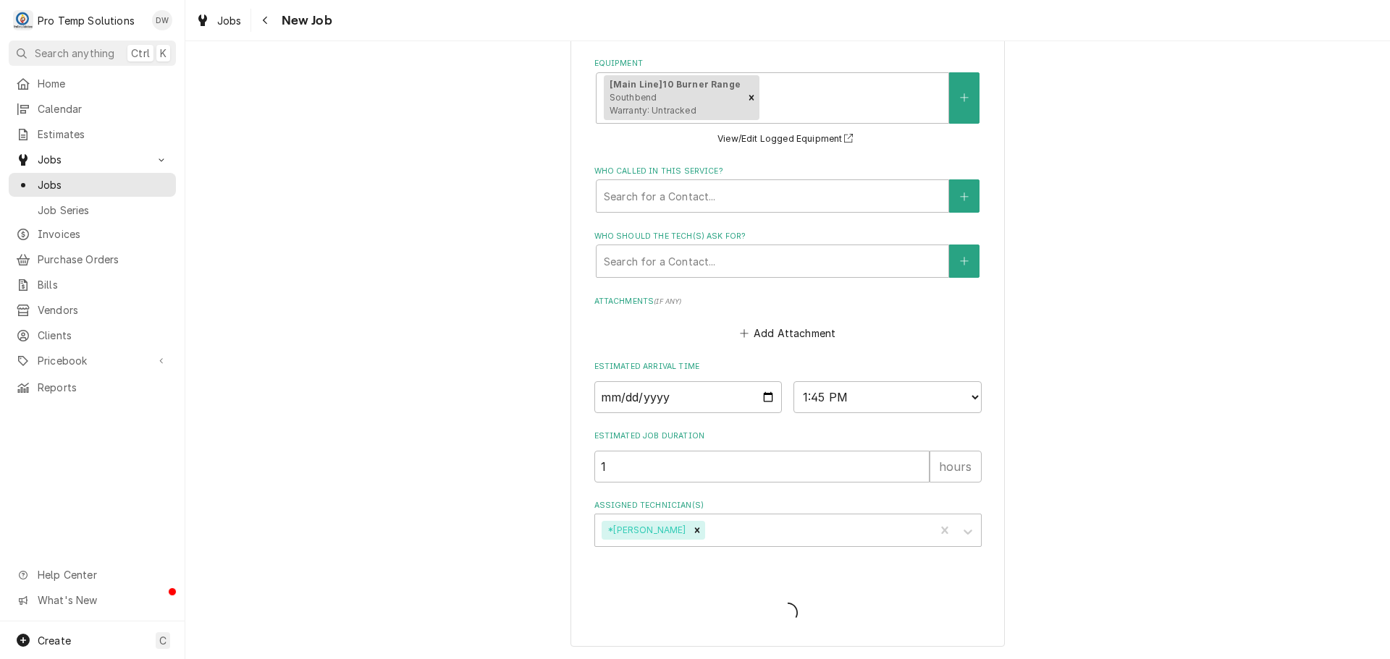
scroll to position [337, 0]
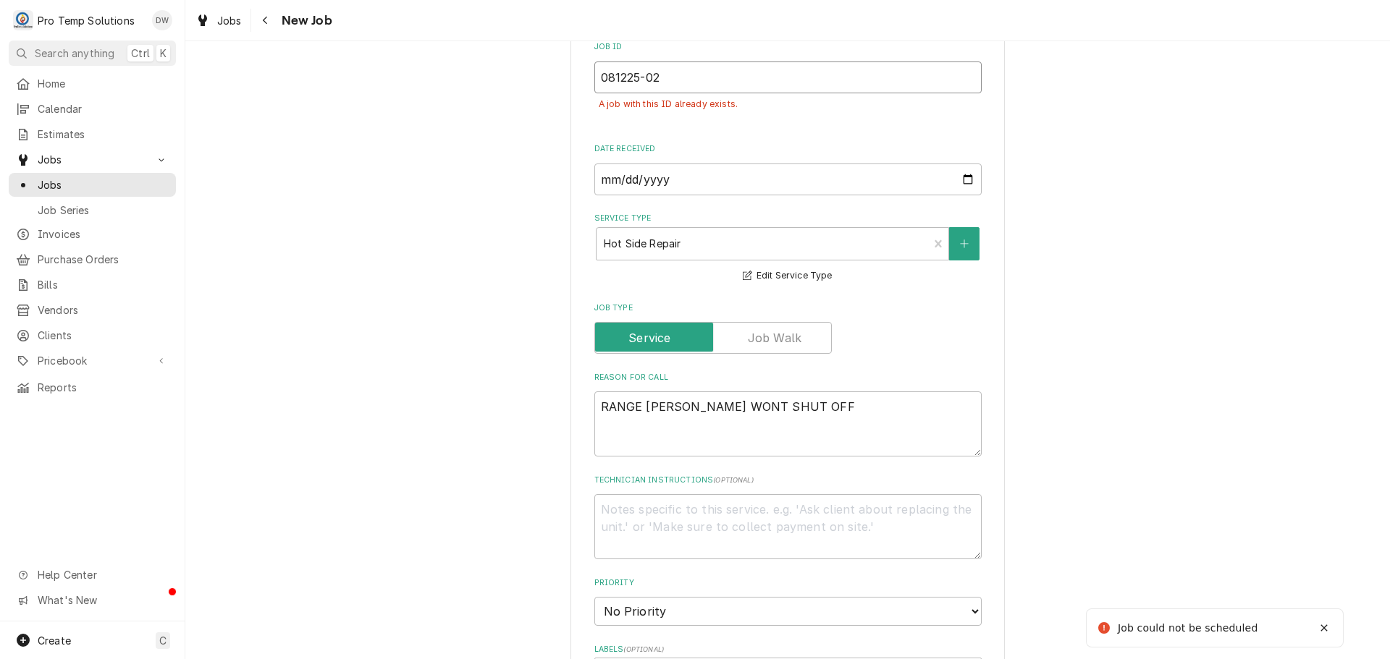
click at [676, 80] on input "081225-02" at bounding box center [787, 78] width 387 height 32
type textarea "x"
type input "081225-0"
type textarea "x"
type input "081225-03"
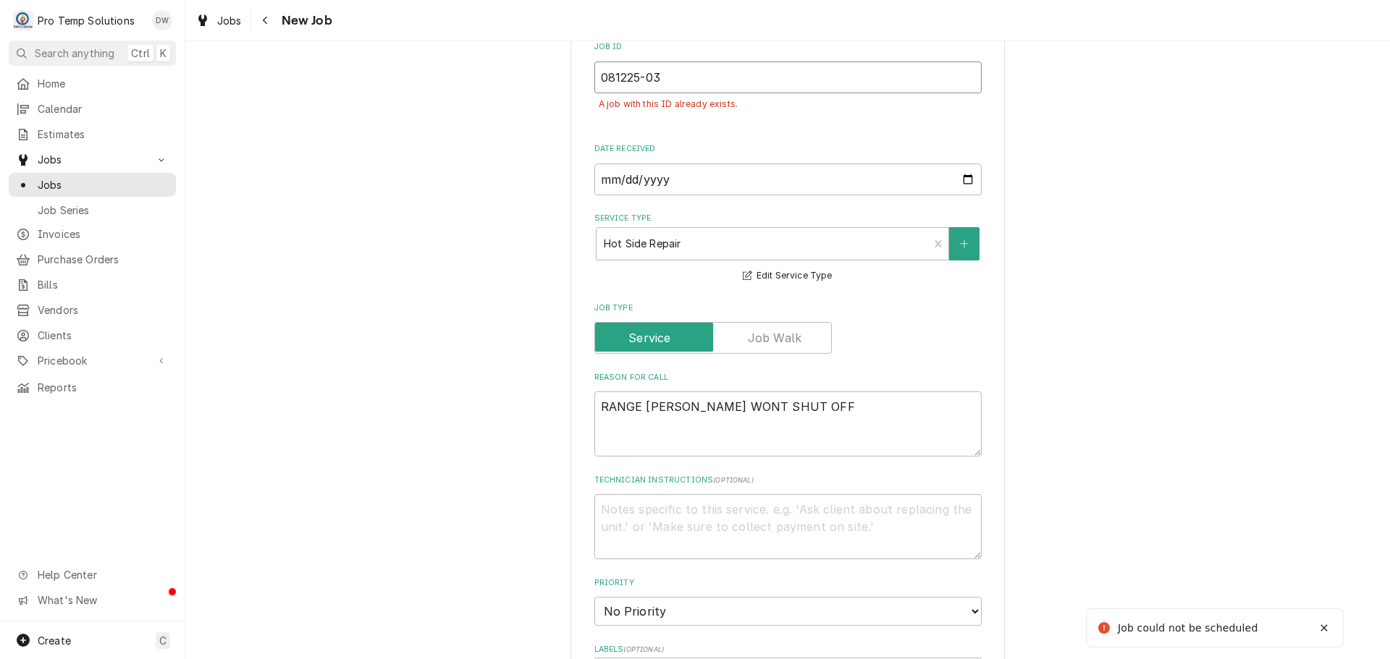
type textarea "x"
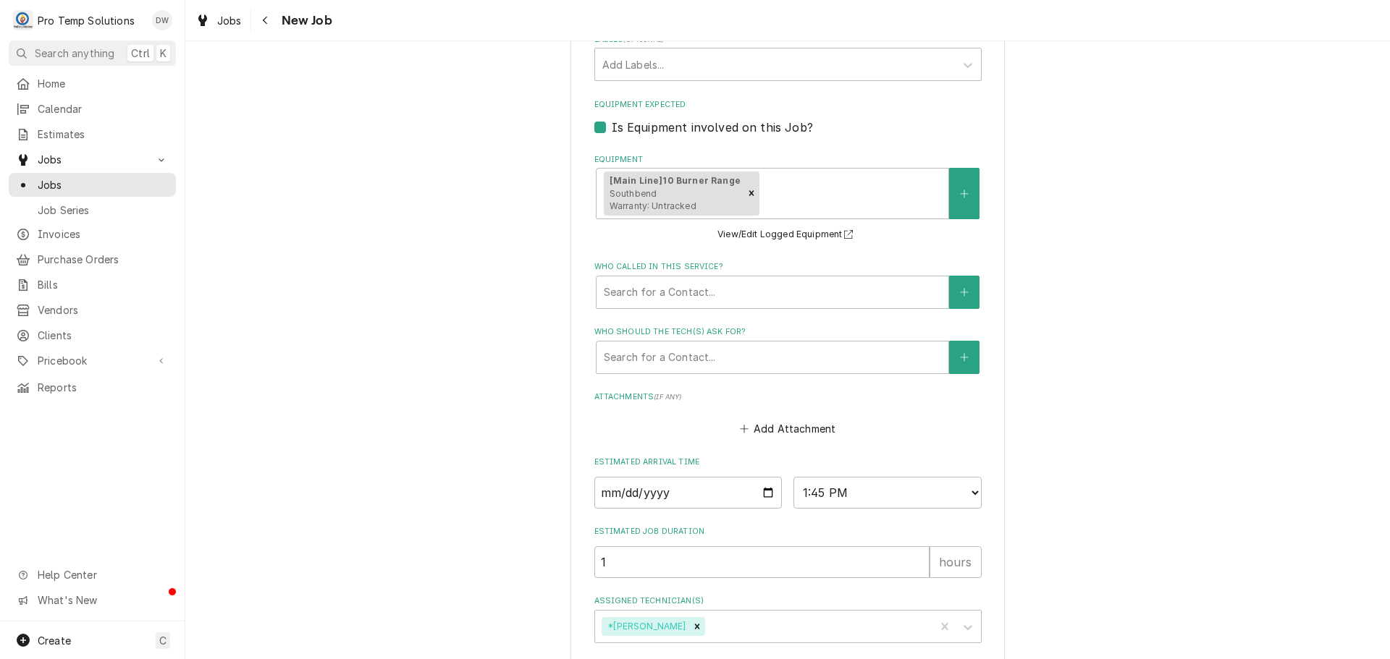
scroll to position [1056, 0]
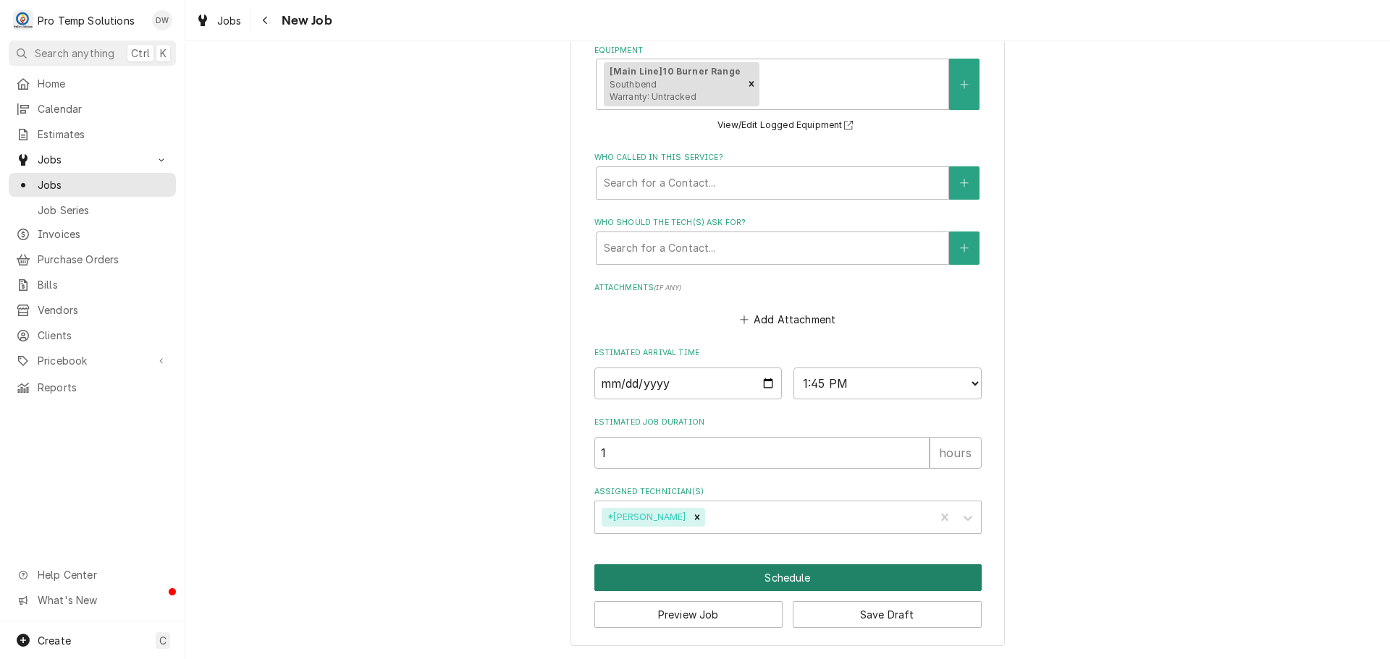
type input "081225-03"
click at [761, 579] on button "Schedule" at bounding box center [787, 578] width 387 height 27
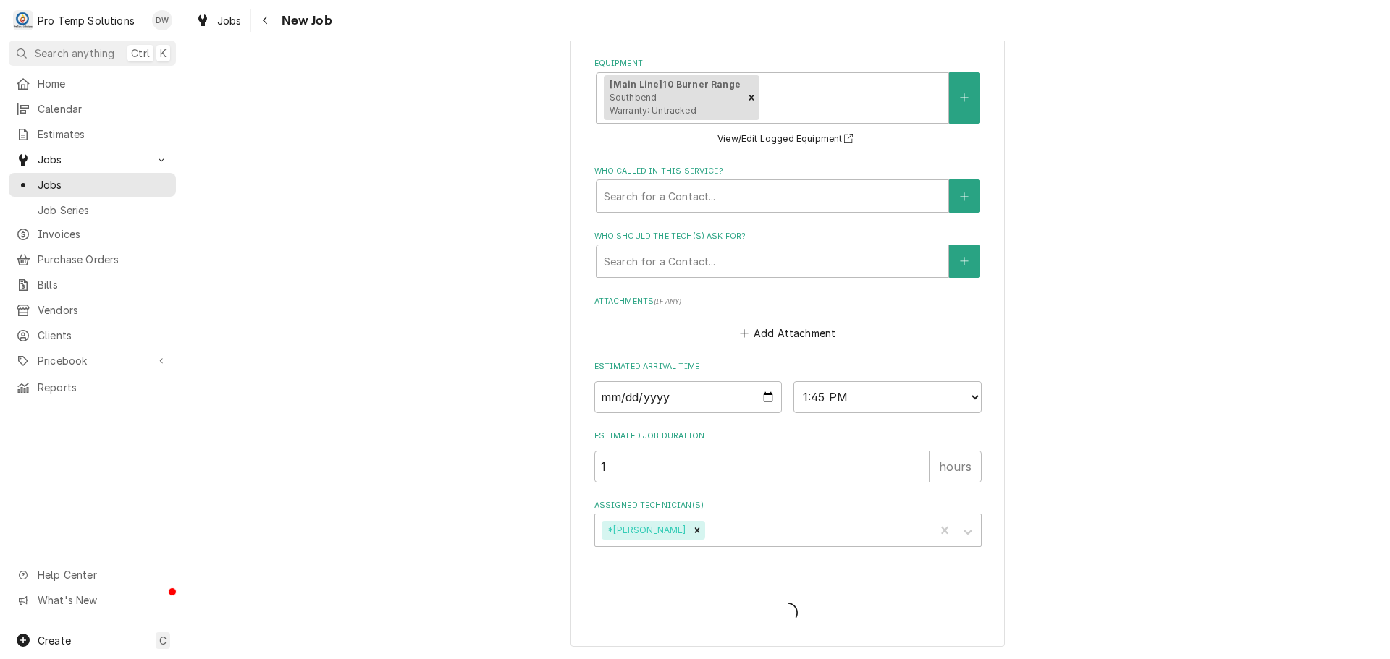
scroll to position [337, 0]
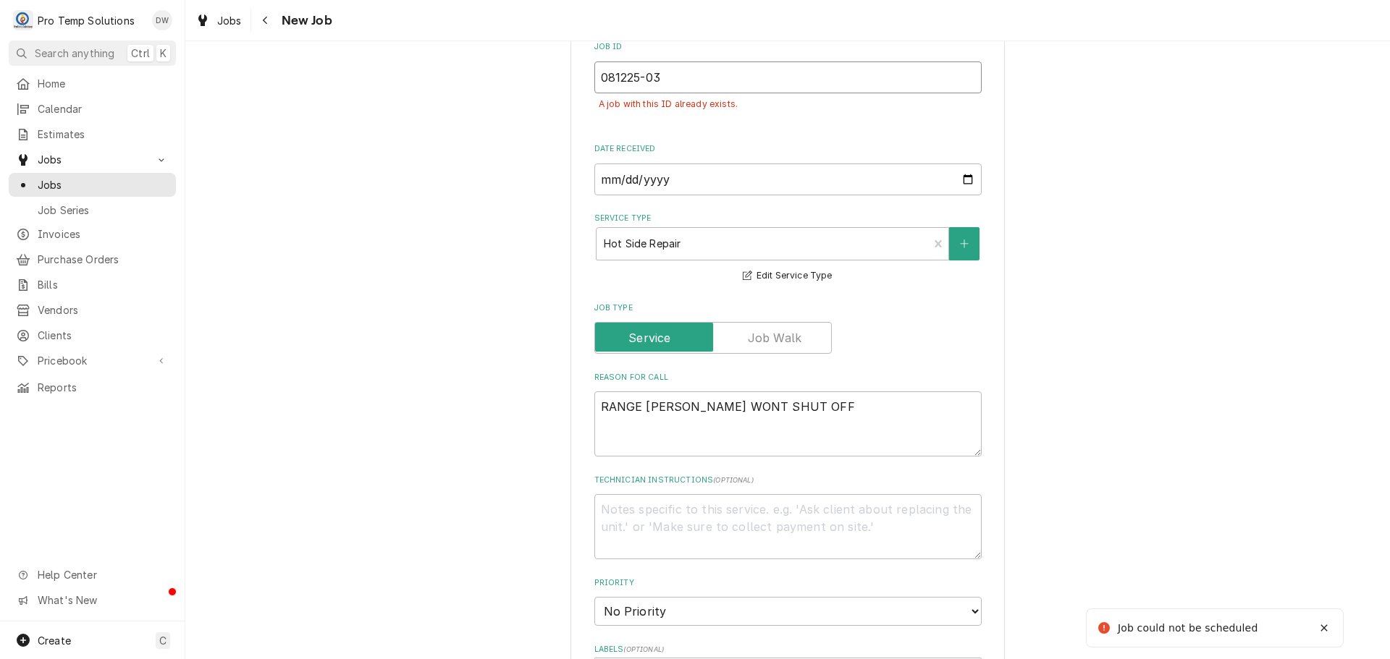
click at [667, 85] on input "081225-03" at bounding box center [787, 78] width 387 height 32
type textarea "x"
type input "081225-0"
type textarea "x"
type input "081225-04"
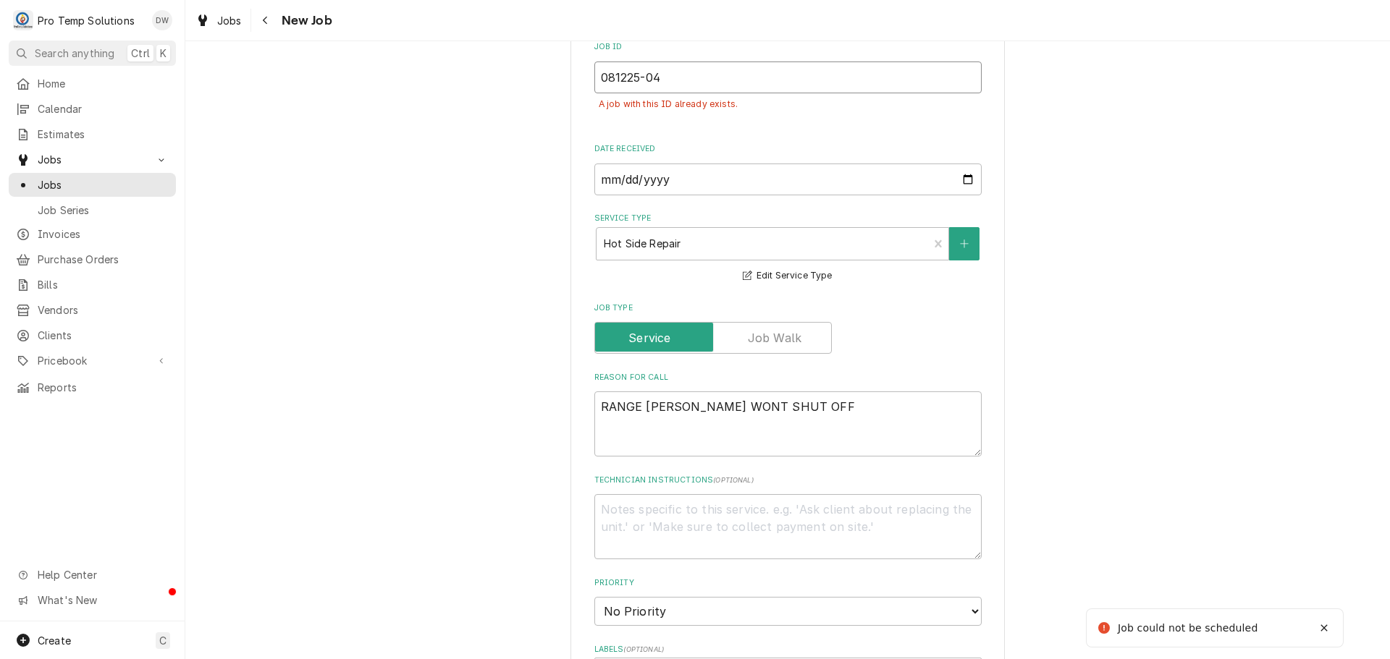
type textarea "x"
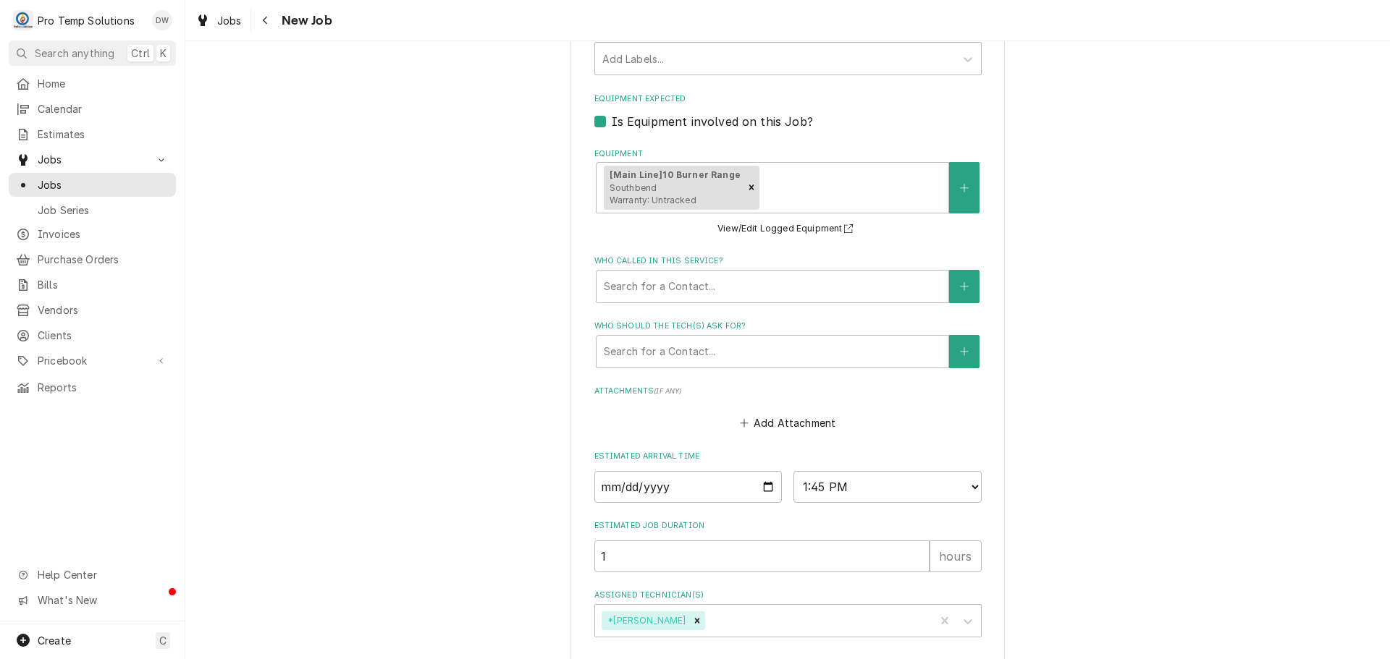
scroll to position [1056, 0]
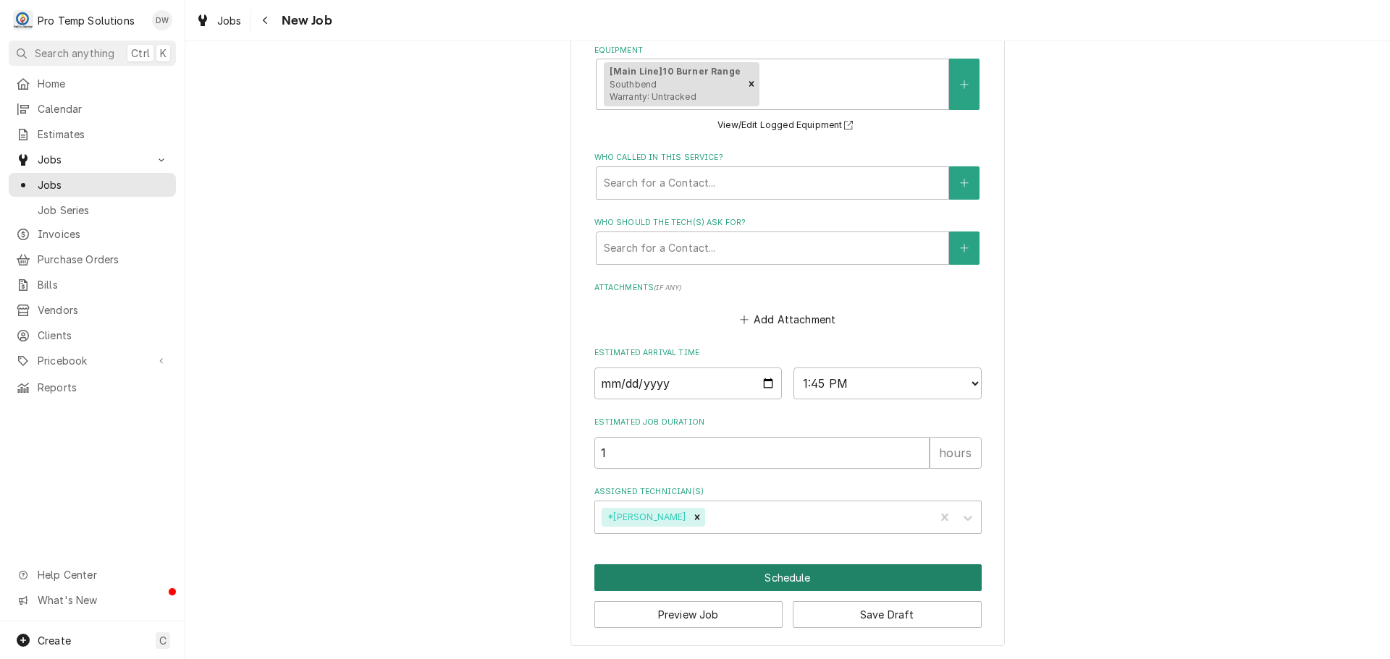
type input "081225-04"
click at [771, 577] on button "Schedule" at bounding box center [787, 578] width 387 height 27
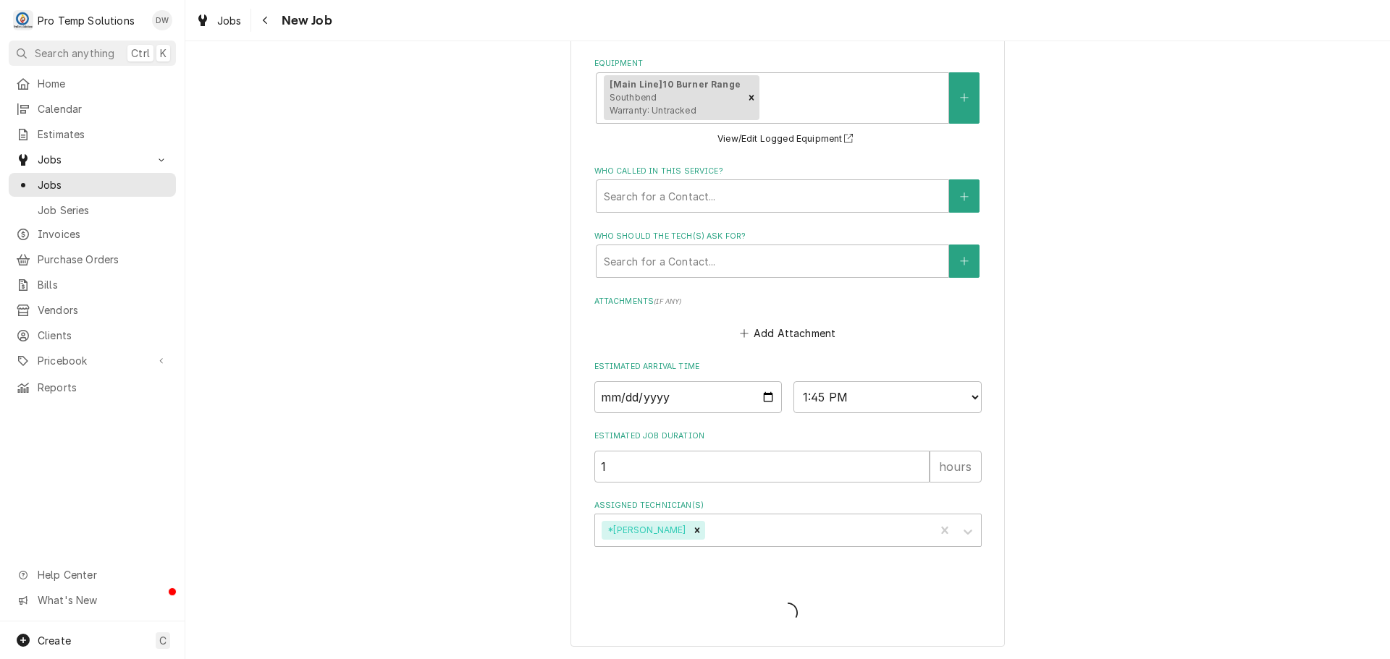
scroll to position [337, 0]
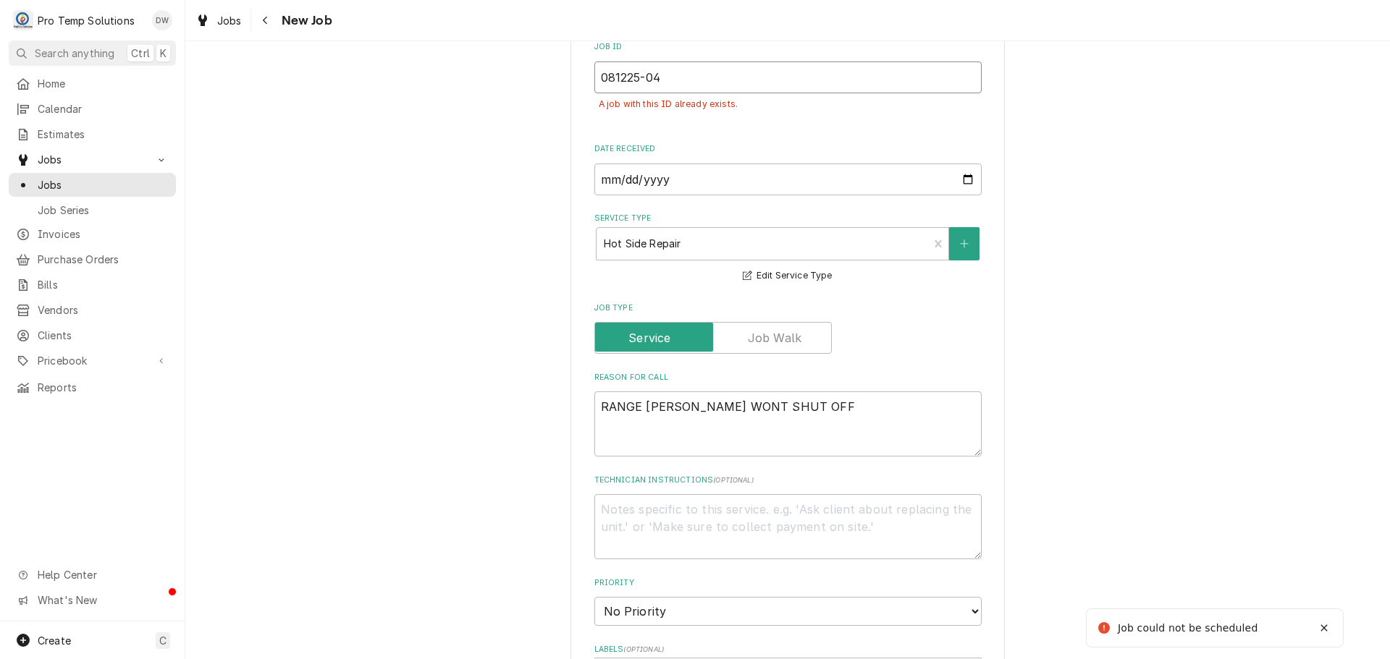
click at [662, 79] on input "081225-04" at bounding box center [787, 78] width 387 height 32
type textarea "x"
type input "081225-0"
type textarea "x"
type input "081225-05"
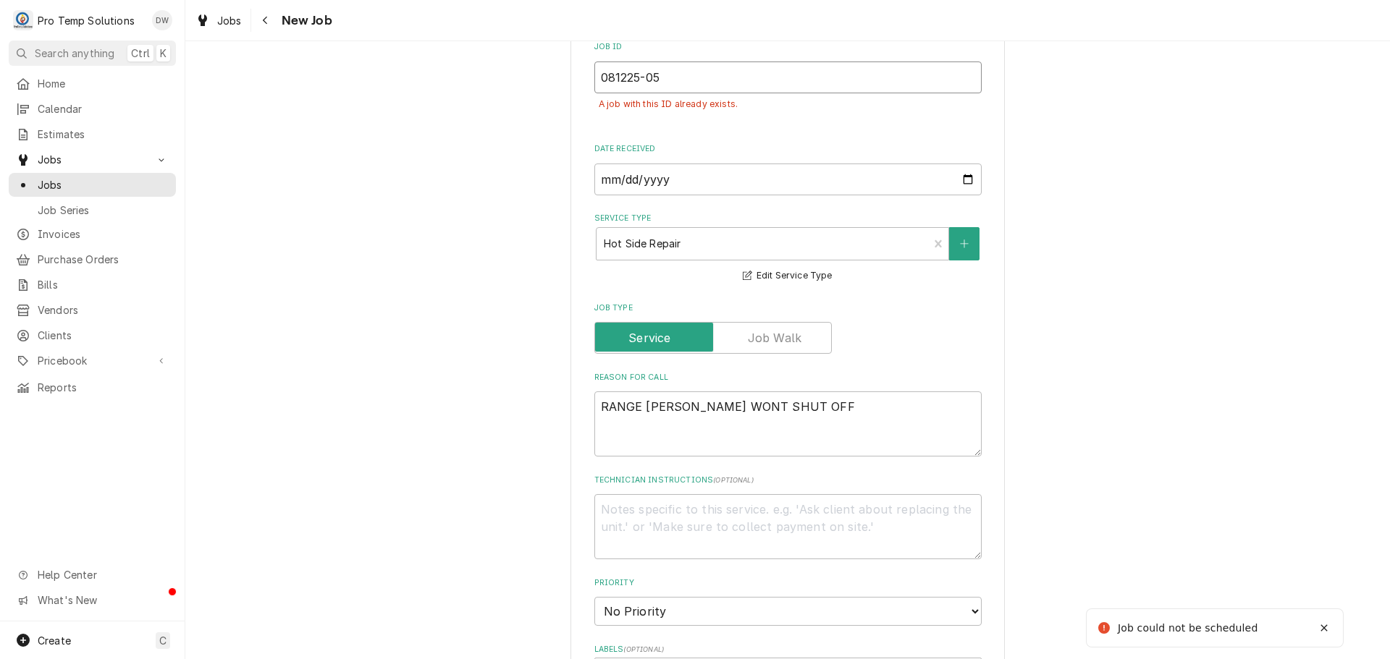
type textarea "x"
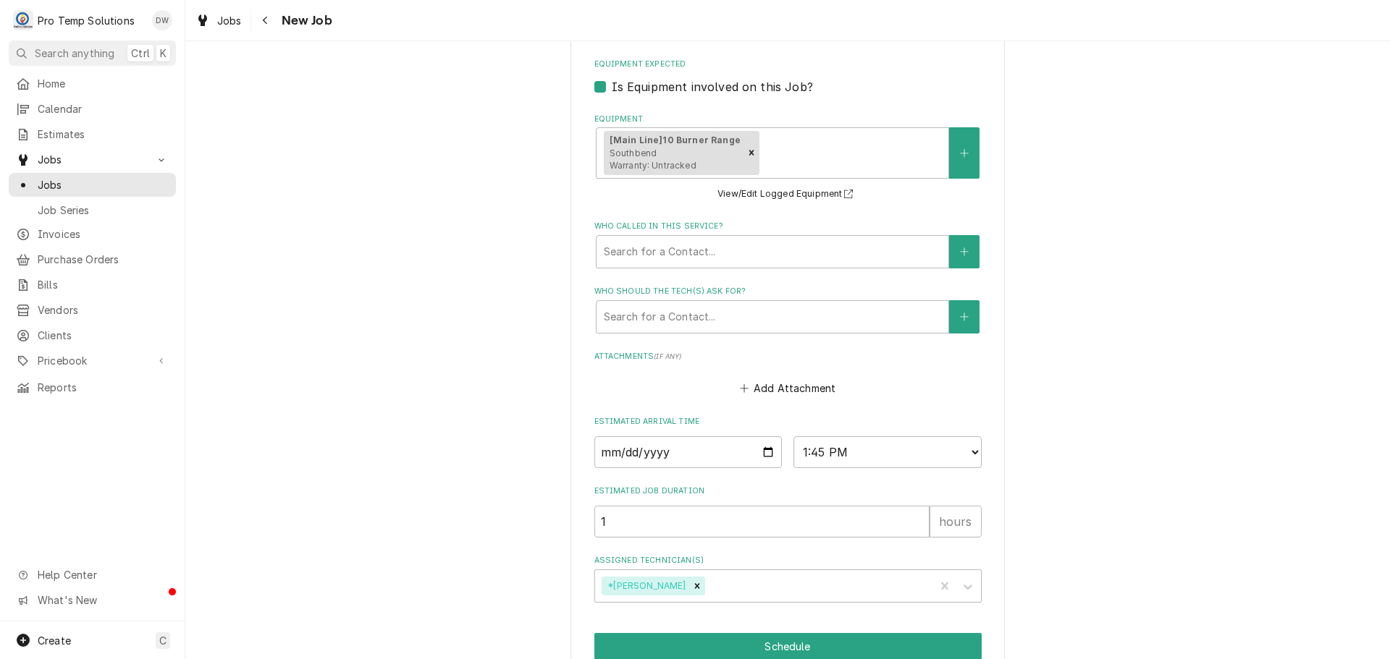
scroll to position [1056, 0]
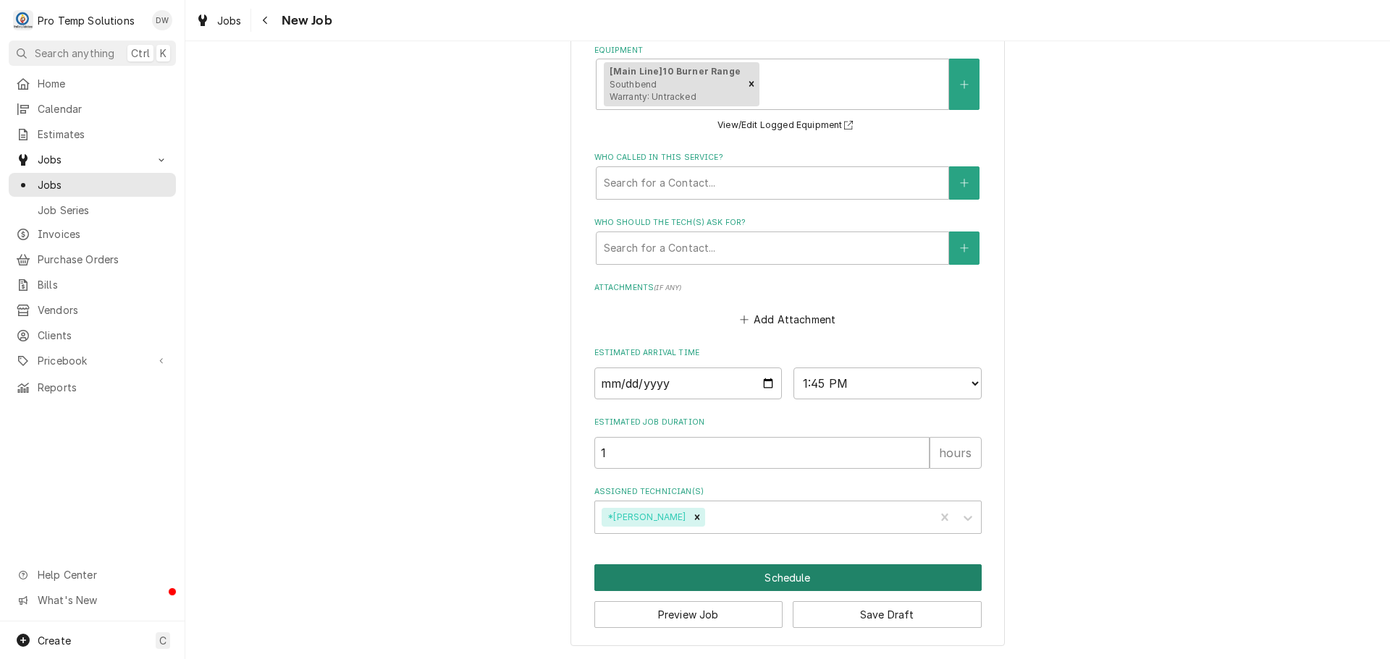
type input "081225-05"
click at [758, 578] on button "Schedule" at bounding box center [787, 578] width 387 height 27
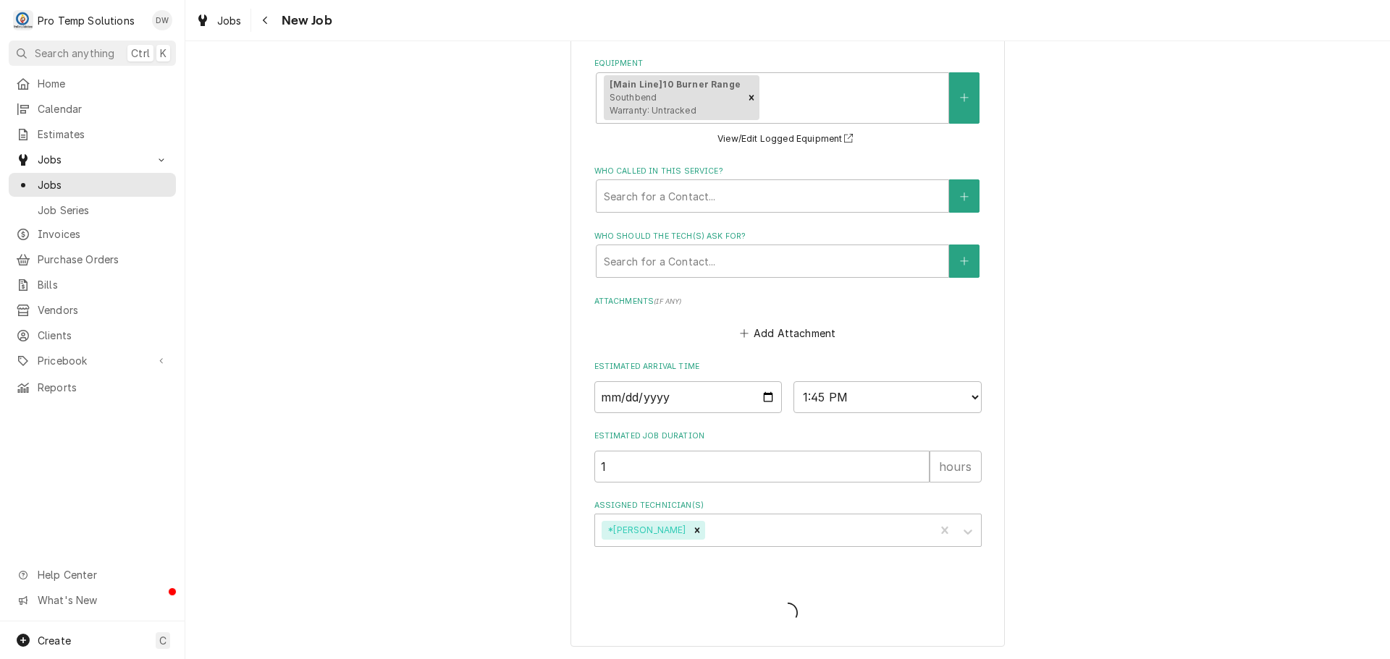
scroll to position [337, 0]
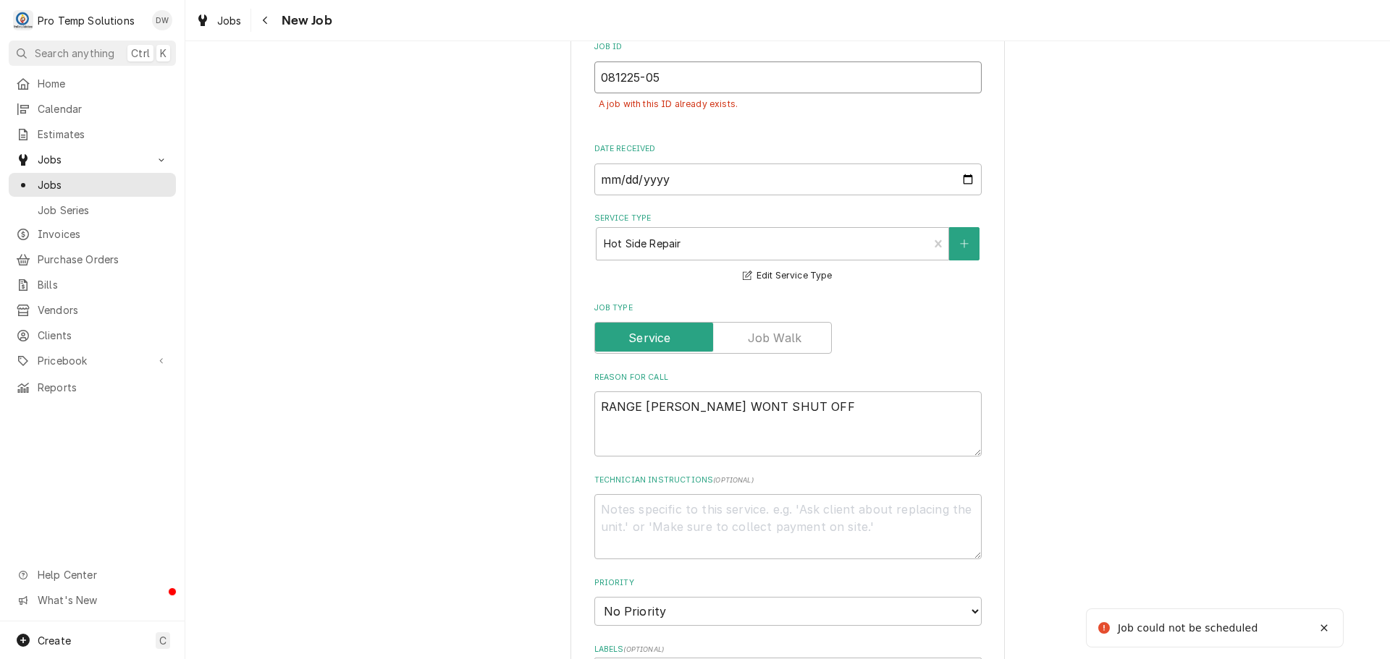
click at [668, 86] on input "081225-05" at bounding box center [787, 78] width 387 height 32
type textarea "x"
type input "081225-0"
type textarea "x"
type input "081225-06"
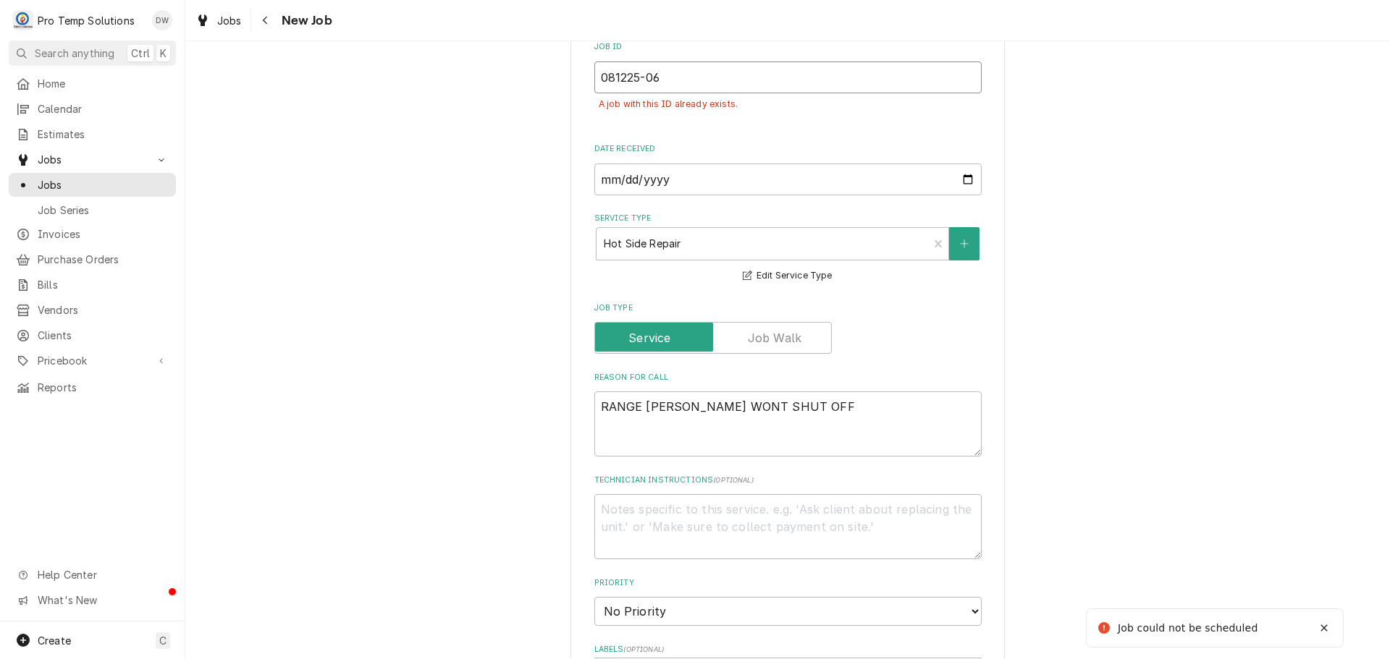
type textarea "x"
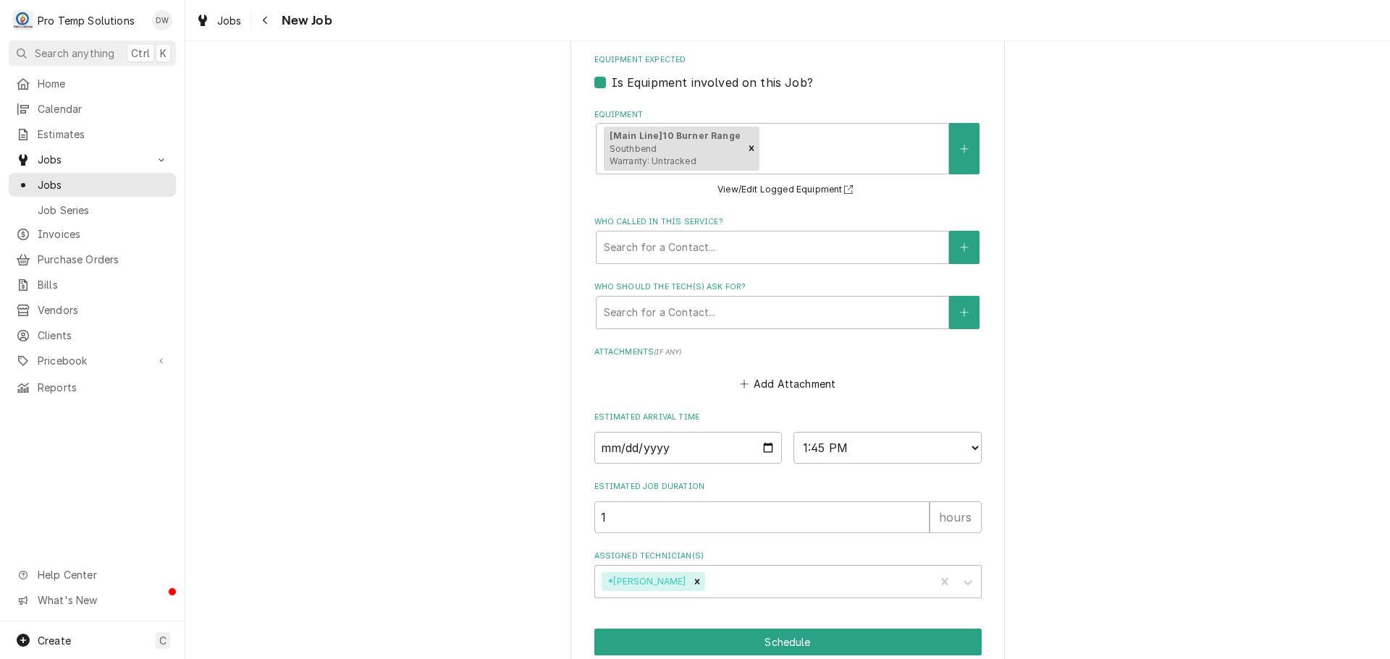
scroll to position [1056, 0]
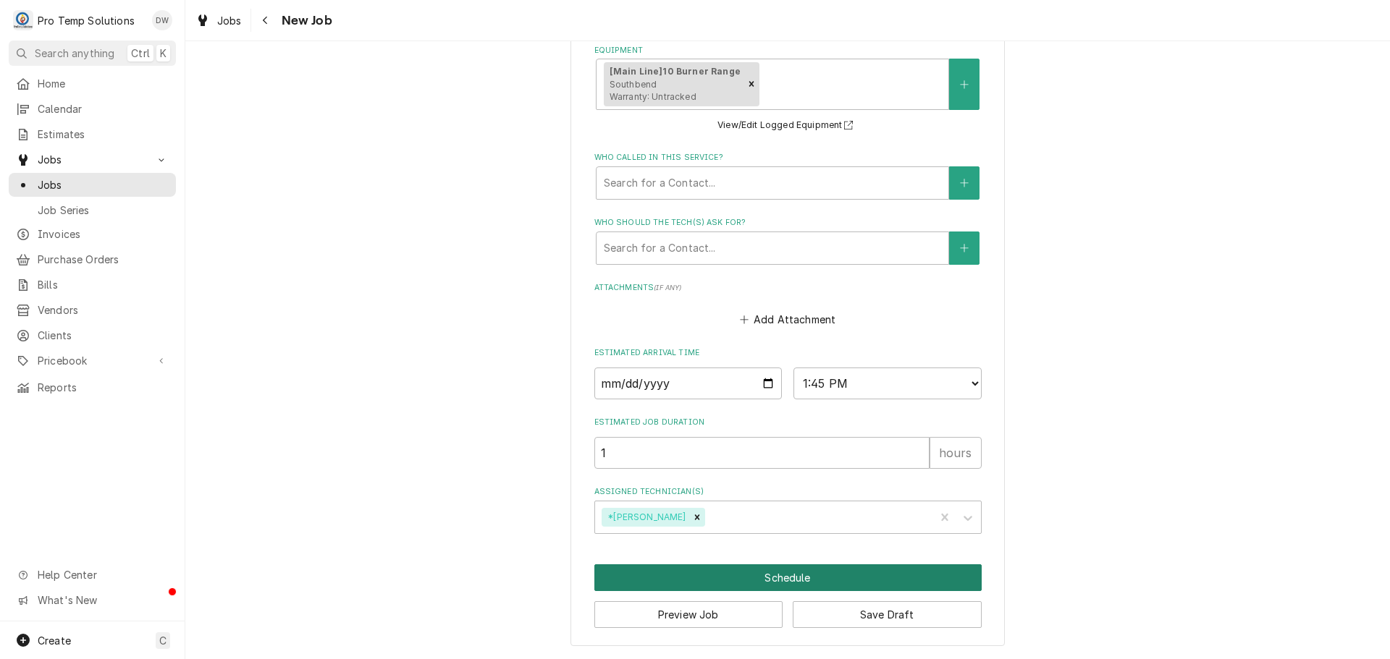
type input "081225-06"
click at [774, 579] on button "Schedule" at bounding box center [787, 578] width 387 height 27
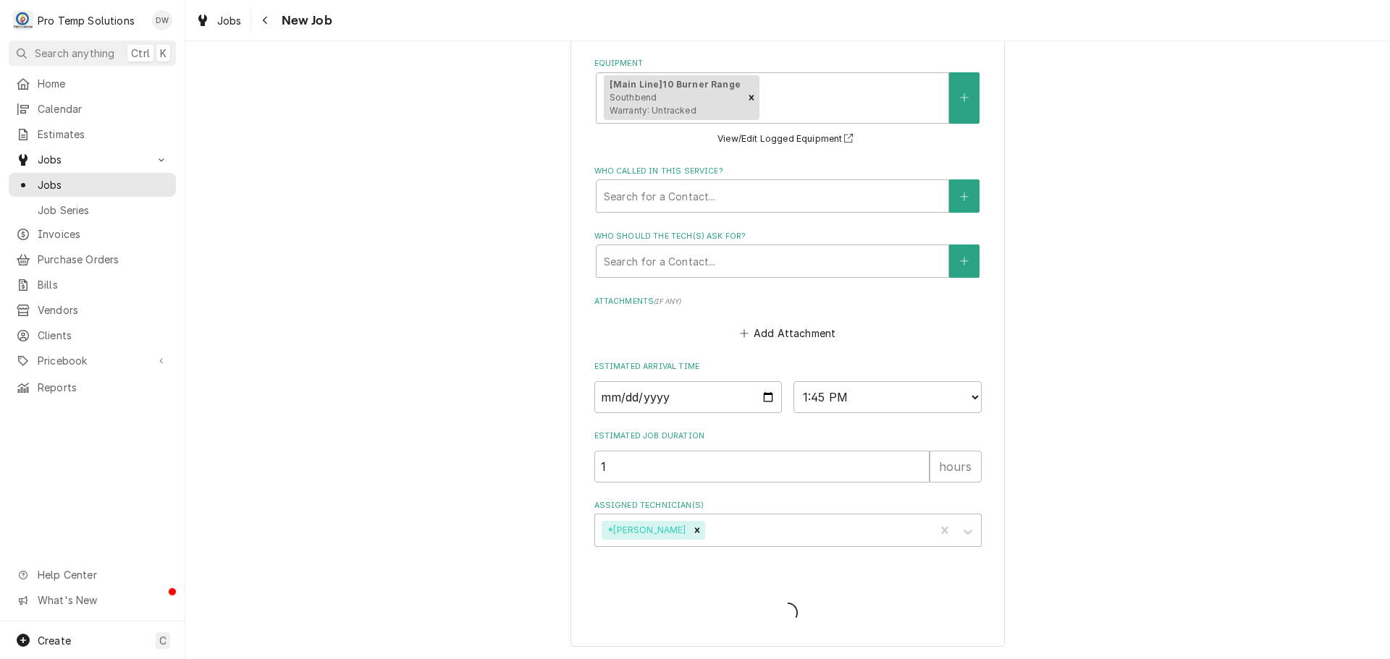
scroll to position [337, 0]
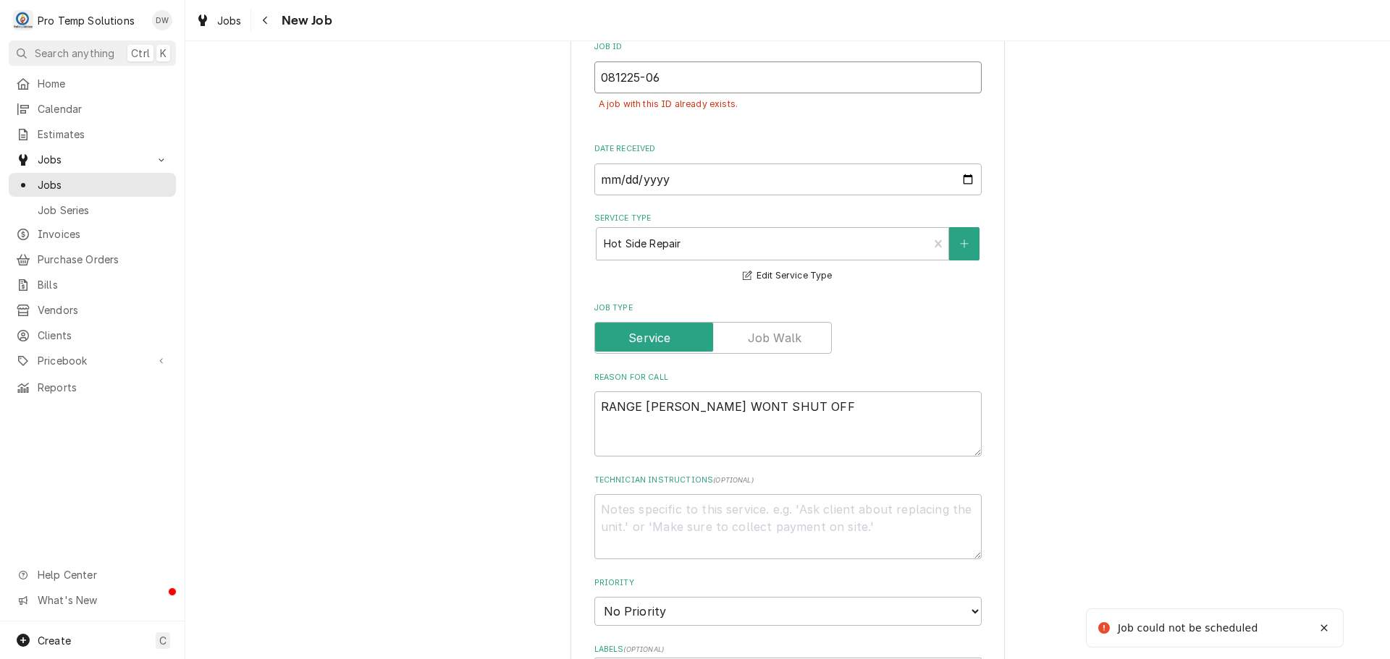
click at [664, 76] on input "081225-06" at bounding box center [787, 78] width 387 height 32
type textarea "x"
type input "081225-0"
type textarea "x"
type input "081225-07"
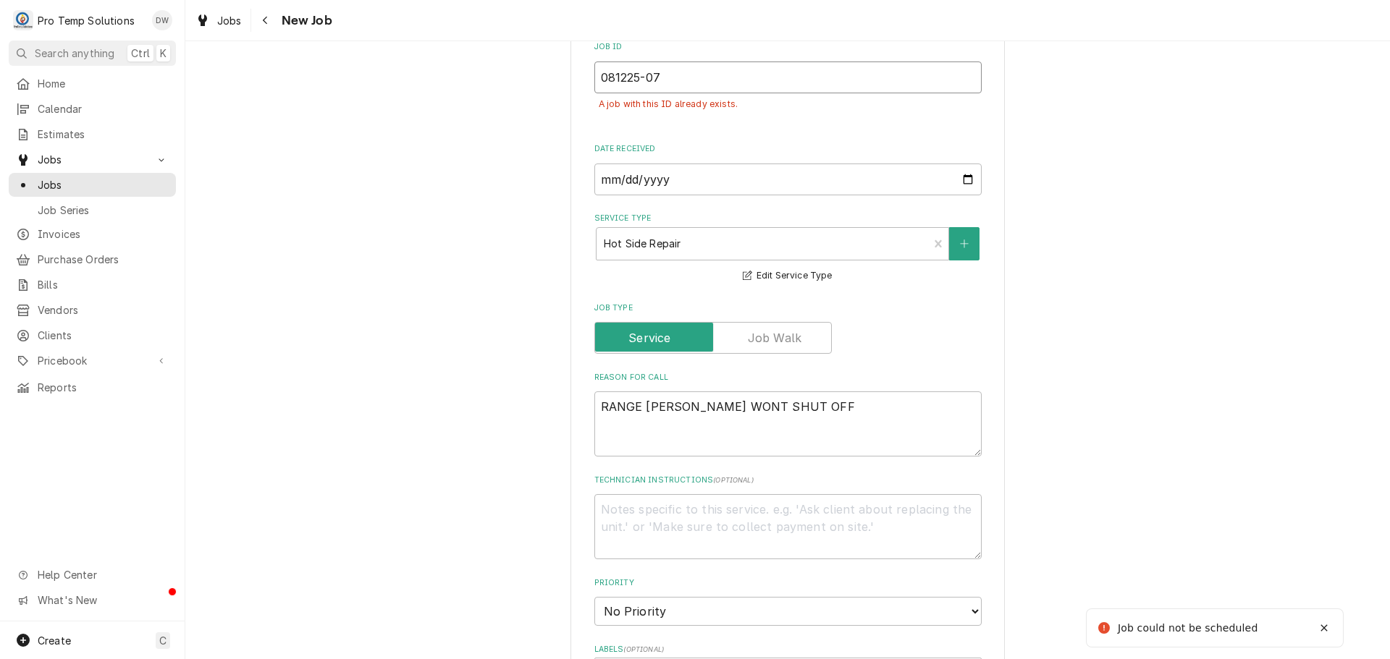
type textarea "x"
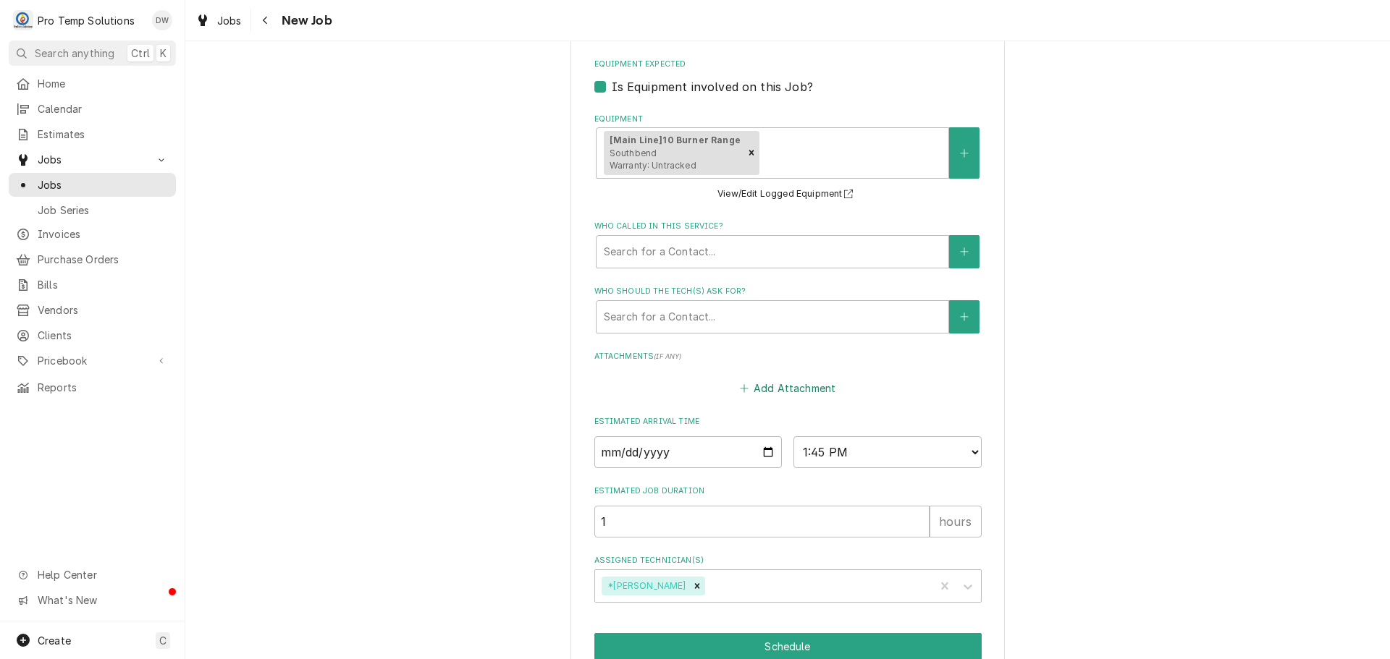
scroll to position [1056, 0]
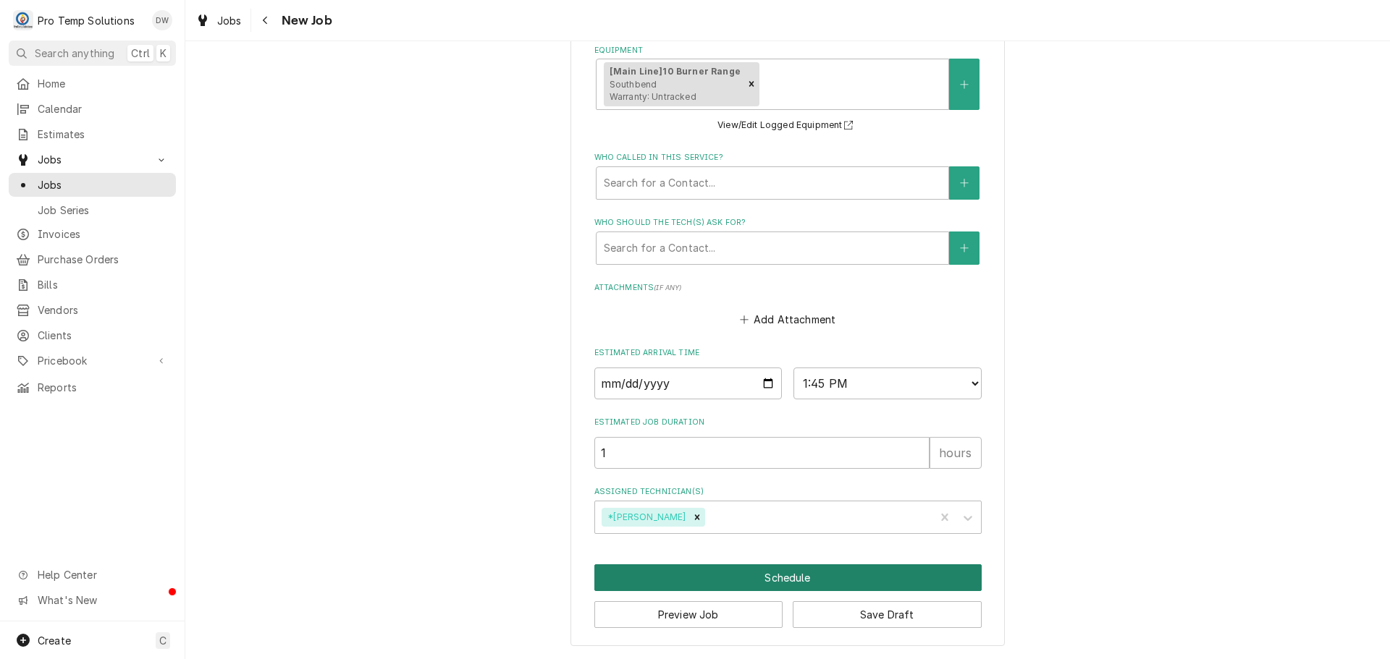
type input "081225-07"
click at [772, 582] on button "Schedule" at bounding box center [787, 578] width 387 height 27
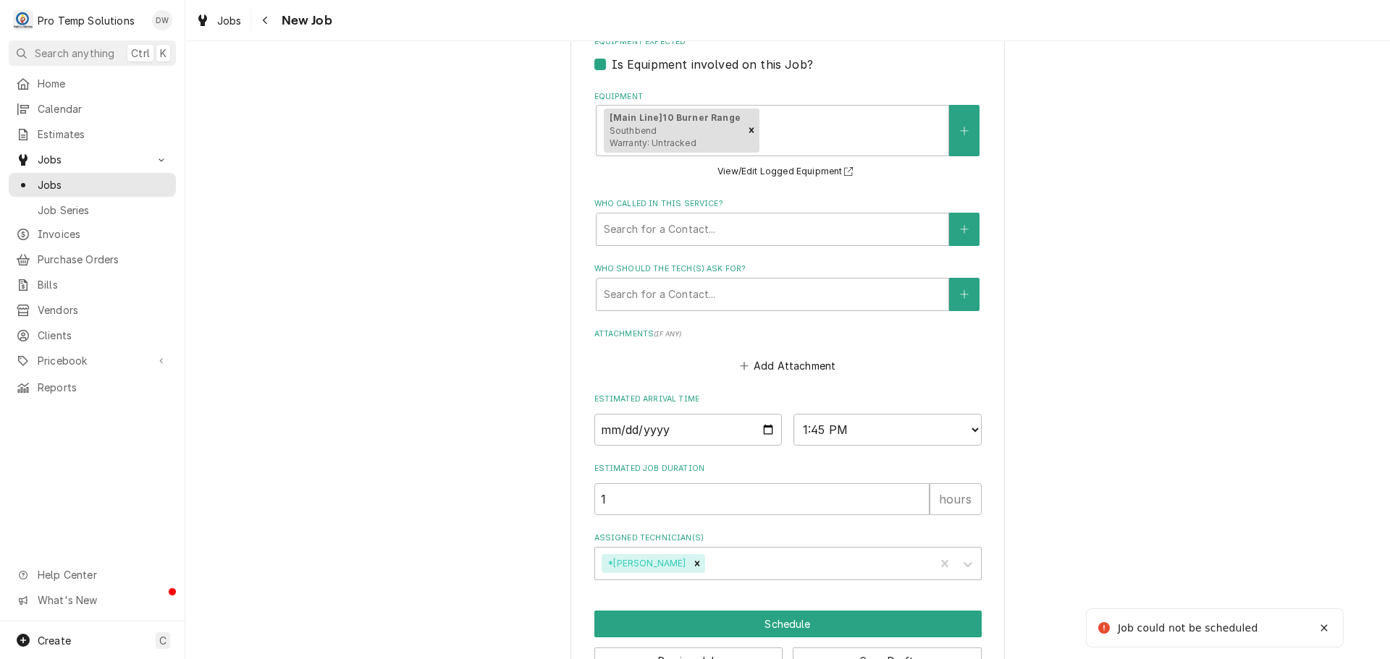
scroll to position [337, 0]
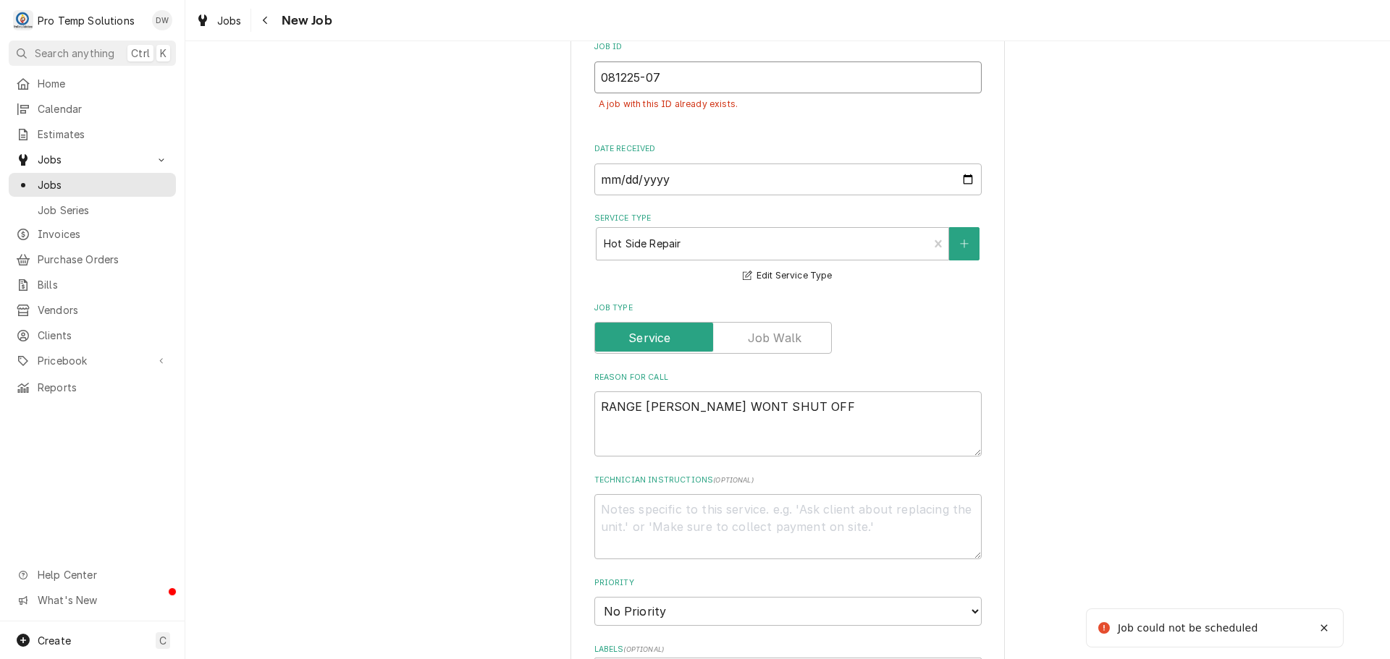
click at [678, 75] on input "081225-07" at bounding box center [787, 78] width 387 height 32
type textarea "x"
type input "081225-0"
type textarea "x"
type input "081225-08"
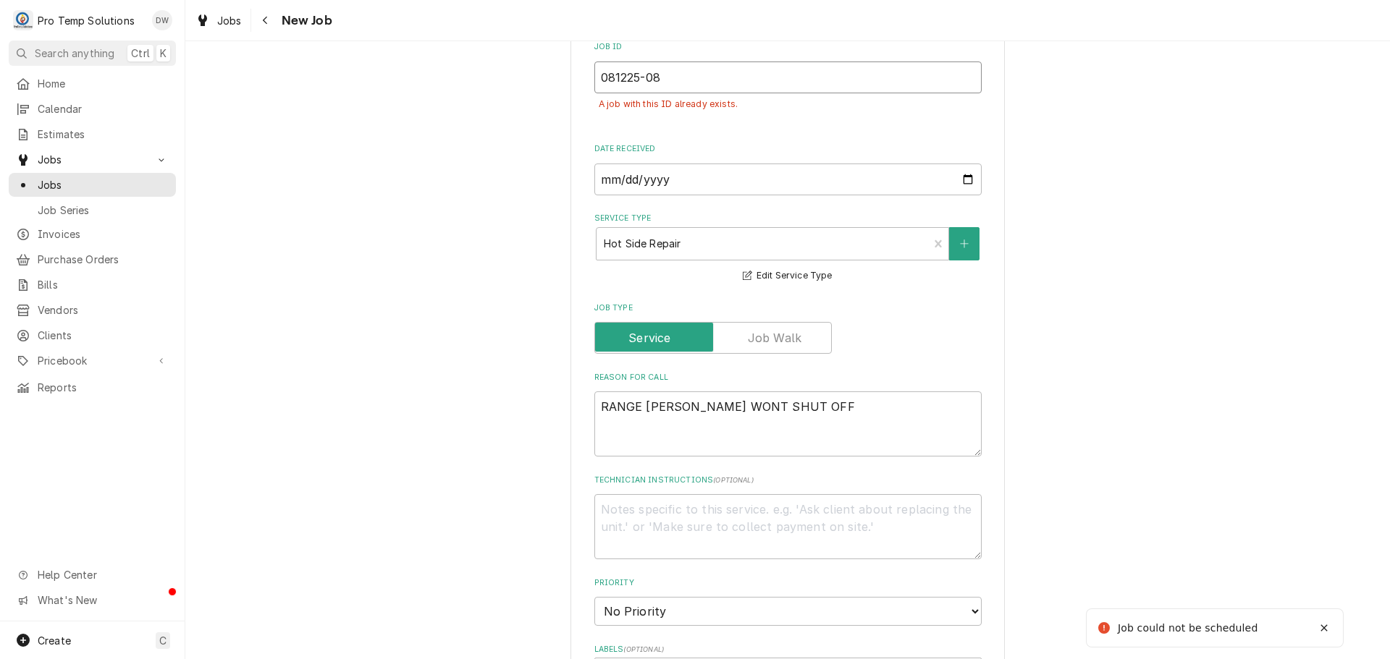
type textarea "x"
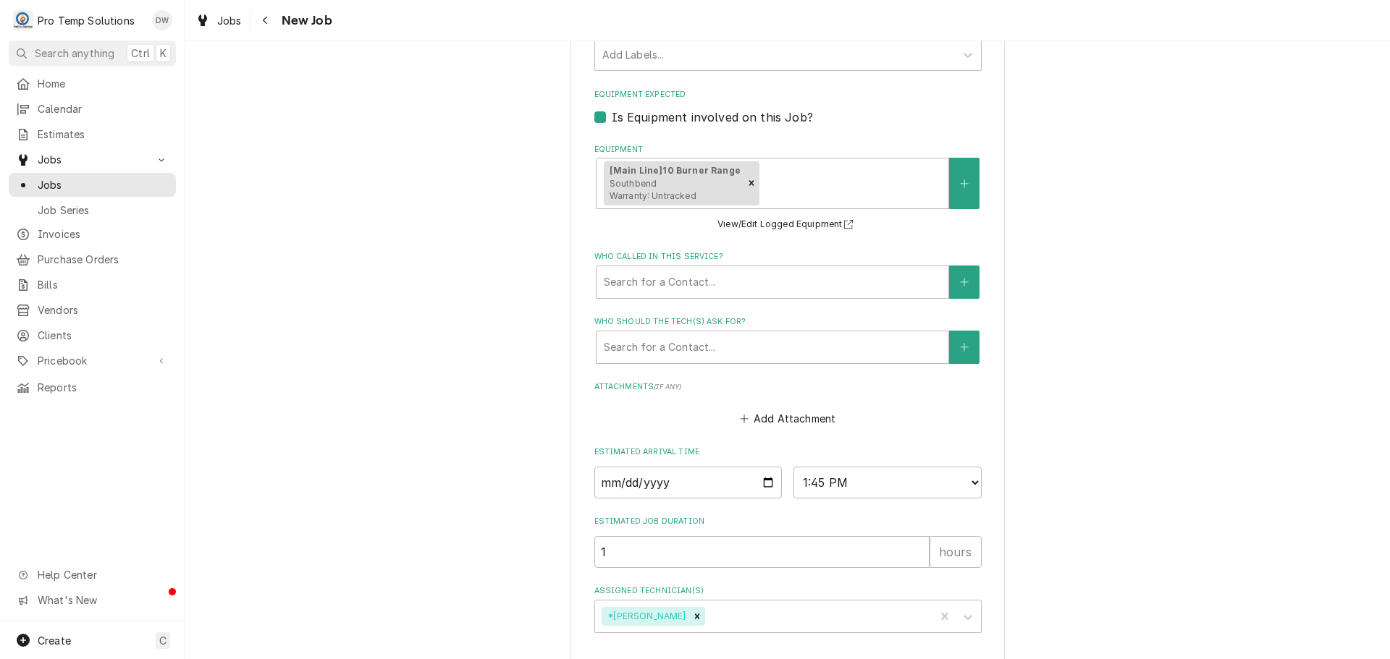
scroll to position [1056, 0]
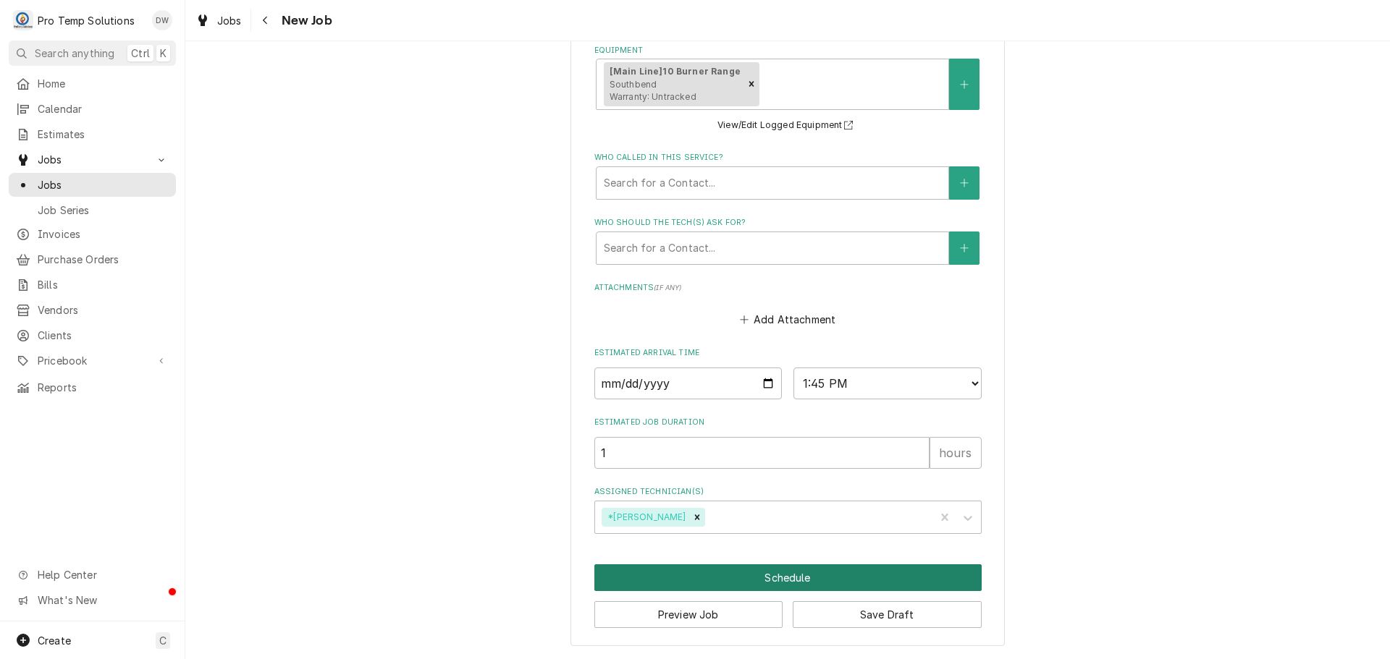
type input "081225-08"
click at [773, 581] on button "Schedule" at bounding box center [787, 578] width 387 height 27
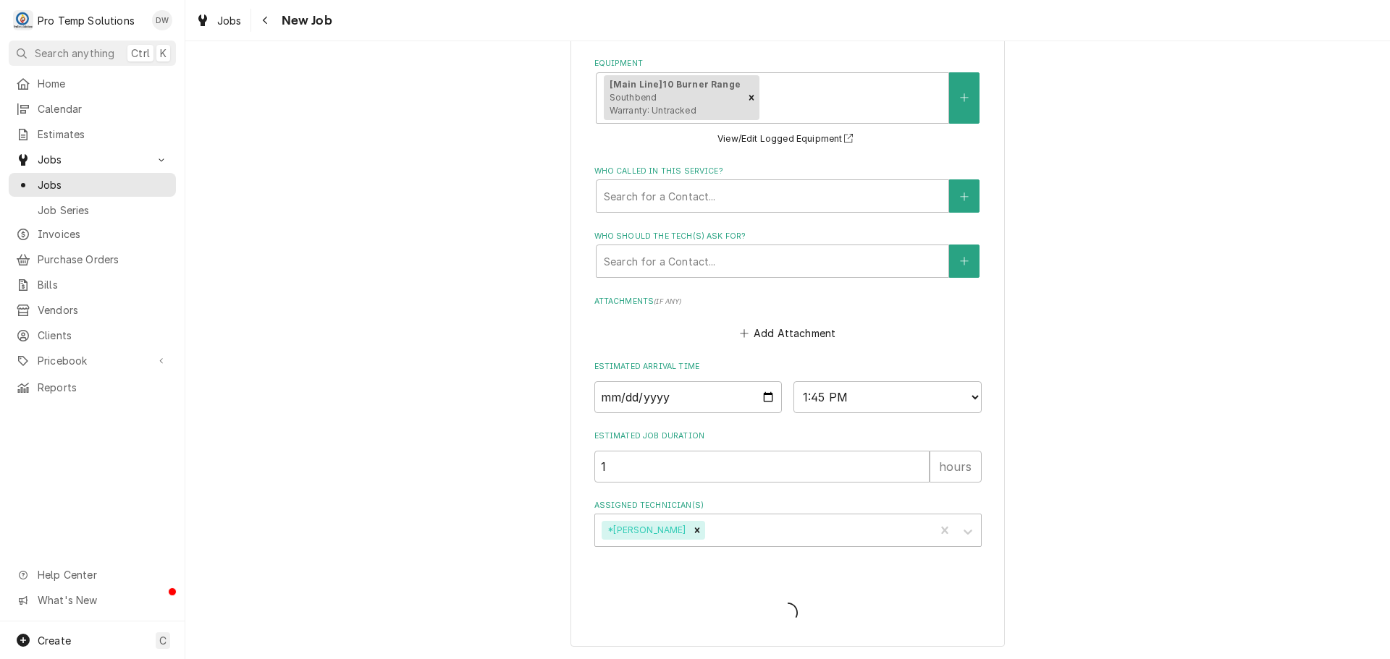
type textarea "x"
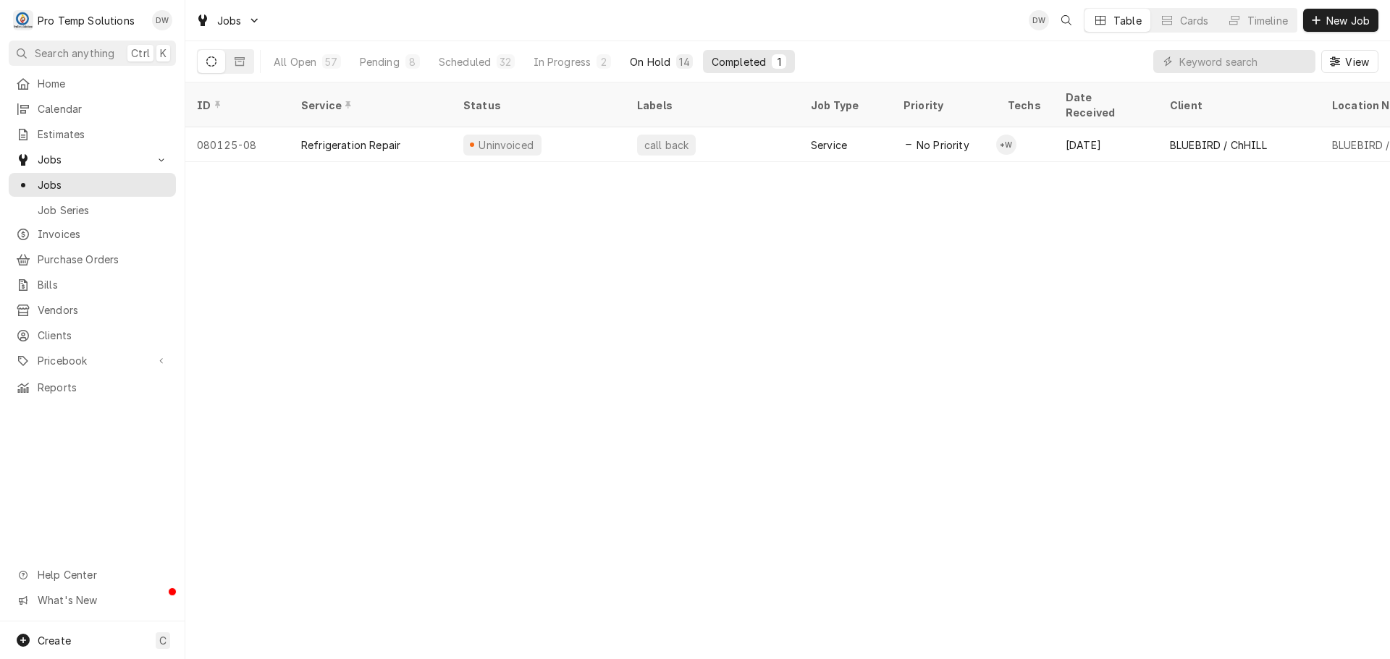
click at [657, 62] on div "On Hold" at bounding box center [650, 61] width 41 height 15
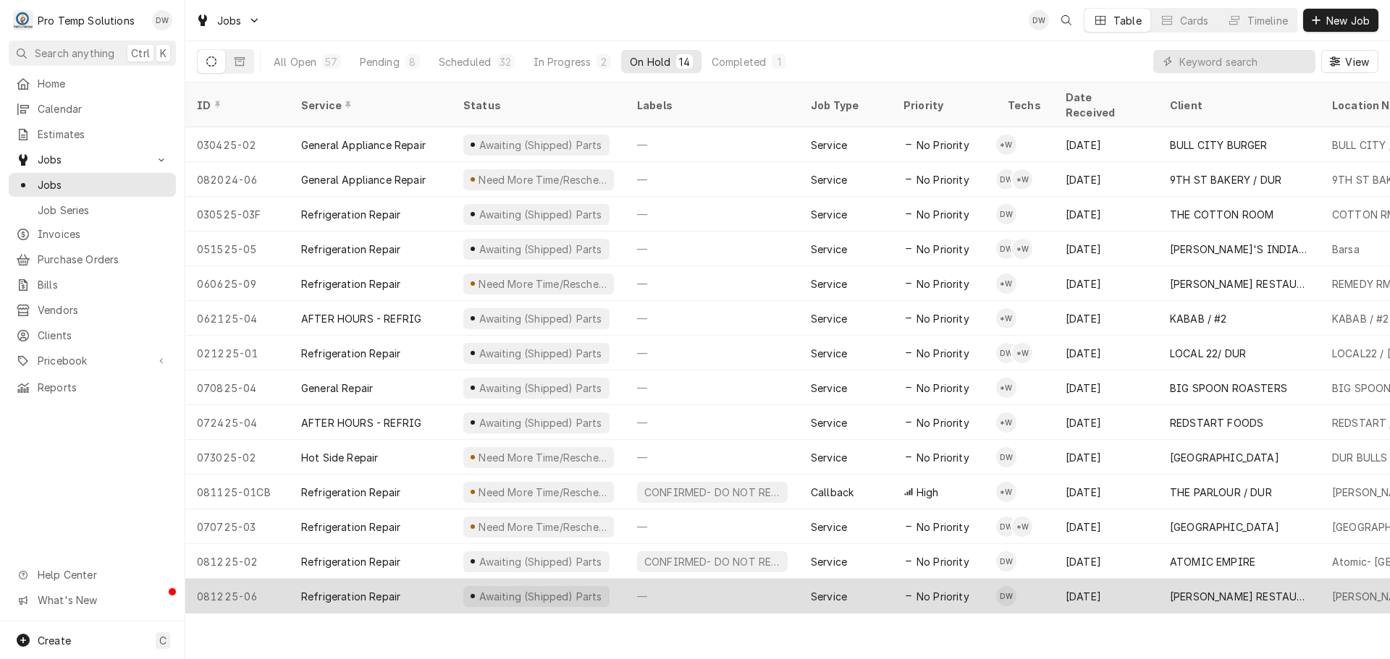
click at [698, 579] on div "—" at bounding box center [712, 596] width 174 height 35
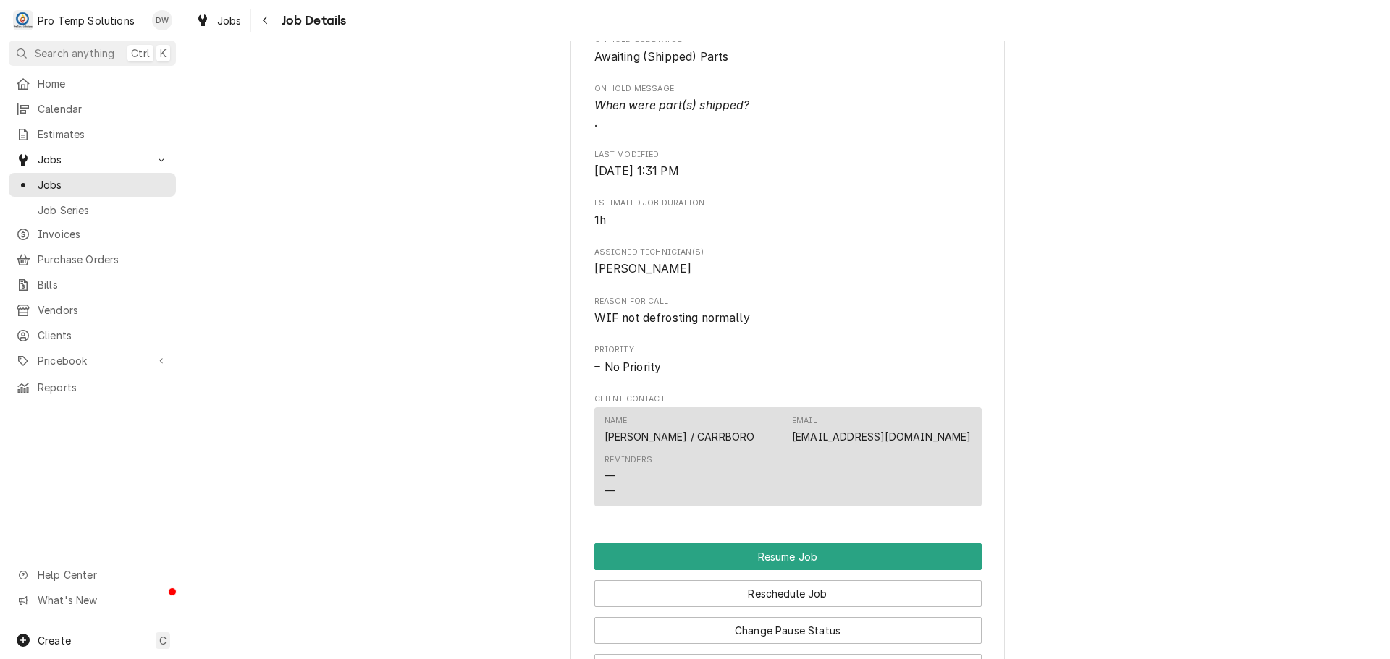
scroll to position [1086, 0]
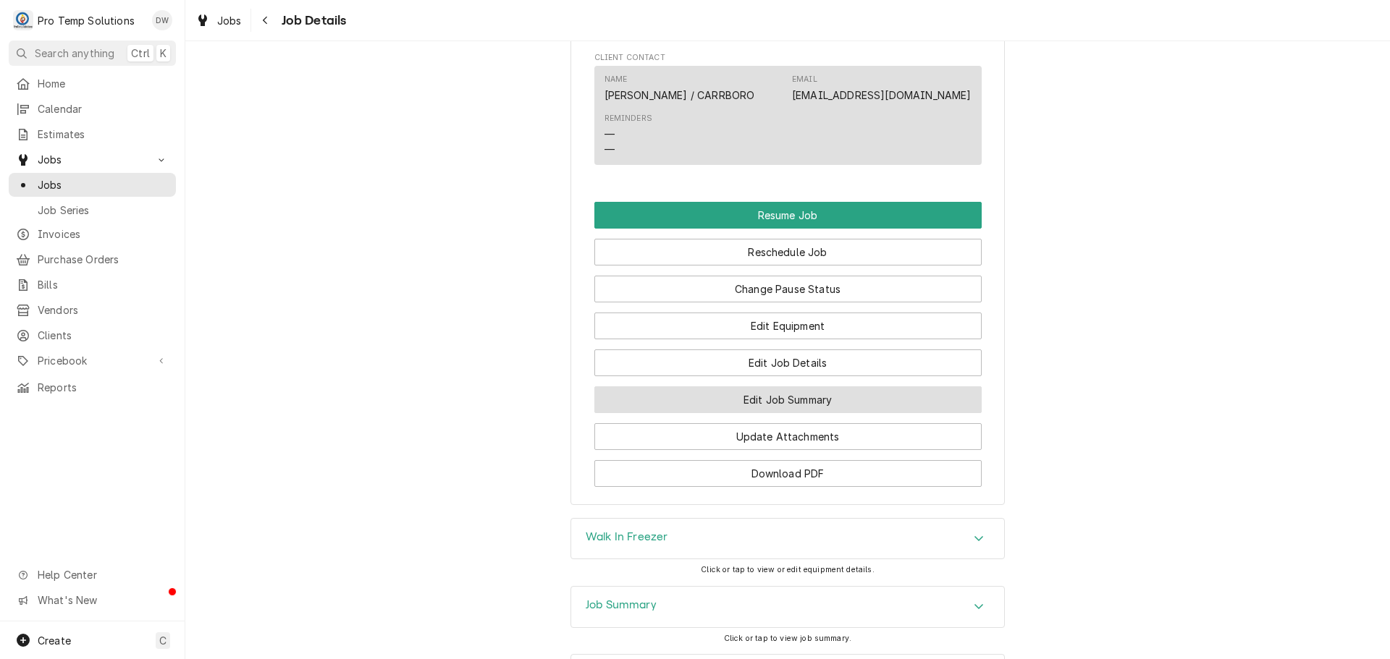
click at [782, 413] on button "Edit Job Summary" at bounding box center [787, 400] width 387 height 27
